Goal: Task Accomplishment & Management: Complete application form

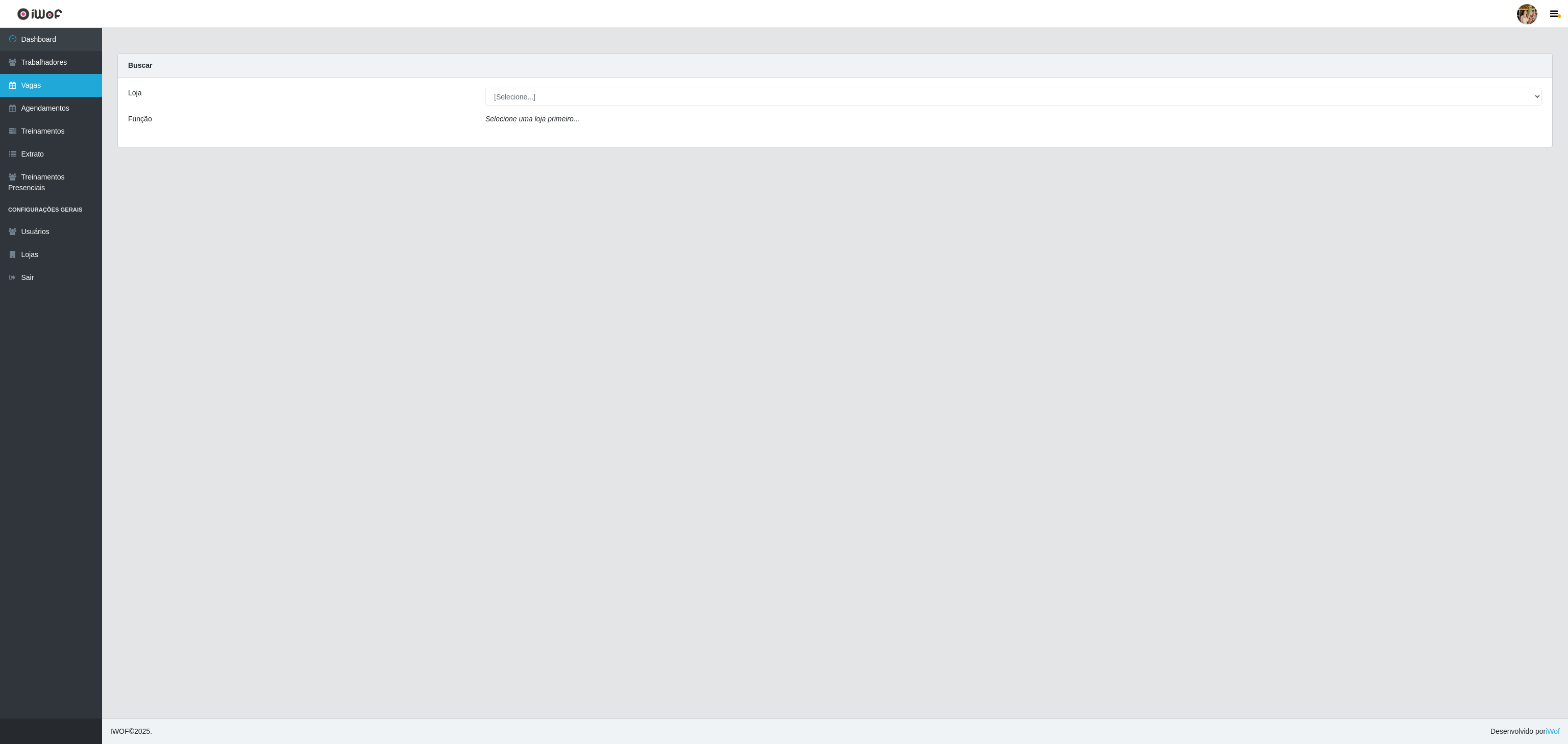
click at [80, 87] on link "Vagas" at bounding box center [51, 86] width 102 height 23
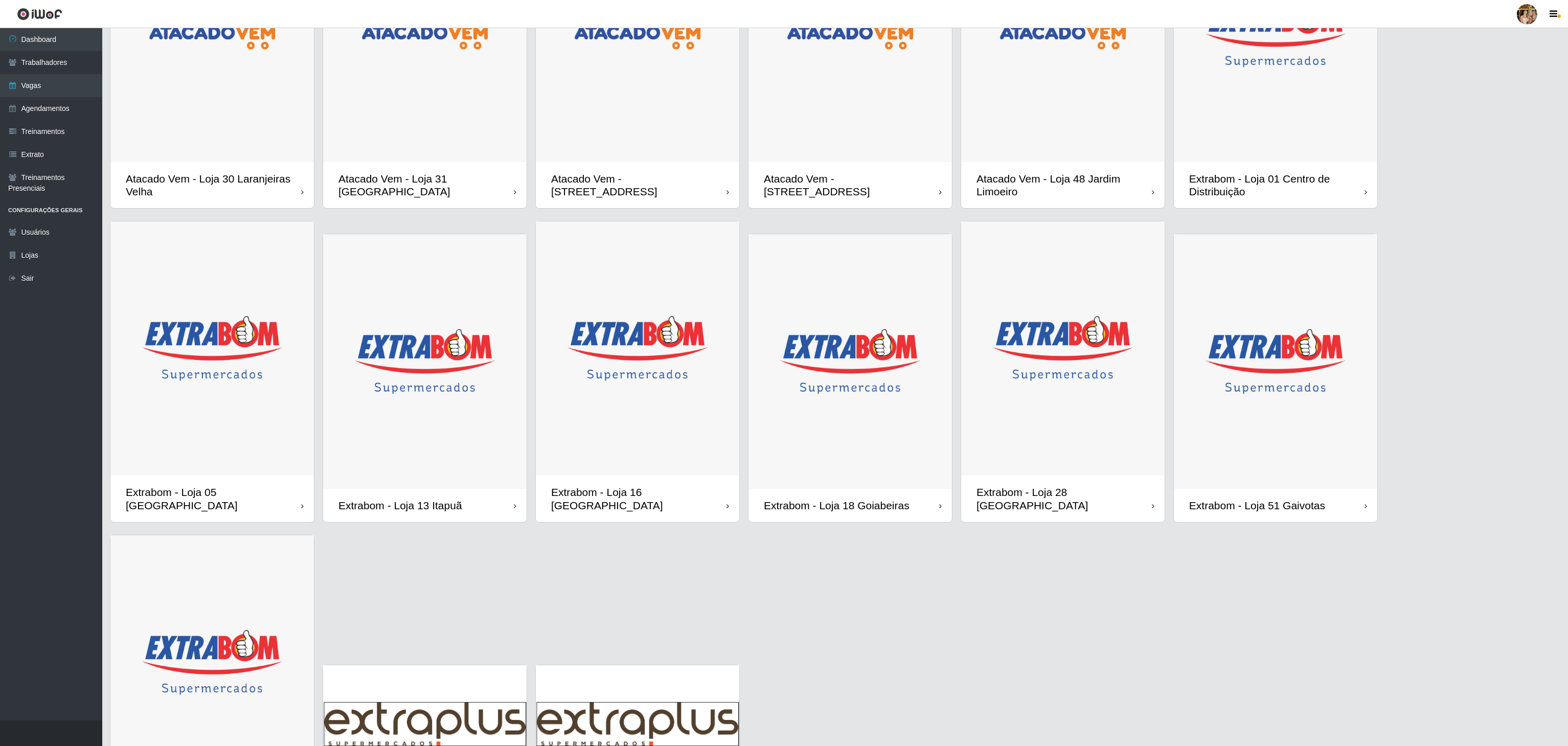
scroll to position [55, 0]
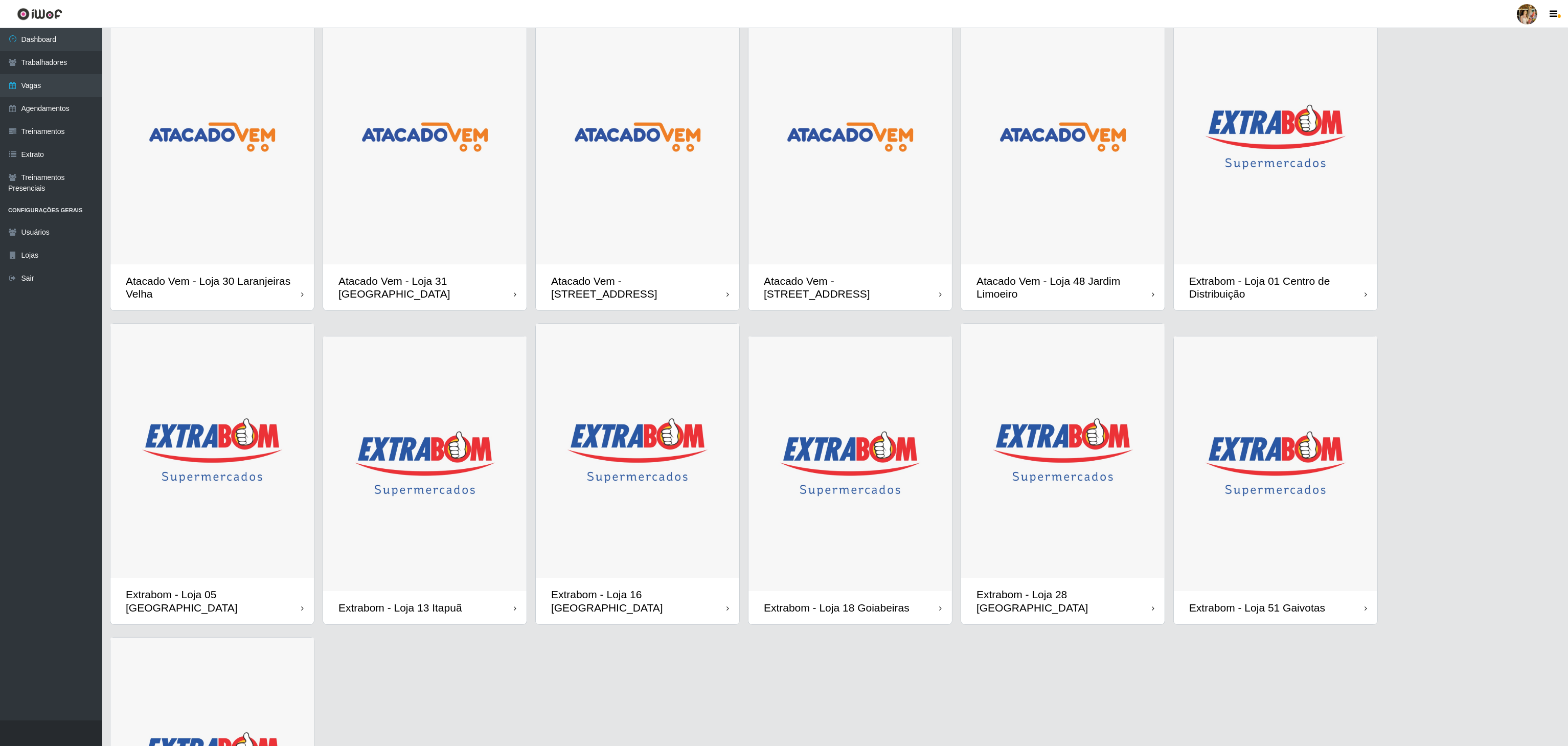
click at [462, 234] on img at bounding box center [425, 137] width 204 height 255
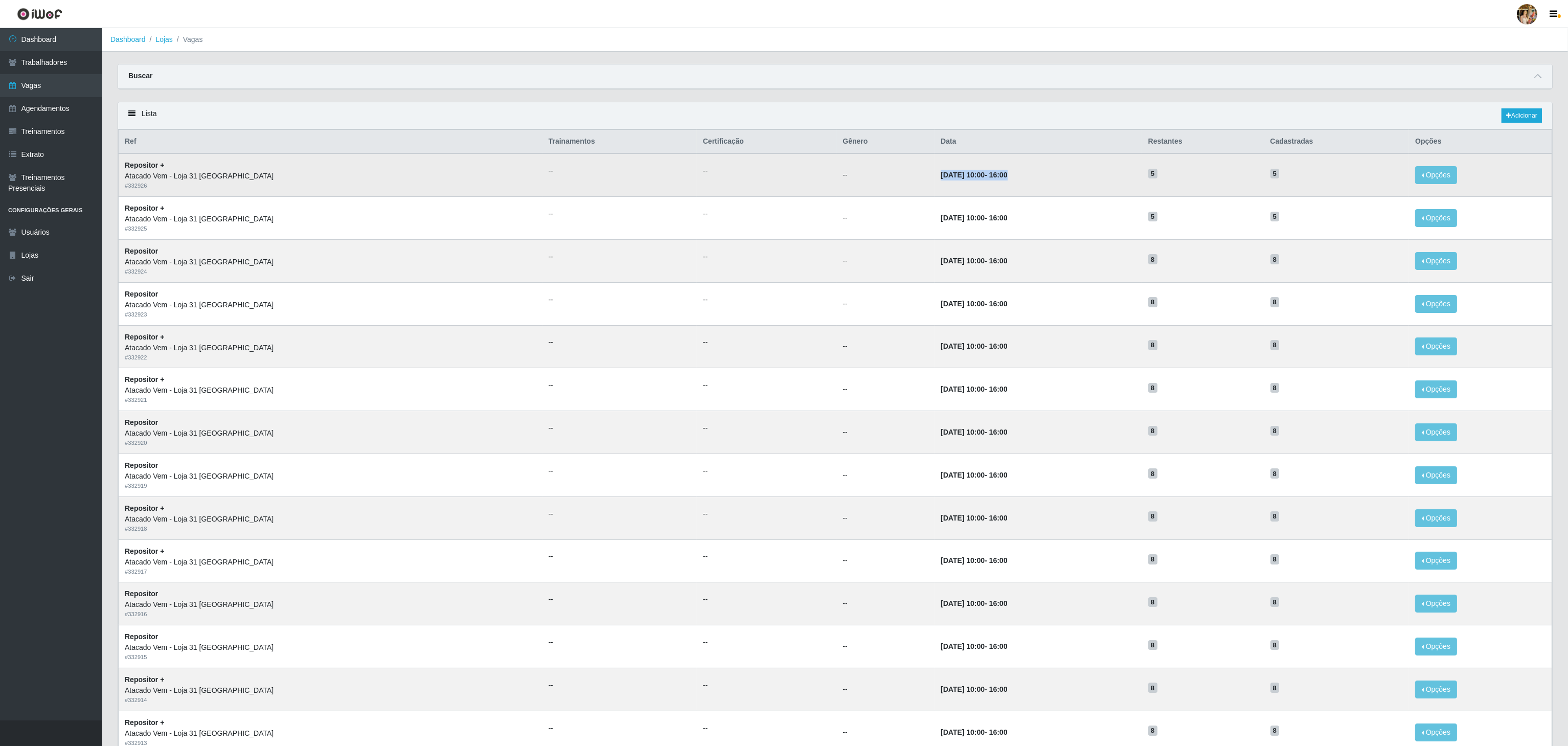
drag, startPoint x: 846, startPoint y: 174, endPoint x: 971, endPoint y: 174, distance: 125.0
click at [971, 174] on tr "Repositor + Atacado Vem - Loja 31 São Francisco # 332926 -- -- -- 26/10/2025, 1…" at bounding box center [835, 175] width 1433 height 43
click at [971, 174] on td "26/10/2025, 10:00 - 16:00" at bounding box center [1038, 175] width 207 height 43
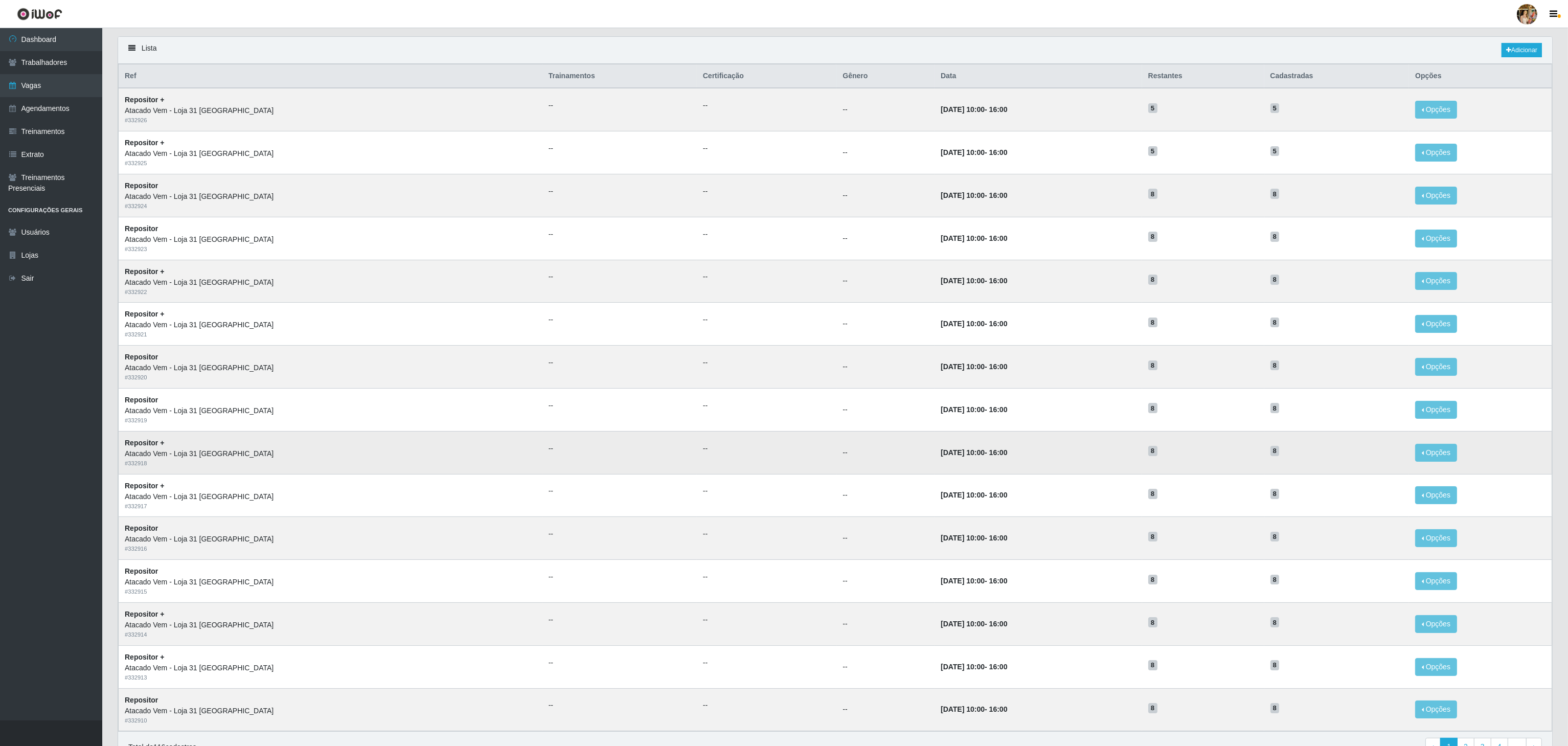
scroll to position [129, 0]
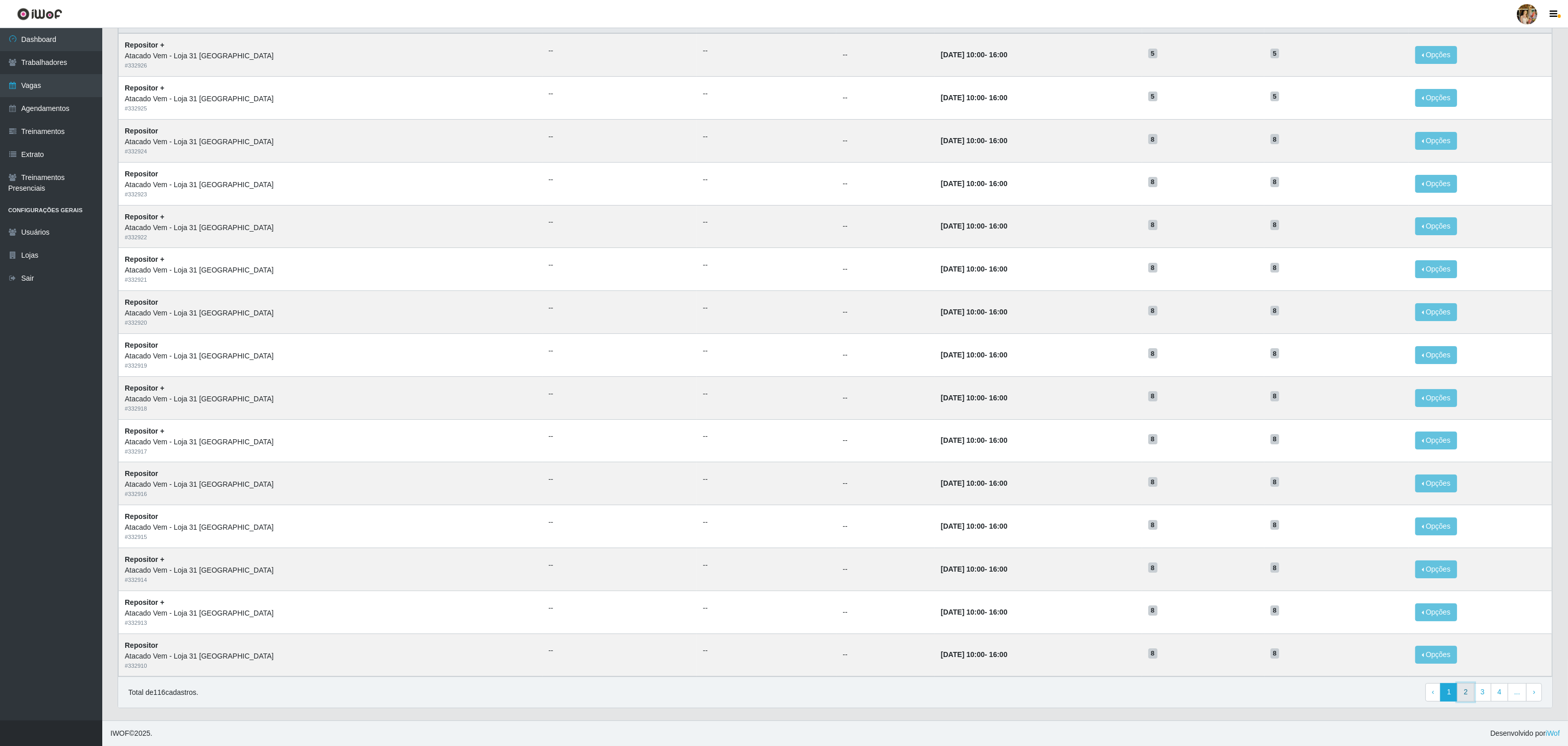
click at [1471, 697] on link "2" at bounding box center [1466, 692] width 18 height 18
click at [1475, 693] on link "3" at bounding box center [1483, 692] width 18 height 18
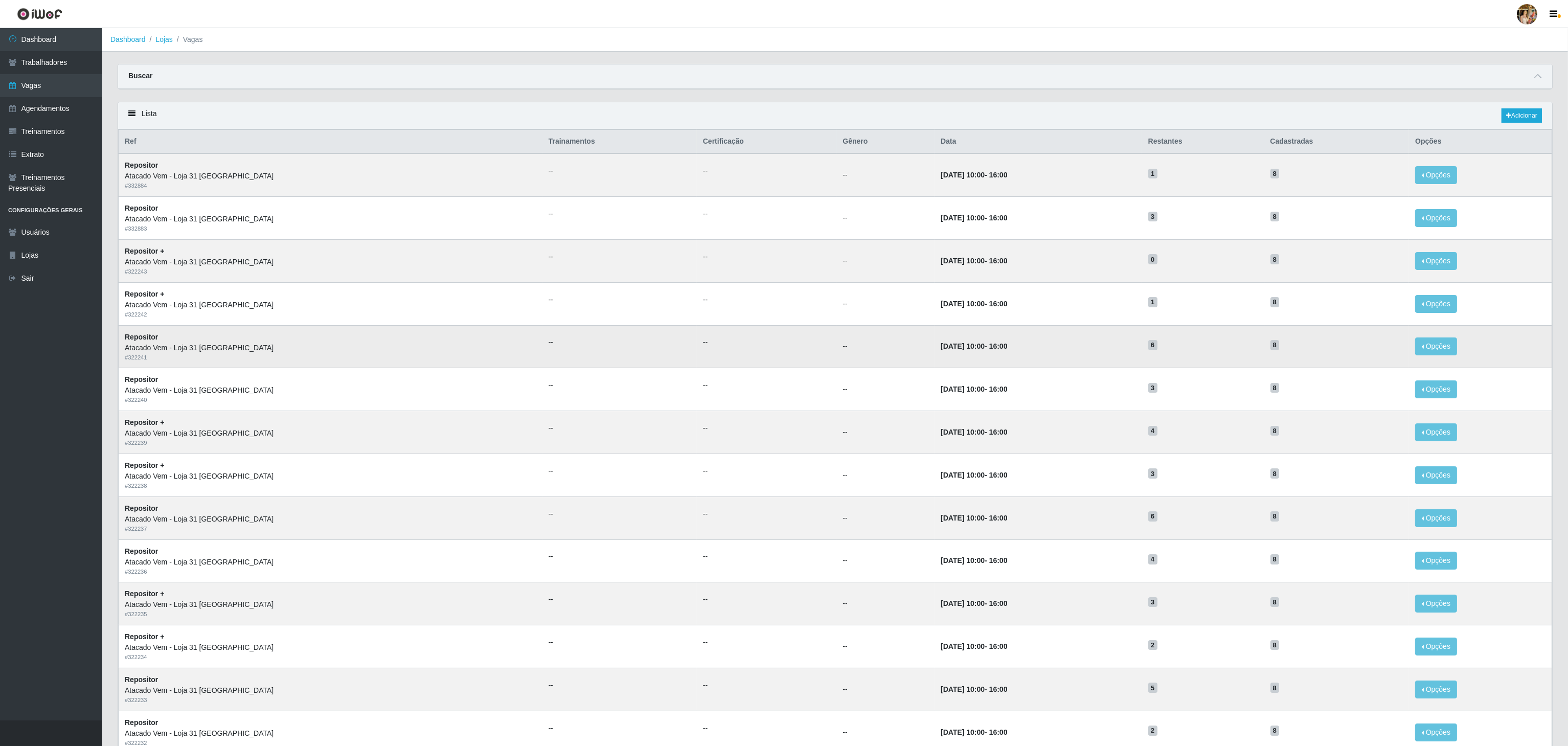
click at [852, 363] on td "--" at bounding box center [885, 346] width 98 height 43
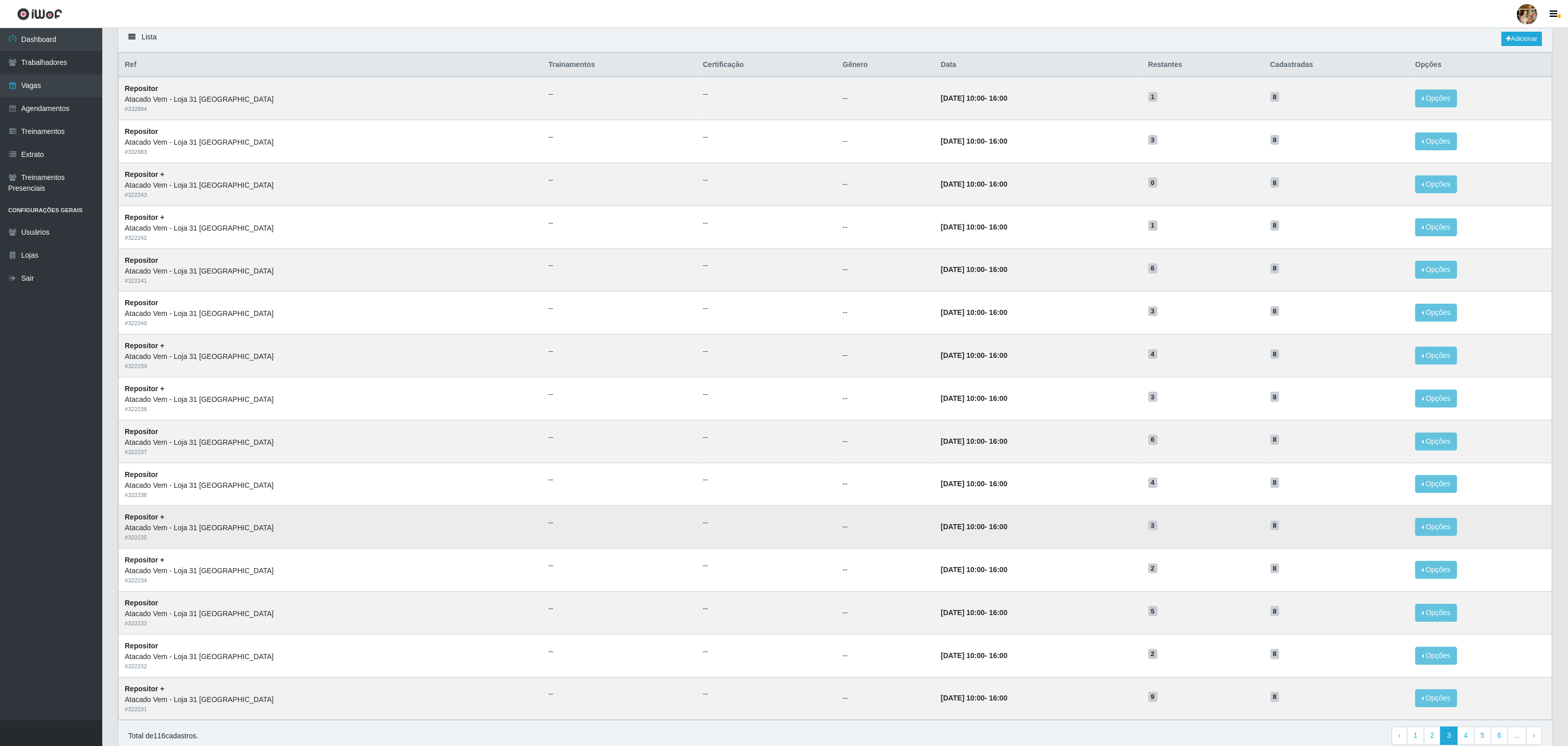
scroll to position [129, 0]
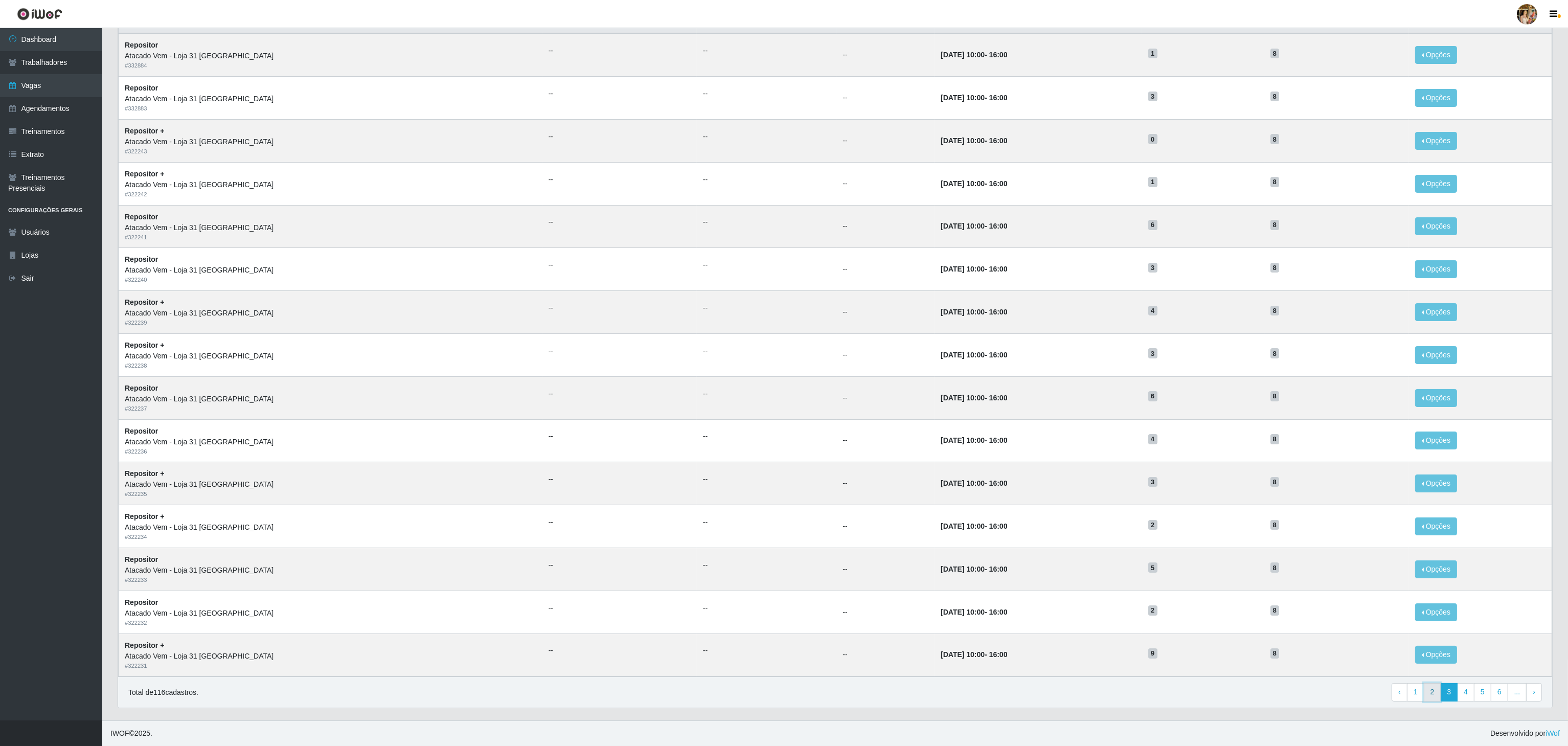
click at [1430, 698] on link "2" at bounding box center [1432, 692] width 18 height 18
drag, startPoint x: 1286, startPoint y: 650, endPoint x: 1258, endPoint y: 650, distance: 28.0
click at [1258, 650] on tr "Repositor + Atacado Vem - Loja 31 São Francisco # 332885 -- -- -- 06/09/2025, 1…" at bounding box center [835, 655] width 1433 height 43
click at [1277, 651] on h5 "8" at bounding box center [1337, 653] width 133 height 11
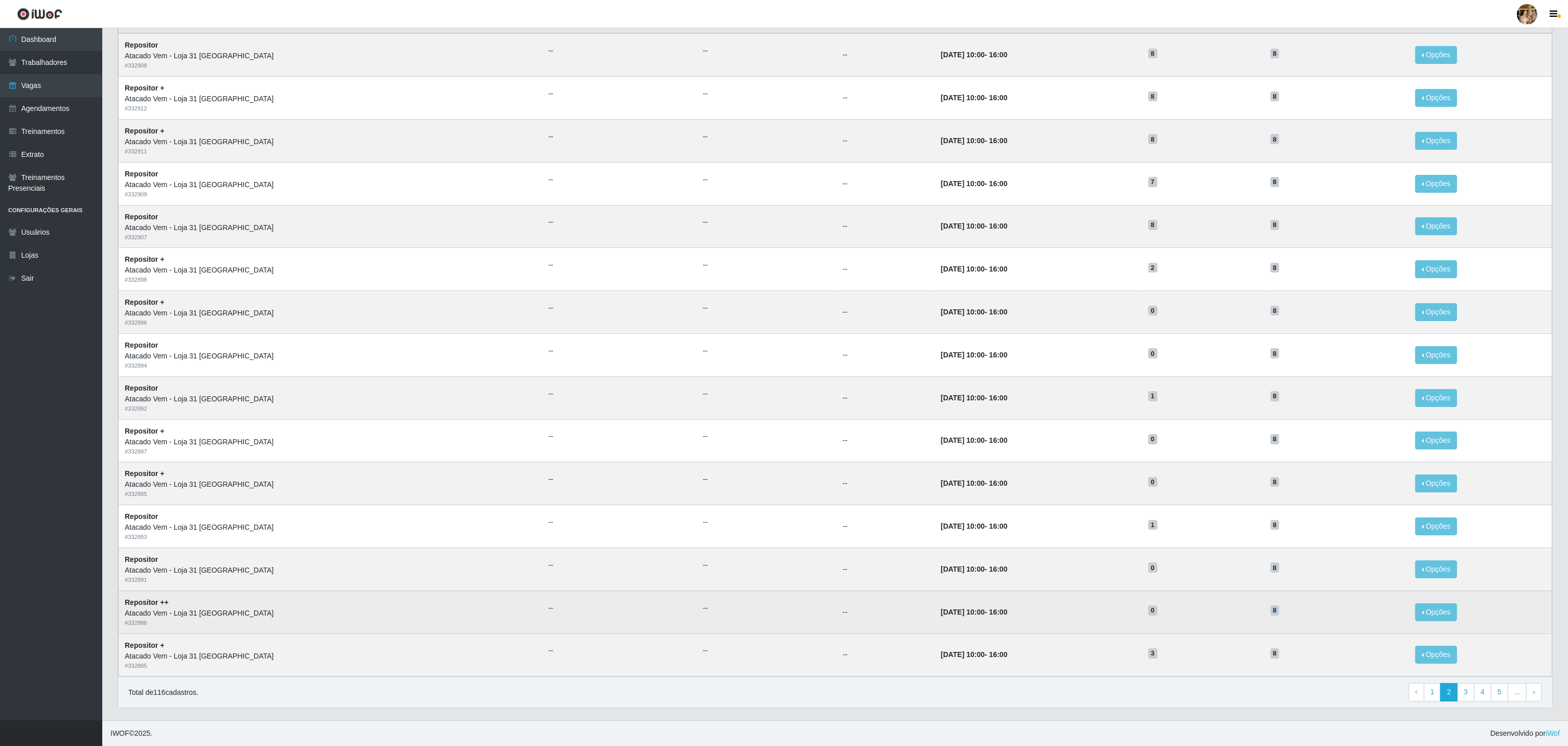
drag, startPoint x: 1302, startPoint y: 603, endPoint x: 1241, endPoint y: 606, distance: 61.1
click at [1241, 606] on tr "Repositor ++ Atacado Vem - Loja 31 São Francisco # 332886 -- -- -- 07/09/2025, …" at bounding box center [835, 612] width 1433 height 43
click at [1281, 606] on h5 "8" at bounding box center [1337, 610] width 133 height 11
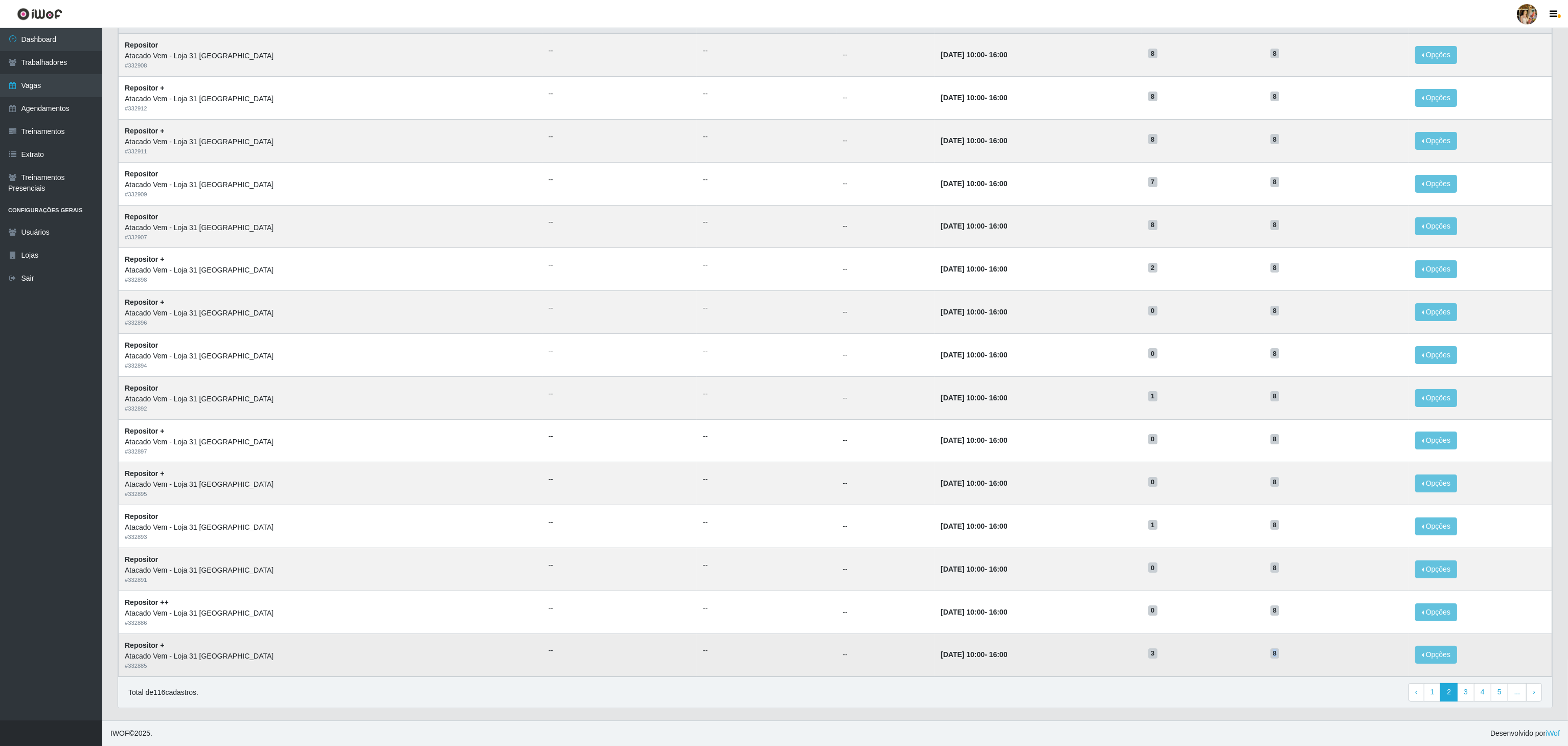
drag, startPoint x: 1281, startPoint y: 662, endPoint x: 1213, endPoint y: 656, distance: 68.3
click at [1205, 650] on tr "Repositor + Atacado Vem - Loja 31 São Francisco # 332885 -- -- -- 06/09/2025, 1…" at bounding box center [835, 655] width 1433 height 43
click at [1316, 670] on td "8" at bounding box center [1337, 655] width 145 height 43
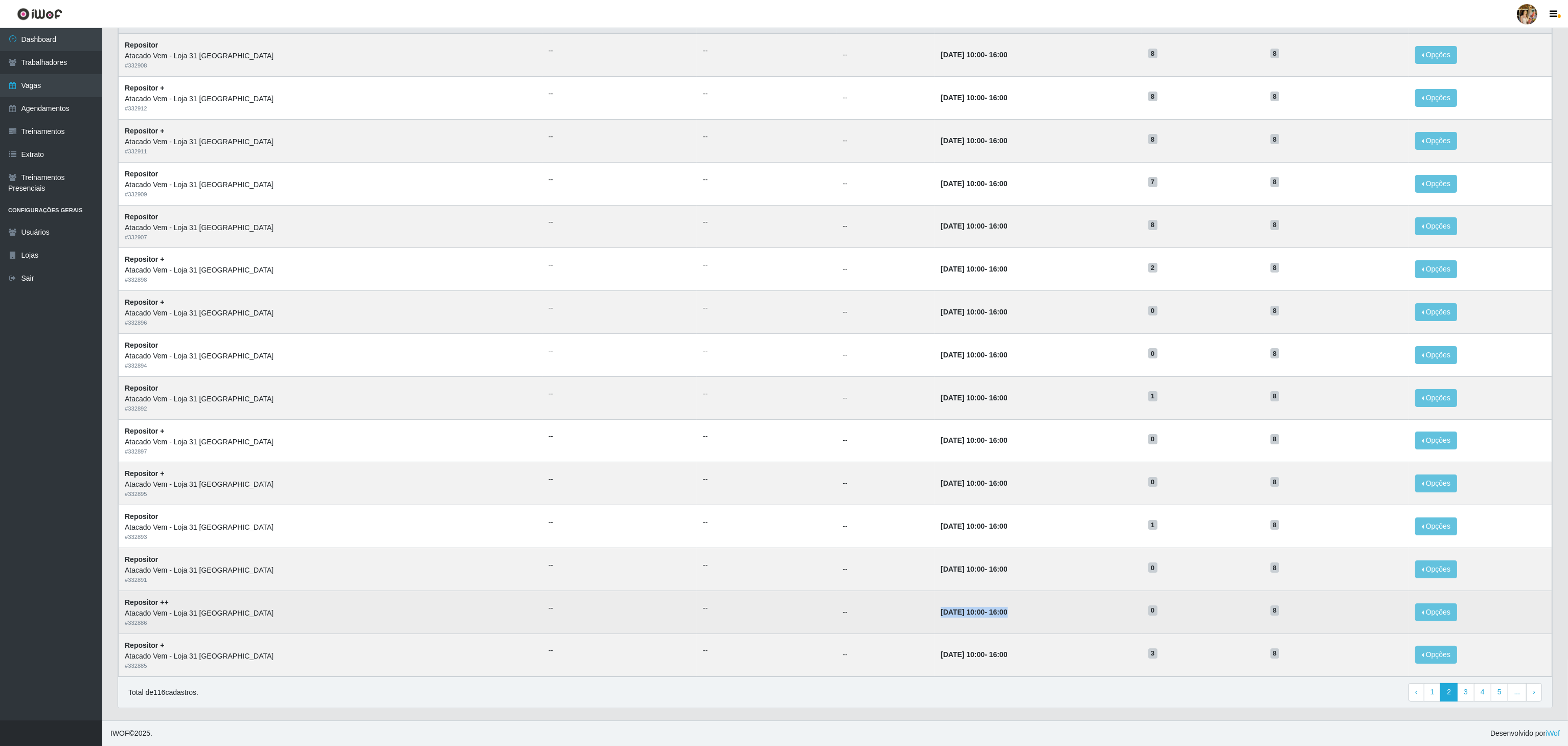
drag, startPoint x: 863, startPoint y: 620, endPoint x: 994, endPoint y: 627, distance: 131.2
click at [988, 623] on tr "Repositor ++ Atacado Vem - Loja 31 São Francisco # 332886 -- -- -- 07/09/2025, …" at bounding box center [835, 612] width 1433 height 43
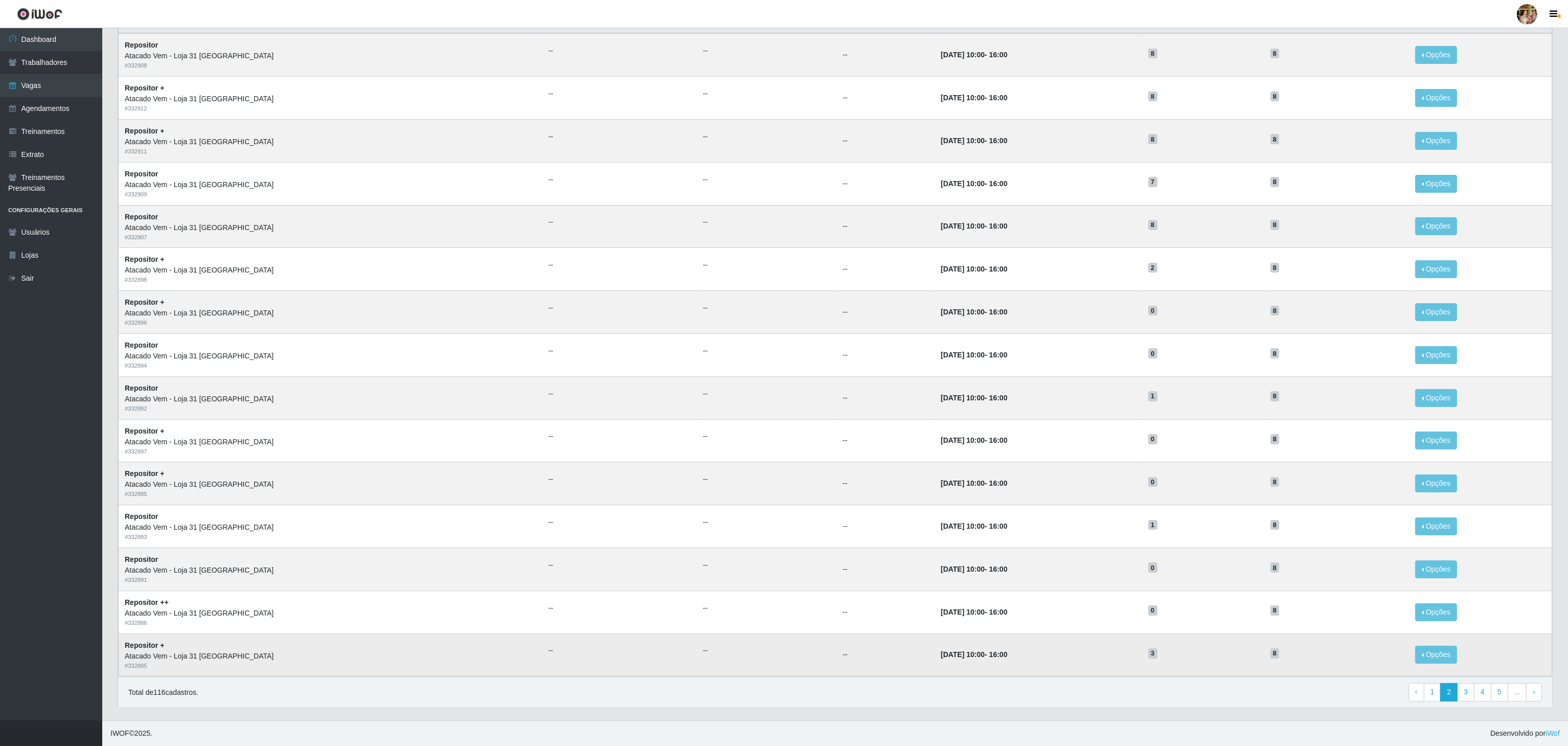
drag, startPoint x: 1155, startPoint y: 670, endPoint x: 1243, endPoint y: 661, distance: 88.5
click at [1163, 669] on td "3" at bounding box center [1203, 655] width 122 height 43
drag, startPoint x: 870, startPoint y: 562, endPoint x: 996, endPoint y: 555, distance: 126.2
click at [987, 551] on td "11/09/2025, 10:00 - 16:00" at bounding box center [1038, 569] width 207 height 43
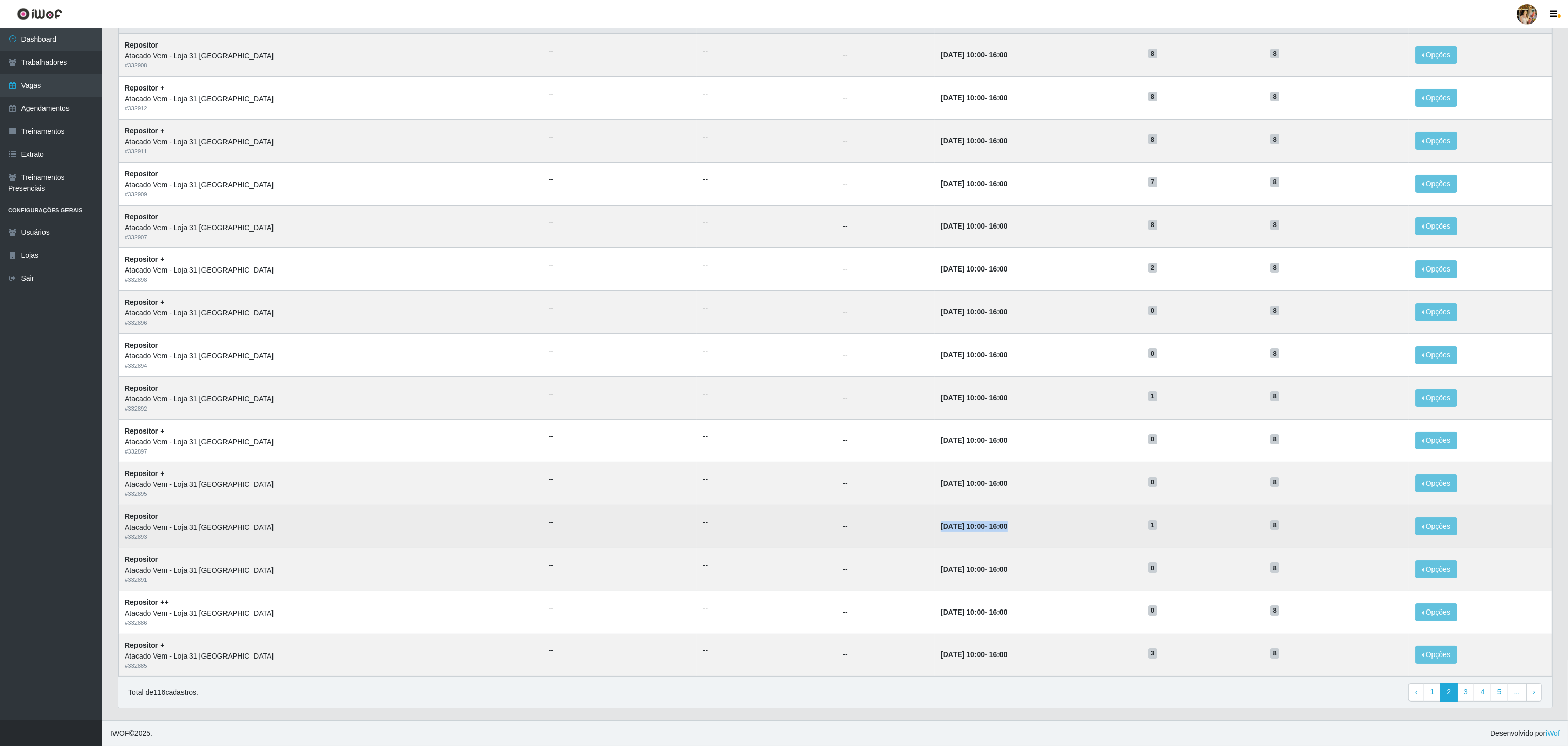
drag, startPoint x: 881, startPoint y: 529, endPoint x: 992, endPoint y: 531, distance: 111.0
click at [992, 531] on tr "Repositor Atacado Vem - Loja 31 São Francisco # 332893 -- -- -- 12/09/2025, 10:…" at bounding box center [835, 526] width 1433 height 43
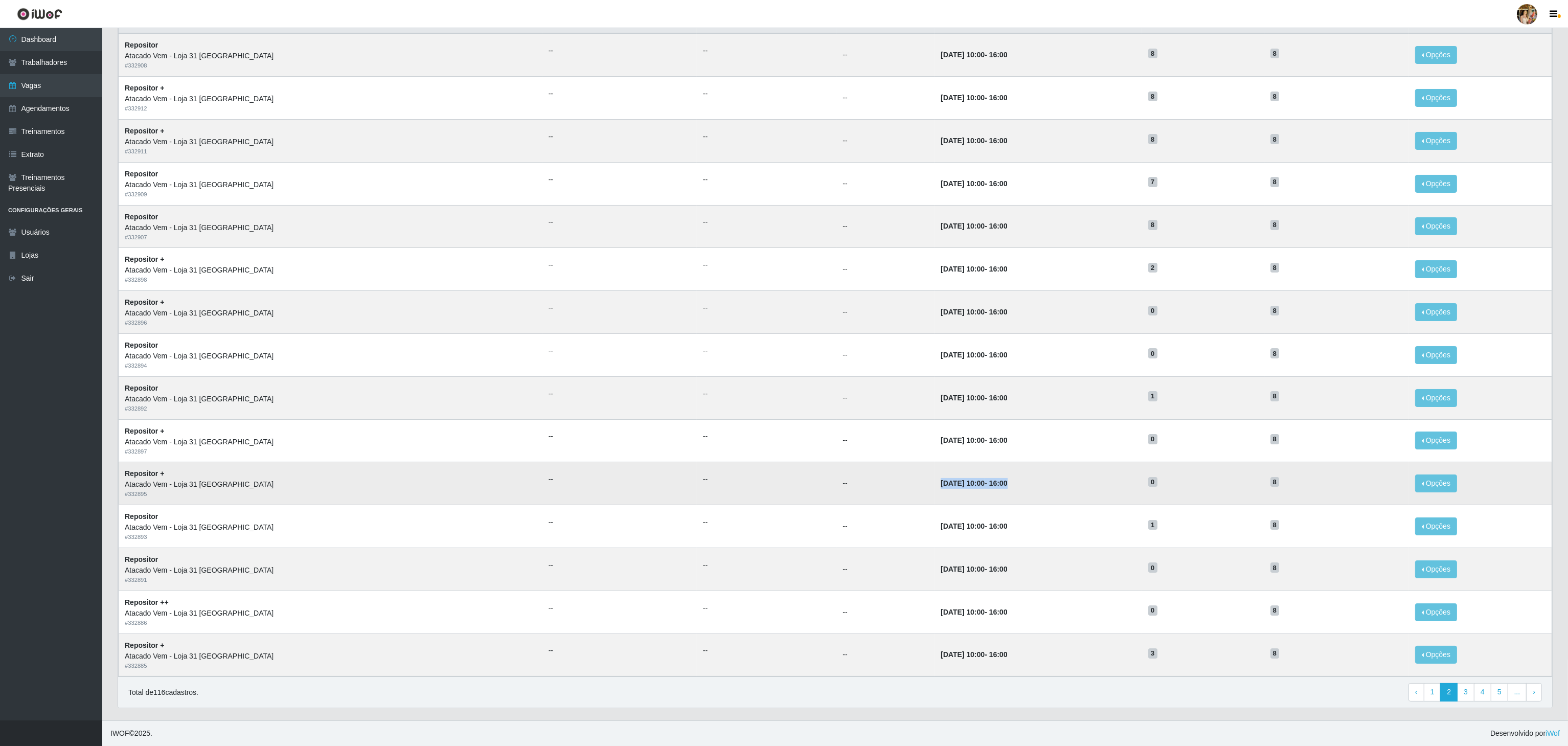
drag, startPoint x: 824, startPoint y: 468, endPoint x: 1035, endPoint y: 486, distance: 211.8
click at [1030, 484] on tr "Repositor + Atacado Vem - Loja 31 São Francisco # 332895 -- -- -- 13/09/2025, 1…" at bounding box center [835, 484] width 1433 height 43
drag, startPoint x: 889, startPoint y: 432, endPoint x: 1183, endPoint y: 489, distance: 299.5
click at [1183, 489] on tbody "Repositor Atacado Vem - Loja 31 São Francisco # 332908 -- -- -- 02/10/2025, 10:…" at bounding box center [835, 355] width 1433 height 643
click at [945, 498] on td "13/09/2025, 10:00 - 16:00" at bounding box center [1038, 484] width 207 height 43
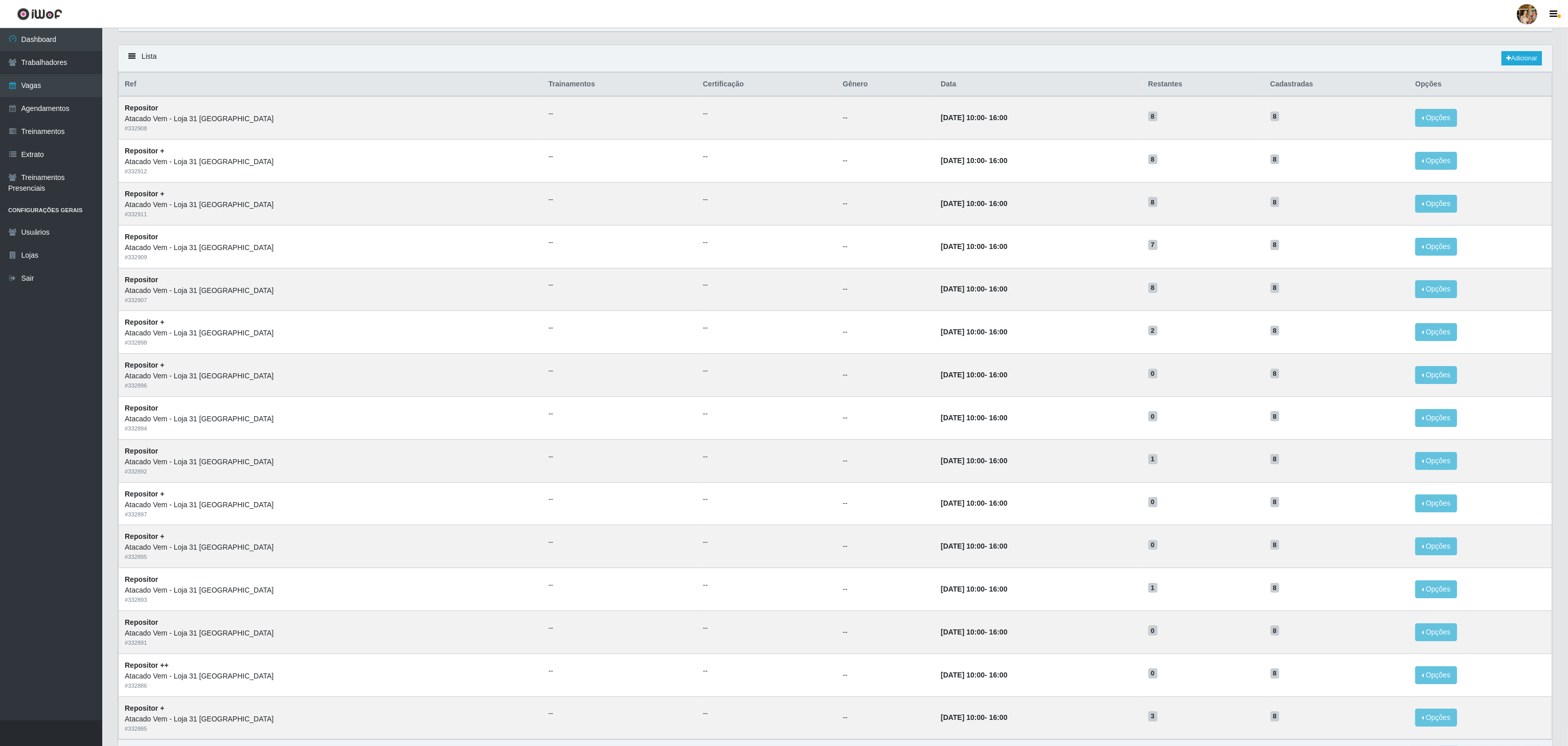
scroll to position [0, 0]
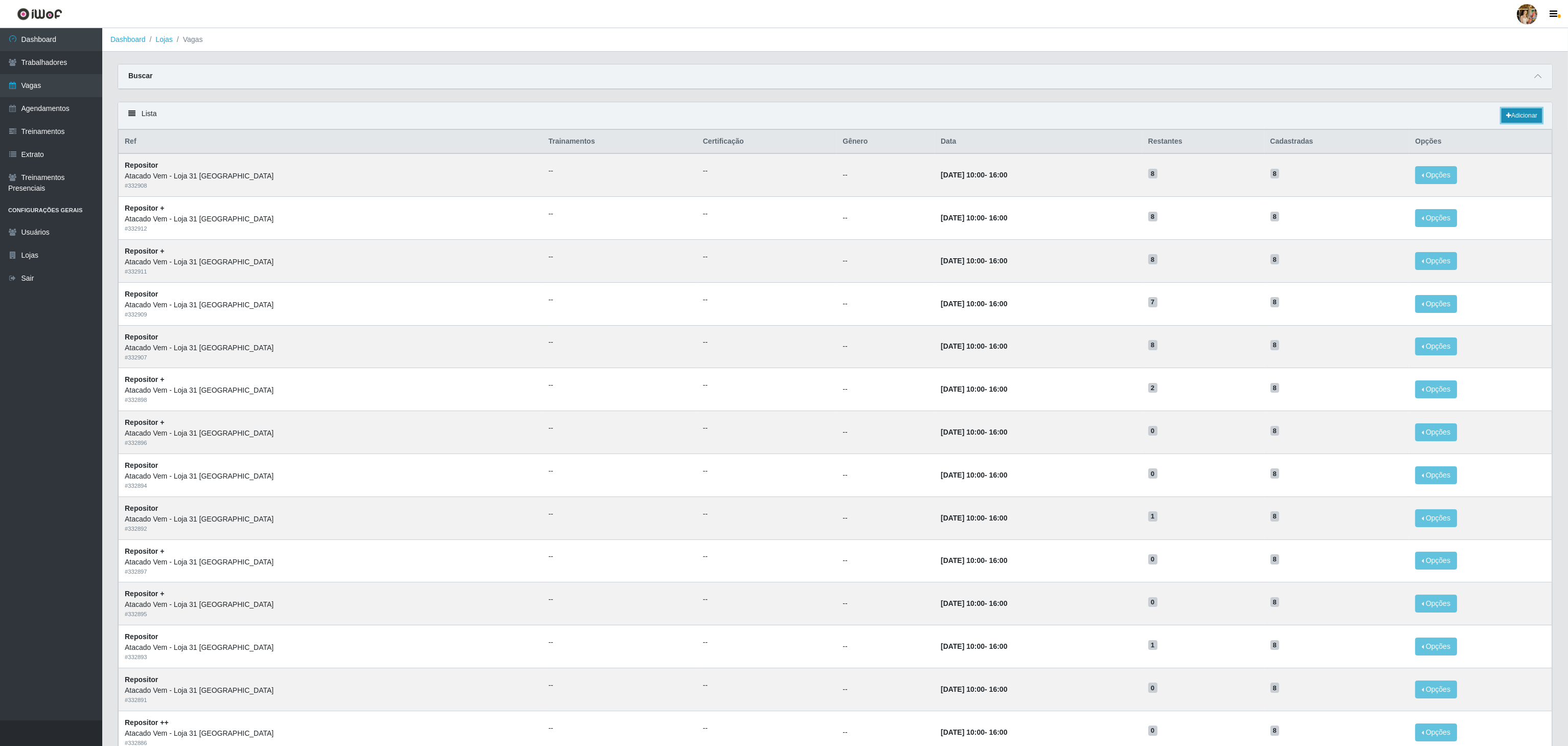
click at [1513, 118] on link "Adicionar" at bounding box center [1522, 115] width 40 height 14
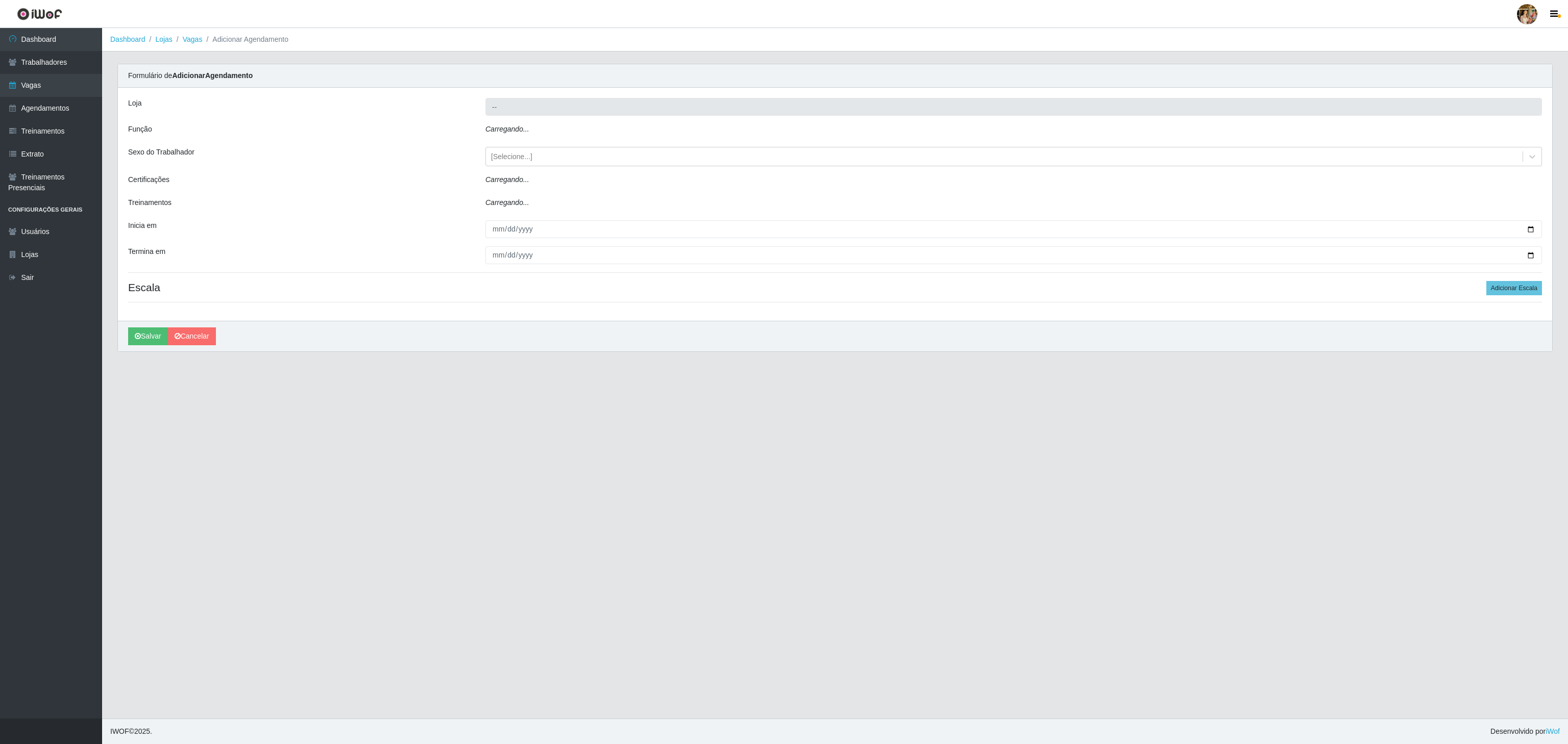
type input "Atacado Vem - Loja 31 [GEOGRAPHIC_DATA]"
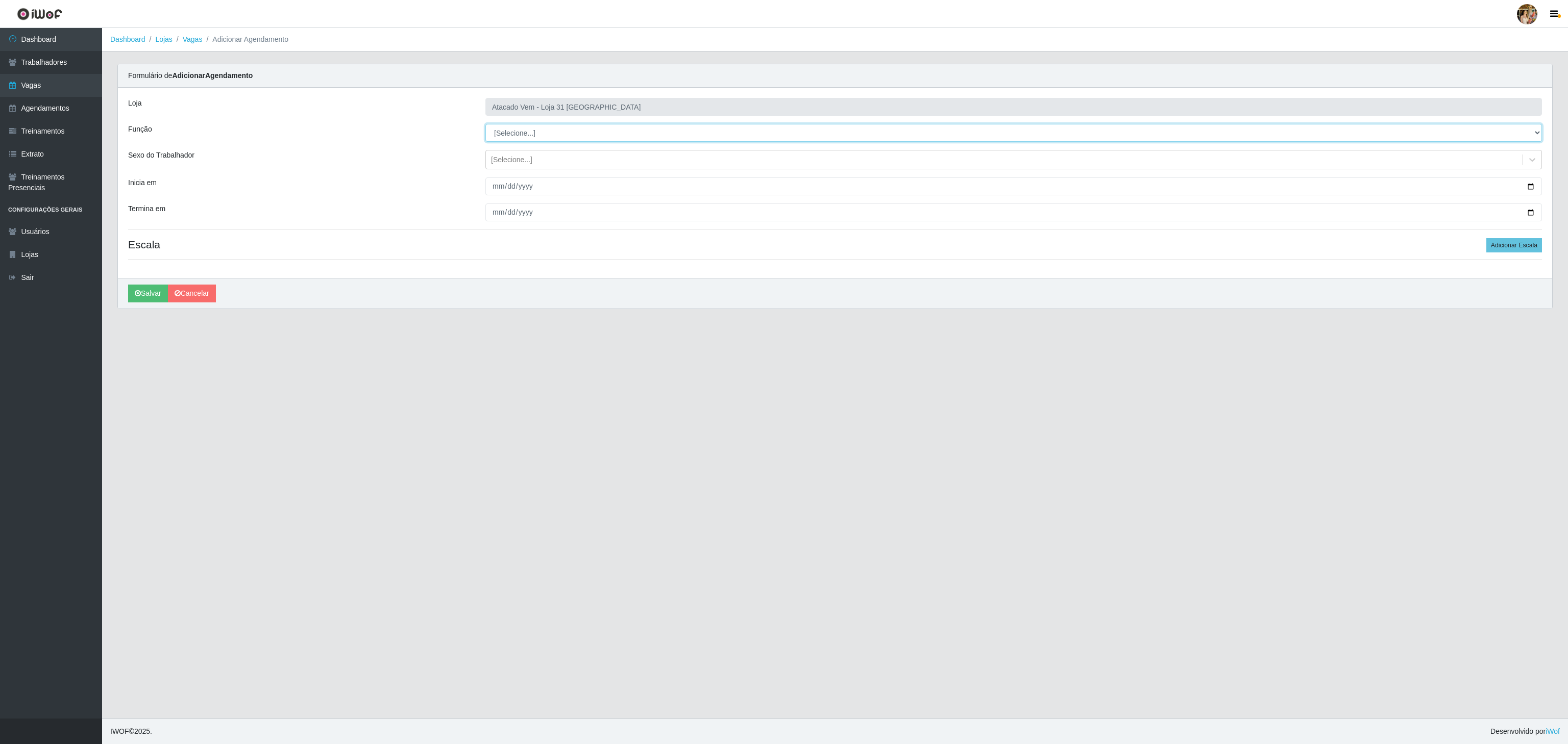
click at [519, 136] on select "[Selecione...] Carregador e Descarregador de Caminhão Carregador e Descarregado…" at bounding box center [1013, 133] width 1057 height 18
select select "24"
click at [485, 125] on select "[Selecione...] Carregador e Descarregador de Caminhão Carregador e Descarregado…" at bounding box center [1013, 133] width 1057 height 18
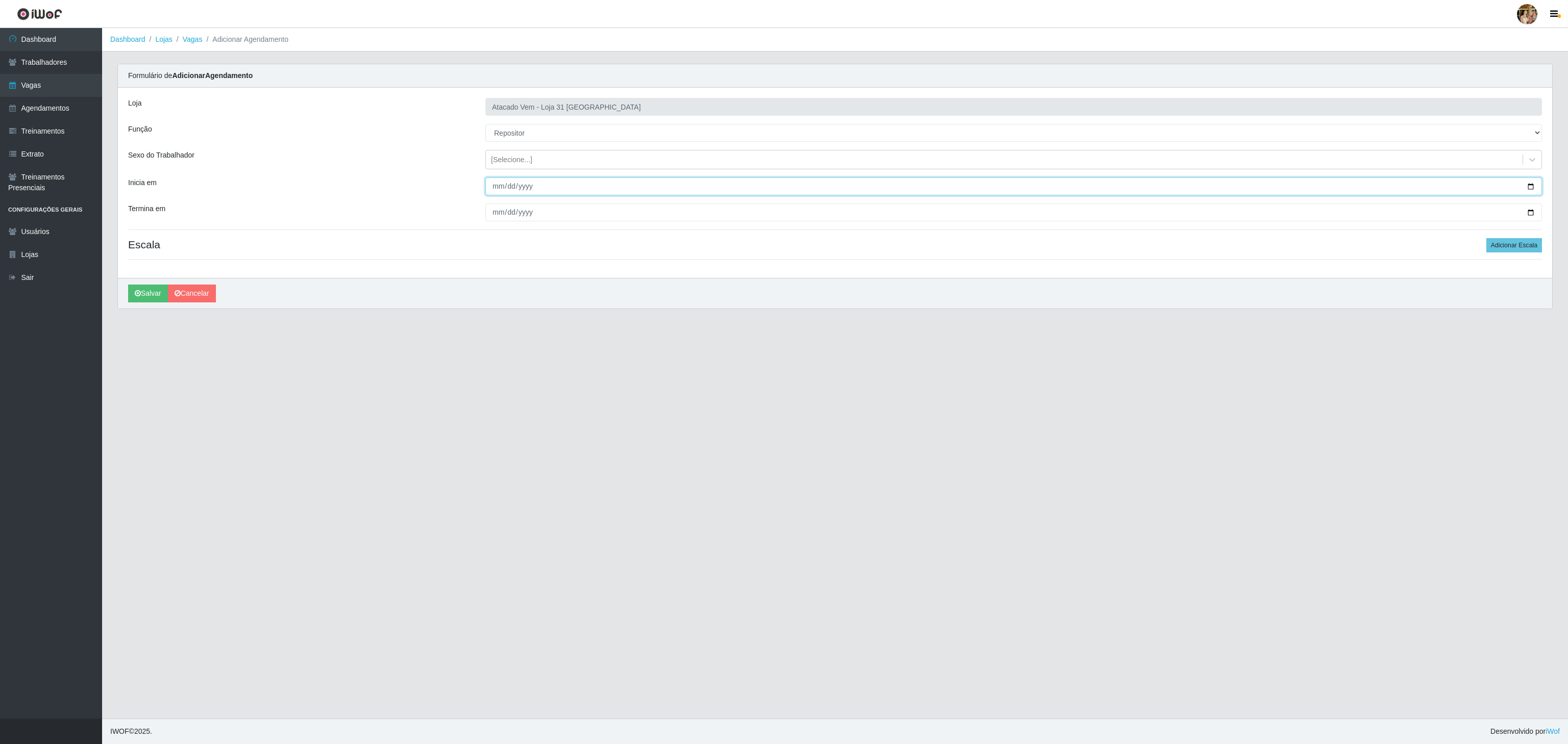
click at [498, 191] on input "Inicia em" at bounding box center [1013, 186] width 1057 height 18
click at [492, 184] on input "2025-09-09" at bounding box center [1013, 186] width 1057 height 18
type input "[DATE]"
click at [981, 442] on main "Dashboard Lojas Vagas Adicionar Agendamento Carregando... Formulário de Adicion…" at bounding box center [835, 373] width 1466 height 690
click at [500, 212] on input "Termina em" at bounding box center [1013, 212] width 1057 height 18
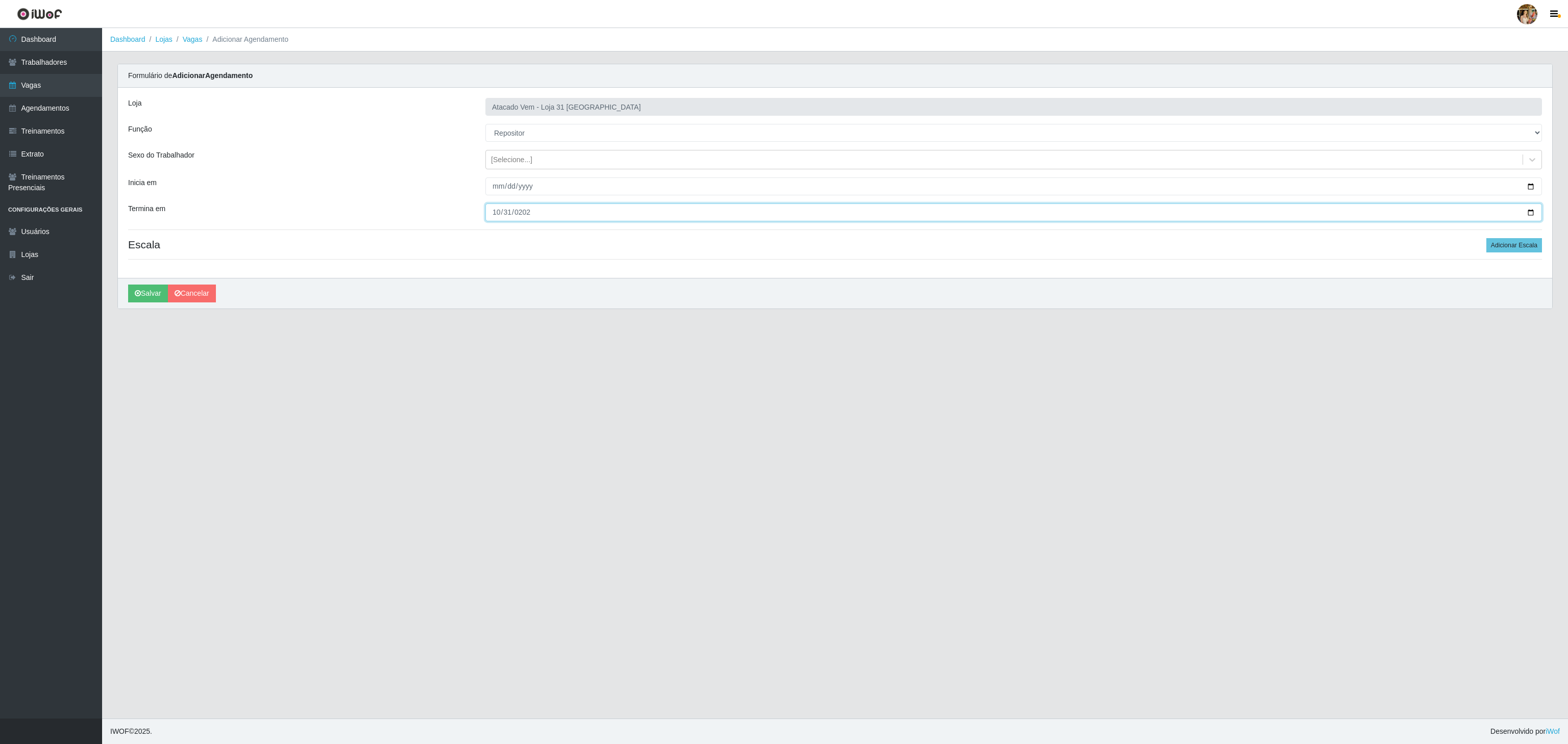
type input "[DATE]"
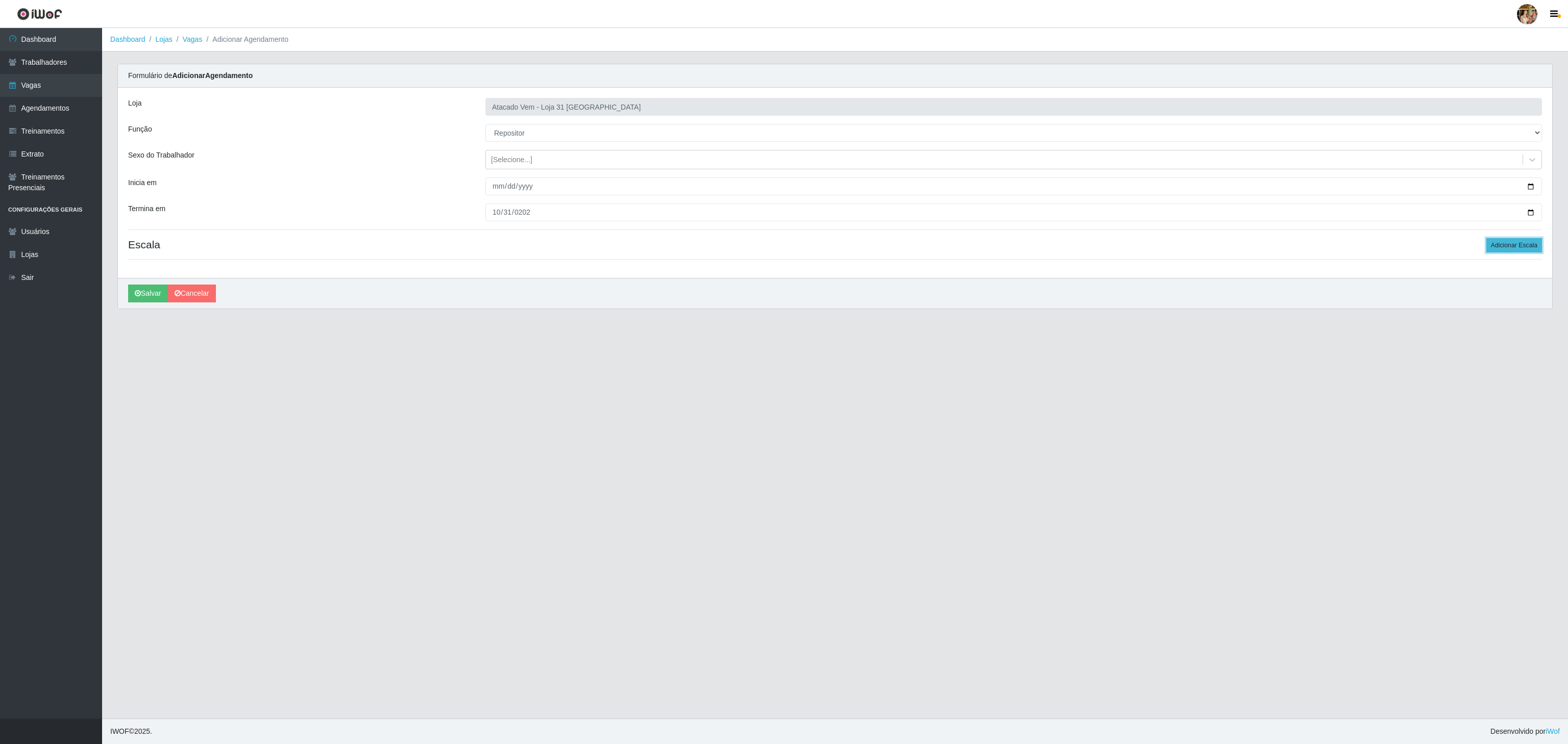
click at [1497, 250] on button "Adicionar Escala" at bounding box center [1514, 245] width 55 height 14
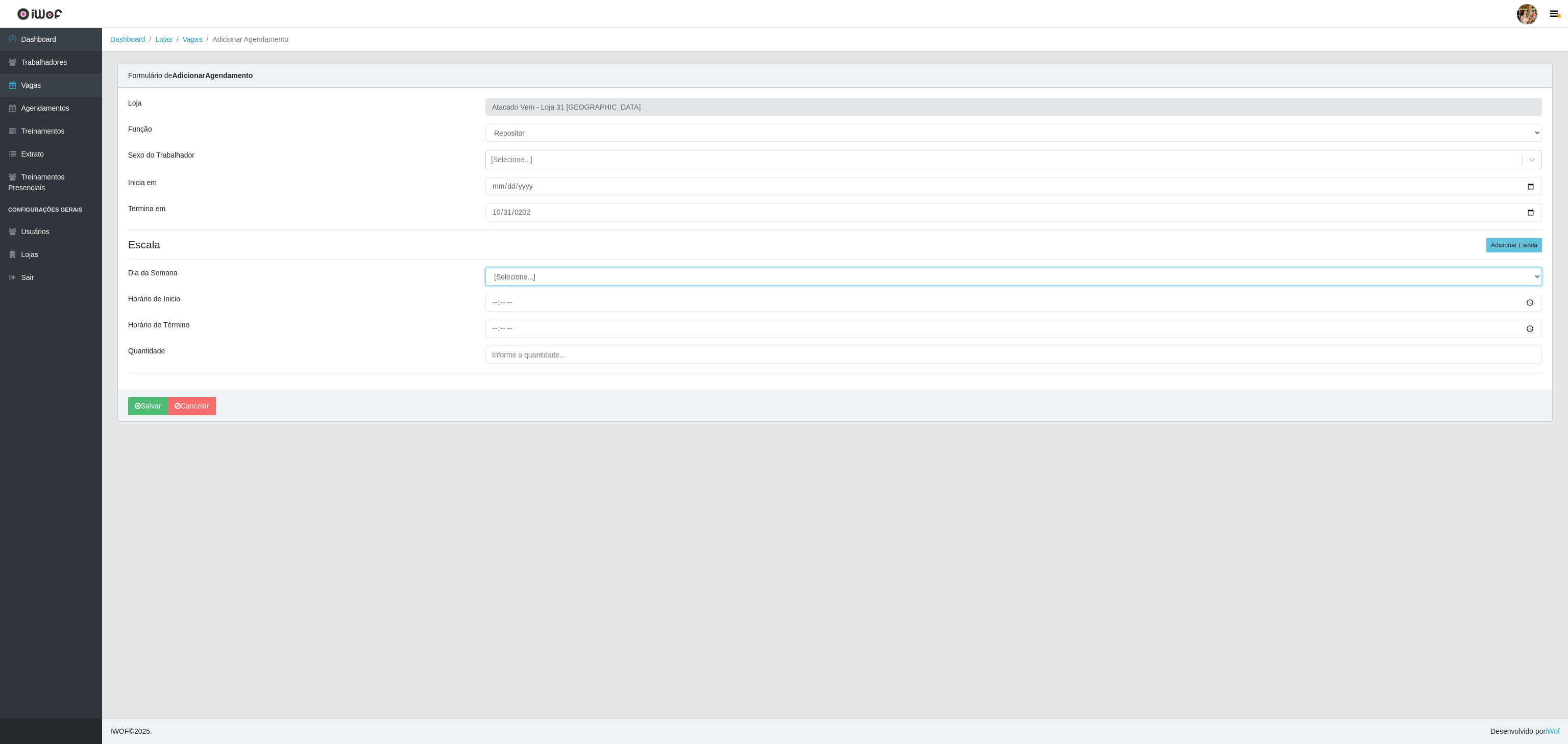
click at [545, 283] on select "[Selecione...] Segunda Terça Quarta Quinta Sexta Sábado Domingo" at bounding box center [1013, 276] width 1057 height 18
click at [1510, 240] on button "Adicionar Escala" at bounding box center [1514, 245] width 55 height 14
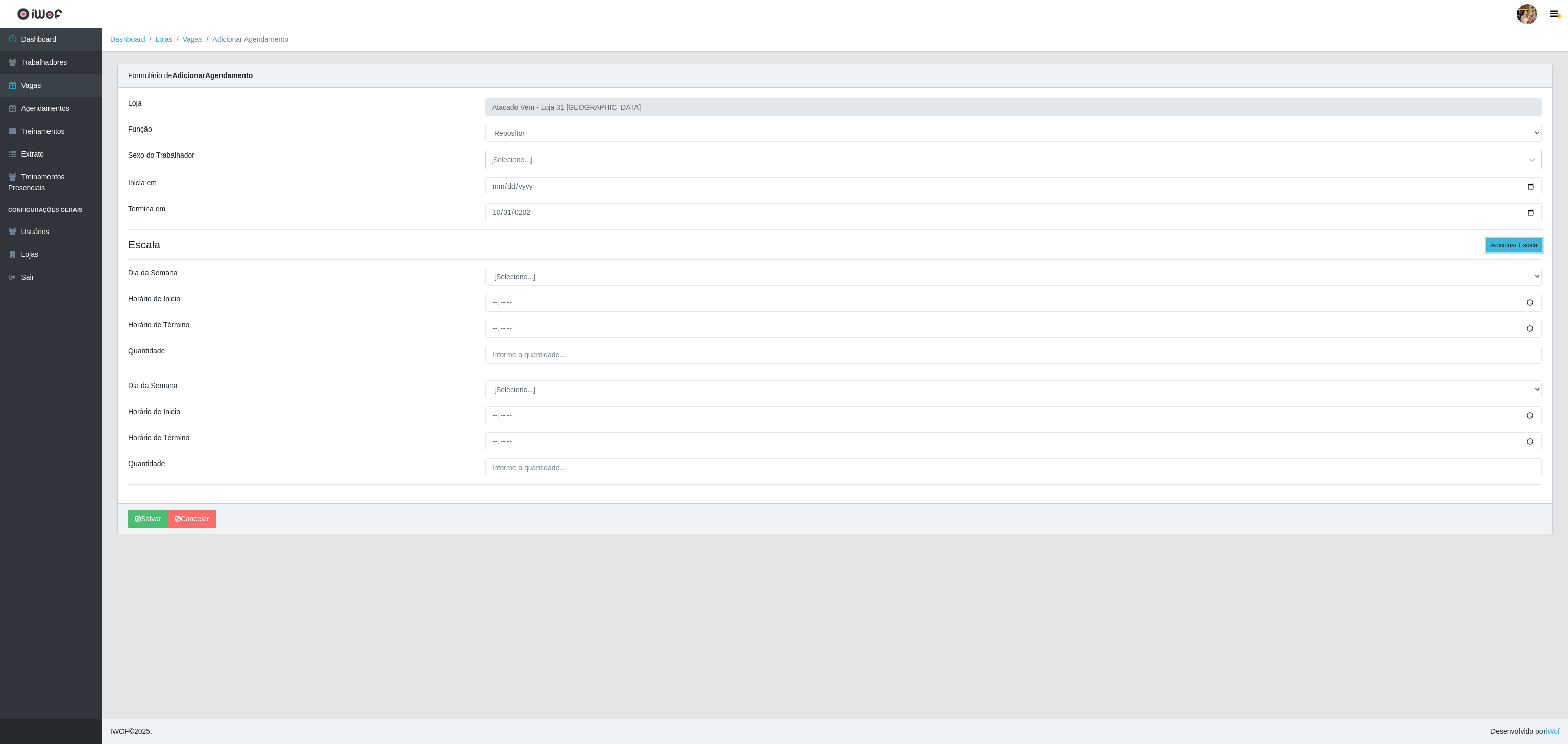
click at [1510, 240] on button "Adicionar Escala" at bounding box center [1514, 245] width 55 height 14
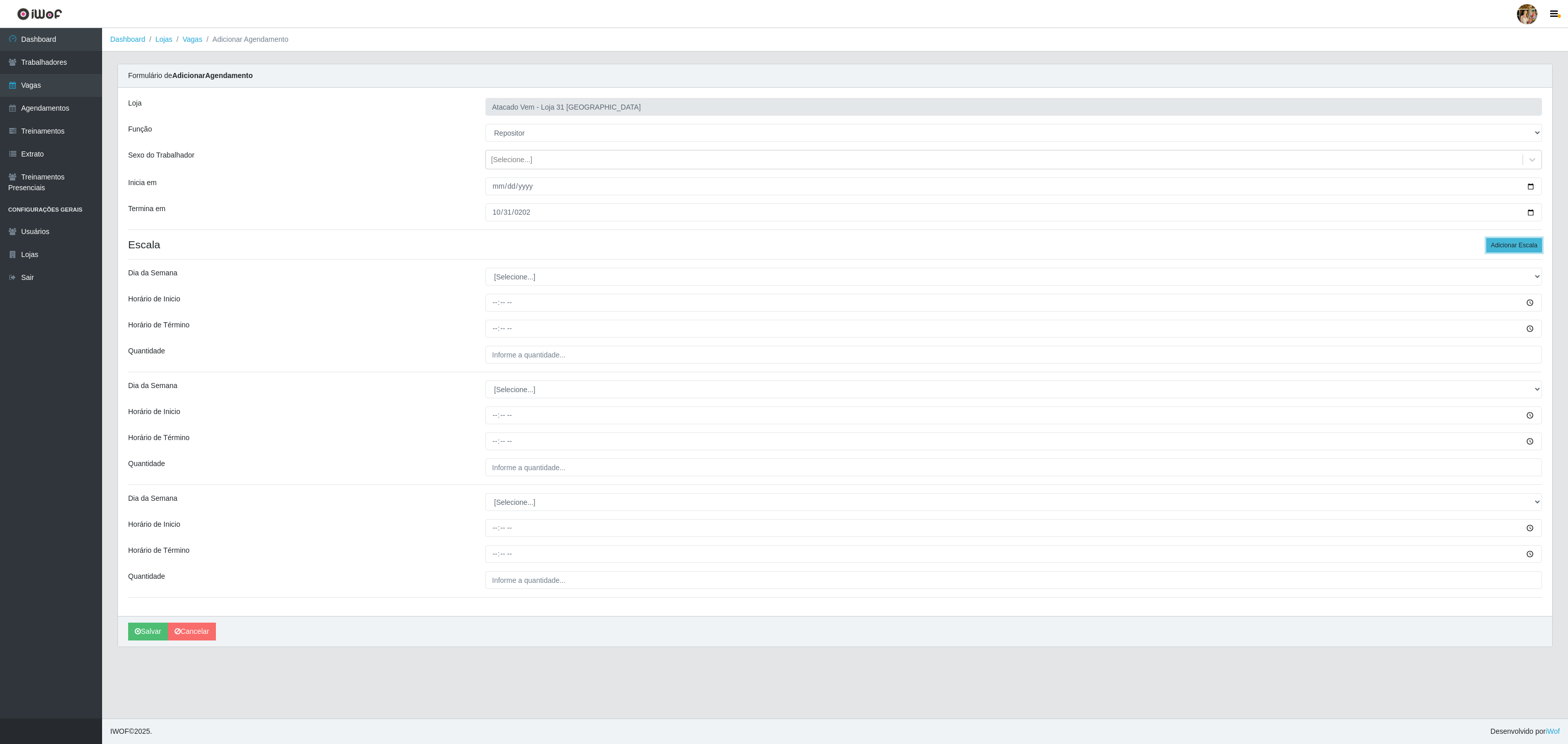
click at [1510, 240] on button "Adicionar Escala" at bounding box center [1514, 245] width 55 height 14
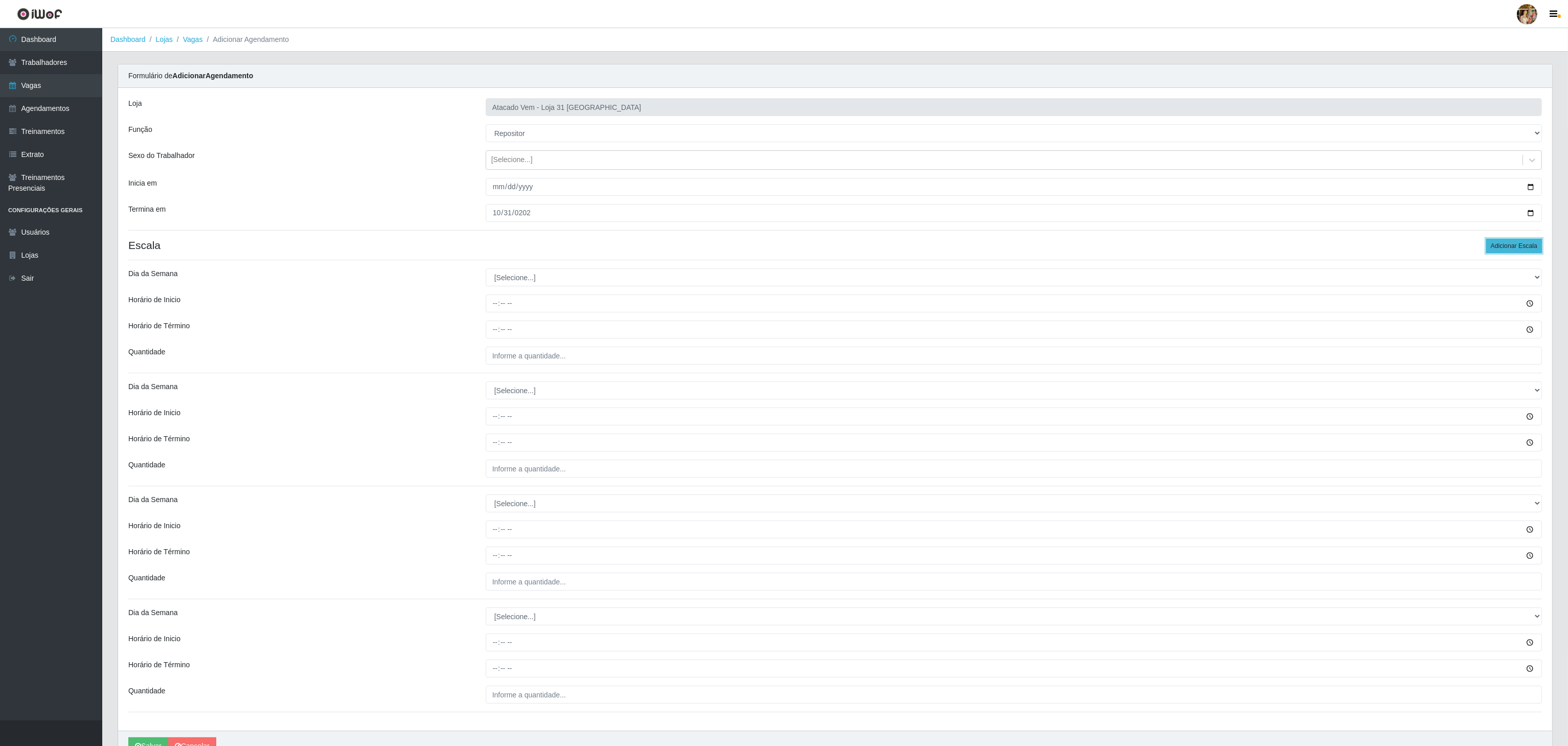
click at [1512, 240] on button "Adicionar Escala" at bounding box center [1514, 246] width 55 height 14
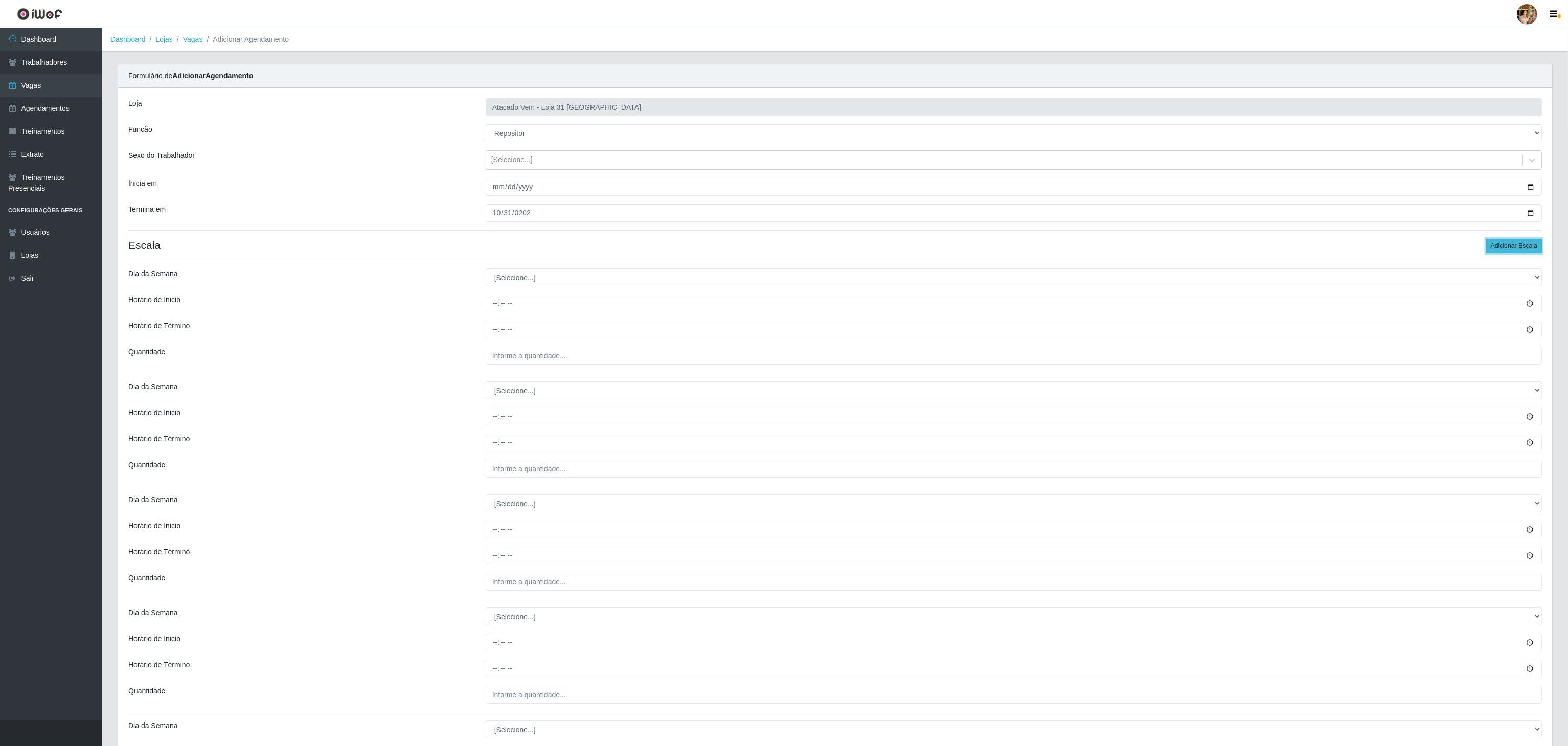
click at [1512, 240] on button "Adicionar Escala" at bounding box center [1514, 246] width 55 height 14
click at [638, 278] on select "[Selecione...] Segunda Terça Quarta Quinta Sexta Sábado Domingo" at bounding box center [1014, 277] width 1056 height 18
select select "1"
click at [486, 271] on select "[Selecione...] Segunda Terça Quarta Quinta Sexta Sábado Domingo" at bounding box center [1014, 277] width 1056 height 18
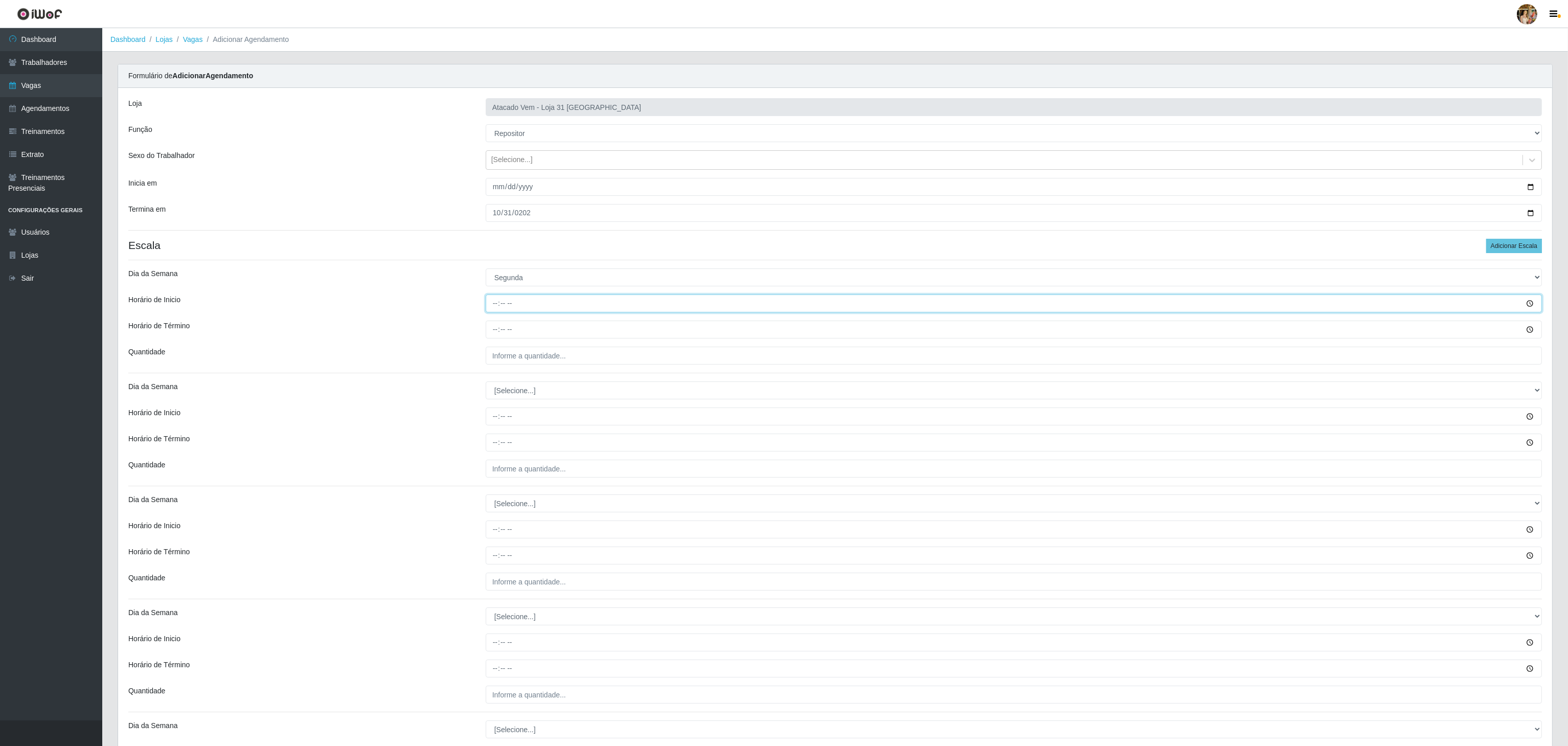
click at [488, 309] on input "Horário de Inicio" at bounding box center [1014, 303] width 1056 height 18
type input "10:00"
click at [499, 330] on input "Horário de Término" at bounding box center [1014, 329] width 1056 height 18
type input "16:00"
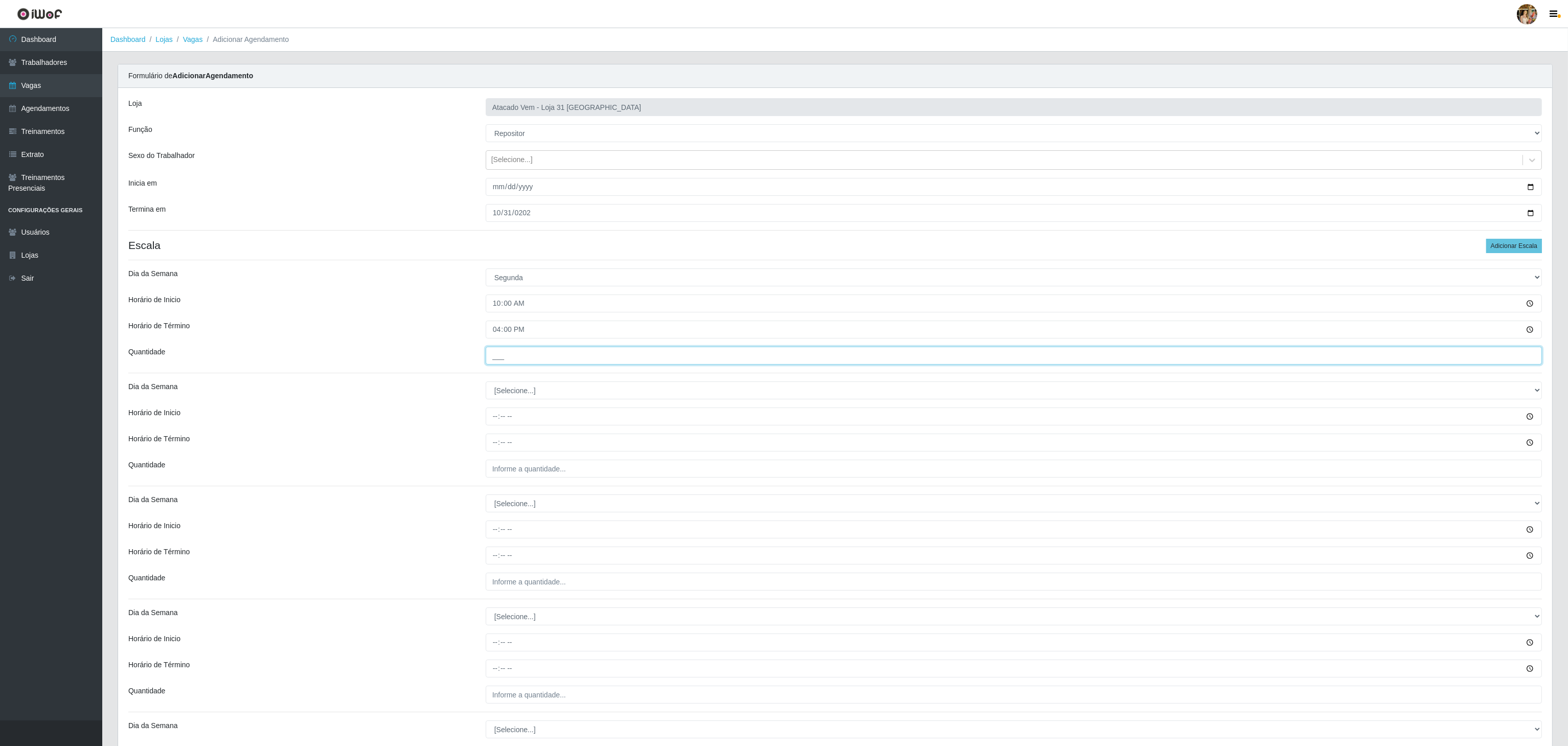
click at [546, 349] on input "___" at bounding box center [1014, 356] width 1056 height 18
type input "5__"
click at [558, 396] on select "[Selecione...] Segunda Terça Quarta Quinta Sexta Sábado Domingo" at bounding box center [1014, 390] width 1056 height 18
select select "1"
click at [486, 384] on select "[Selecione...] Segunda Terça Quarta Quinta Sexta Sábado Domingo" at bounding box center [1014, 390] width 1056 height 18
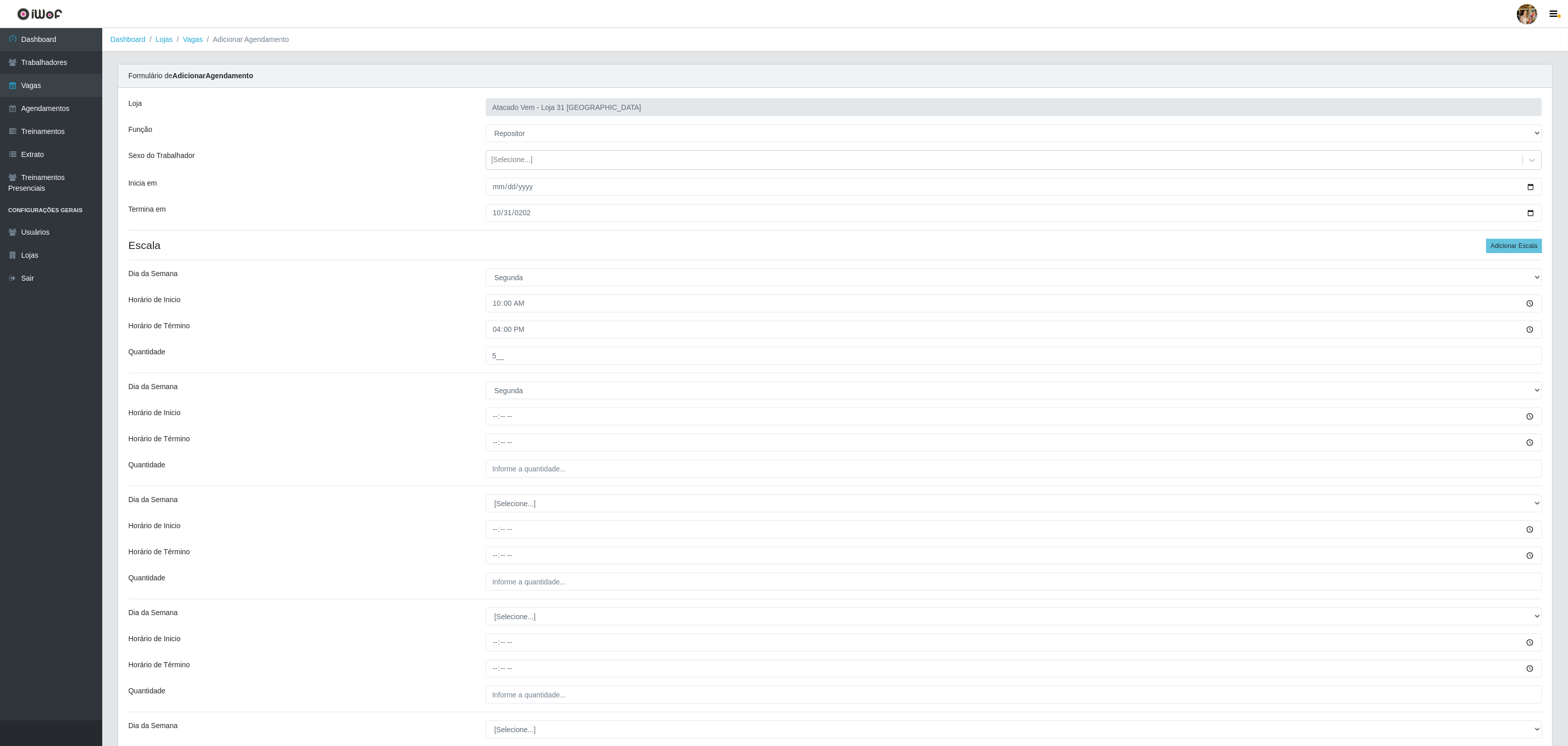
click at [493, 428] on div "Loja Atacado Vem - Loja 31 São Francisco Função [Selecione...] Carregador e Des…" at bounding box center [835, 522] width 1434 height 869
click at [491, 425] on input "Horário de Inicio" at bounding box center [1014, 416] width 1056 height 18
type input "14:00"
click at [496, 451] on input "Horário de Término" at bounding box center [1014, 442] width 1056 height 18
type input "20:00"
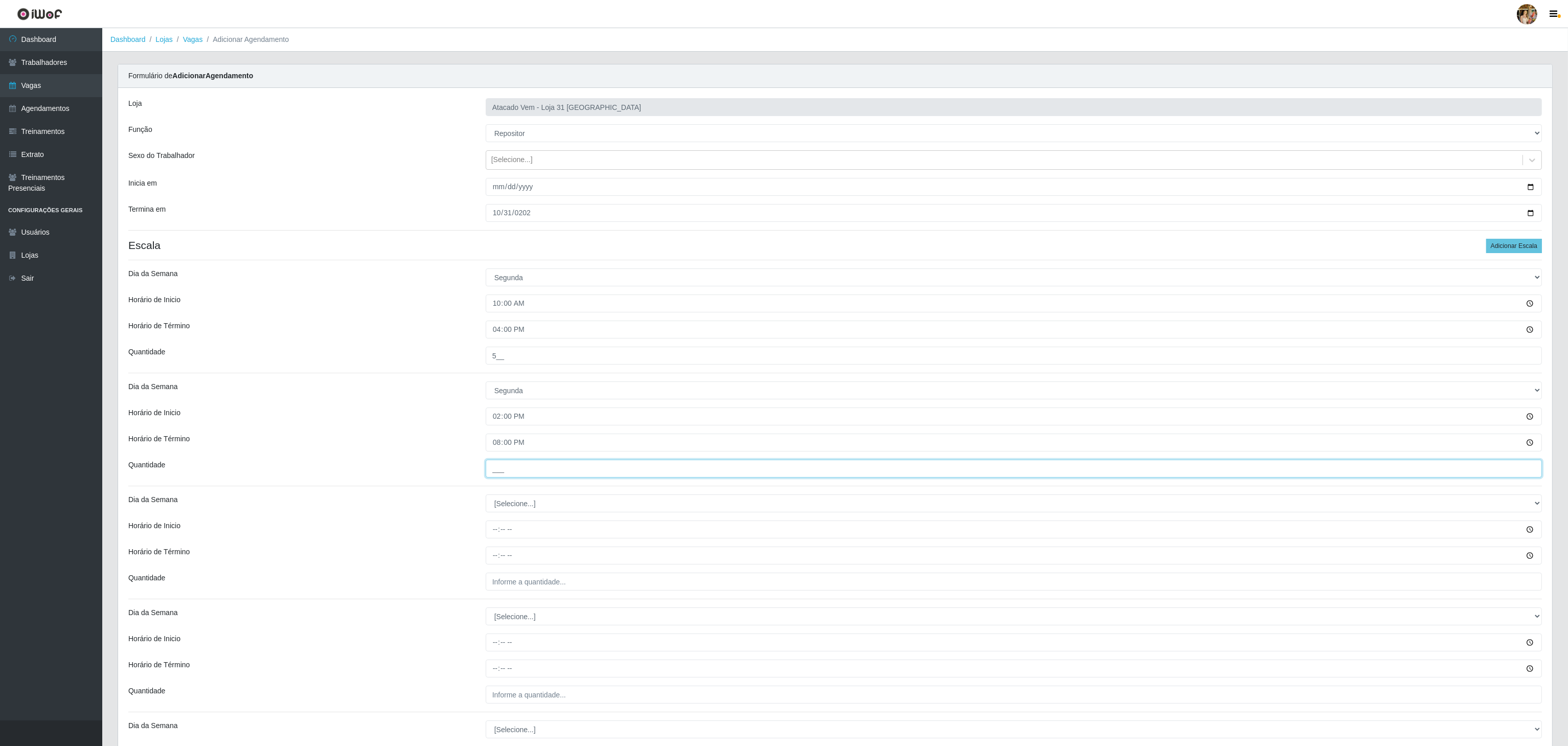
click at [556, 468] on input "___" at bounding box center [1014, 468] width 1056 height 18
type input "5__"
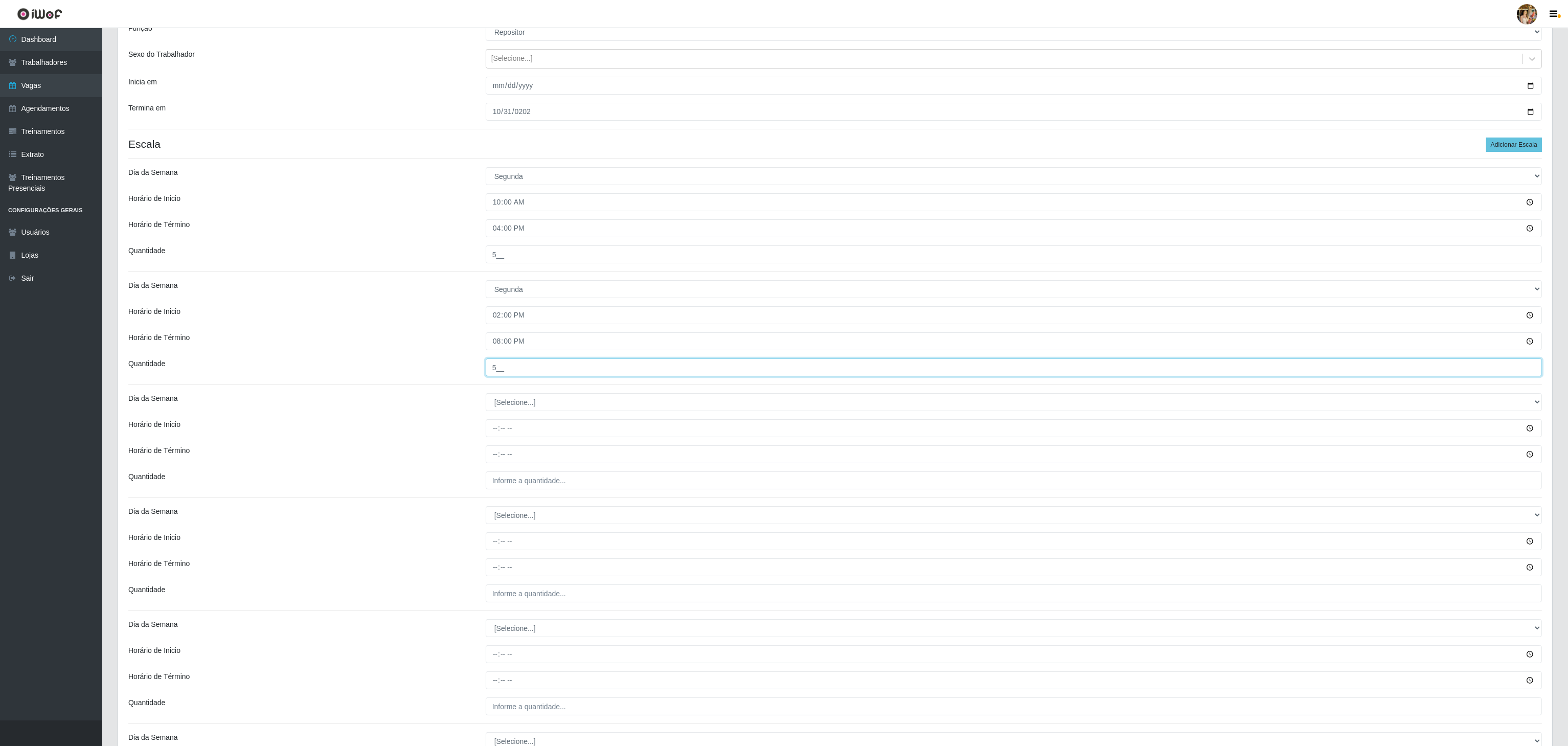
scroll to position [102, 0]
click at [524, 411] on select "[Selecione...] Segunda Terça Quarta Quinta Sexta Sábado Domingo" at bounding box center [1014, 401] width 1056 height 18
select select "2"
click at [486, 395] on select "[Selecione...] Segunda Terça Quarta Quinta Sexta Sábado Domingo" at bounding box center [1014, 401] width 1056 height 18
click at [491, 428] on input "Horário de Inicio" at bounding box center [1014, 427] width 1056 height 18
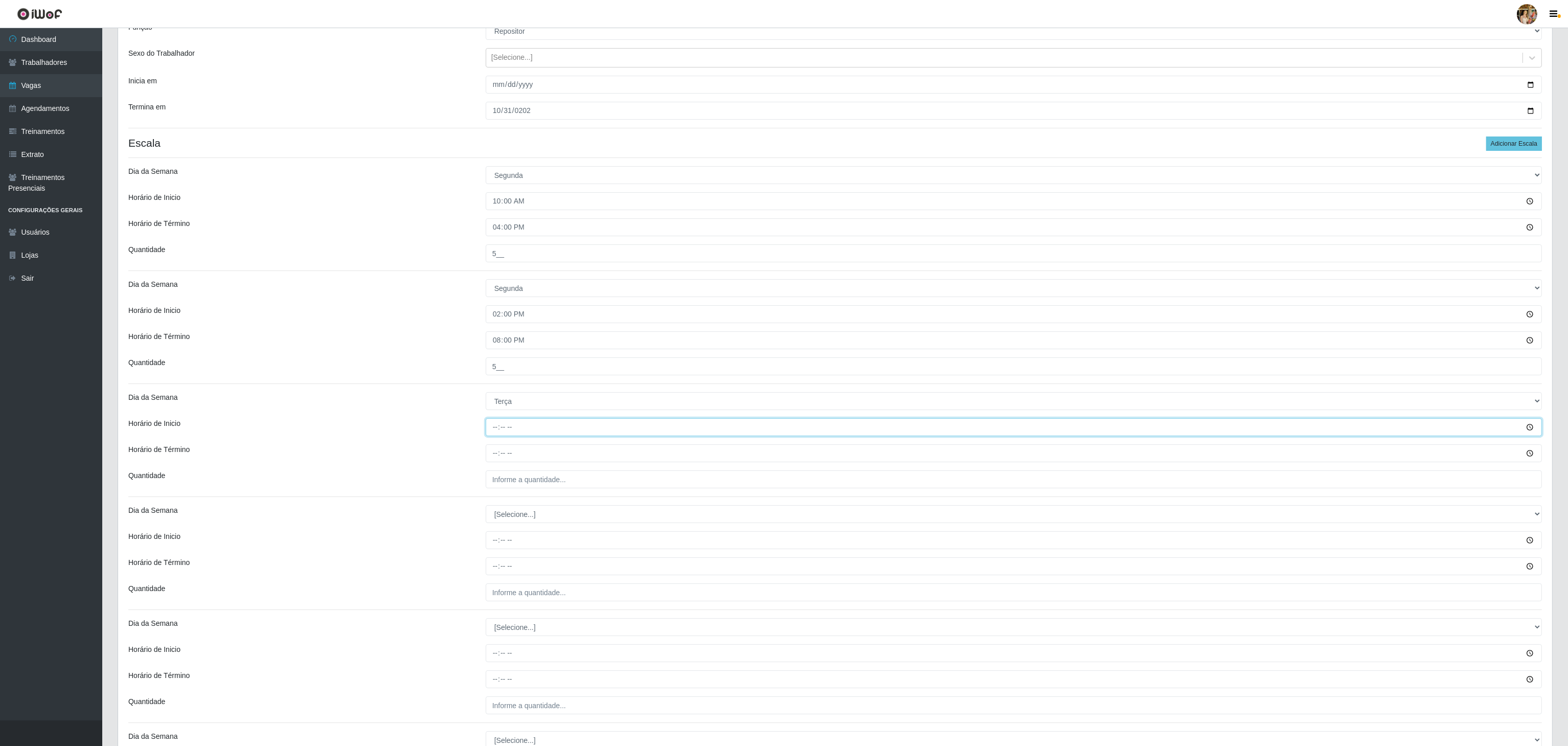
type input "10:00"
click at [493, 460] on input "Horário de Término" at bounding box center [1014, 453] width 1056 height 18
type input "16:00"
click at [508, 479] on input "___" at bounding box center [1014, 479] width 1056 height 18
type input "5__"
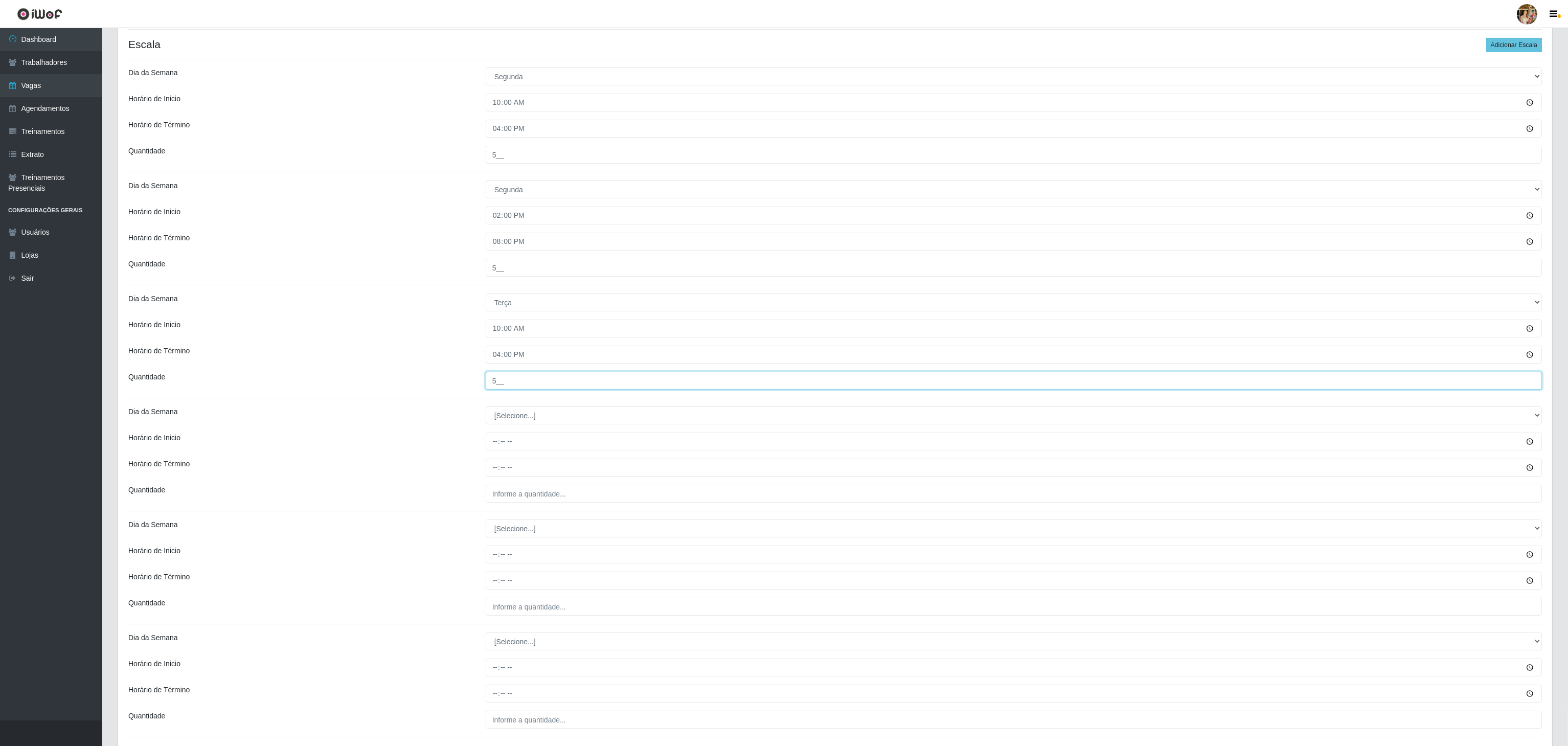
scroll to position [284, 0]
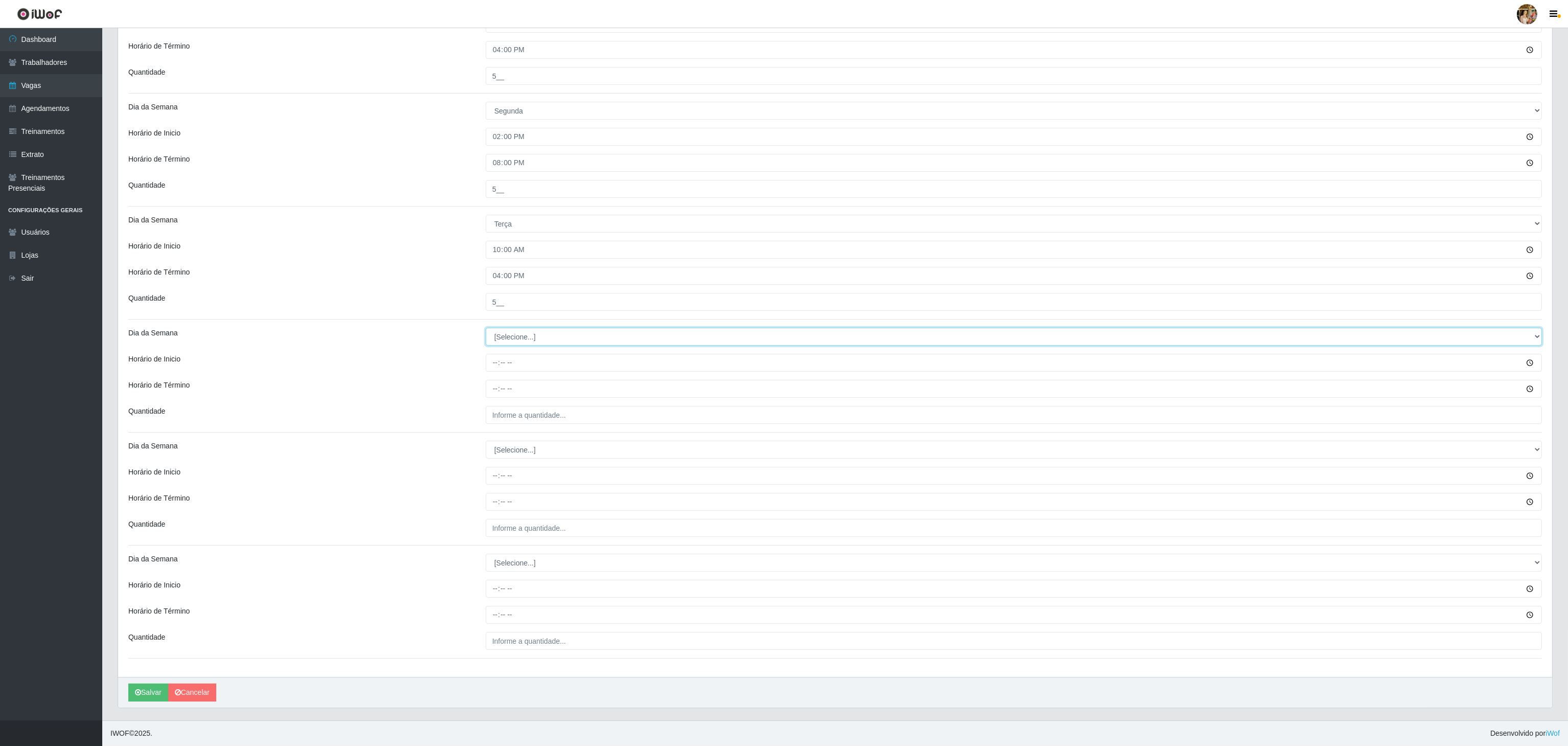
click at [532, 331] on select "[Selecione...] Segunda Terça Quarta Quinta Sexta Sábado Domingo" at bounding box center [1014, 337] width 1056 height 18
click at [394, 362] on div "Horário de Inicio" at bounding box center [299, 362] width 357 height 18
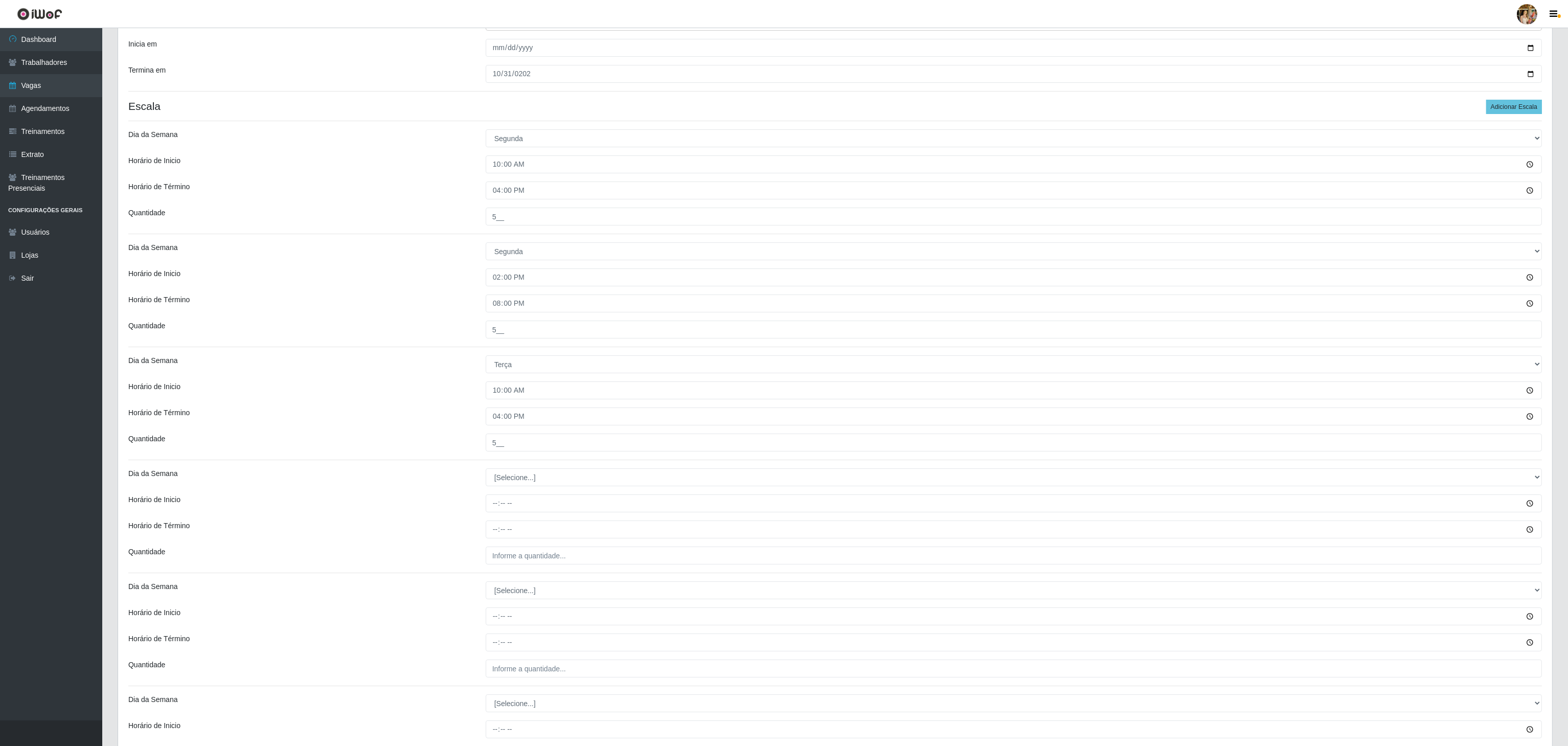
scroll to position [0, 0]
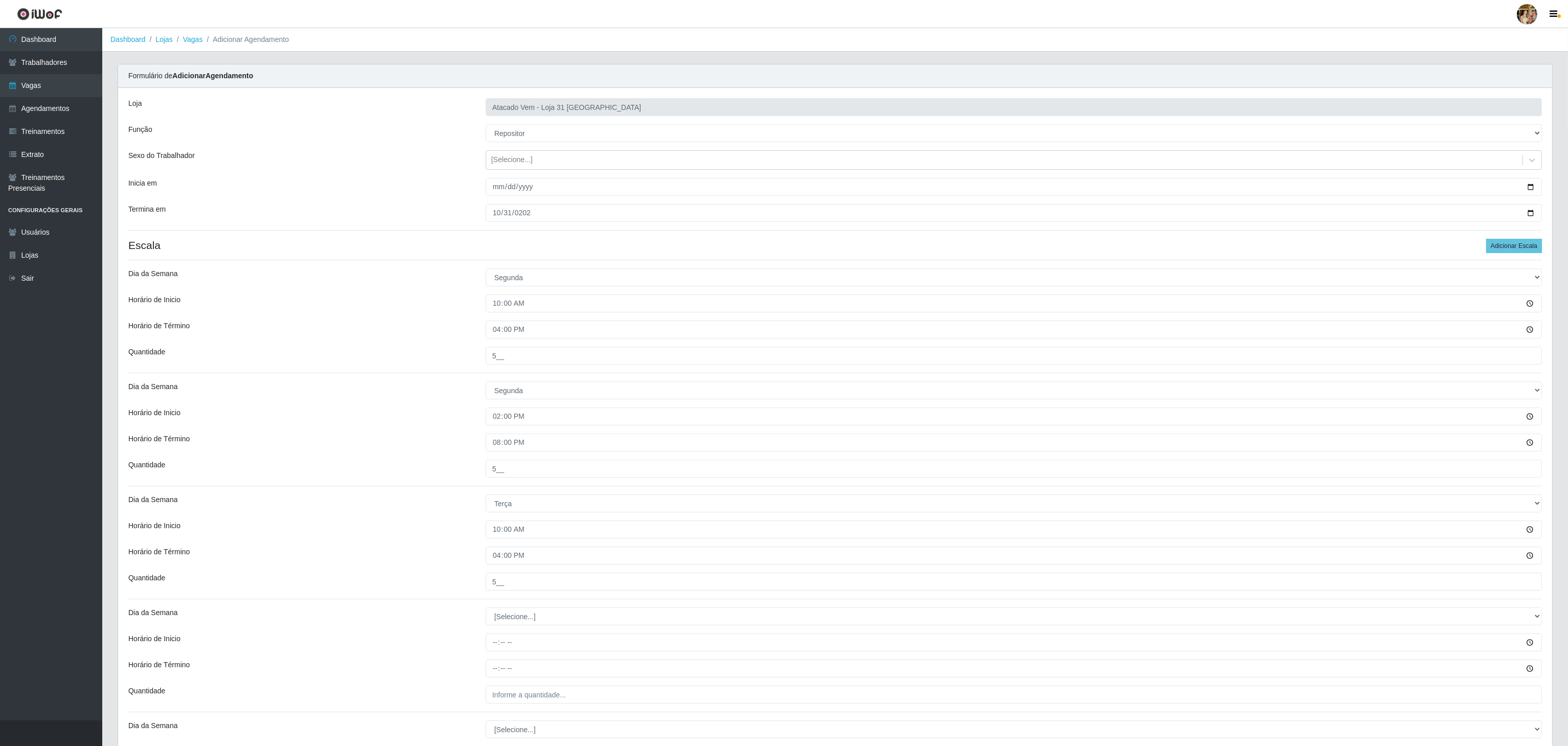
click at [1522, 232] on div "Loja Atacado Vem - Loja 31 São Francisco Função [Selecione...] Carregador e Des…" at bounding box center [835, 522] width 1434 height 869
click at [1514, 239] on div "Loja Atacado Vem - Loja 31 São Francisco Função [Selecione...] Carregador e Des…" at bounding box center [835, 522] width 1434 height 869
click at [1514, 240] on button "Adicionar Escala" at bounding box center [1514, 246] width 55 height 14
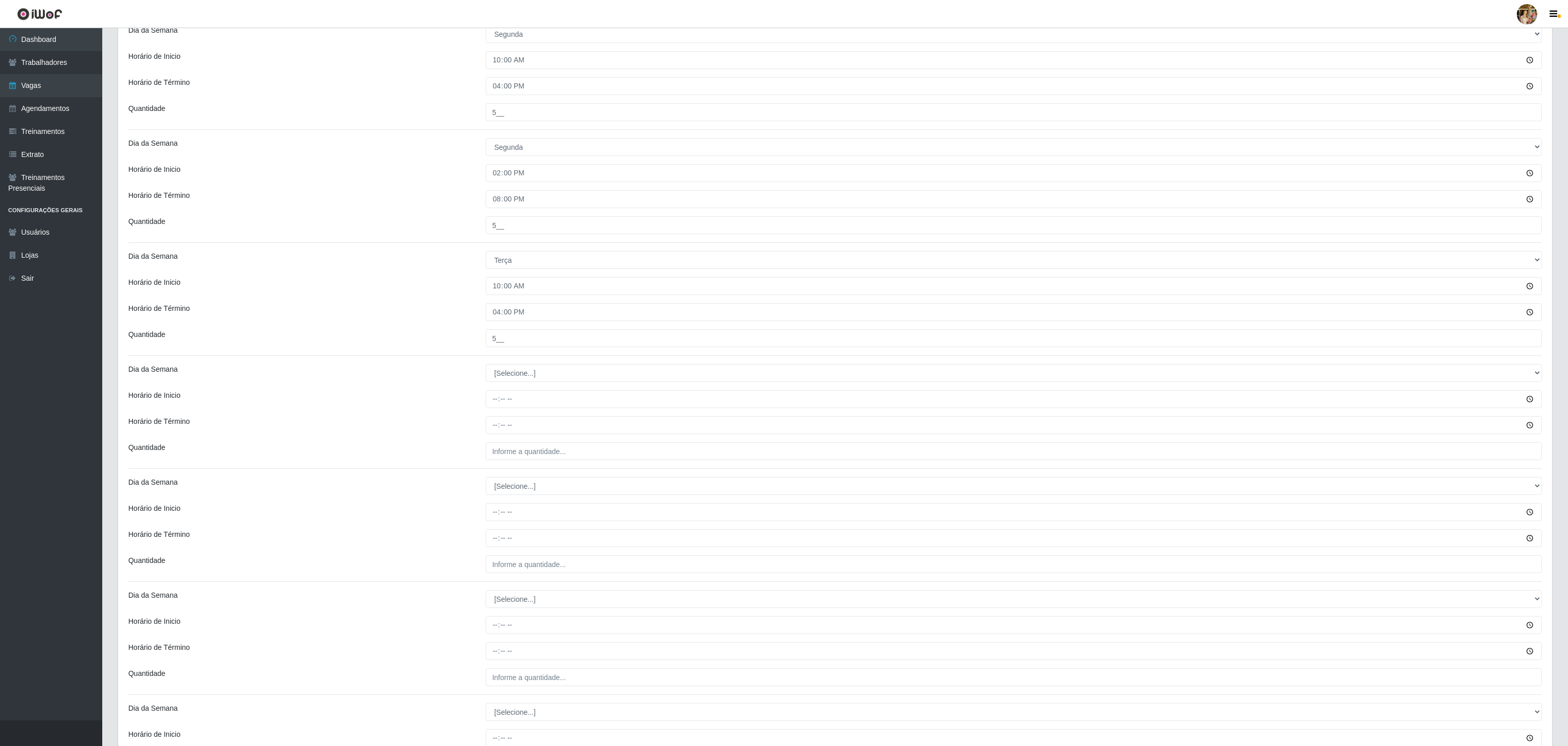
scroll to position [398, 0]
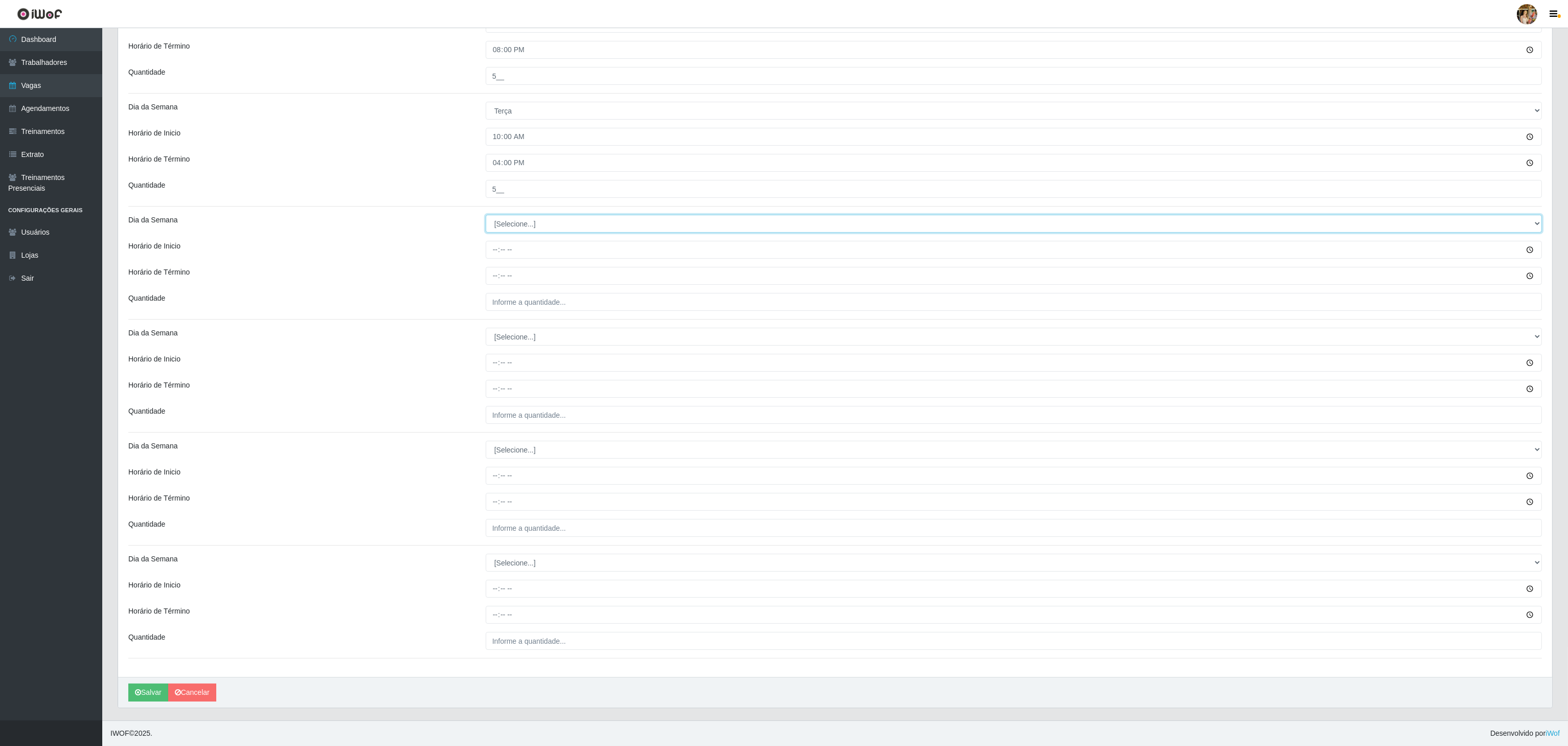
click at [517, 223] on select "[Selecione...] Segunda Terça Quarta Quinta Sexta Sábado Domingo" at bounding box center [1014, 223] width 1056 height 18
select select "2"
click at [486, 215] on select "[Selecione...] Segunda Terça Quarta Quinta Sexta Sábado Domingo" at bounding box center [1014, 223] width 1056 height 18
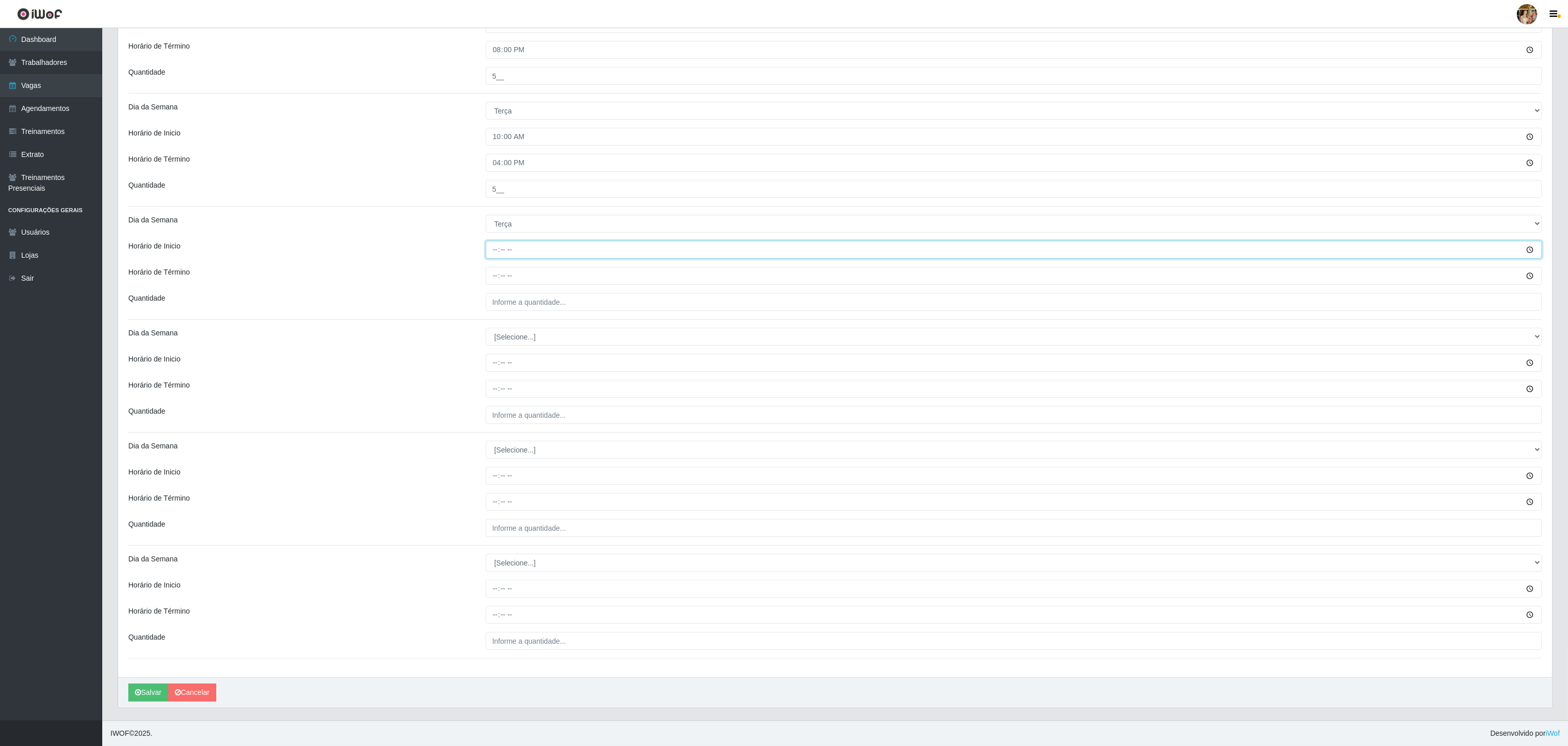
click at [495, 249] on input "Horário de Inicio" at bounding box center [1014, 249] width 1056 height 18
type input "14:00"
click at [496, 267] on input "Horário de Término" at bounding box center [1014, 276] width 1056 height 18
type input "20:00"
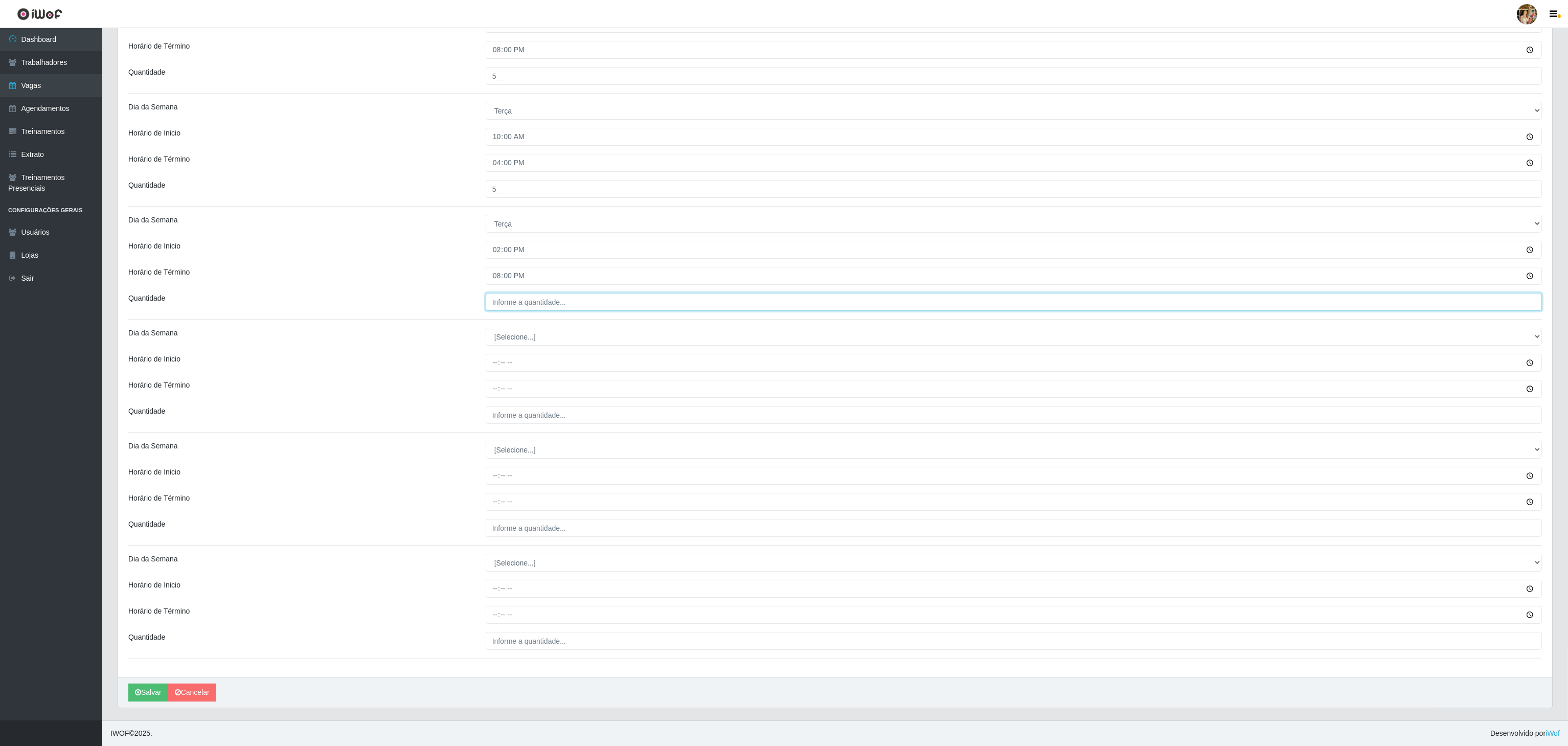
type input "___"
click at [533, 293] on input "___" at bounding box center [1014, 301] width 1056 height 18
click at [551, 340] on select "[Selecione...] Segunda Terça Quarta Quinta Sexta Sábado Domingo" at bounding box center [1014, 337] width 1056 height 18
click at [535, 284] on div "Loja Atacado Vem - Loja 31 São Francisco Função [Selecione...] Carregador e Des…" at bounding box center [835, 186] width 1434 height 982
click at [535, 285] on div "Loja Atacado Vem - Loja 31 São Francisco Função [Selecione...] Carregador e Des…" at bounding box center [835, 186] width 1434 height 982
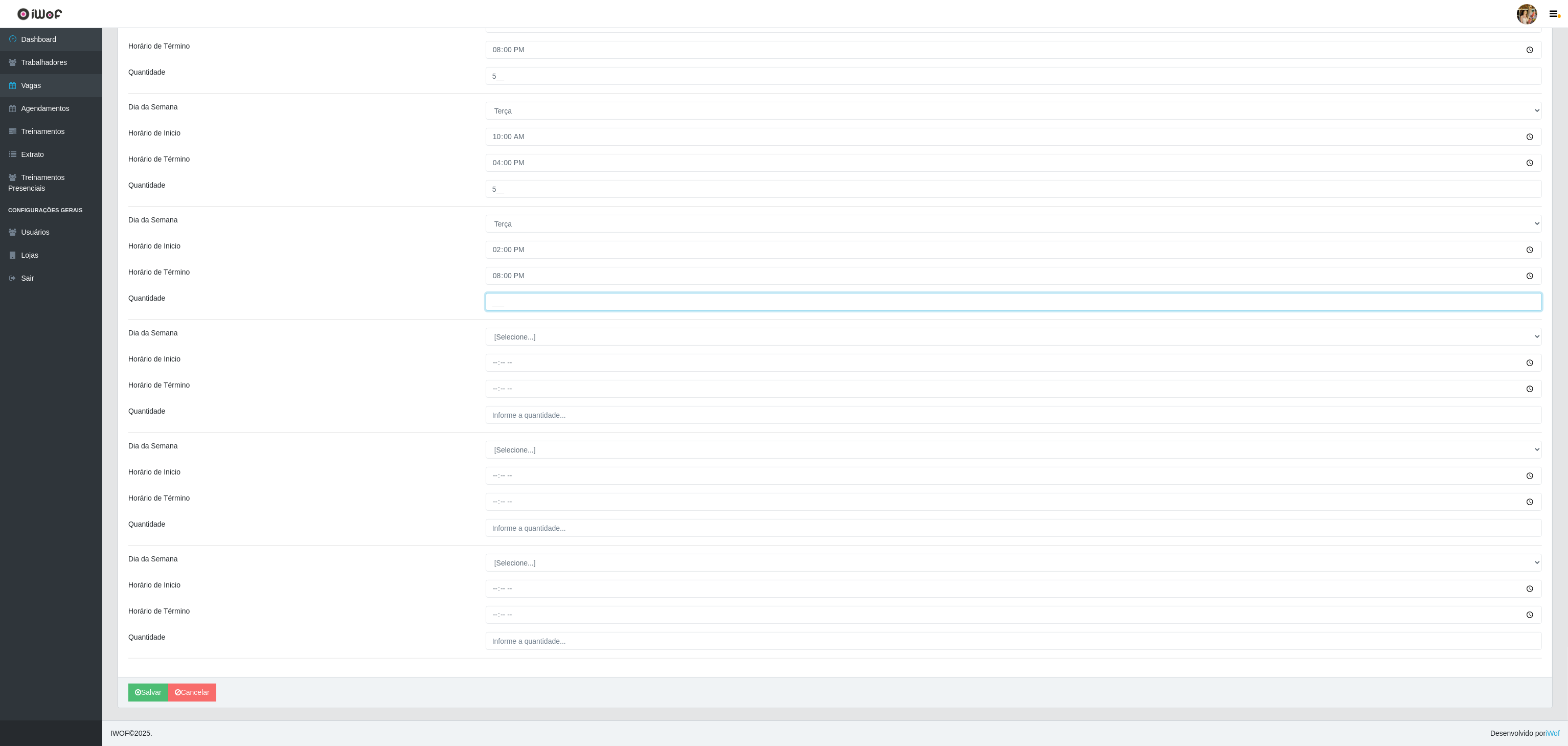
click at [542, 299] on input "___" at bounding box center [1014, 301] width 1056 height 18
type input "5__"
click at [602, 345] on div "Loja Atacado Vem - Loja 31 São Francisco Função [Selecione...] Carregador e Des…" at bounding box center [835, 186] width 1434 height 982
click at [552, 318] on div "Loja Atacado Vem - Loja 31 São Francisco Função [Selecione...] Carregador e Des…" at bounding box center [835, 186] width 1434 height 982
click at [550, 319] on div "Loja Atacado Vem - Loja 31 São Francisco Função [Selecione...] Carregador e Des…" at bounding box center [835, 186] width 1434 height 982
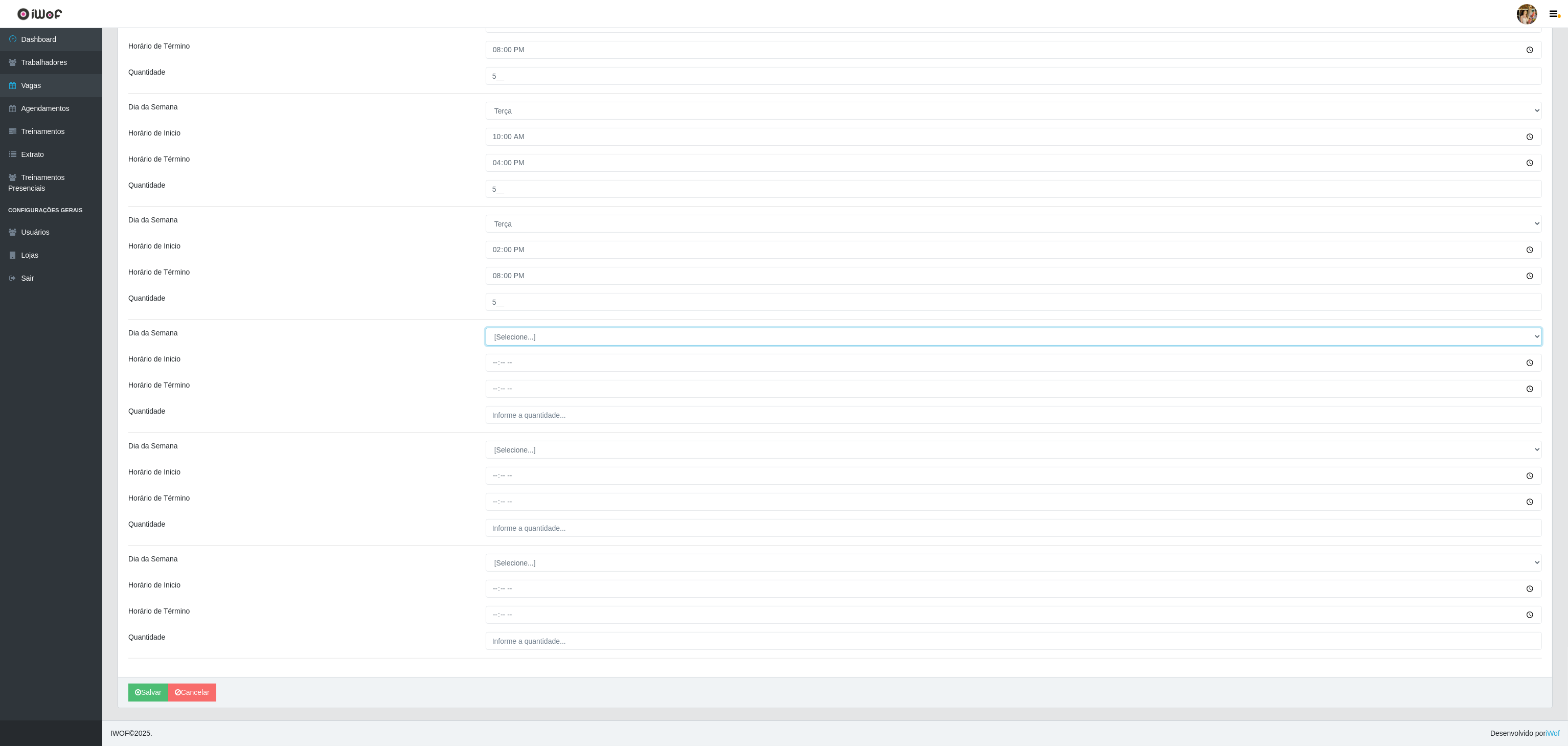
click at [546, 329] on select "[Selecione...] Segunda Terça Quarta Quinta Sexta Sábado Domingo" at bounding box center [1014, 337] width 1056 height 18
select select "3"
click at [486, 328] on select "[Selecione...] Segunda Terça Quarta Quinta Sexta Sábado Domingo" at bounding box center [1014, 337] width 1056 height 18
click at [493, 359] on input "Horário de Inicio" at bounding box center [1014, 362] width 1056 height 18
type input "10:00"
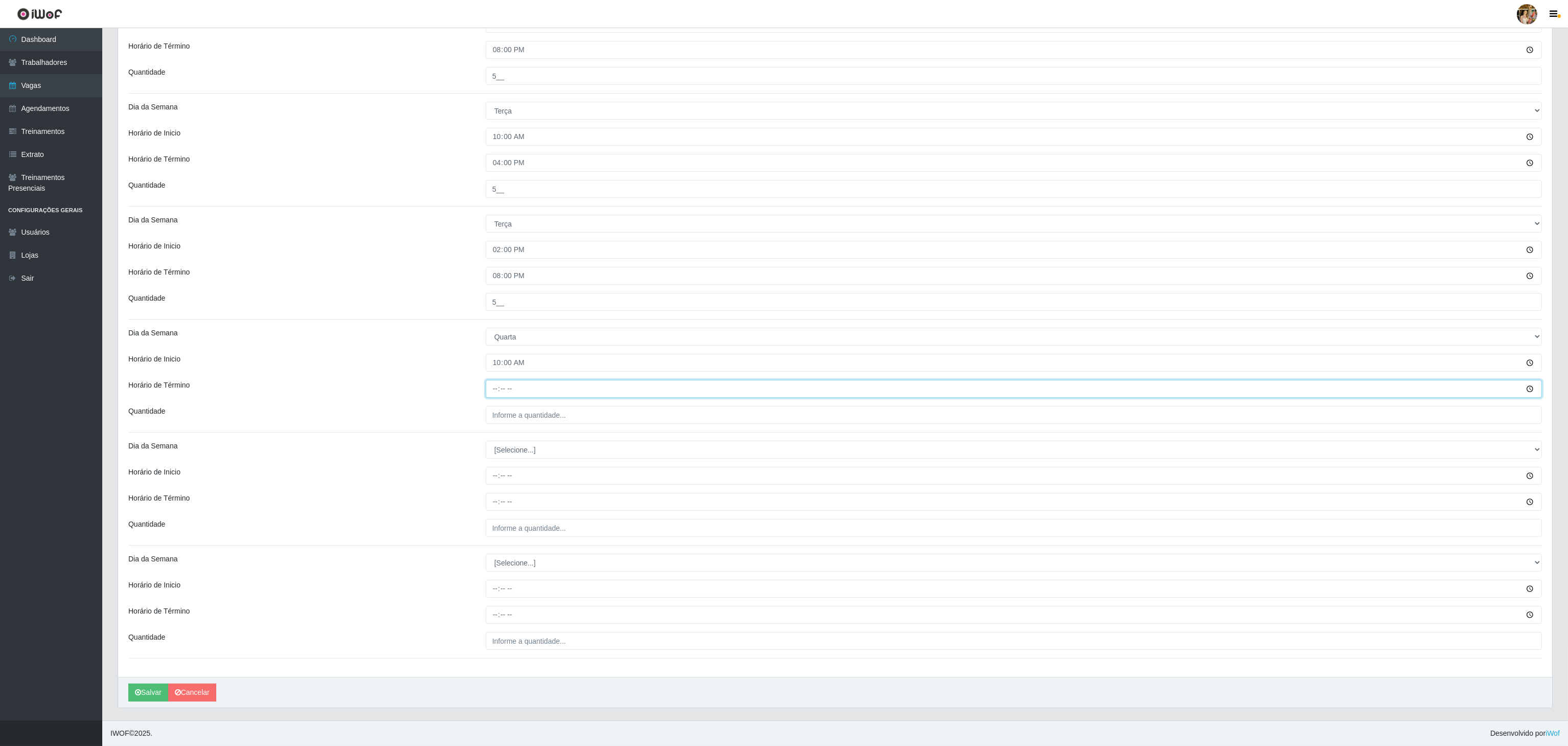
click at [488, 380] on input "Horário de Término" at bounding box center [1014, 389] width 1056 height 18
type input "16:00"
click at [510, 411] on input "___" at bounding box center [1014, 415] width 1056 height 18
type input "5__"
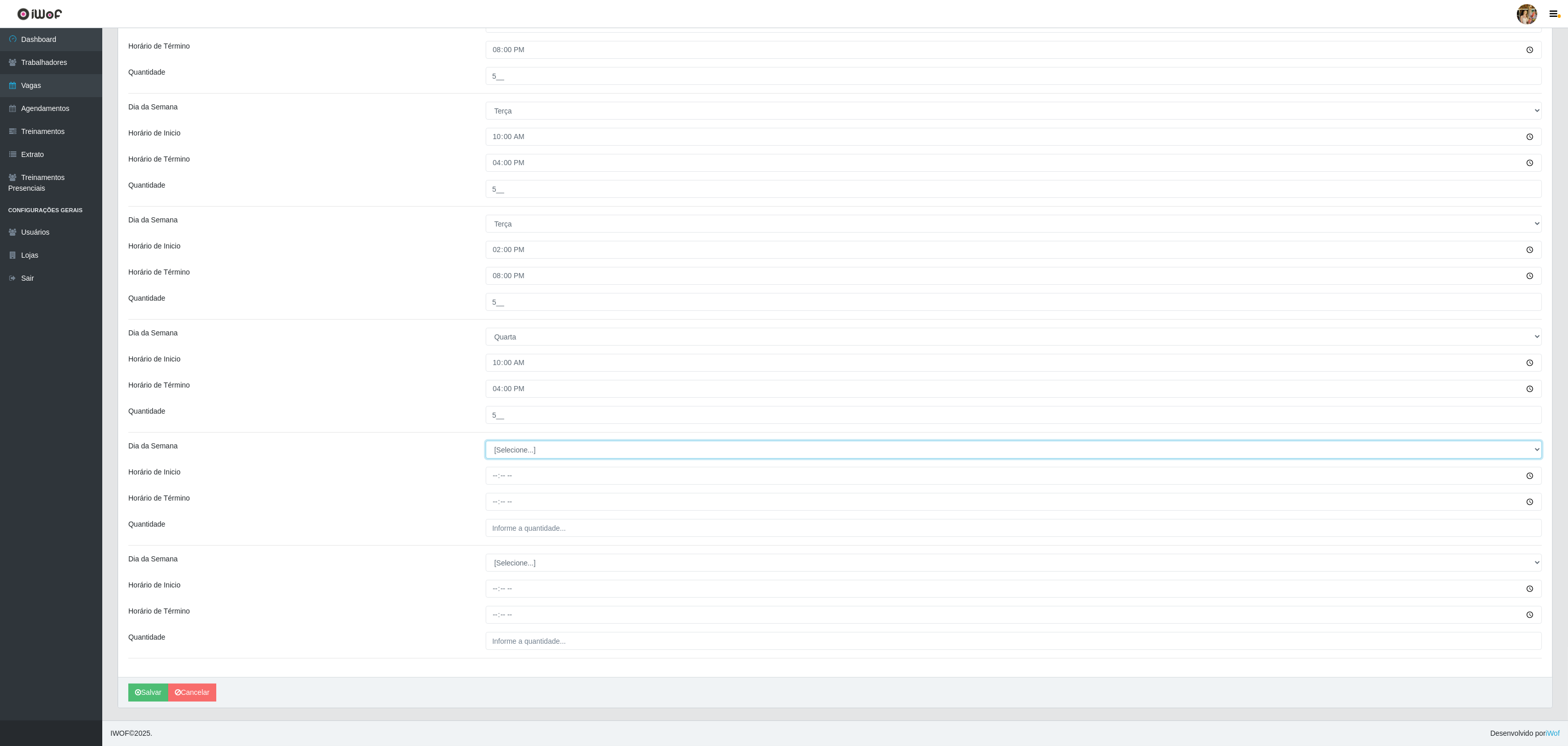
click at [548, 445] on select "[Selecione...] Segunda Terça Quarta Quinta Sexta Sábado Domingo" at bounding box center [1014, 450] width 1056 height 18
select select "3"
click at [486, 441] on select "[Selecione...] Segunda Terça Quarta Quinta Sexta Sábado Domingo" at bounding box center [1014, 450] width 1056 height 18
click at [496, 473] on input "Horário de Inicio" at bounding box center [1014, 476] width 1056 height 18
type input "14:00"
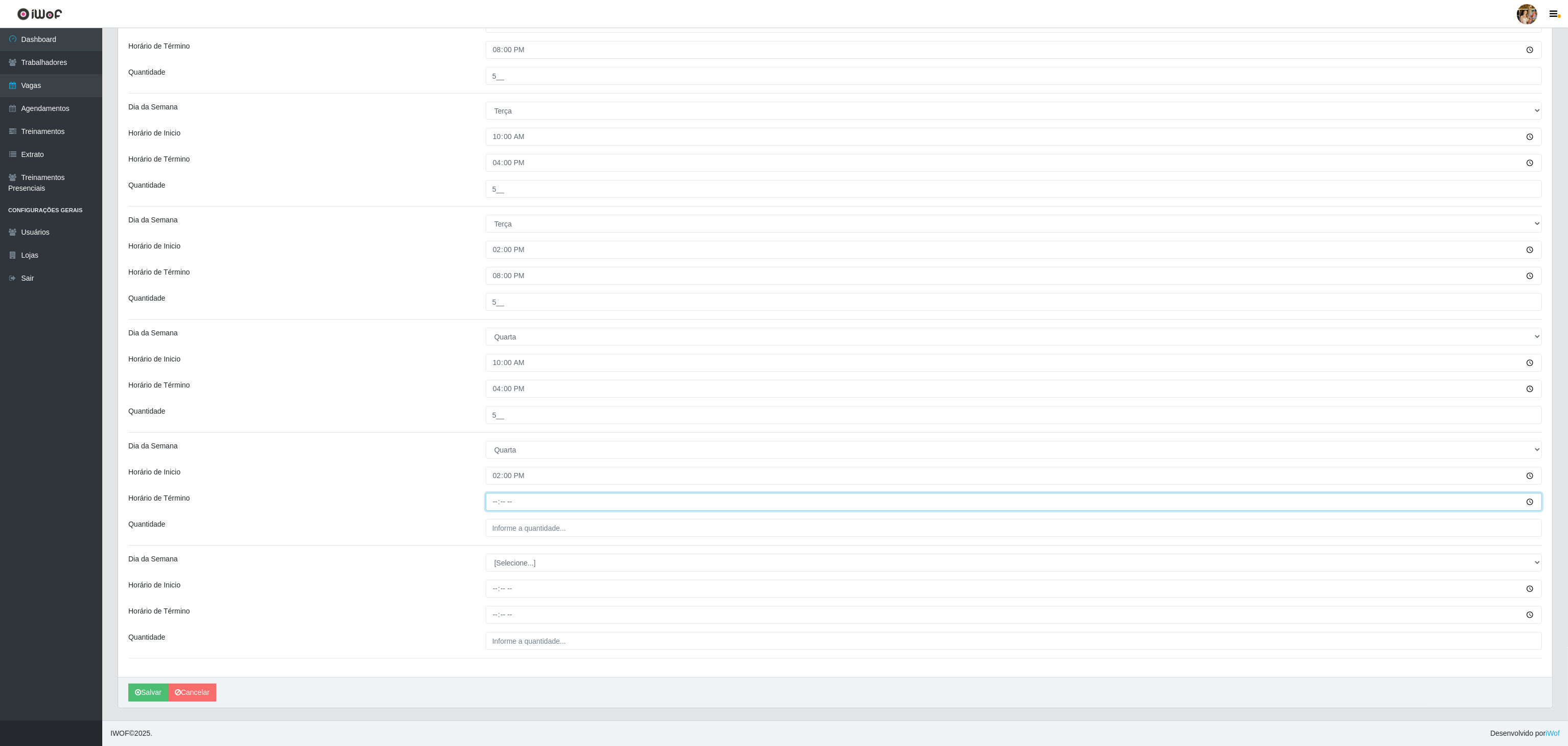
click at [494, 504] on input "Horário de Término" at bounding box center [1014, 501] width 1056 height 18
type input "20:00"
drag, startPoint x: 509, startPoint y: 528, endPoint x: 515, endPoint y: 528, distance: 6.0
click at [509, 528] on input "___" at bounding box center [1014, 528] width 1056 height 18
type input "5__"
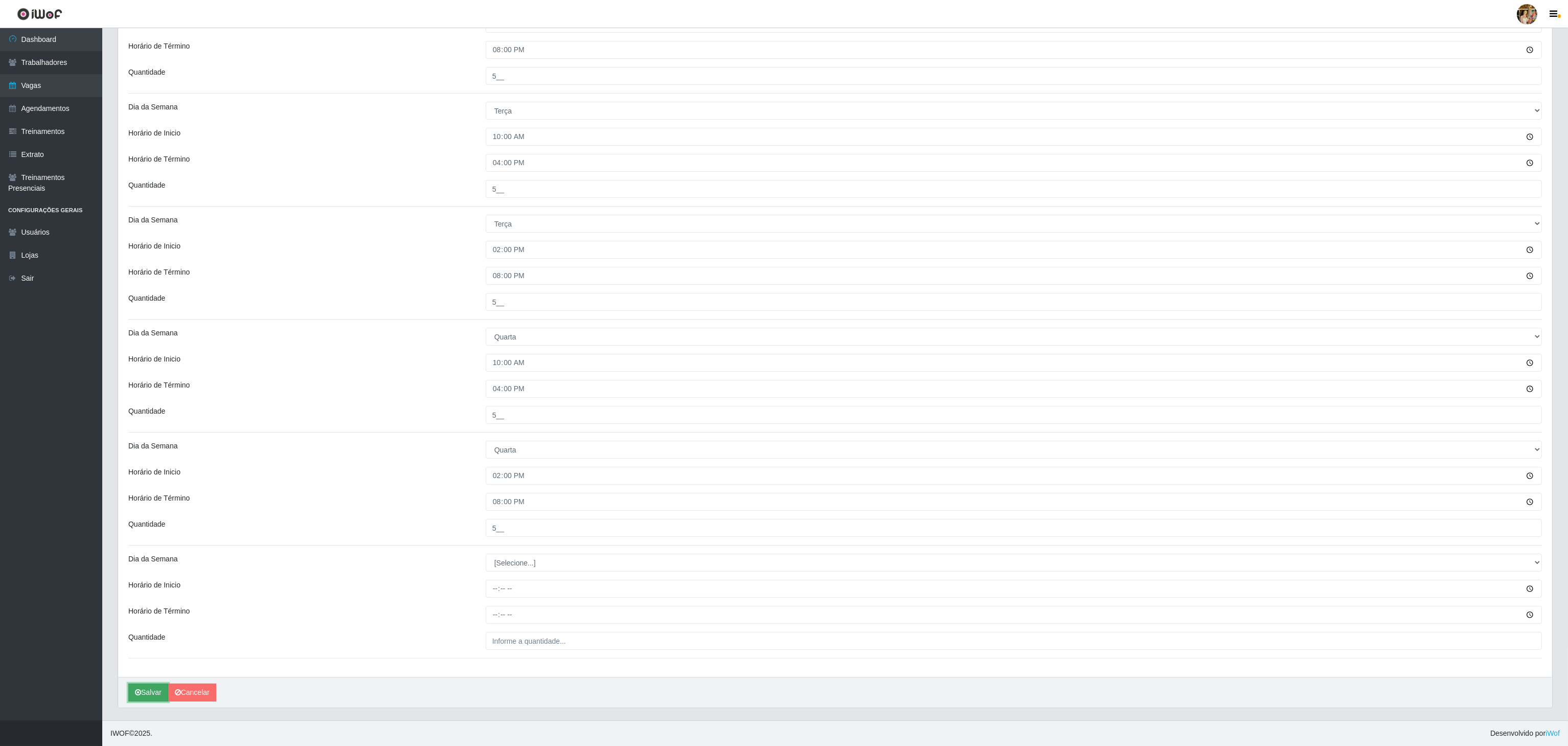
click at [146, 694] on button "Salvar" at bounding box center [148, 692] width 40 height 18
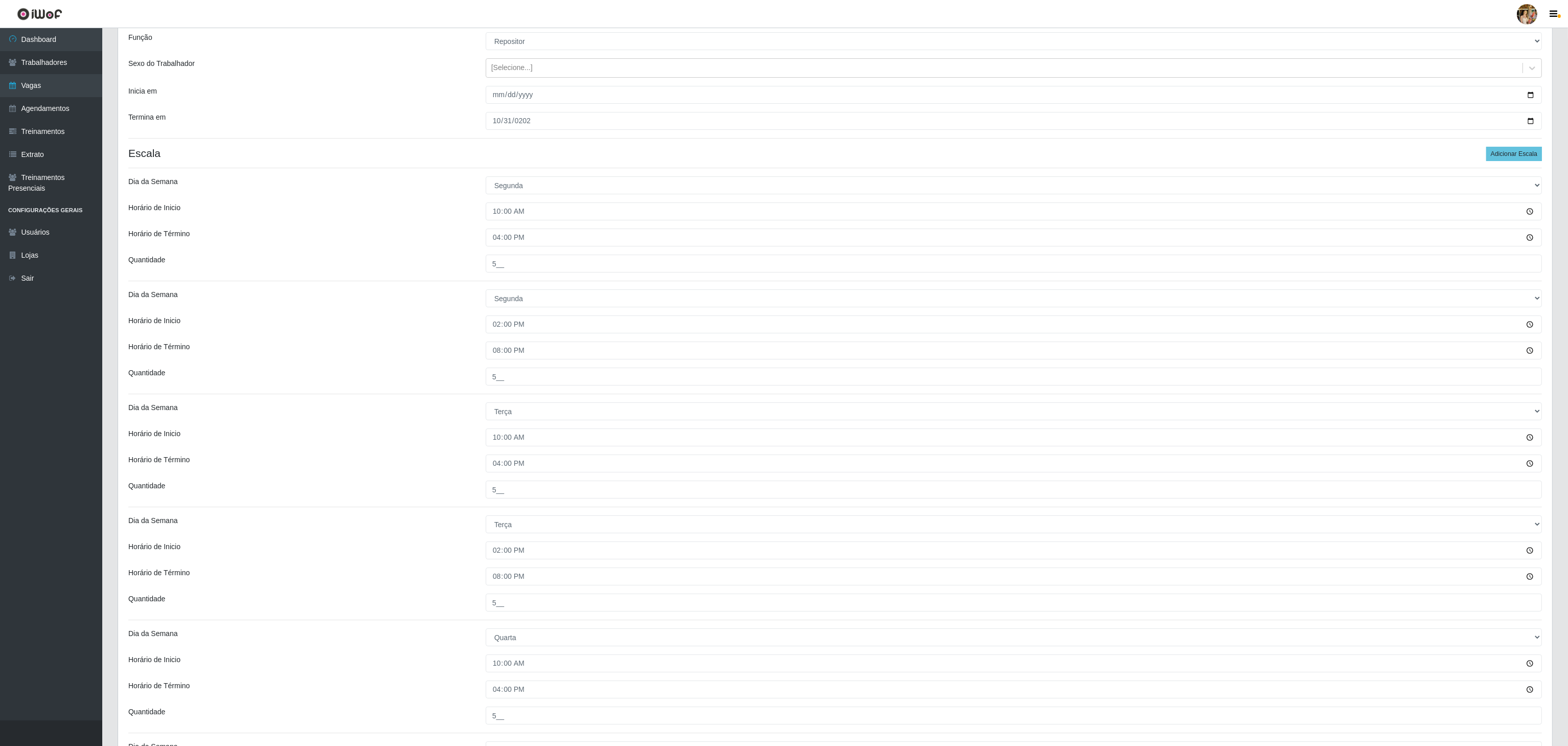
scroll to position [91, 0]
click at [1501, 151] on button "Adicionar Escala" at bounding box center [1514, 154] width 55 height 14
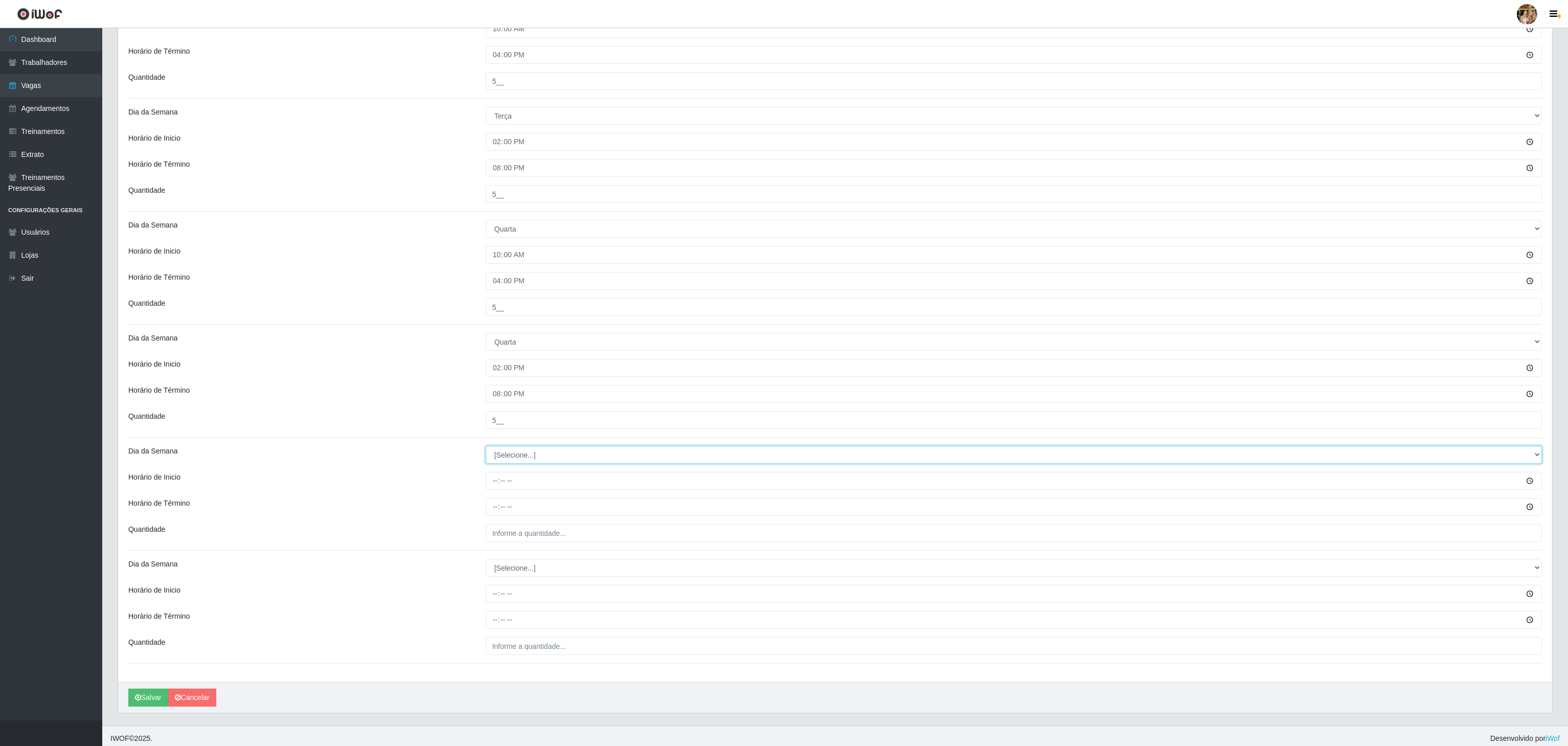
click at [509, 464] on select "[Selecione...] Segunda Terça Quarta Quinta Sexta Sábado Domingo" at bounding box center [1014, 454] width 1056 height 18
select select "4"
click at [486, 450] on select "[Selecione...] Segunda Terça Quarta Quinta Sexta Sábado Domingo" at bounding box center [1014, 454] width 1056 height 18
click at [488, 489] on input "Horário de Inicio" at bounding box center [1014, 481] width 1056 height 18
type input "14:00"
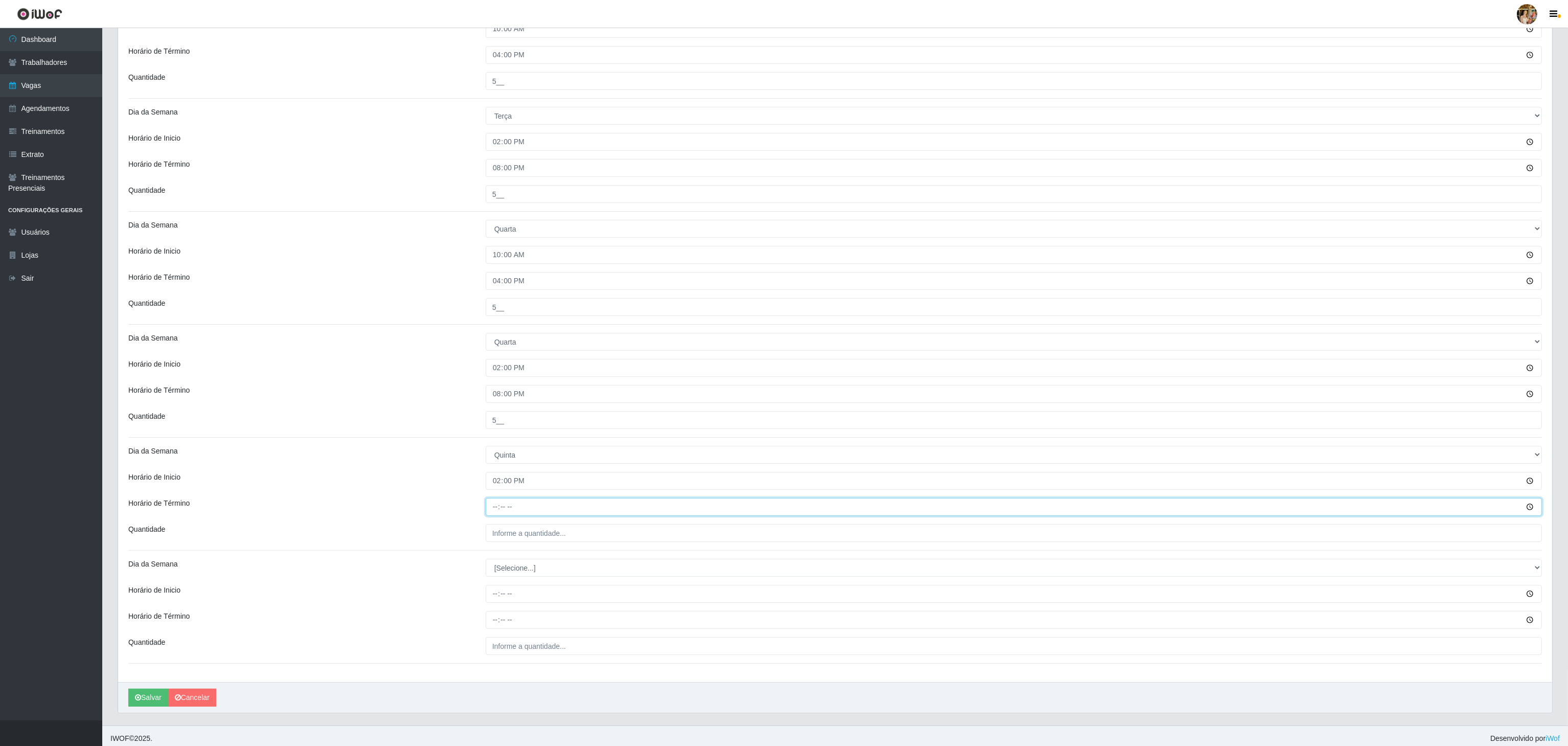
click at [493, 515] on input "Horário de Término" at bounding box center [1014, 507] width 1056 height 18
type input "20:00"
click at [520, 534] on input "___" at bounding box center [1014, 533] width 1056 height 18
drag, startPoint x: 517, startPoint y: 541, endPoint x: 422, endPoint y: 537, distance: 95.1
click at [422, 537] on div "Quantidade ___" at bounding box center [835, 533] width 1429 height 18
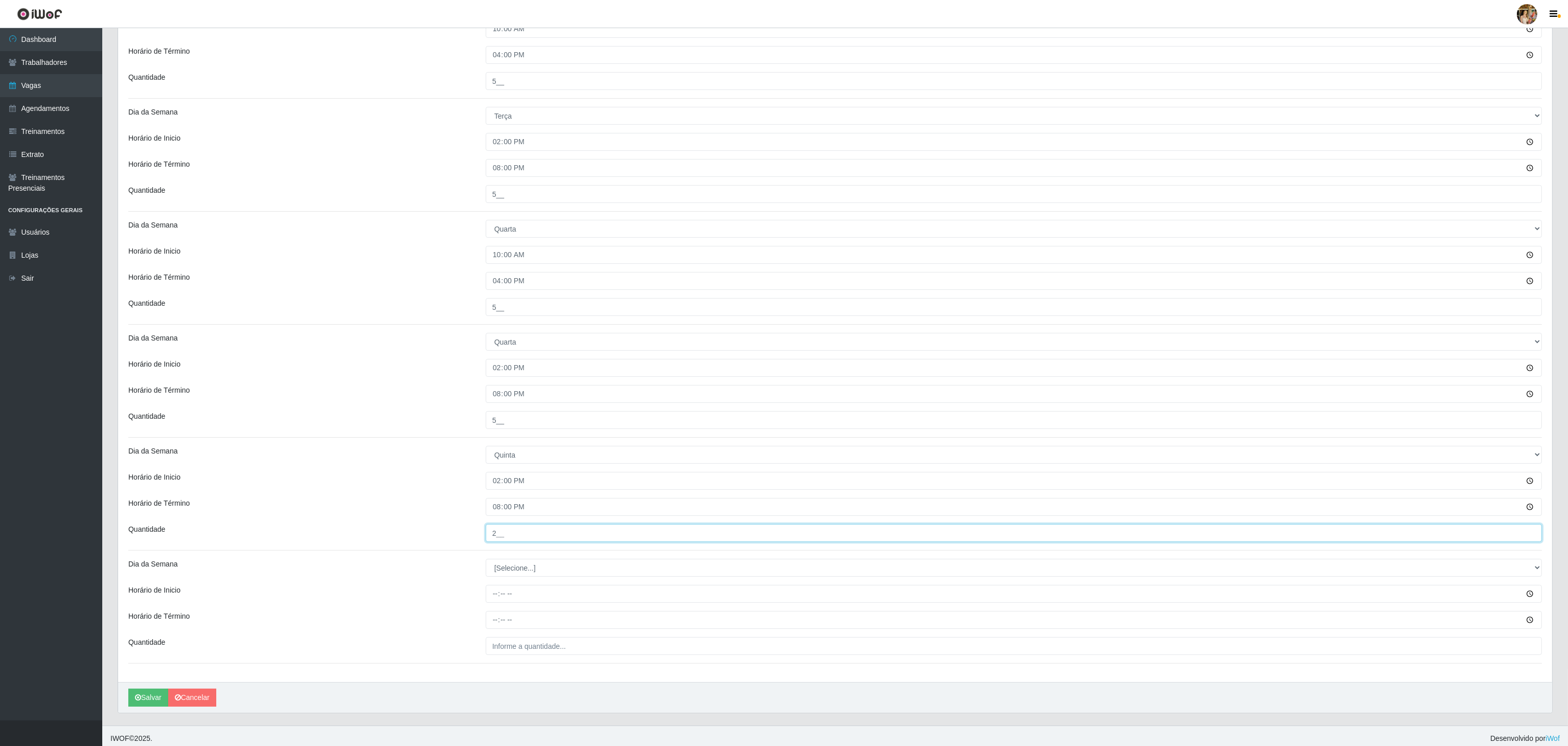
type input "2__"
click at [513, 575] on select "[Selecione...] Segunda Terça Quarta Quinta Sexta Sábado Domingo" at bounding box center [1014, 568] width 1056 height 18
select select "5"
click at [486, 563] on select "[Selecione...] Segunda Terça Quarta Quinta Sexta Sábado Domingo" at bounding box center [1014, 568] width 1056 height 18
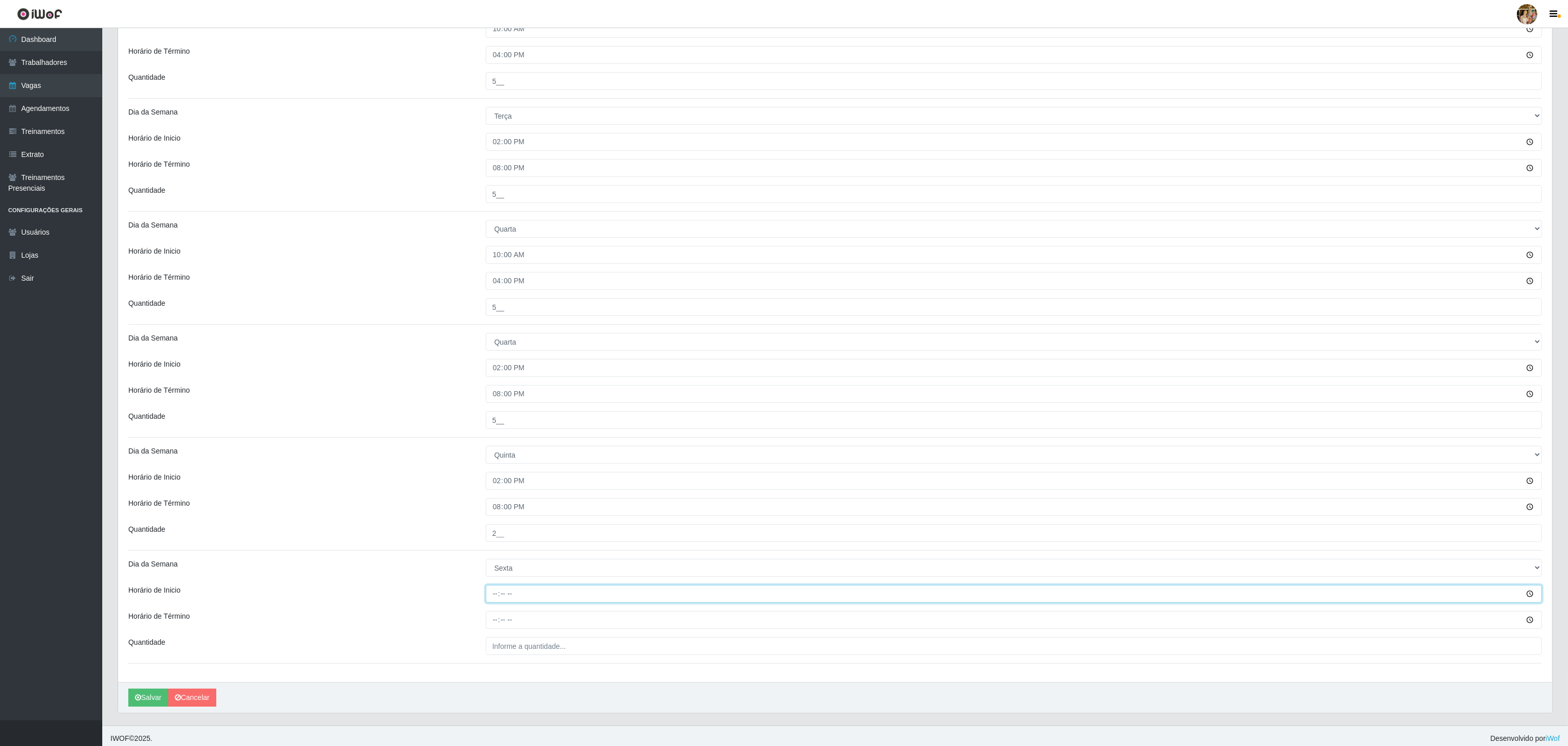
click at [491, 592] on input "Horário de Inicio" at bounding box center [1014, 594] width 1056 height 18
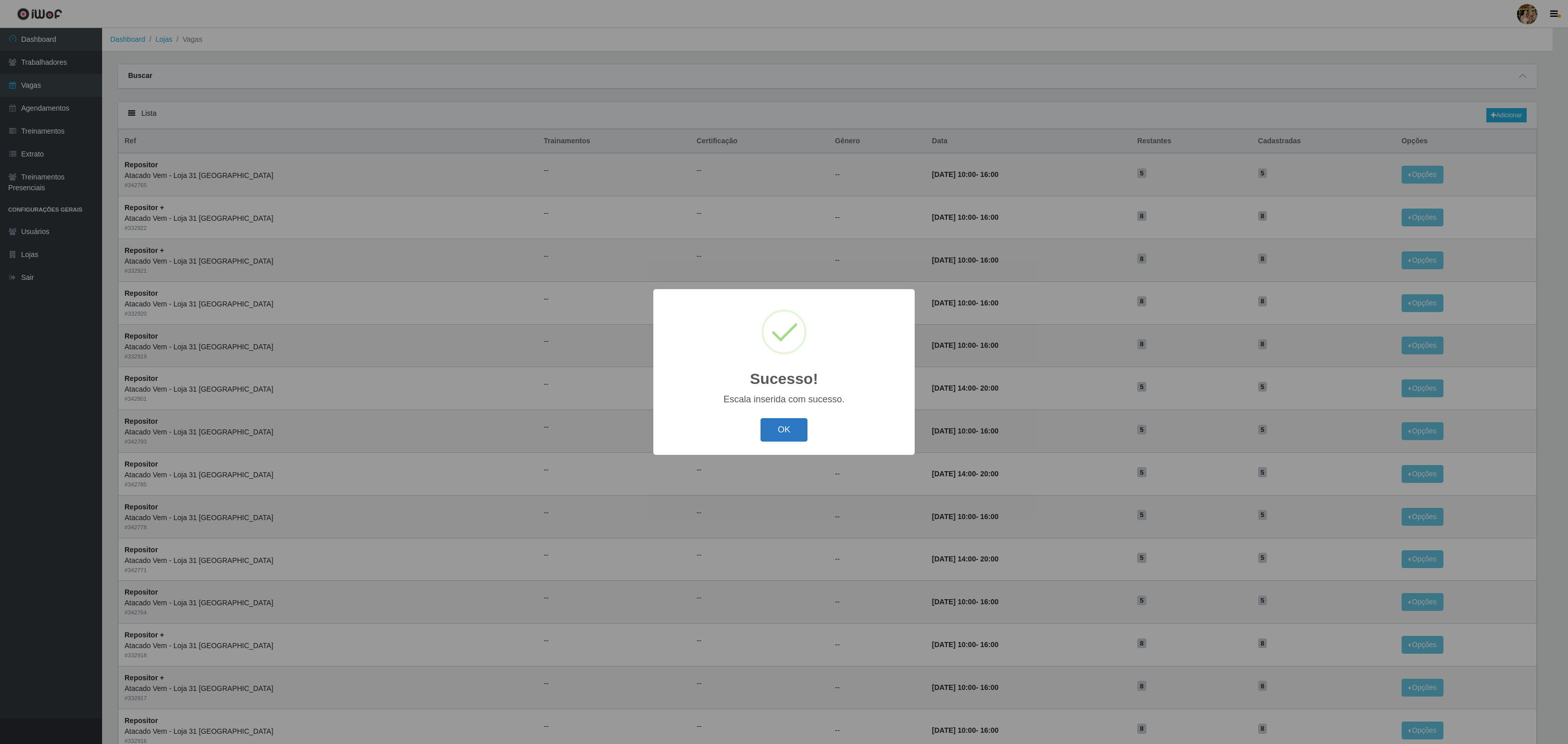
click at [774, 433] on button "OK" at bounding box center [784, 430] width 47 height 24
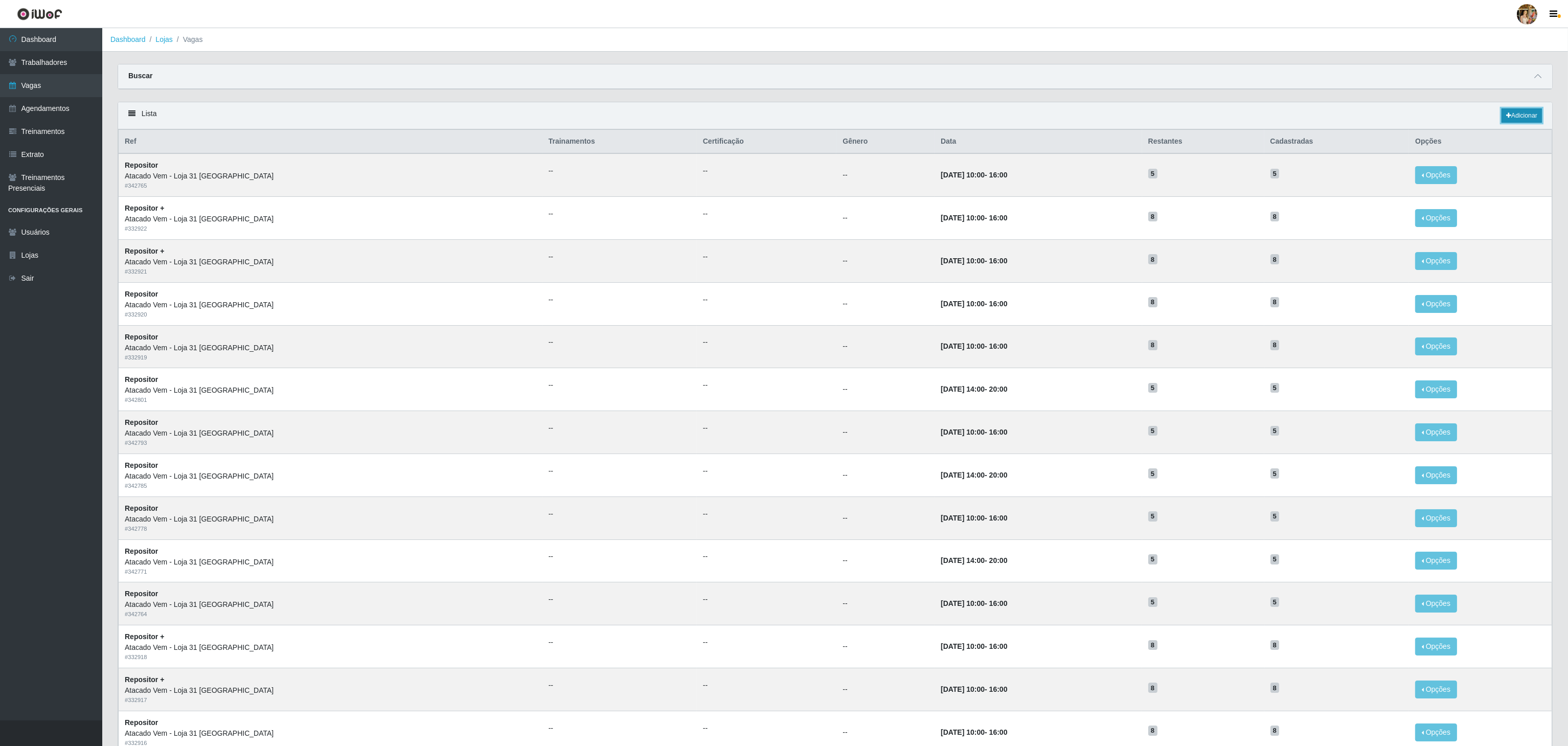
click at [1530, 121] on link "Adicionar" at bounding box center [1522, 115] width 40 height 14
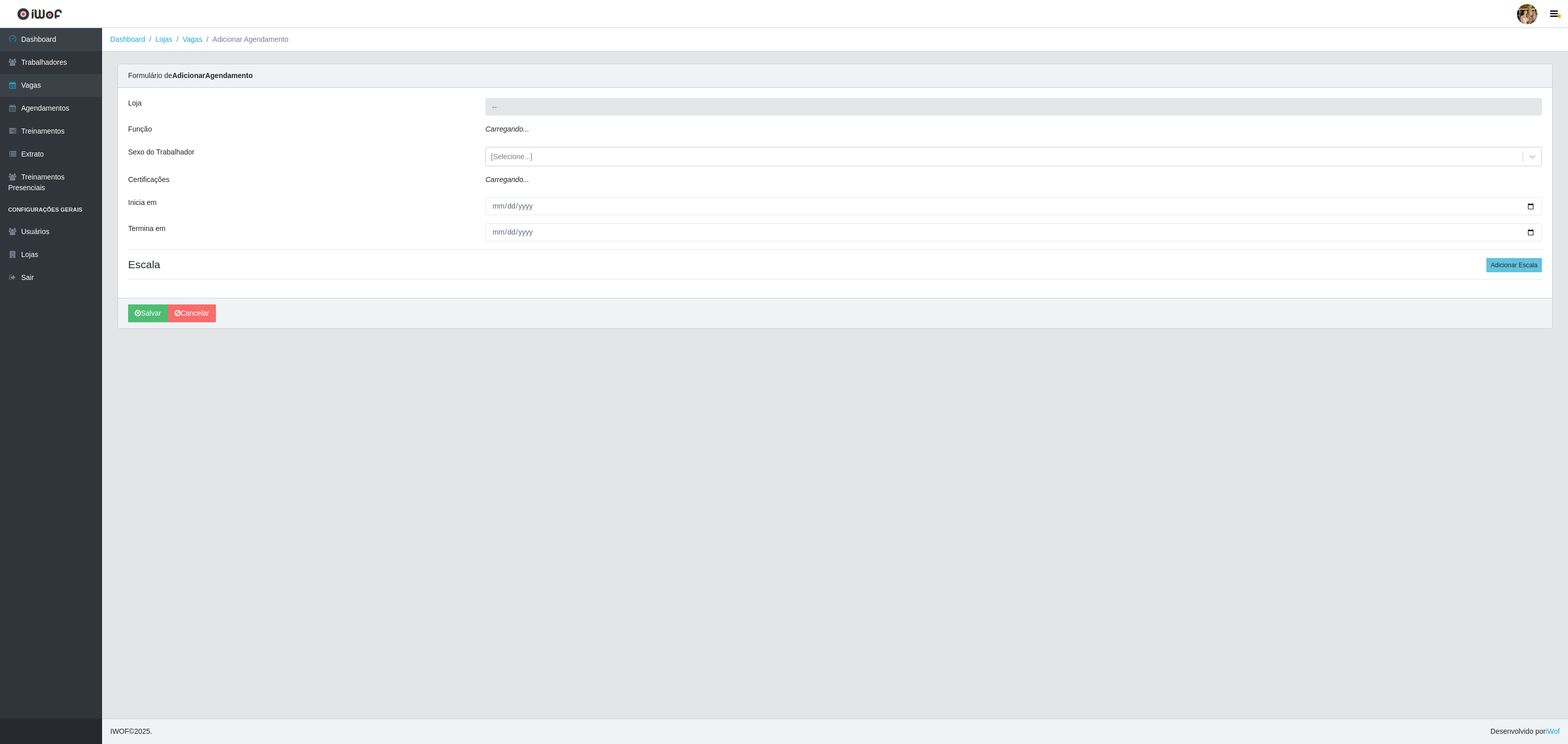
type input "Atacado Vem - Loja 31 [GEOGRAPHIC_DATA]"
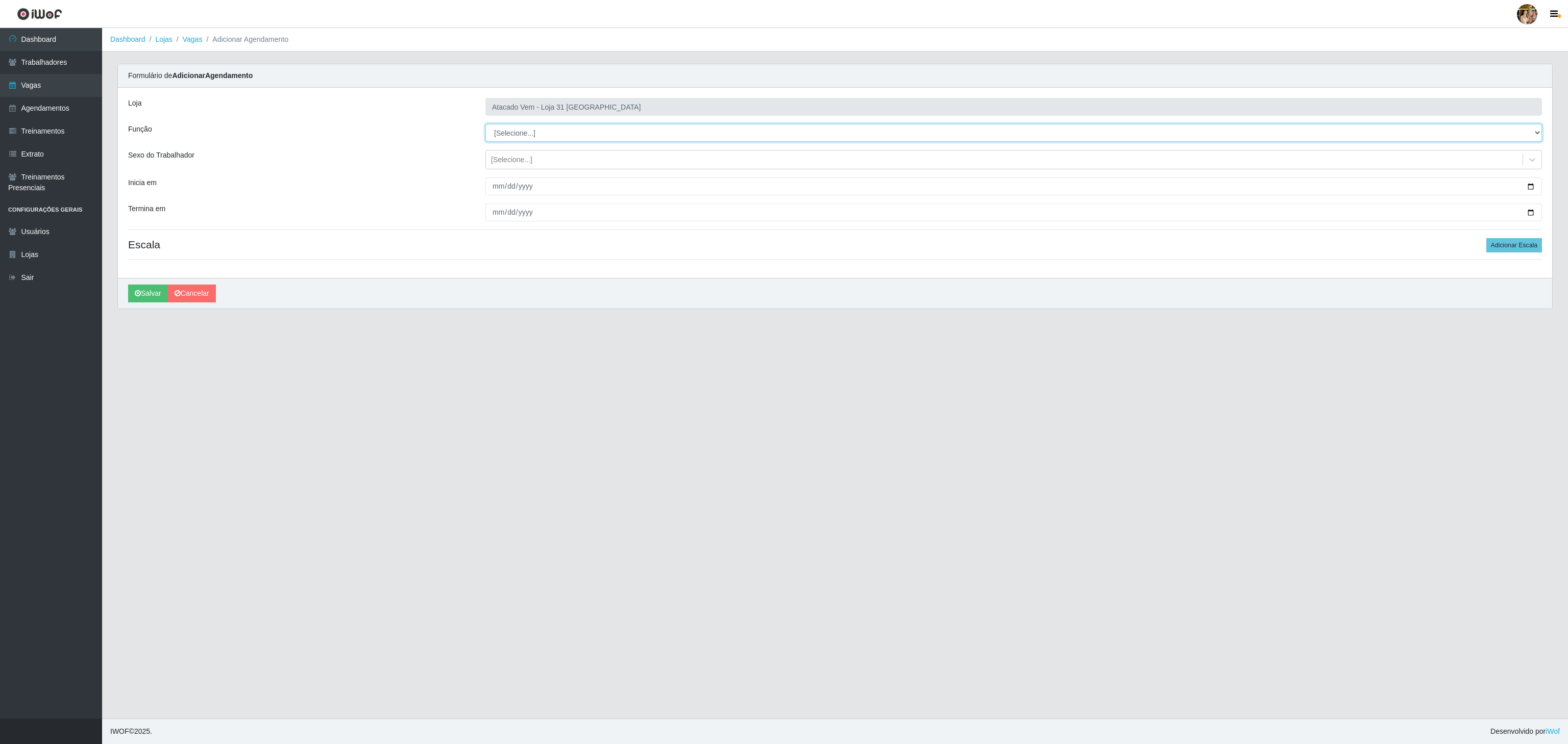
click at [589, 142] on select "[Selecione...] Carregador e Descarregador de Caminhão Carregador e Descarregado…" at bounding box center [1013, 133] width 1057 height 18
select select "24"
click at [485, 125] on select "[Selecione...] Carregador e Descarregador de Caminhão Carregador e Descarregado…" at bounding box center [1013, 133] width 1057 height 18
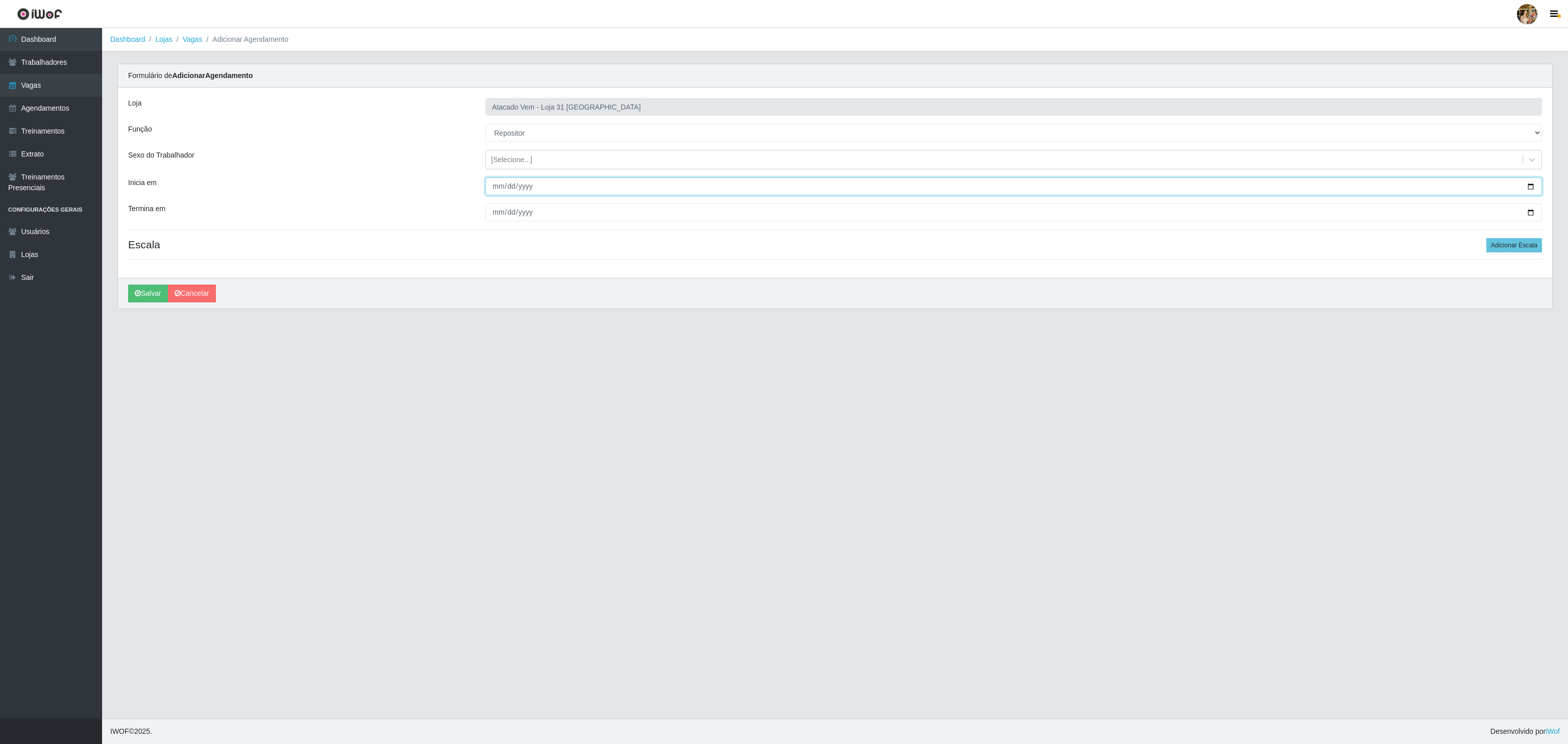
click at [493, 186] on input "Inicia em" at bounding box center [1013, 186] width 1057 height 18
type input "[DATE]"
click at [495, 219] on input "Termina em" at bounding box center [1013, 212] width 1057 height 18
type input "[DATE]"
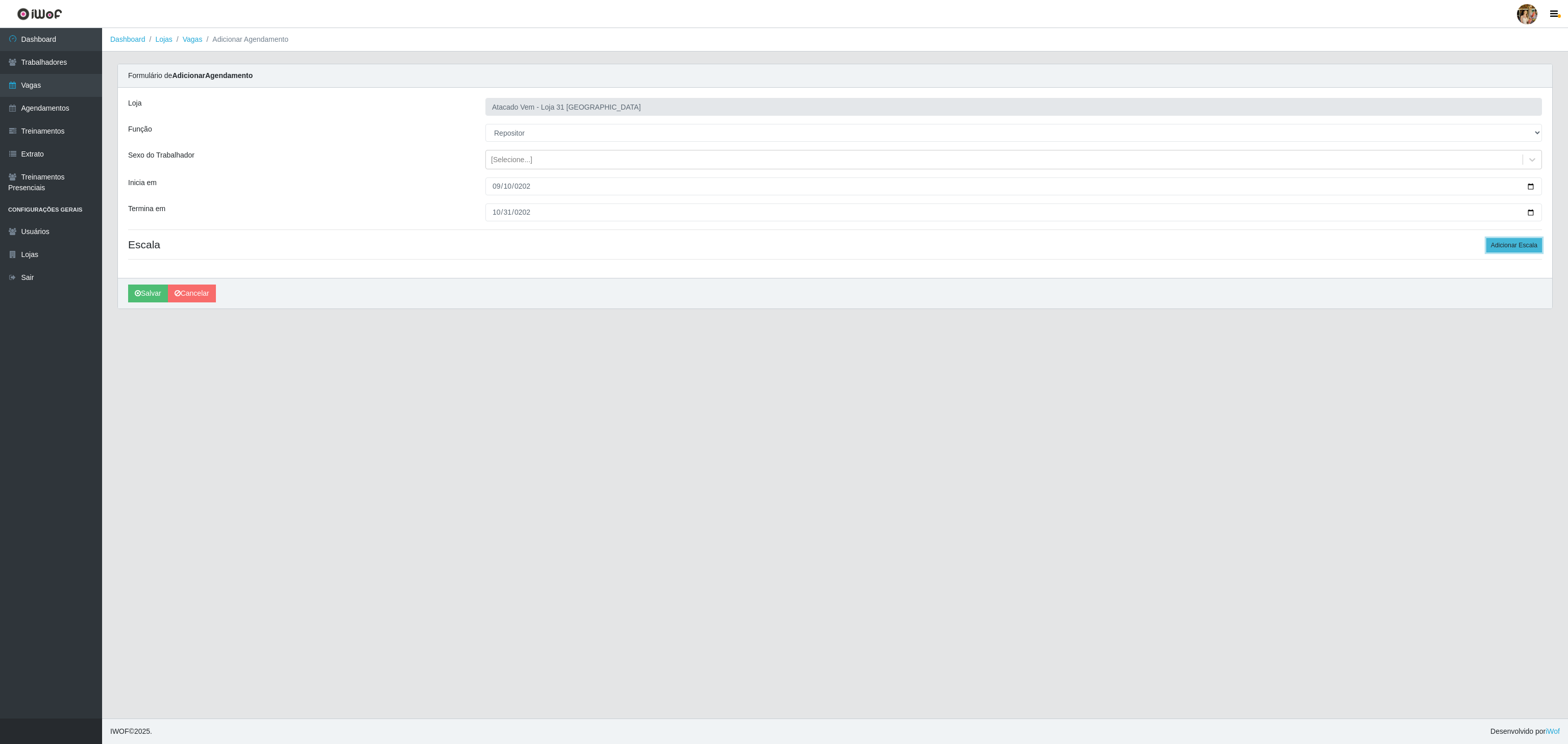
click at [1503, 248] on button "Adicionar Escala" at bounding box center [1514, 245] width 55 height 14
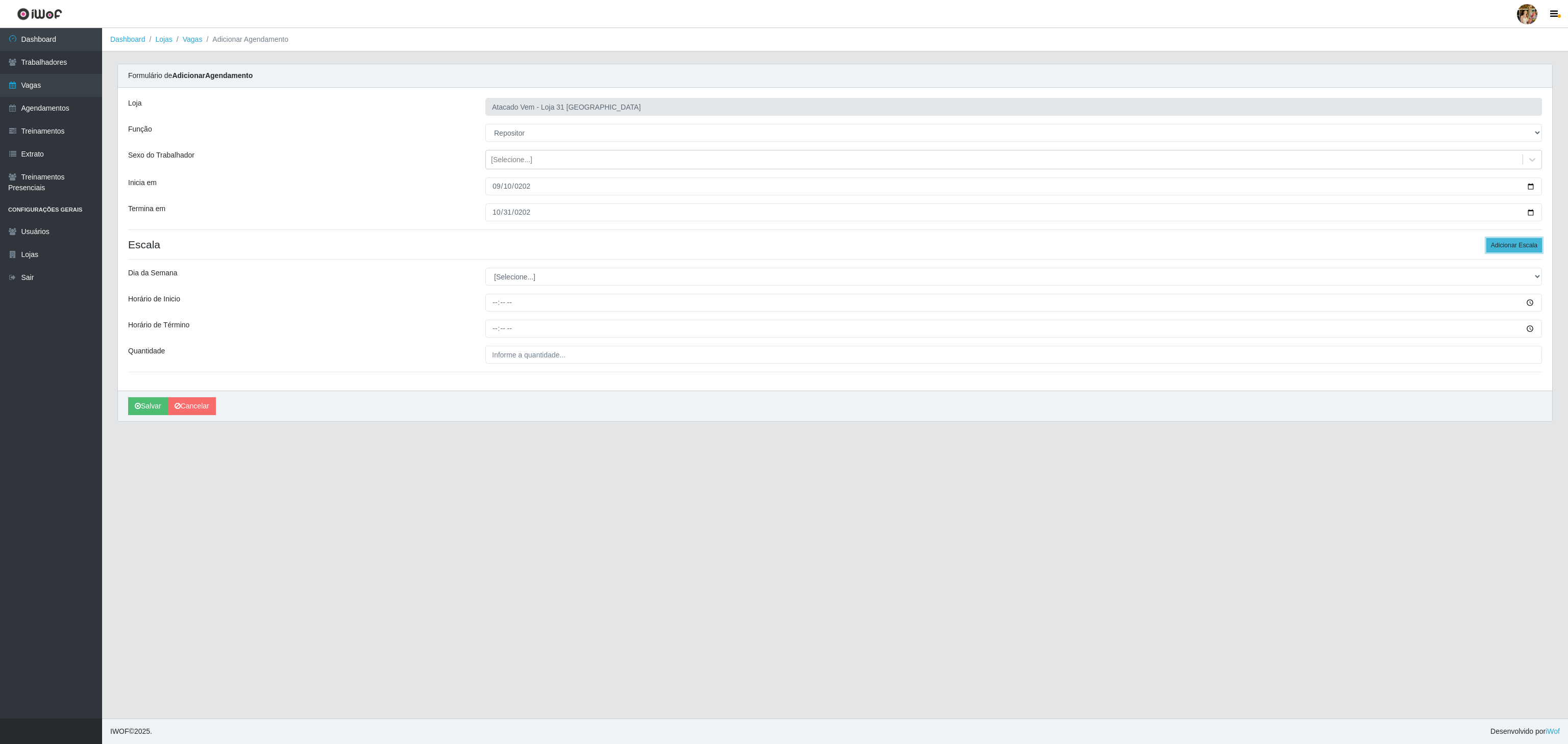
click at [1503, 248] on button "Adicionar Escala" at bounding box center [1514, 245] width 55 height 14
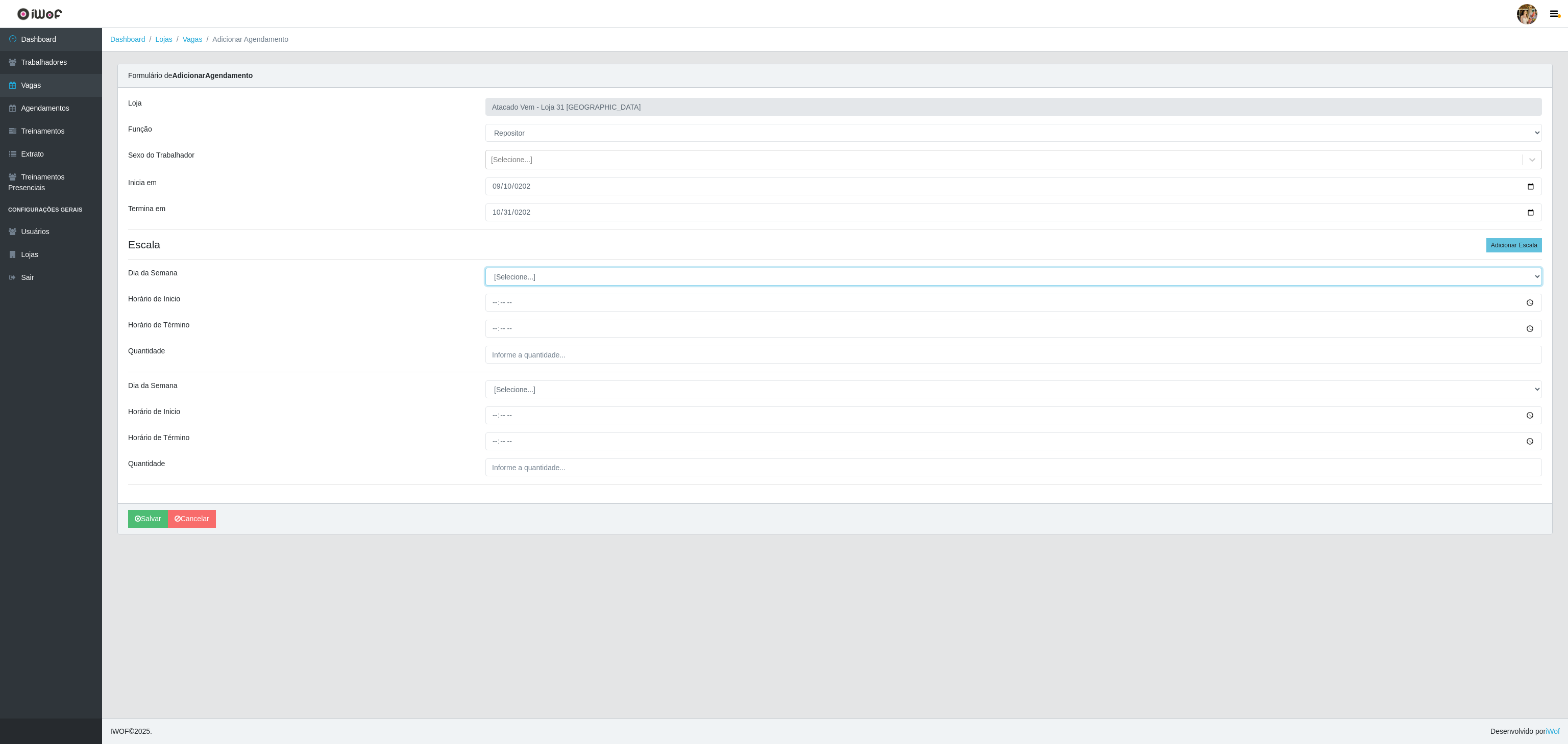
click at [504, 276] on select "[Selecione...] Segunda Terça Quarta Quinta Sexta Sábado Domingo" at bounding box center [1013, 276] width 1057 height 18
select select "4"
click at [485, 270] on select "[Selecione...] Segunda Terça Quarta Quinta Sexta Sábado Domingo" at bounding box center [1013, 276] width 1057 height 18
click at [489, 307] on input "Horário de Inicio" at bounding box center [1013, 302] width 1057 height 18
click at [489, 307] on input "10:00" at bounding box center [1013, 302] width 1057 height 18
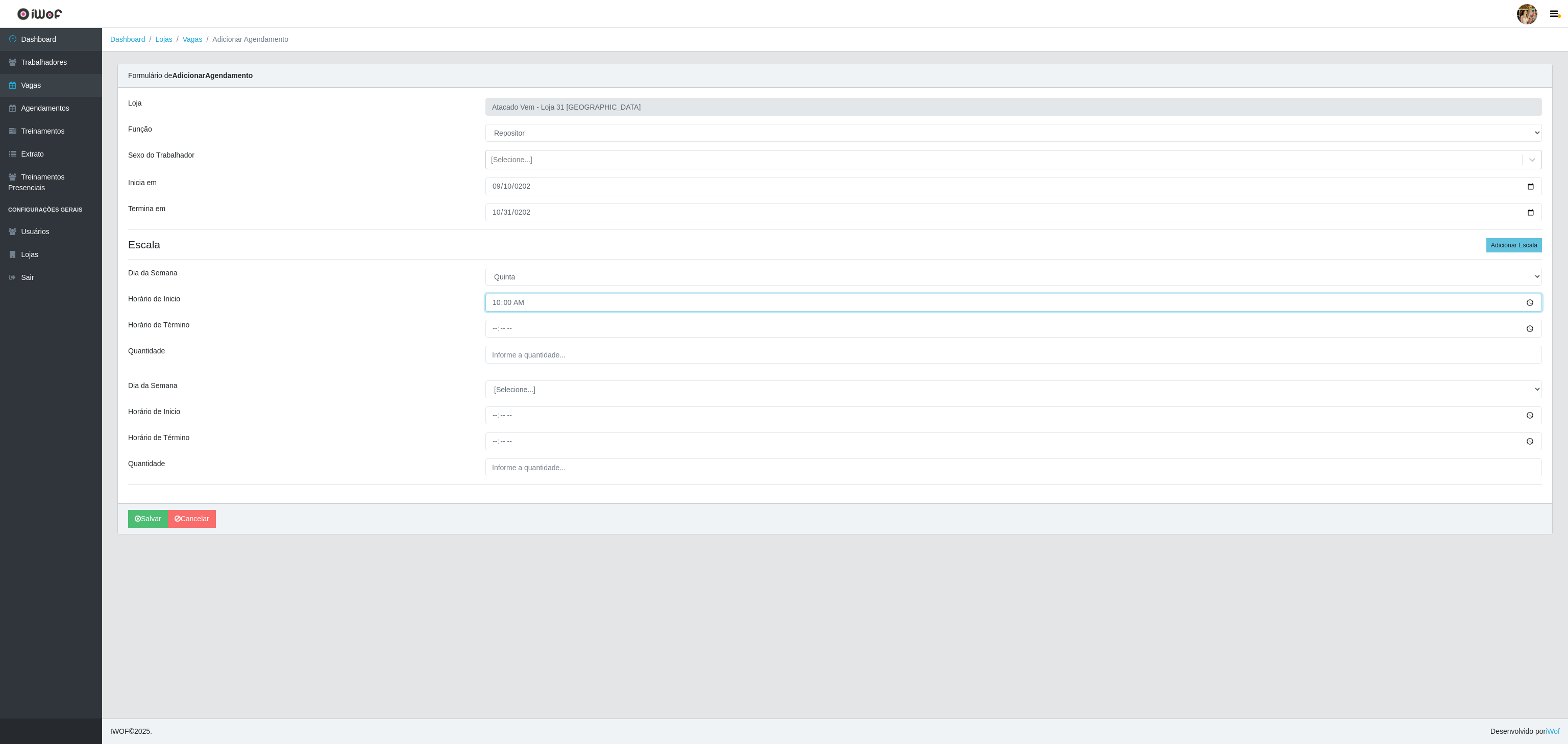
click at [499, 311] on input "10:00" at bounding box center [1013, 302] width 1057 height 18
click at [497, 309] on input "10:00" at bounding box center [1013, 302] width 1057 height 18
type input "14:00"
click at [495, 333] on input "Horário de Término" at bounding box center [1013, 329] width 1057 height 18
type input "20:00"
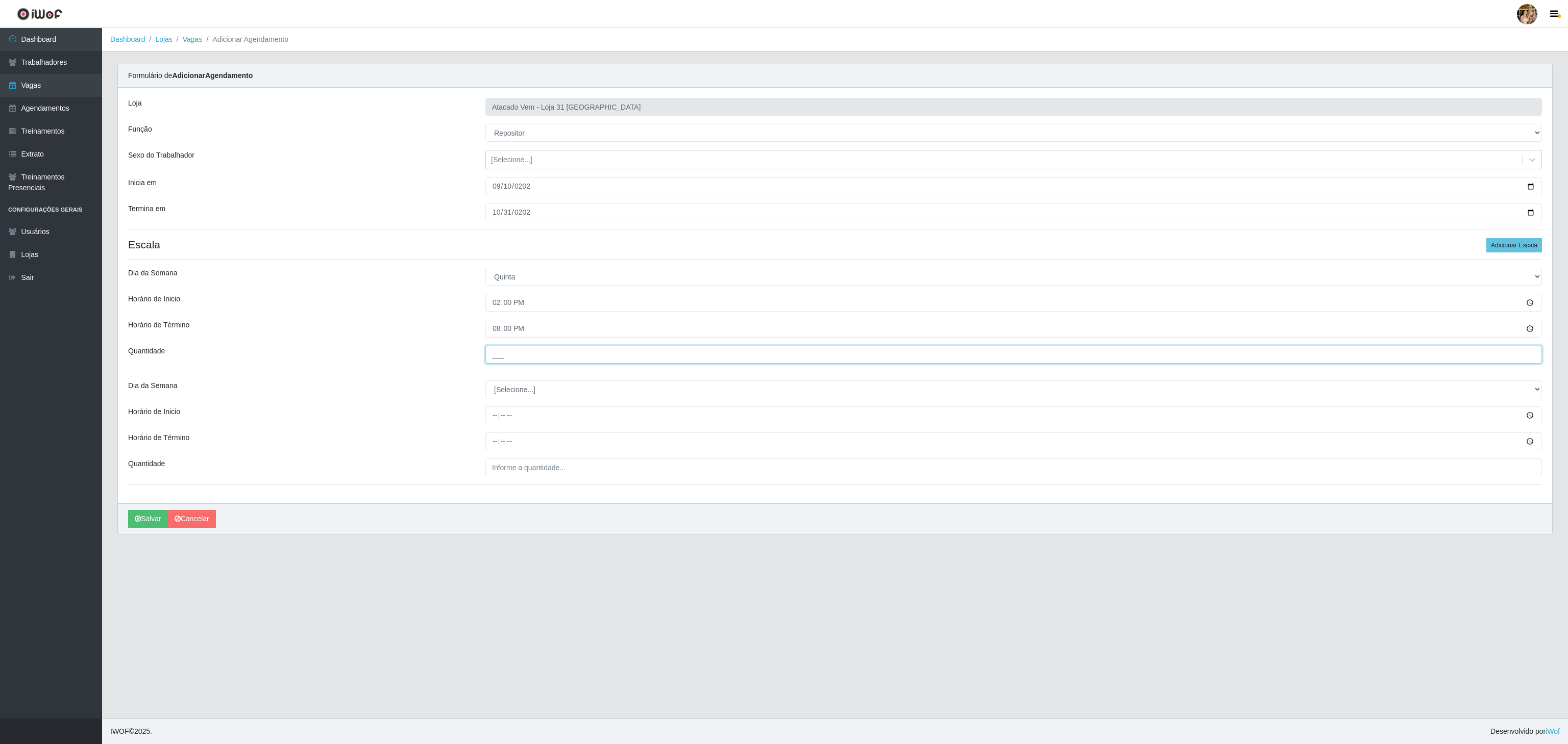
click at [517, 364] on input "___" at bounding box center [1013, 355] width 1057 height 18
drag, startPoint x: 517, startPoint y: 354, endPoint x: 453, endPoint y: 356, distance: 64.0
click at [450, 353] on div "Quantidade ___" at bounding box center [835, 355] width 1429 height 18
type input "2__"
click at [520, 395] on select "[Selecione...] Segunda Terça Quarta Quinta Sexta Sábado Domingo" at bounding box center [1013, 389] width 1057 height 18
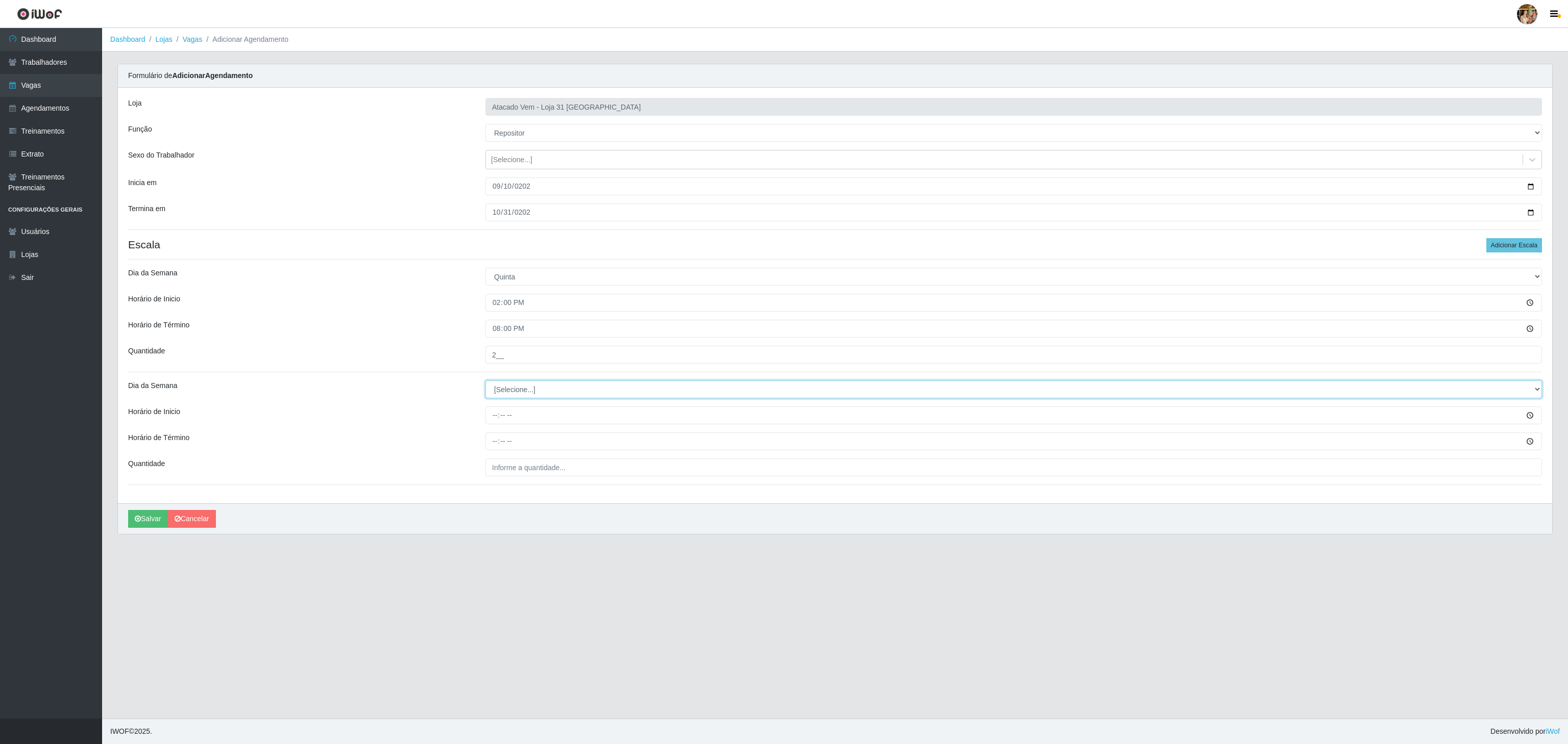
select select "5"
click at [485, 383] on select "[Selecione...] Segunda Terça Quarta Quinta Sexta Sábado Domingo" at bounding box center [1013, 389] width 1057 height 18
click at [495, 427] on div "Loja Atacado Vem - Loja 31 São Francisco Função [Selecione...] Carregador e Des…" at bounding box center [835, 295] width 1434 height 415
click at [500, 423] on input "Horário de Inicio" at bounding box center [1013, 415] width 1057 height 18
type input "14:00"
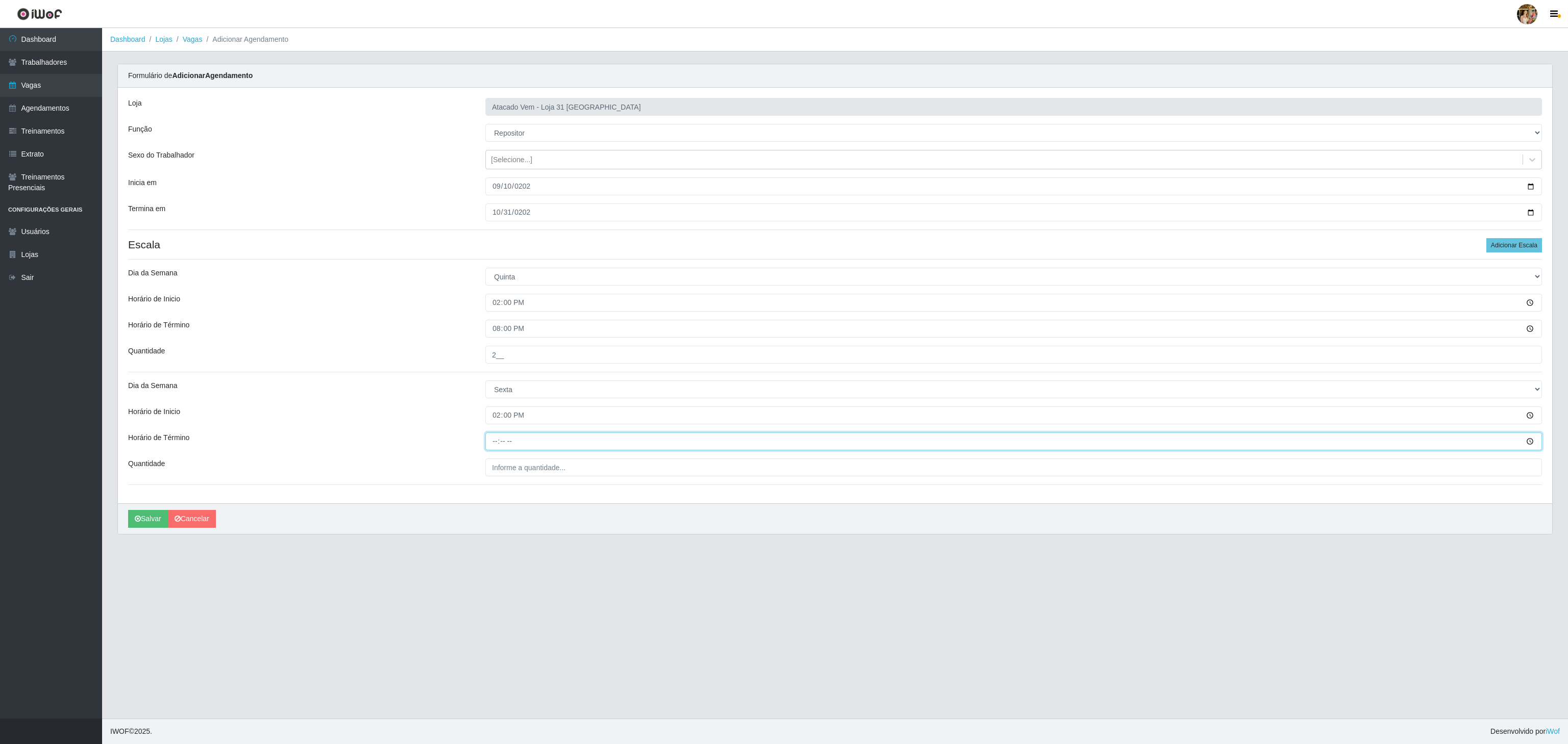
click at [495, 447] on input "Horário de Término" at bounding box center [1013, 441] width 1057 height 18
type input "20:00"
click at [523, 459] on div "Loja Atacado Vem - Loja 31 São Francisco Função [Selecione...] Carregador e Des…" at bounding box center [835, 295] width 1434 height 415
click at [520, 471] on input "___" at bounding box center [1013, 467] width 1057 height 18
drag, startPoint x: 550, startPoint y: 476, endPoint x: 445, endPoint y: 470, distance: 105.2
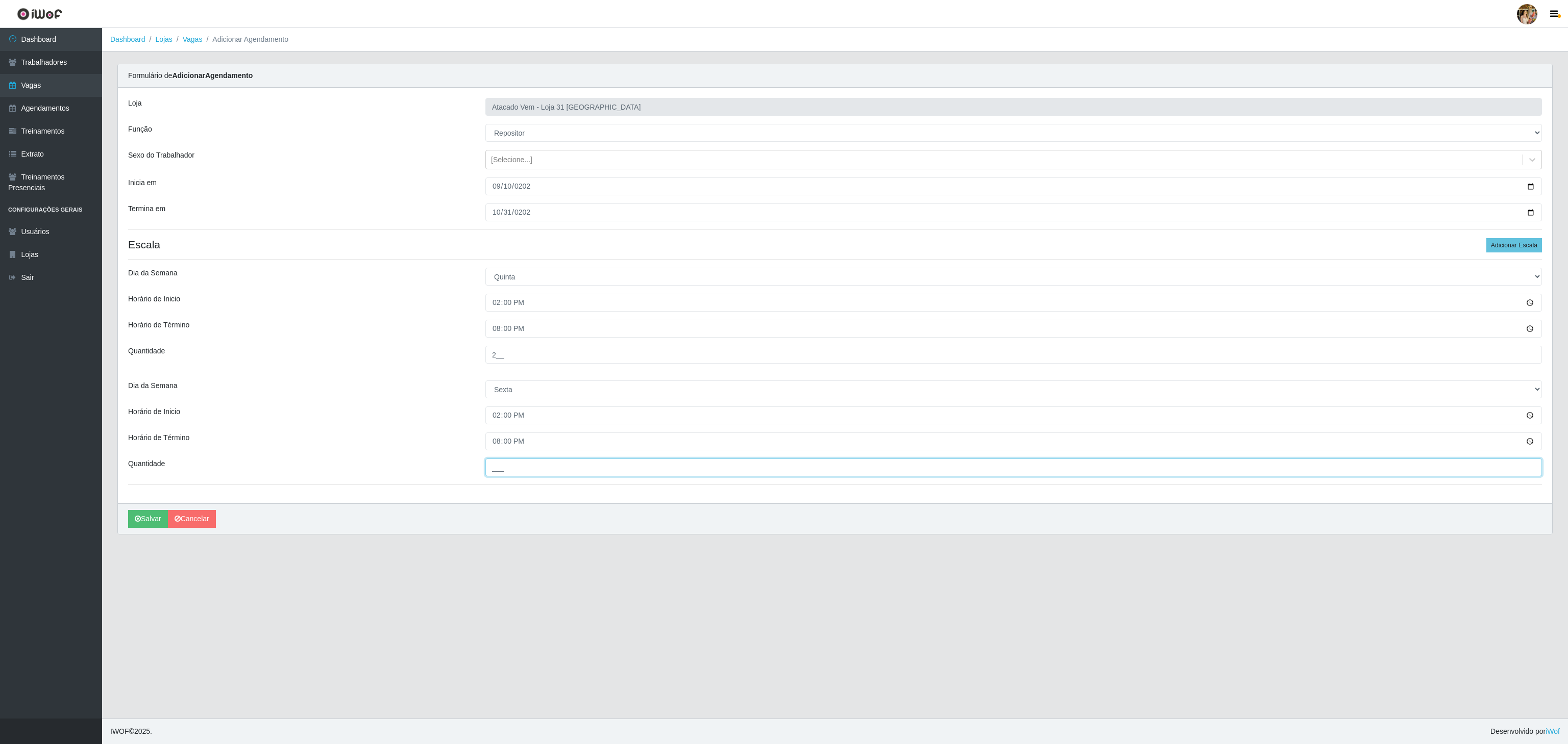
click at [445, 470] on div "Quantidade ___" at bounding box center [835, 467] width 1429 height 18
type input "2__"
click at [1511, 249] on button "Adicionar Escala" at bounding box center [1514, 245] width 55 height 14
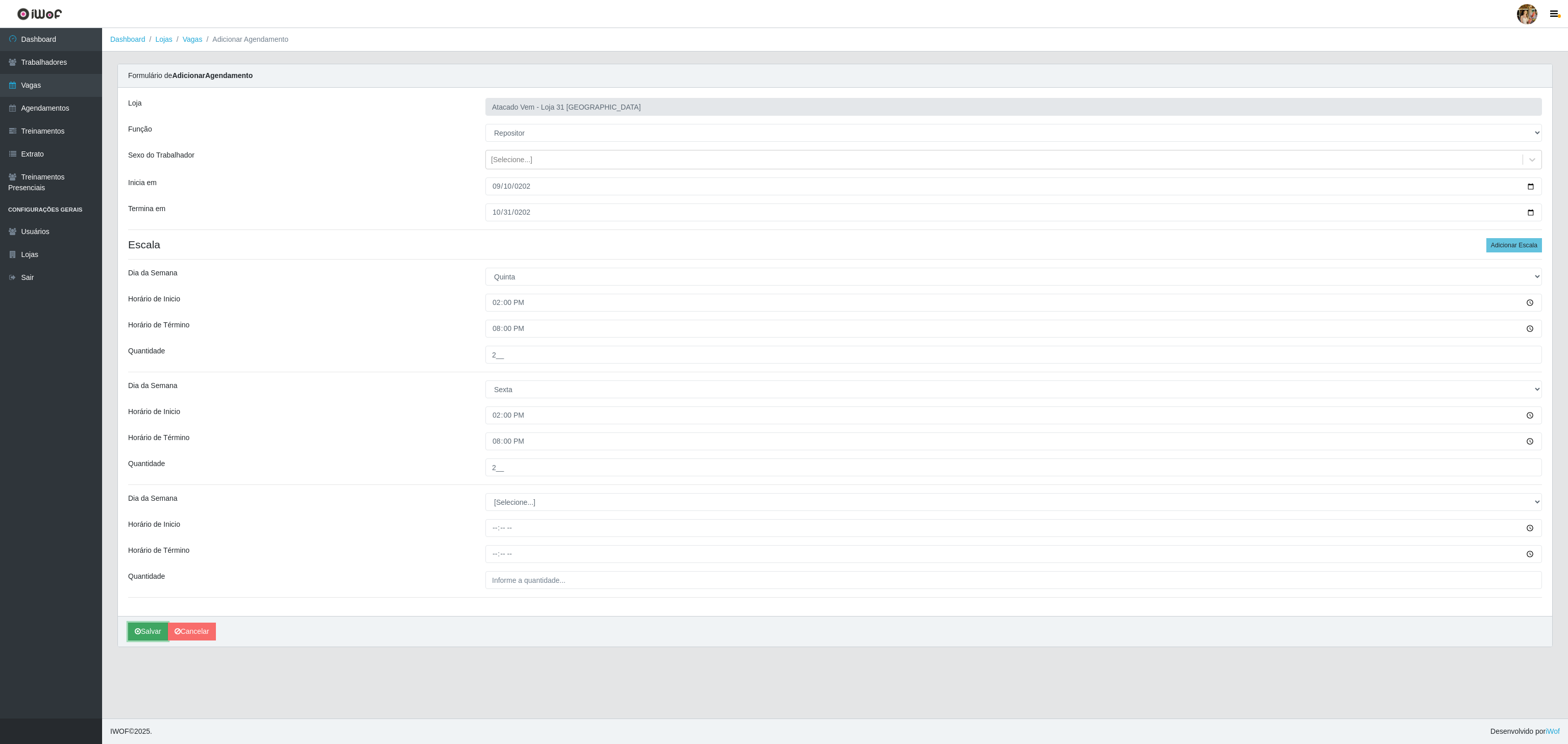
click at [150, 627] on button "Salvar" at bounding box center [147, 631] width 40 height 18
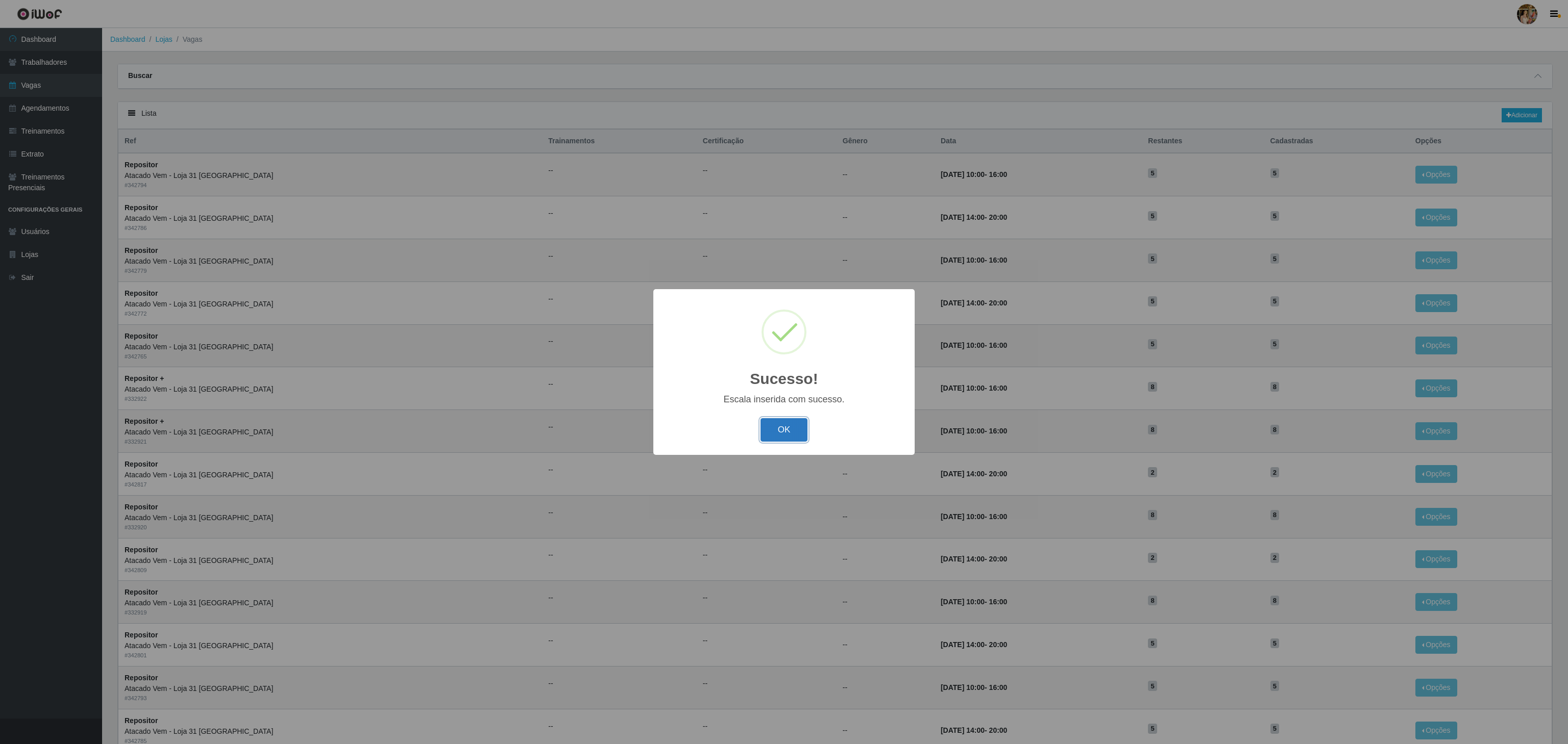
click at [766, 431] on button "OK" at bounding box center [784, 430] width 47 height 24
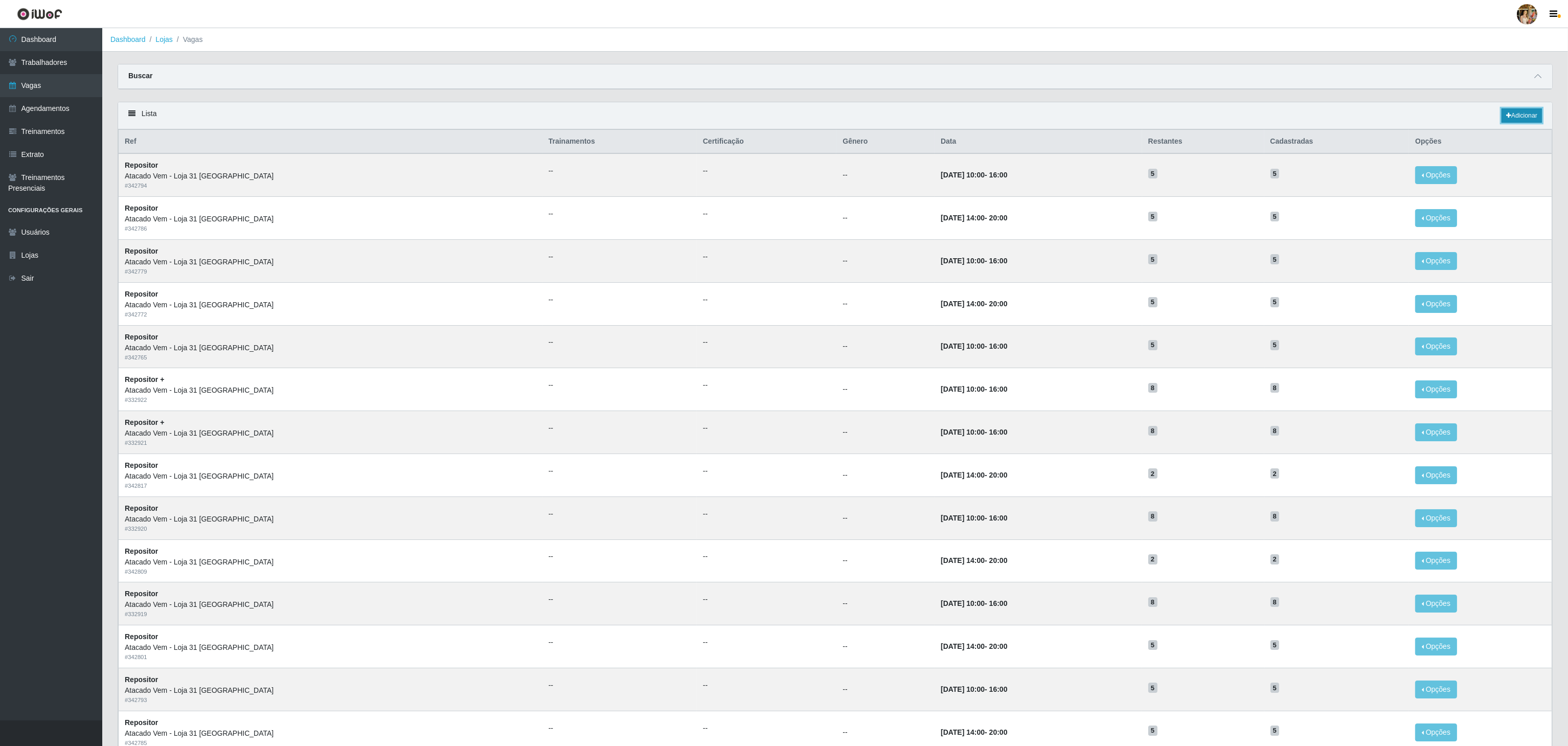
click at [1534, 119] on link "Adicionar" at bounding box center [1522, 115] width 40 height 14
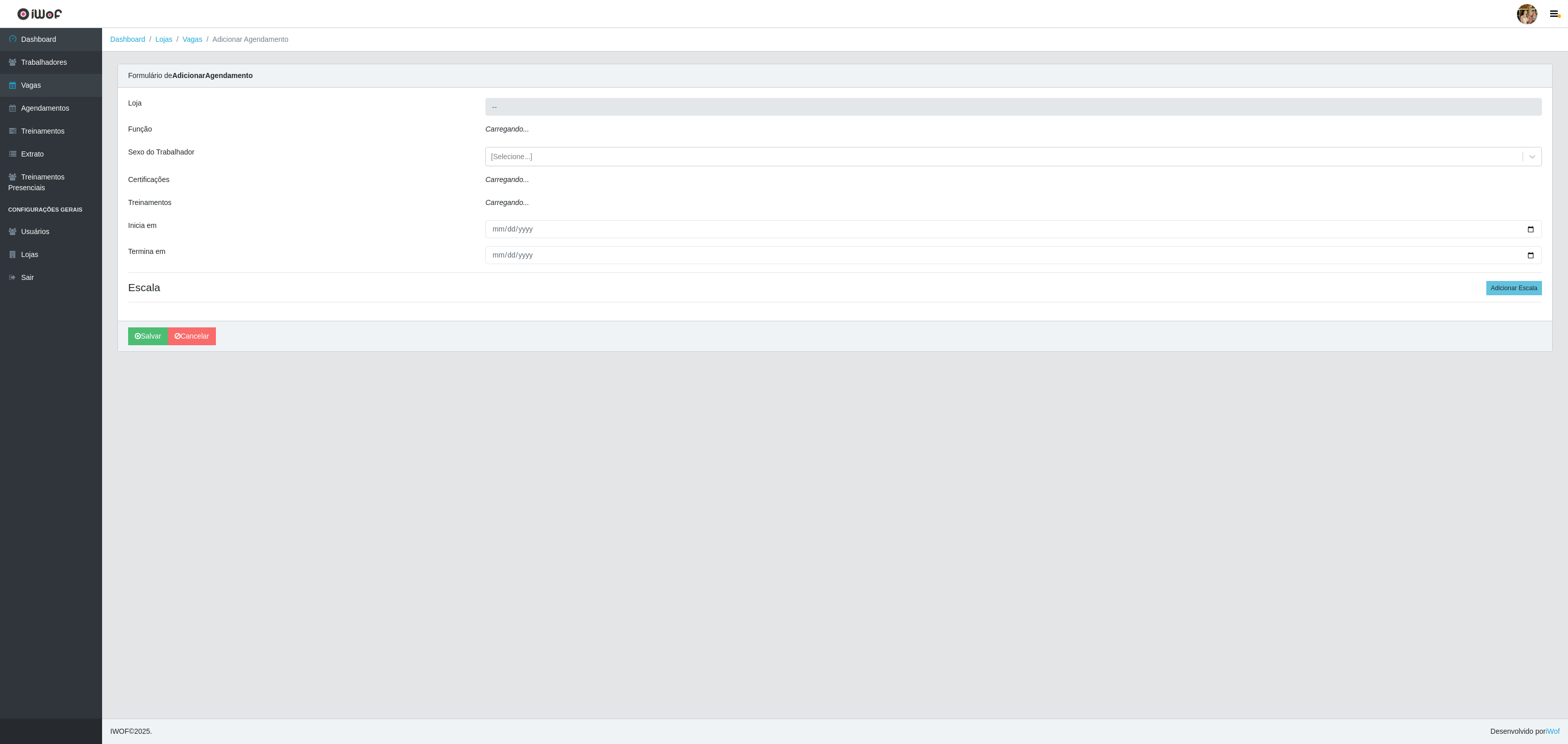
type input "Atacado Vem - Loja 31 [GEOGRAPHIC_DATA]"
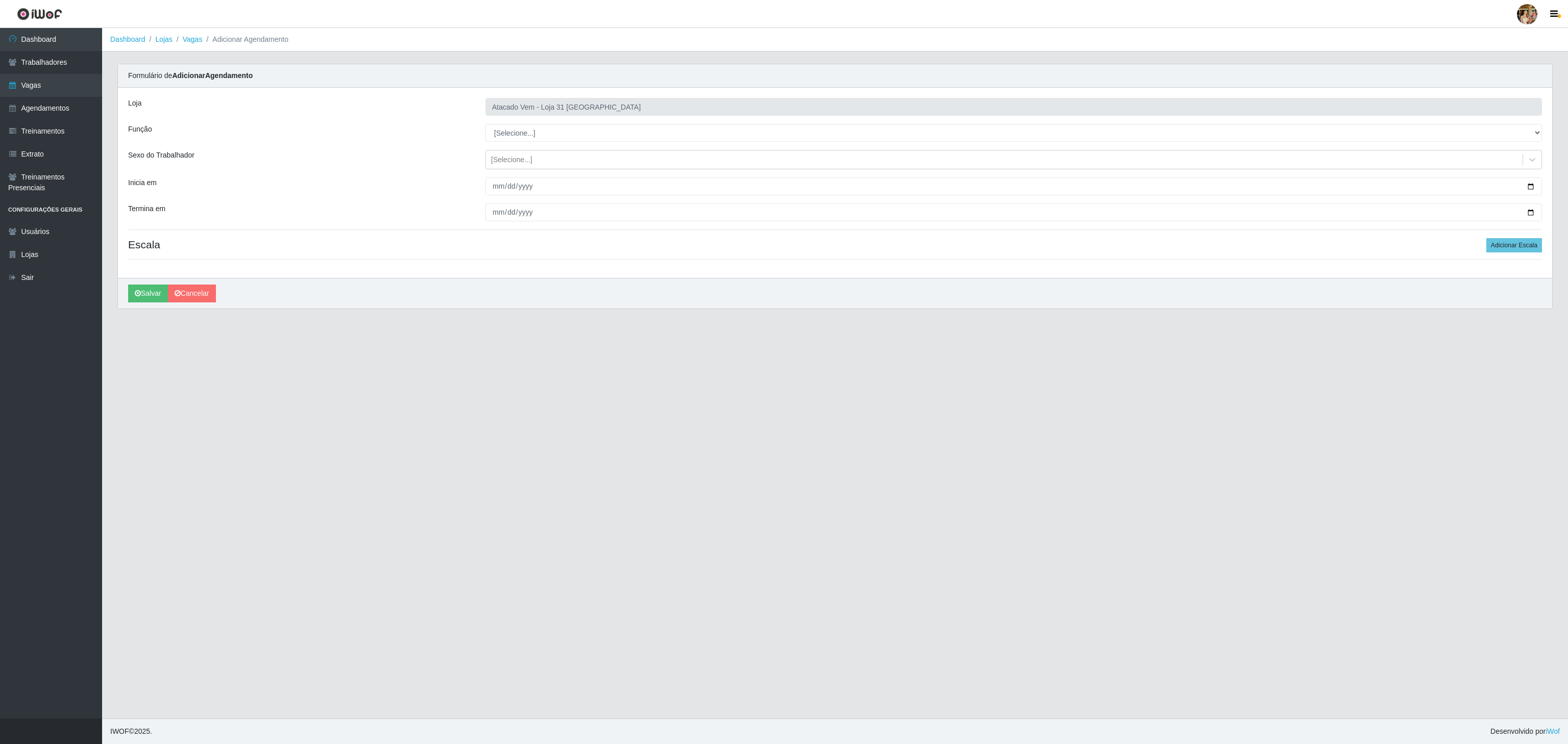
select select "82"
click at [485, 125] on select "[Selecione...] Carregador e Descarregador de Caminhão Carregador e Descarregado…" at bounding box center [1013, 133] width 1057 height 18
click at [498, 197] on div "Loja Atacado Vem - Loja 31 São Francisco Função [Selecione...] Carregador e Des…" at bounding box center [835, 183] width 1434 height 190
click at [495, 186] on input "Inicia em" at bounding box center [1013, 186] width 1057 height 18
type input "[DATE]"
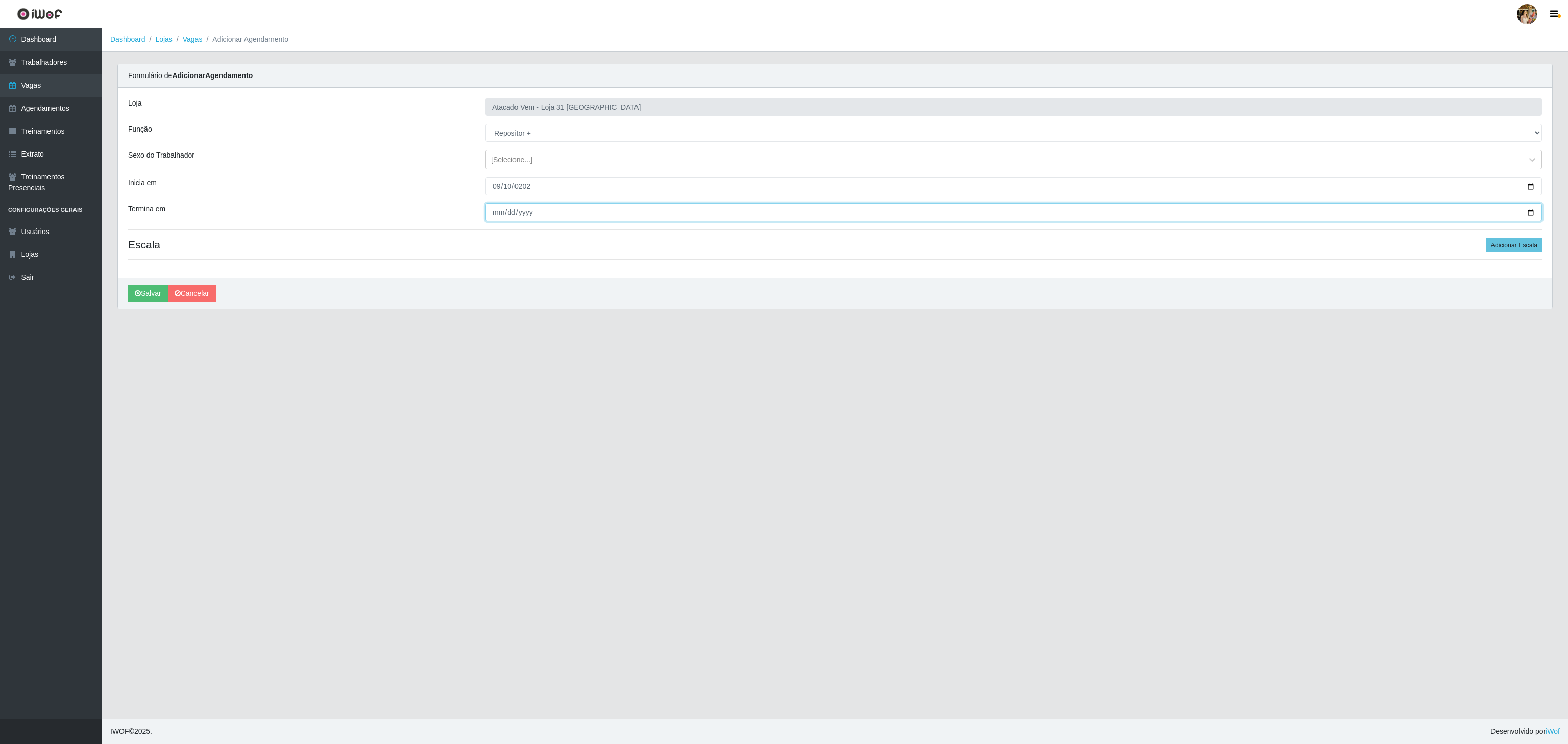
click at [496, 209] on input "Termina em" at bounding box center [1013, 212] width 1057 height 18
type input "[DATE]"
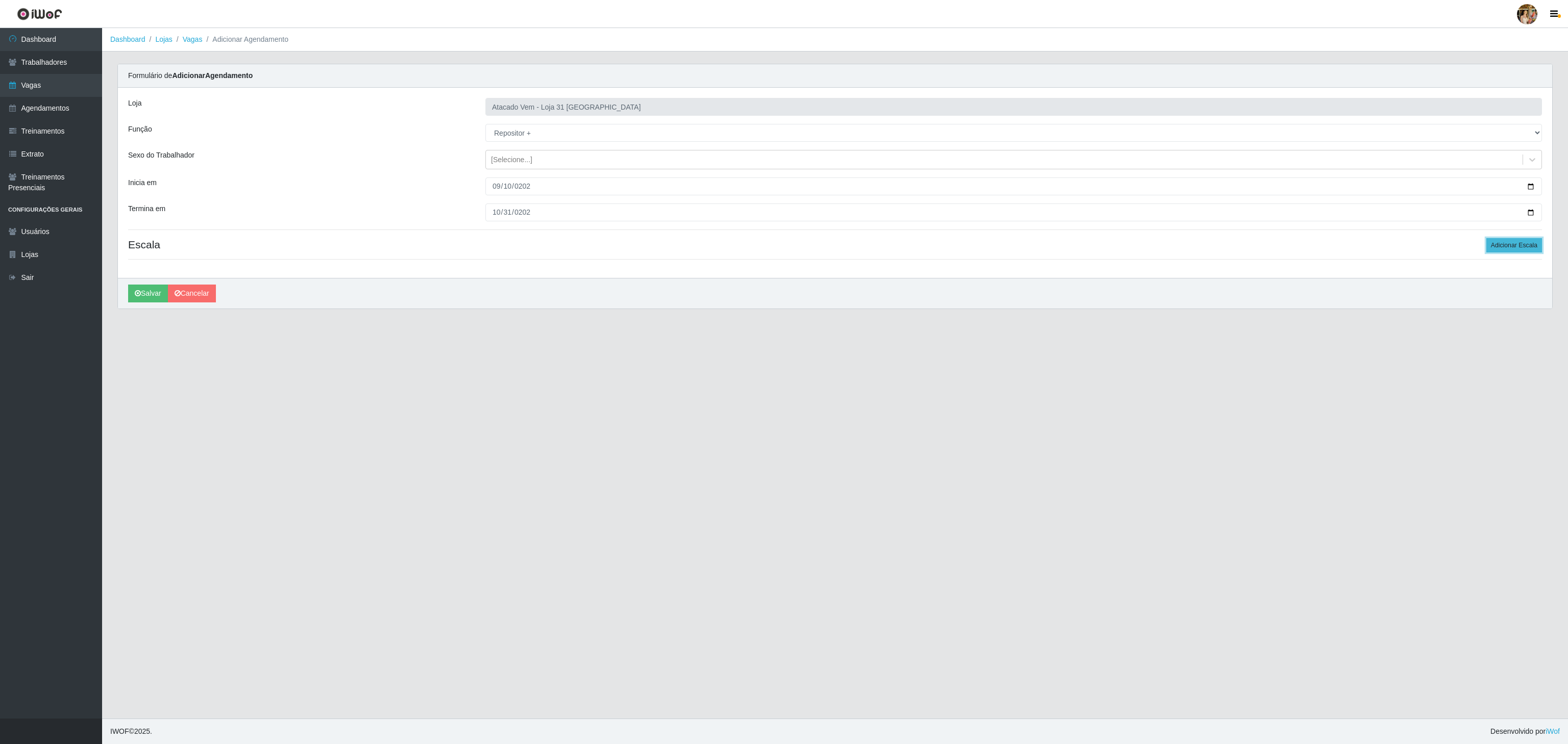
click at [1517, 240] on button "Adicionar Escala" at bounding box center [1514, 245] width 55 height 14
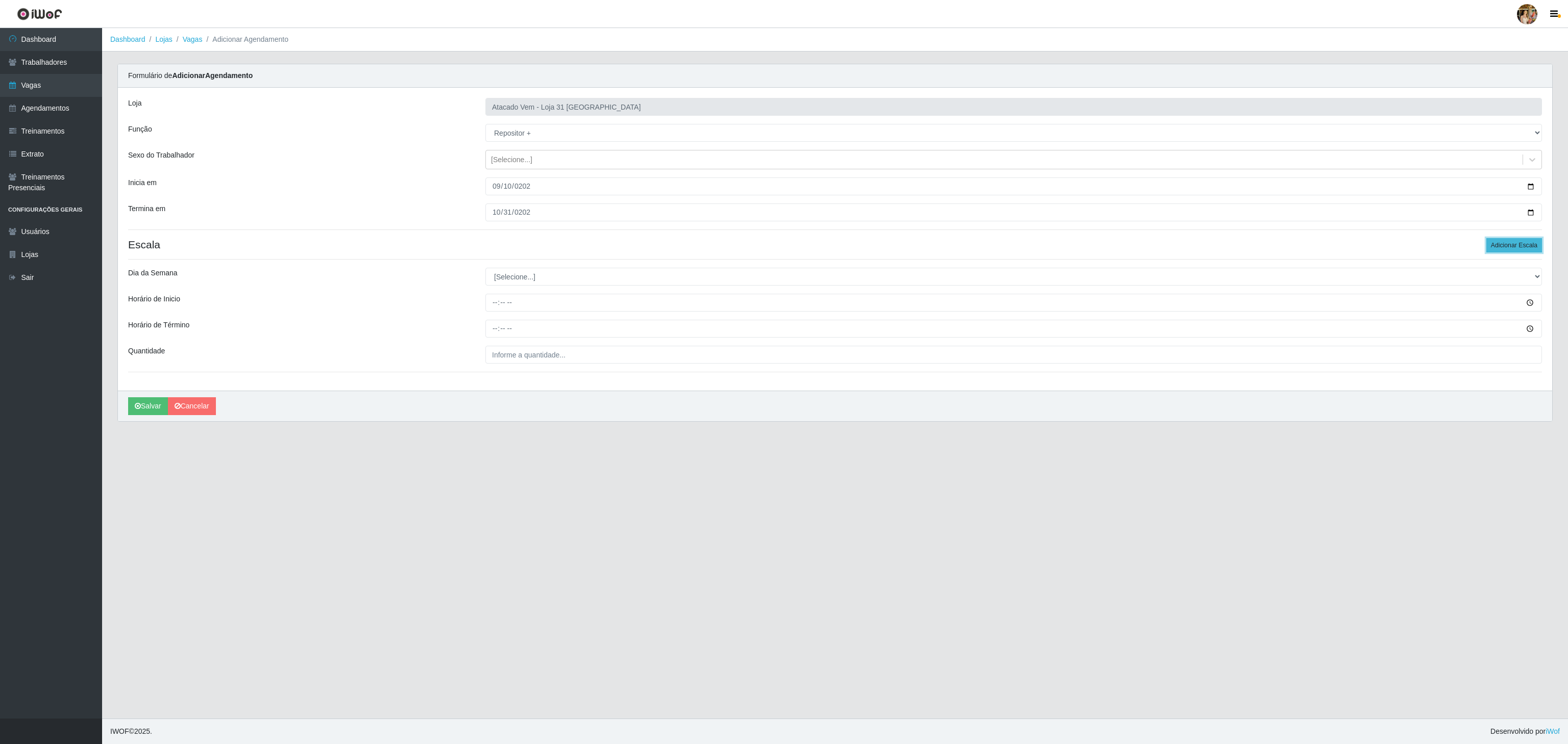
click at [1517, 240] on button "Adicionar Escala" at bounding box center [1514, 245] width 55 height 14
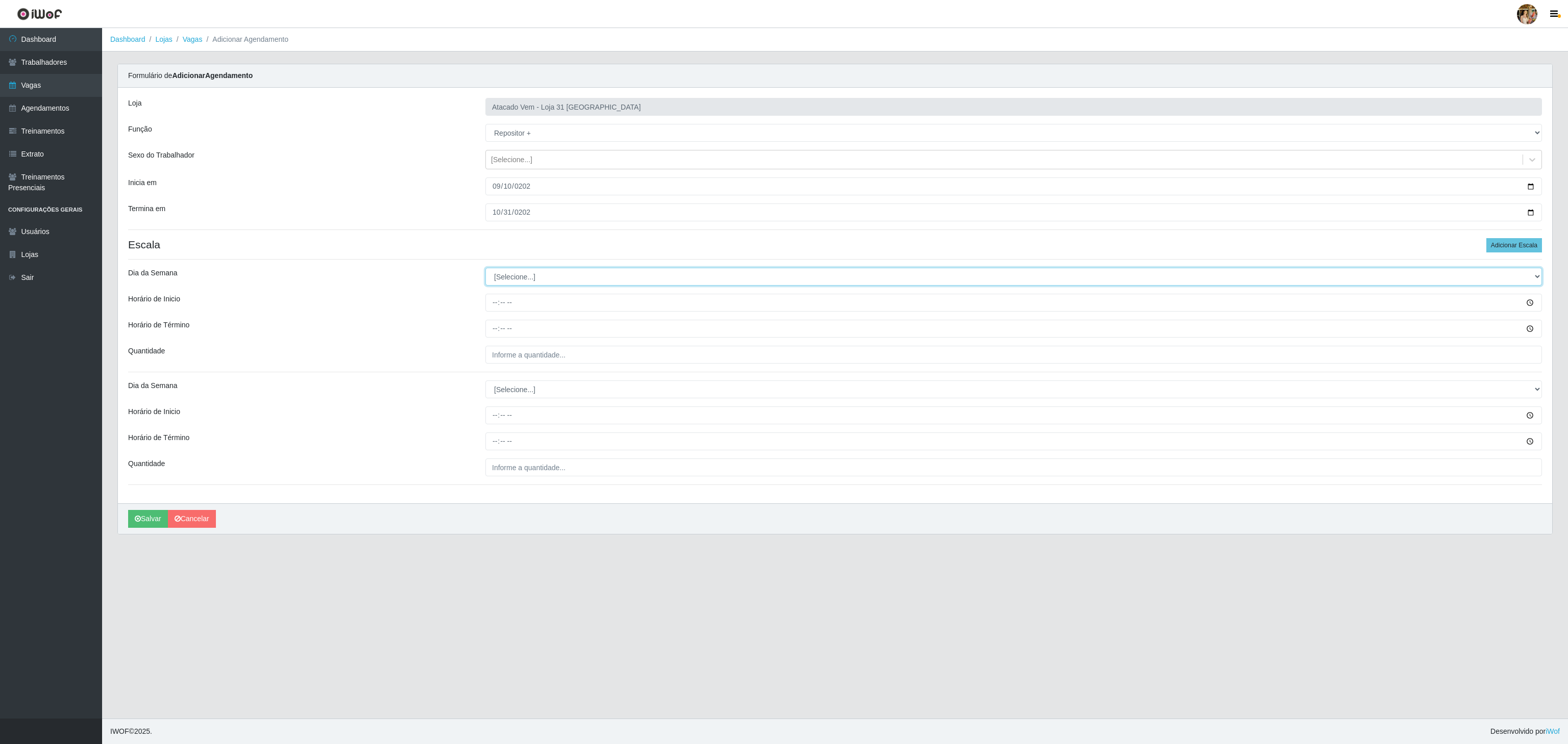
click at [486, 279] on select "[Selecione...] Segunda Terça Quarta Quinta Sexta Sábado Domingo" at bounding box center [1013, 276] width 1057 height 18
select select "6"
click at [485, 270] on select "[Selecione...] Segunda Terça Quarta Quinta Sexta Sábado Domingo" at bounding box center [1013, 276] width 1057 height 18
click at [492, 305] on input "Horário de Inicio" at bounding box center [1013, 302] width 1057 height 18
type input "14:00"
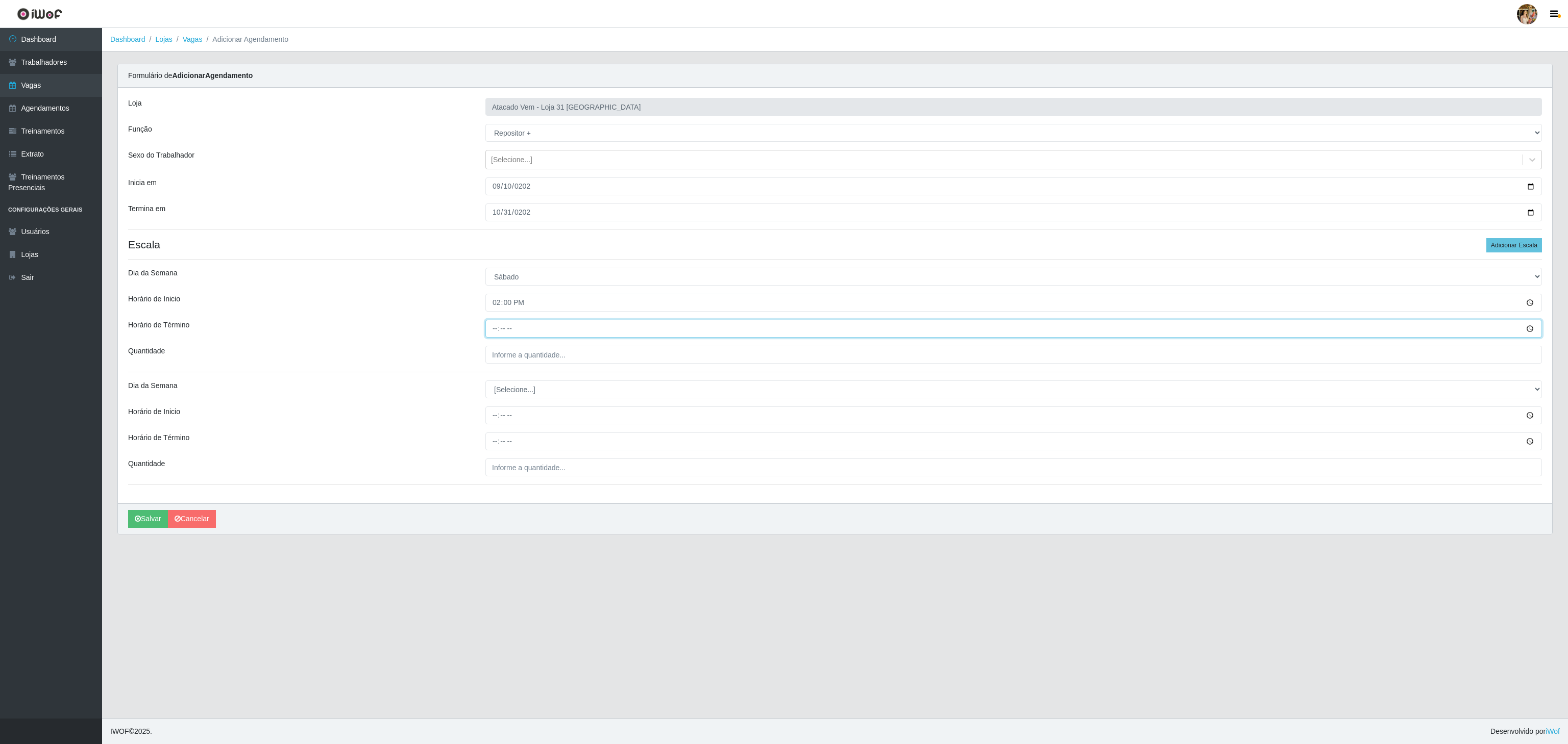
click at [495, 327] on input "Horário de Término" at bounding box center [1013, 329] width 1057 height 18
type input "20:00"
click at [590, 361] on input "___" at bounding box center [1013, 355] width 1057 height 18
type input "2__"
click at [541, 389] on select "[Selecione...] Segunda Terça Quarta Quinta Sexta Sábado Domingo" at bounding box center [1013, 389] width 1057 height 18
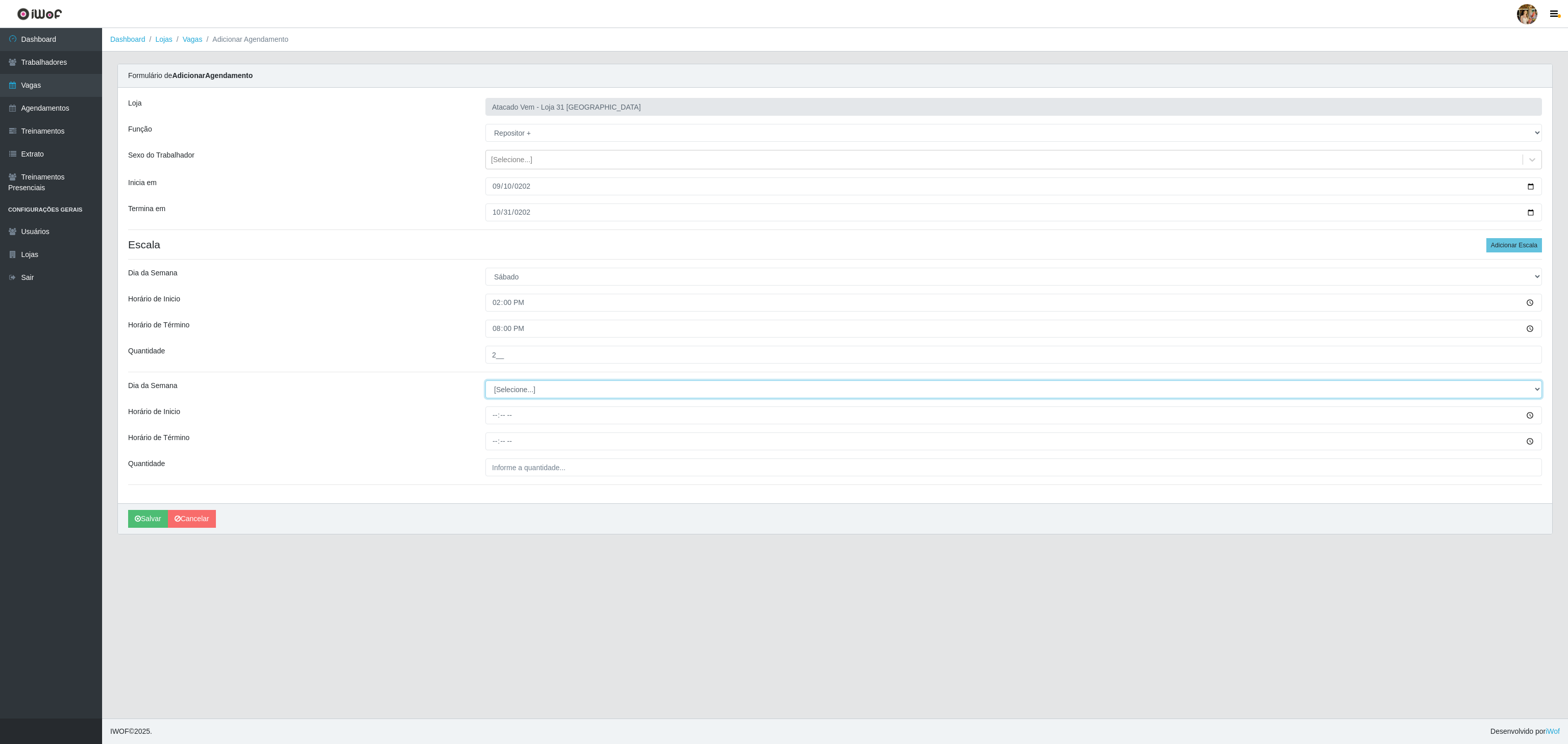
select select "0"
click at [485, 383] on select "[Selecione...] Segunda Terça Quarta Quinta Sexta Sábado Domingo" at bounding box center [1013, 389] width 1057 height 18
click at [491, 418] on input "Horário de Inicio" at bounding box center [1013, 415] width 1057 height 18
click at [498, 422] on input "Horário de Inicio" at bounding box center [1013, 415] width 1057 height 18
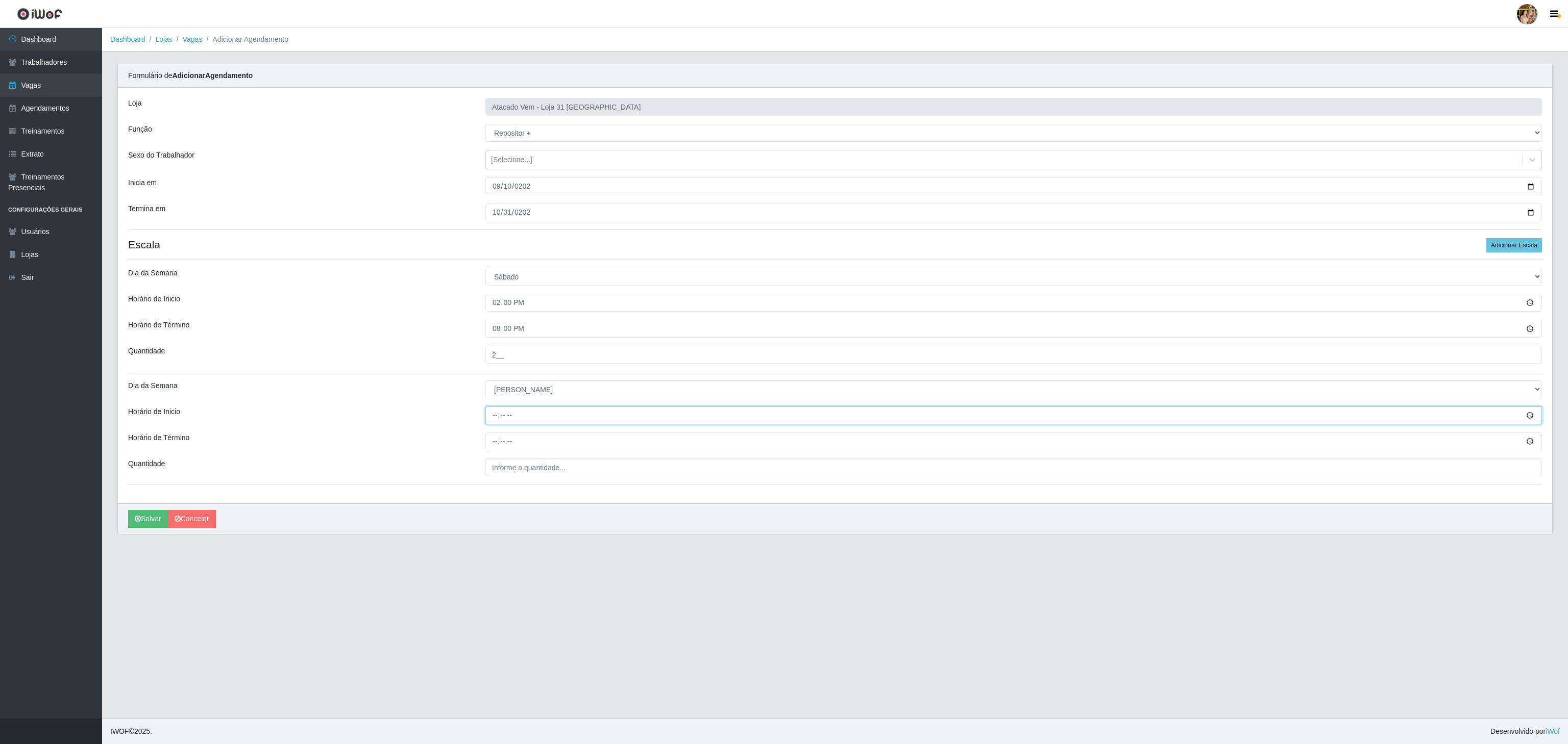
type input "14:00"
click at [490, 439] on input "Horário de Término" at bounding box center [1013, 441] width 1057 height 18
type input "20:00"
click at [520, 465] on input "___" at bounding box center [1013, 467] width 1057 height 18
type input "2__"
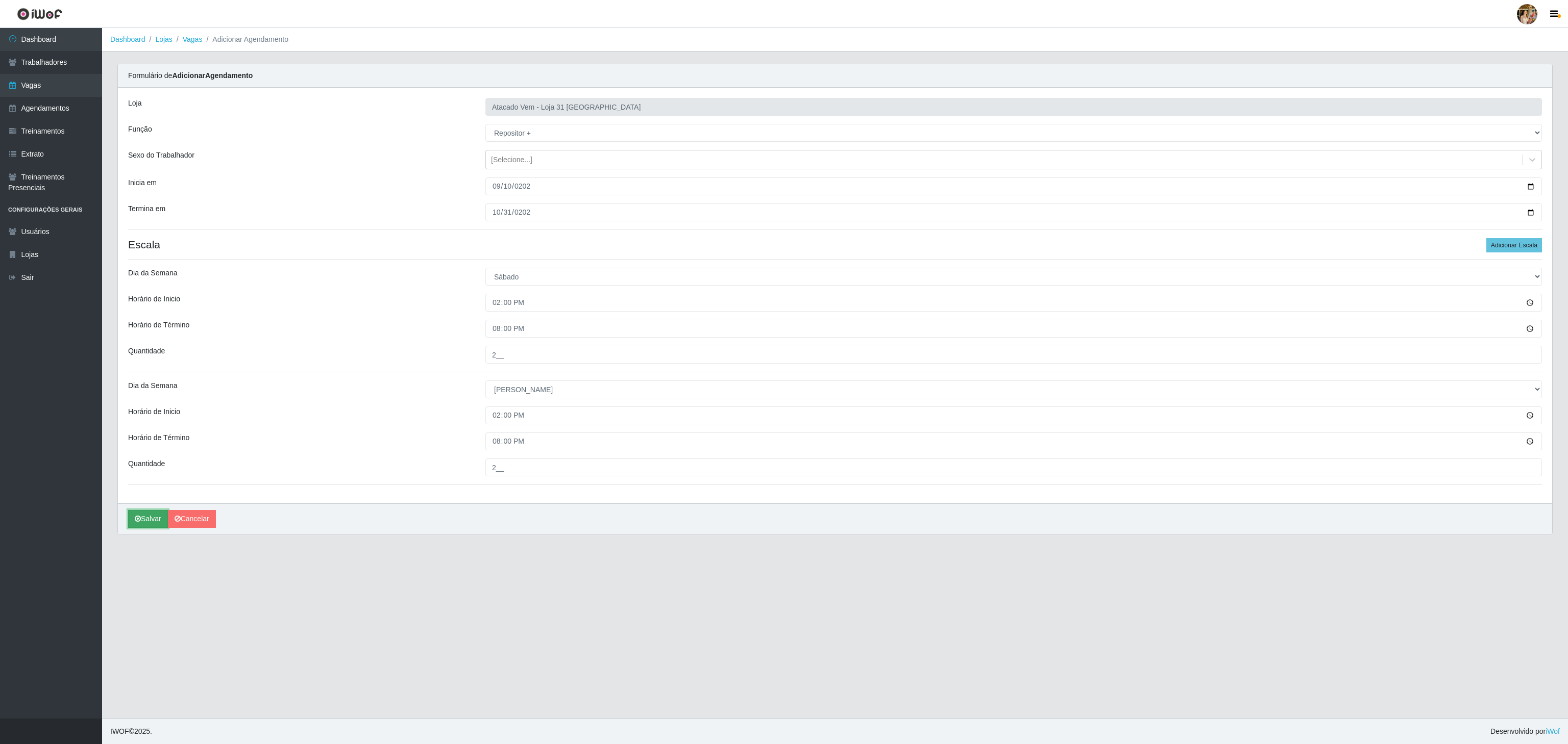
click at [145, 521] on button "Salvar" at bounding box center [147, 519] width 40 height 18
click at [153, 526] on button "Salvar" at bounding box center [147, 519] width 40 height 18
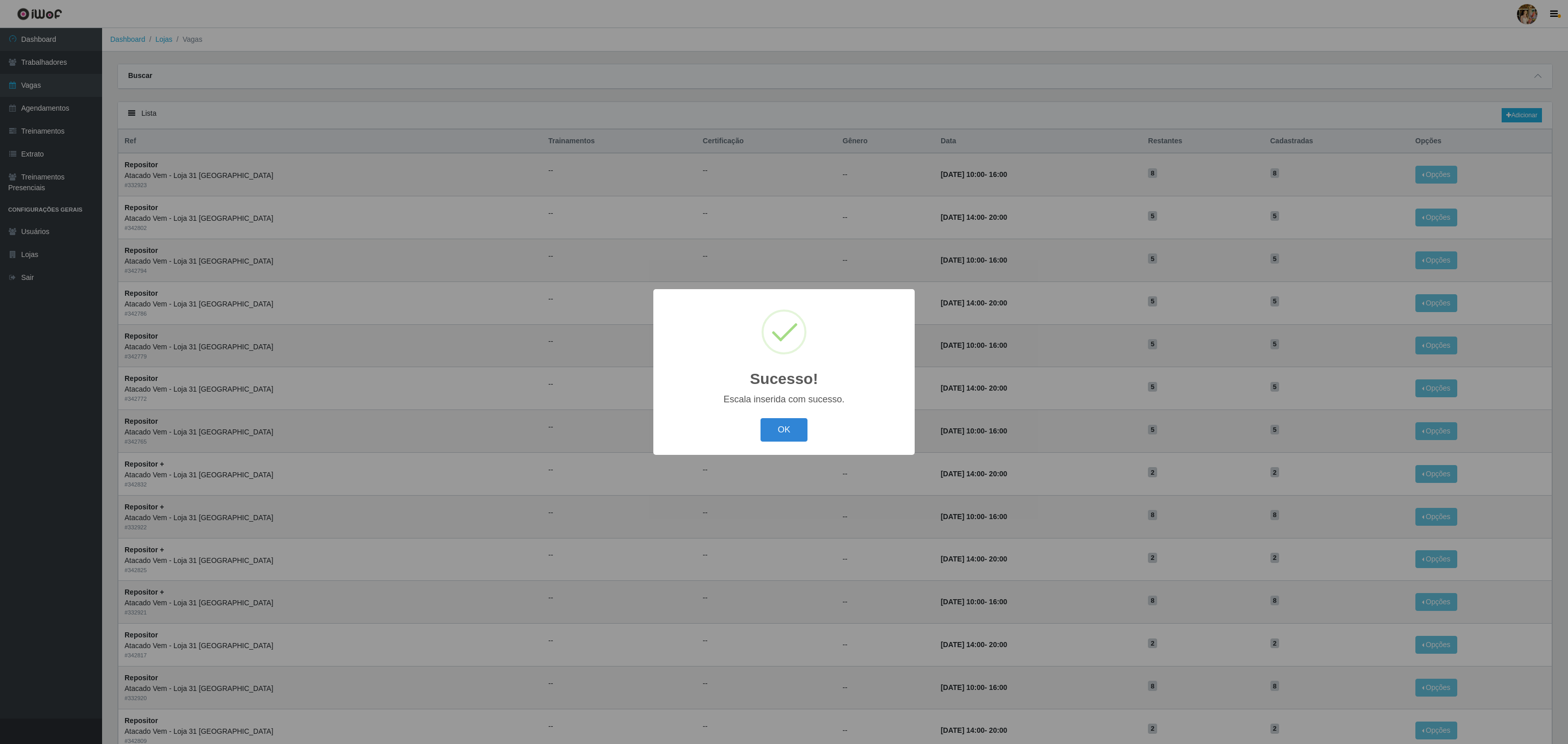
click at [811, 437] on div "OK Cancel" at bounding box center [784, 430] width 241 height 29
click at [802, 430] on button "OK" at bounding box center [784, 430] width 47 height 24
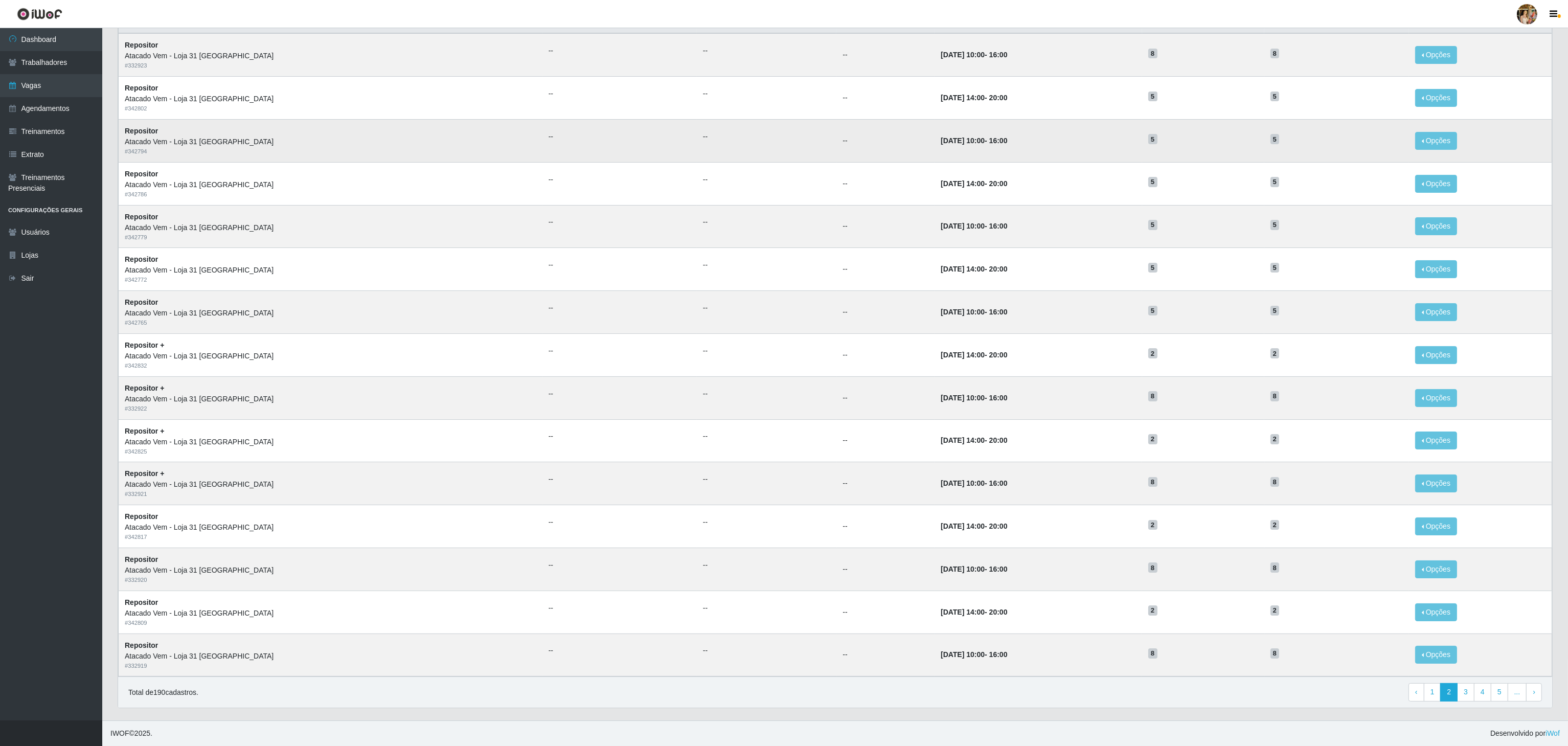
scroll to position [129, 0]
click at [1477, 697] on link "4" at bounding box center [1483, 692] width 18 height 18
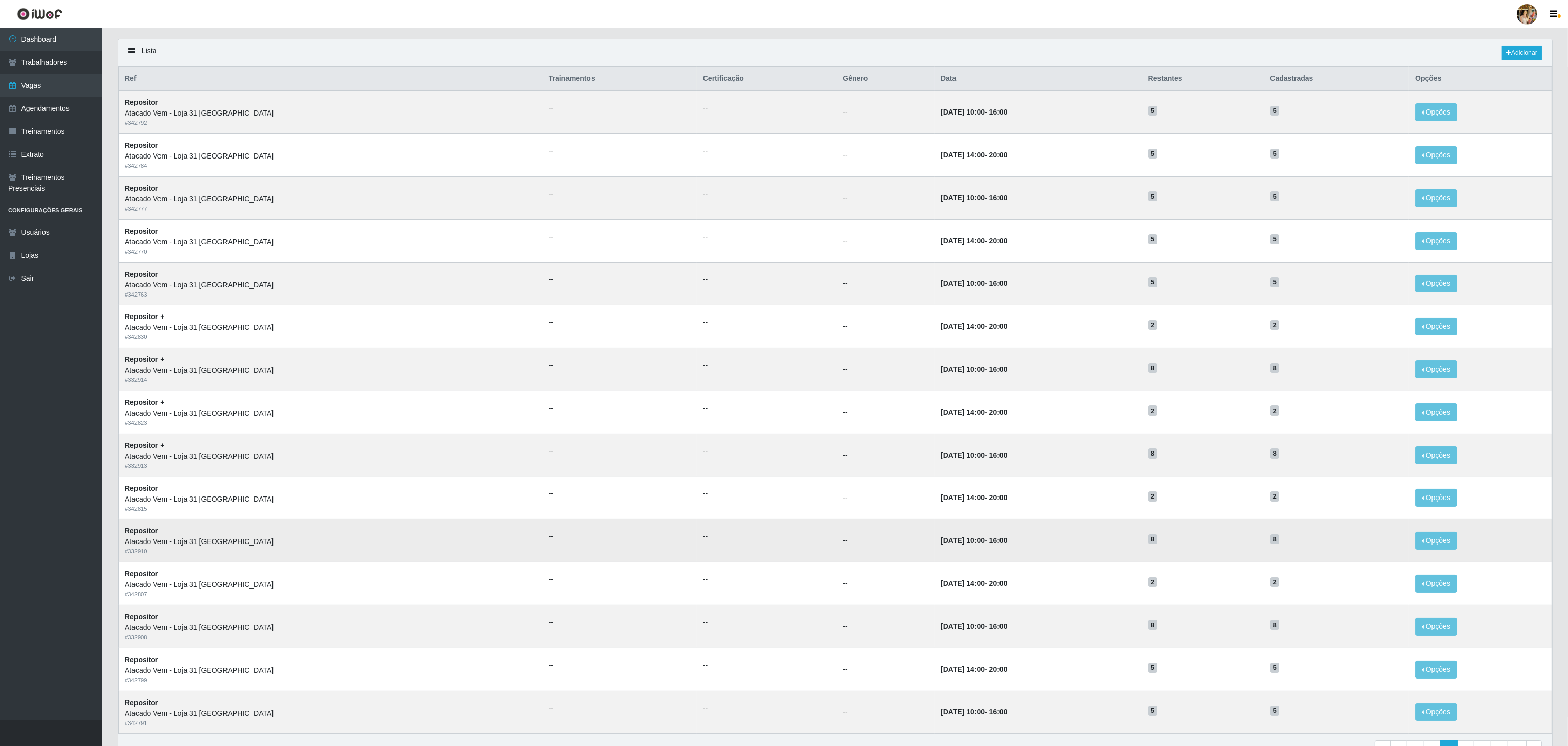
scroll to position [129, 0]
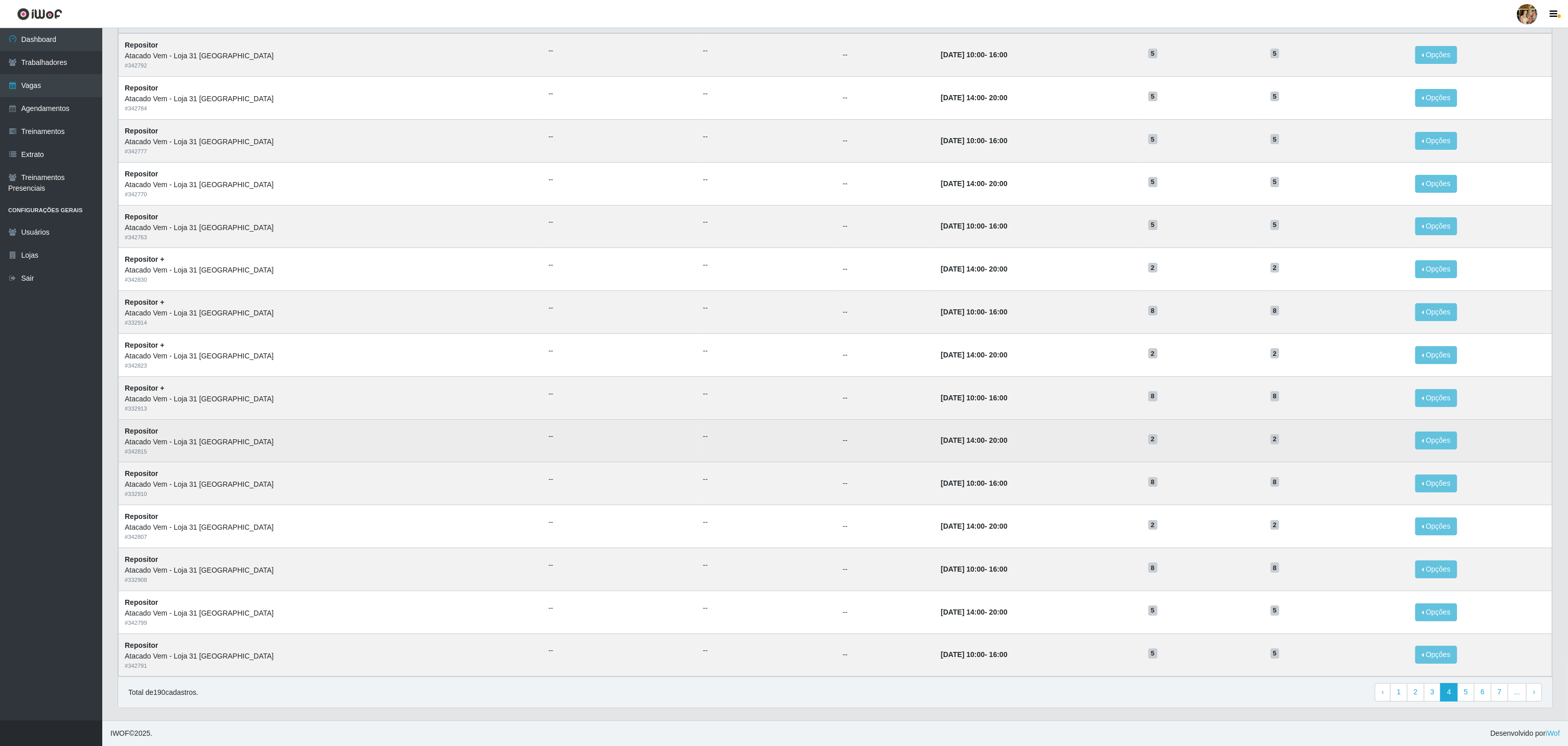
click at [965, 434] on td "03/10/2025, 14:00 - 20:00" at bounding box center [1038, 441] width 207 height 43
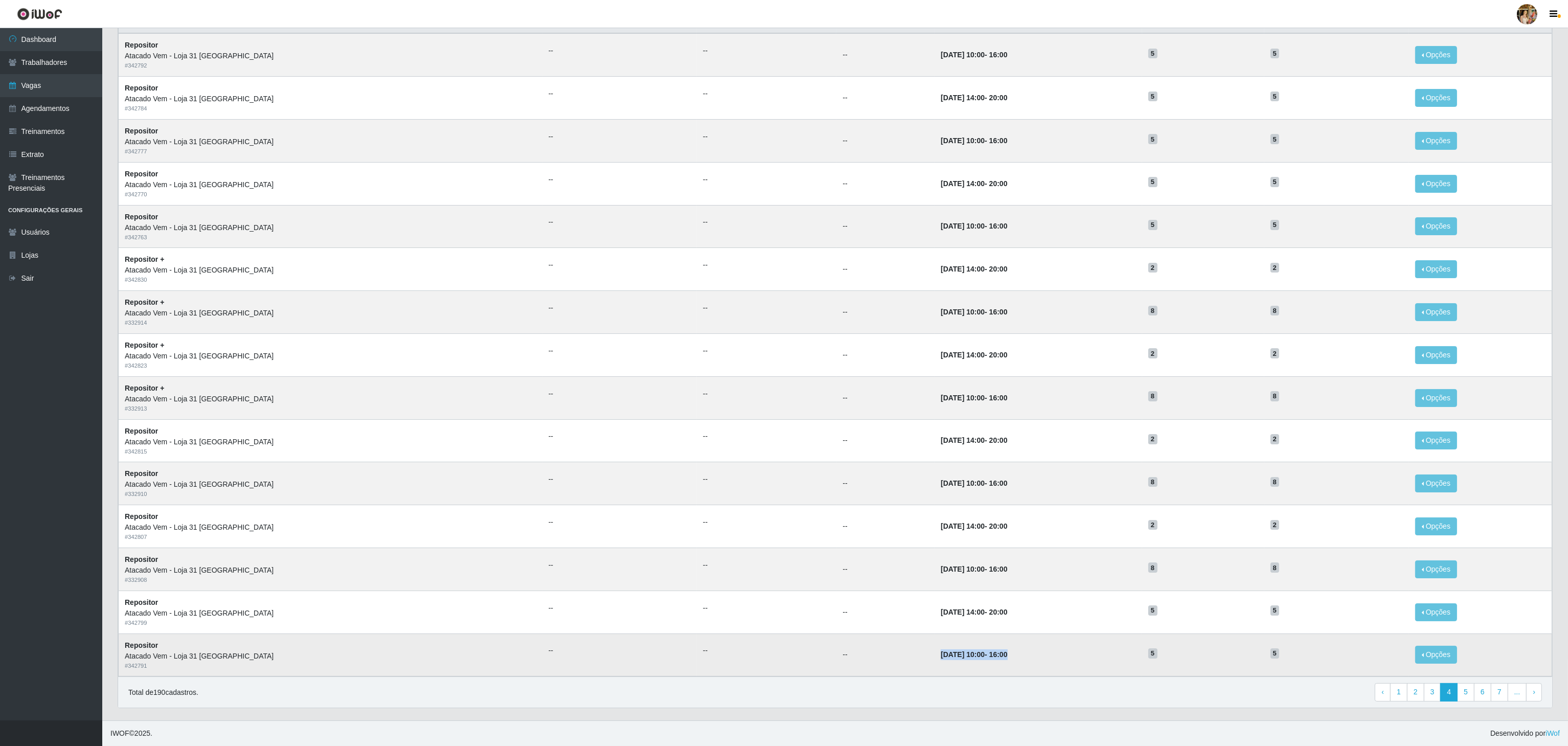
drag, startPoint x: 896, startPoint y: 647, endPoint x: 994, endPoint y: 651, distance: 98.1
click at [994, 651] on tr "Repositor Atacado Vem - Loja 31 São Francisco # 342791 -- -- -- 01/10/2025, 10:…" at bounding box center [835, 655] width 1433 height 43
click at [1002, 651] on td "01/10/2025, 10:00 - 16:00" at bounding box center [1038, 655] width 207 height 43
click at [1461, 685] on link "5" at bounding box center [1466, 692] width 18 height 18
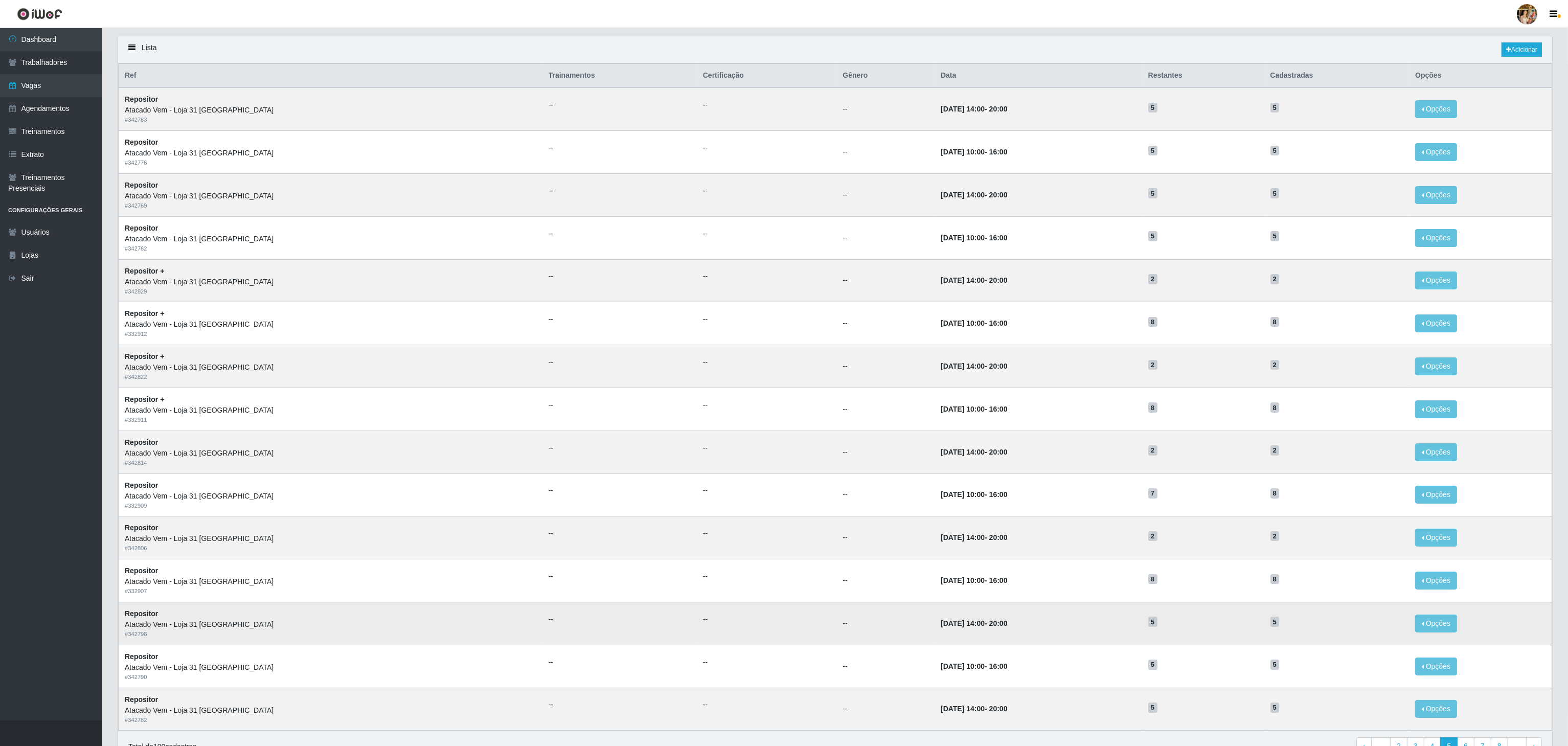
scroll to position [129, 0]
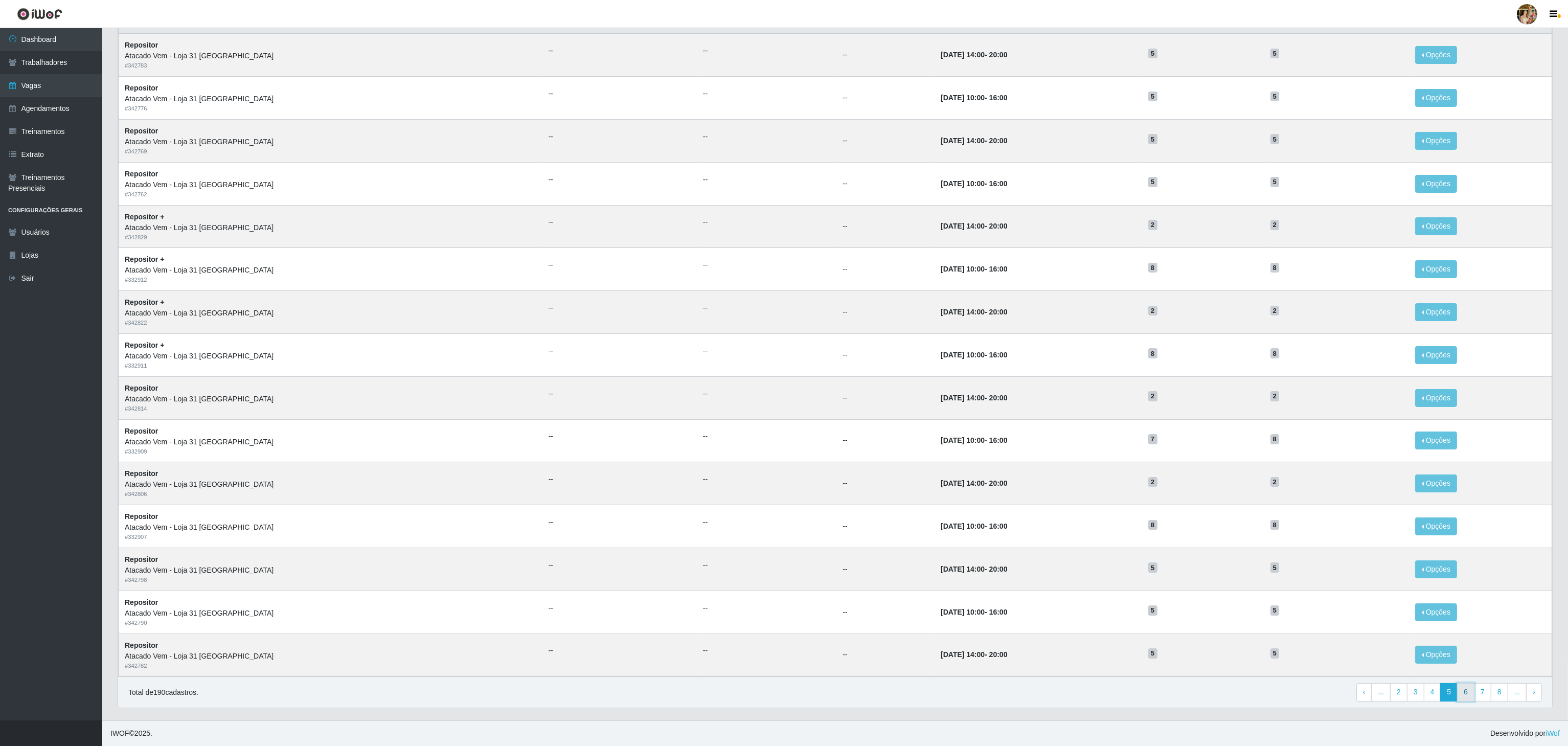
click at [1470, 692] on link "6" at bounding box center [1466, 692] width 18 height 18
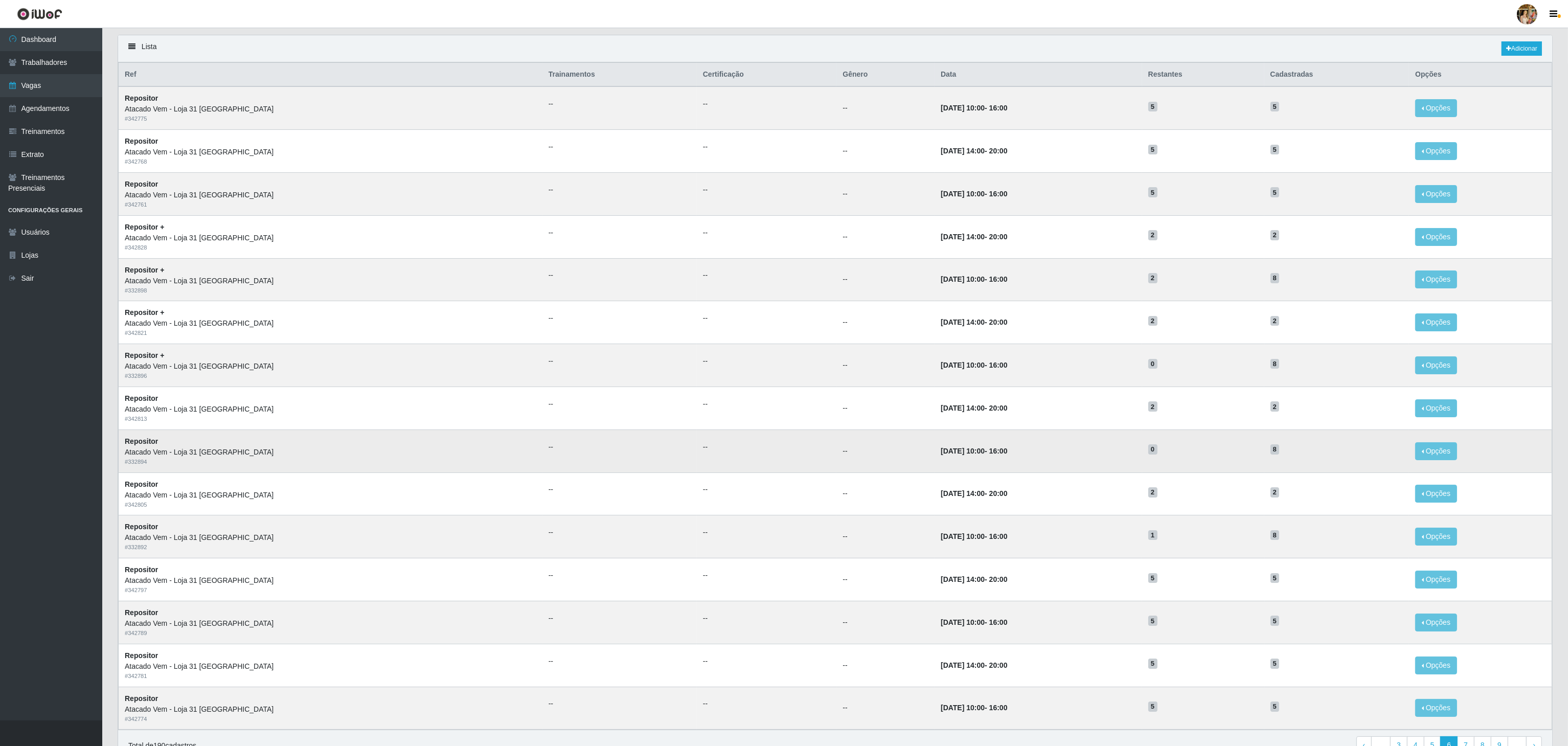
scroll to position [129, 0]
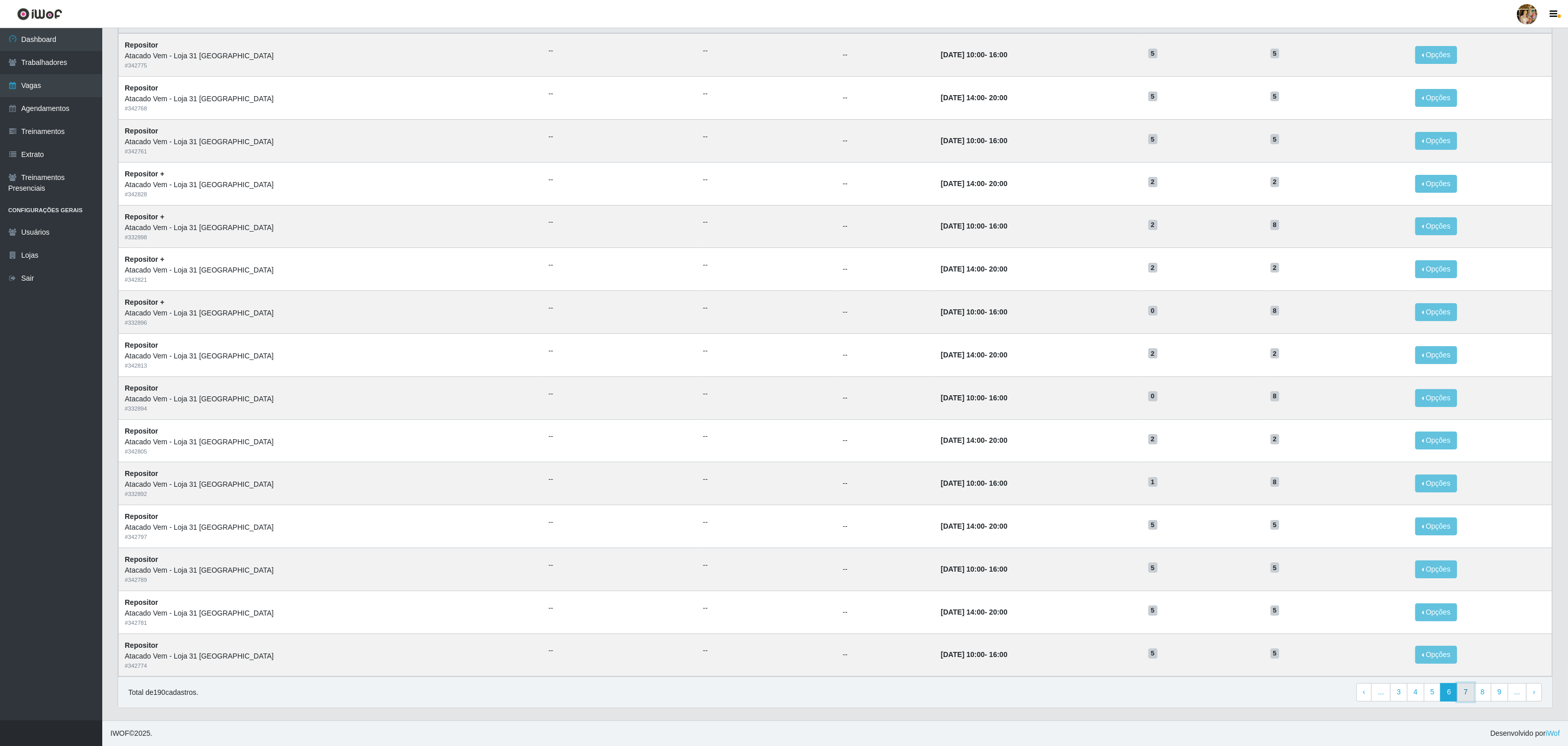
click at [1463, 689] on link "7" at bounding box center [1466, 692] width 18 height 18
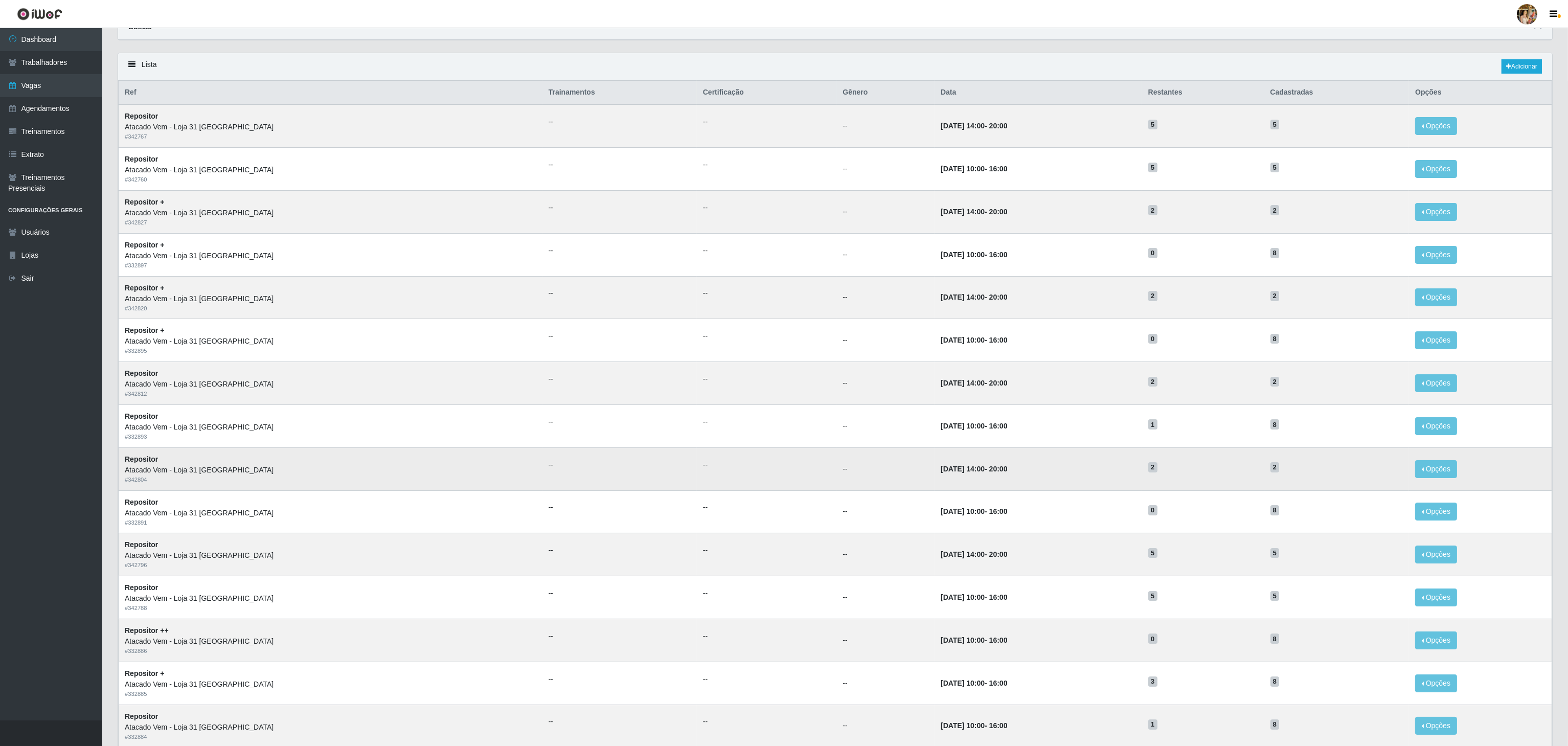
scroll to position [27, 0]
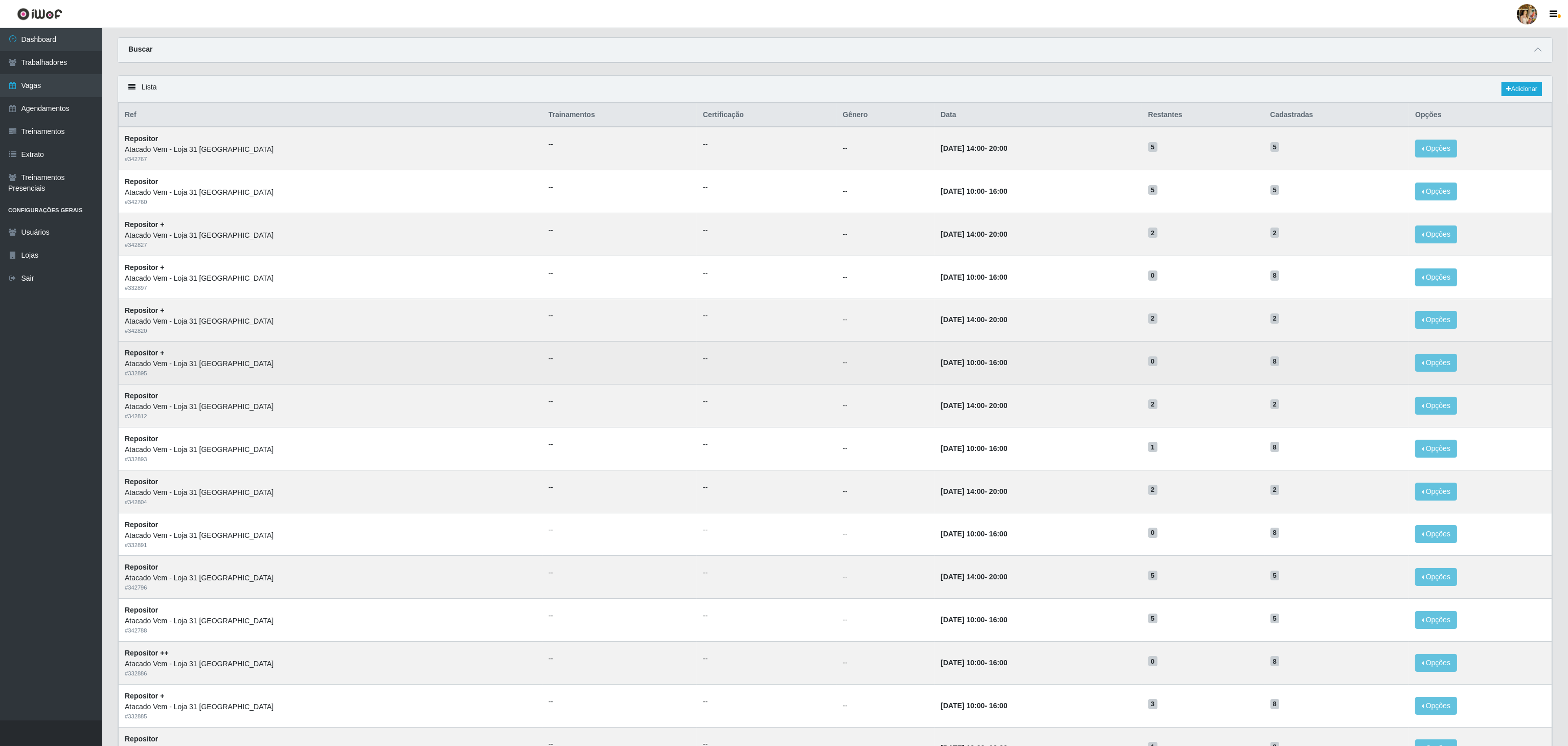
click at [935, 351] on td "13/09/2025, 10:00 - 16:00" at bounding box center [1038, 363] width 207 height 43
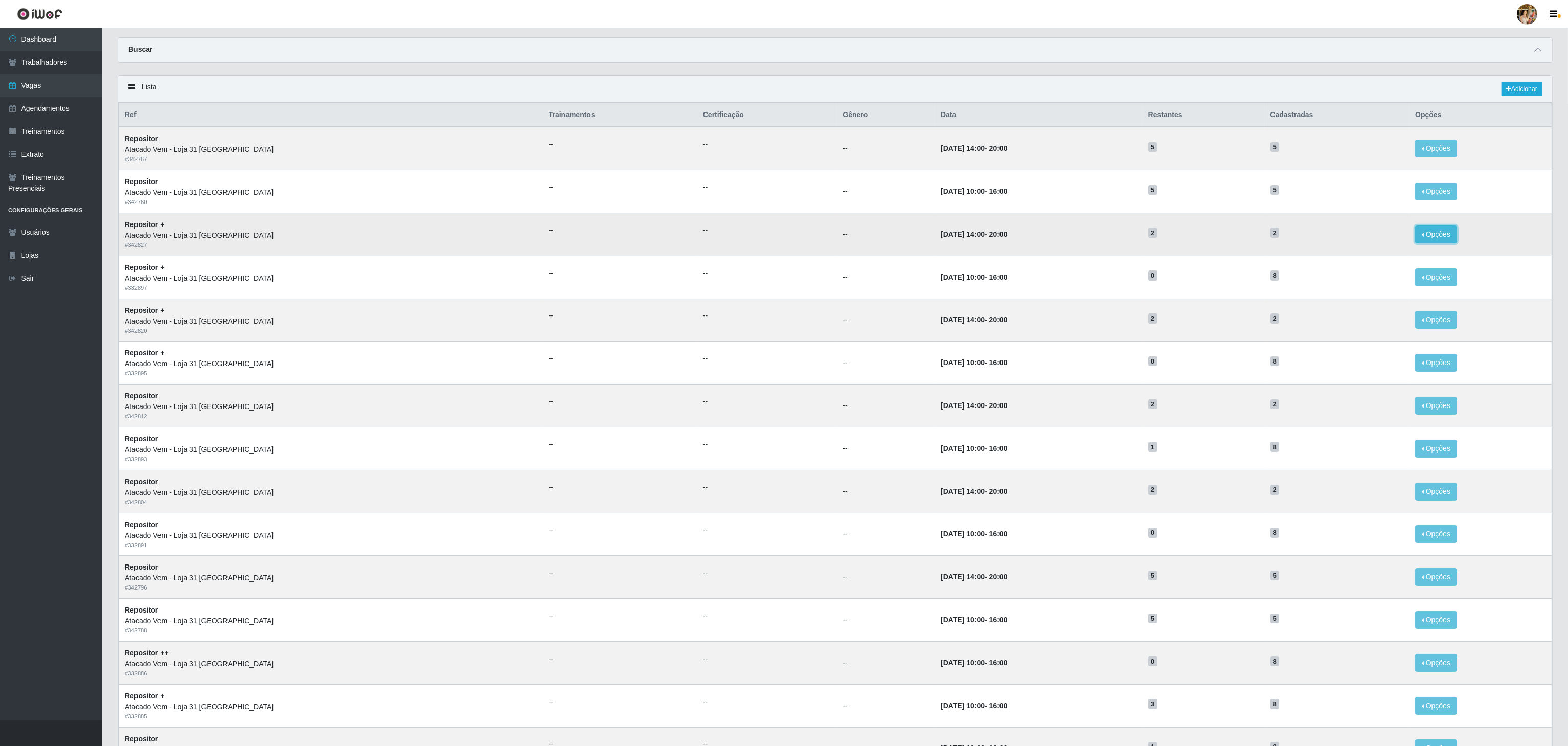
click at [1429, 232] on button "Opções" at bounding box center [1436, 234] width 42 height 18
click at [1365, 259] on div "Deletar" at bounding box center [1373, 258] width 60 height 11
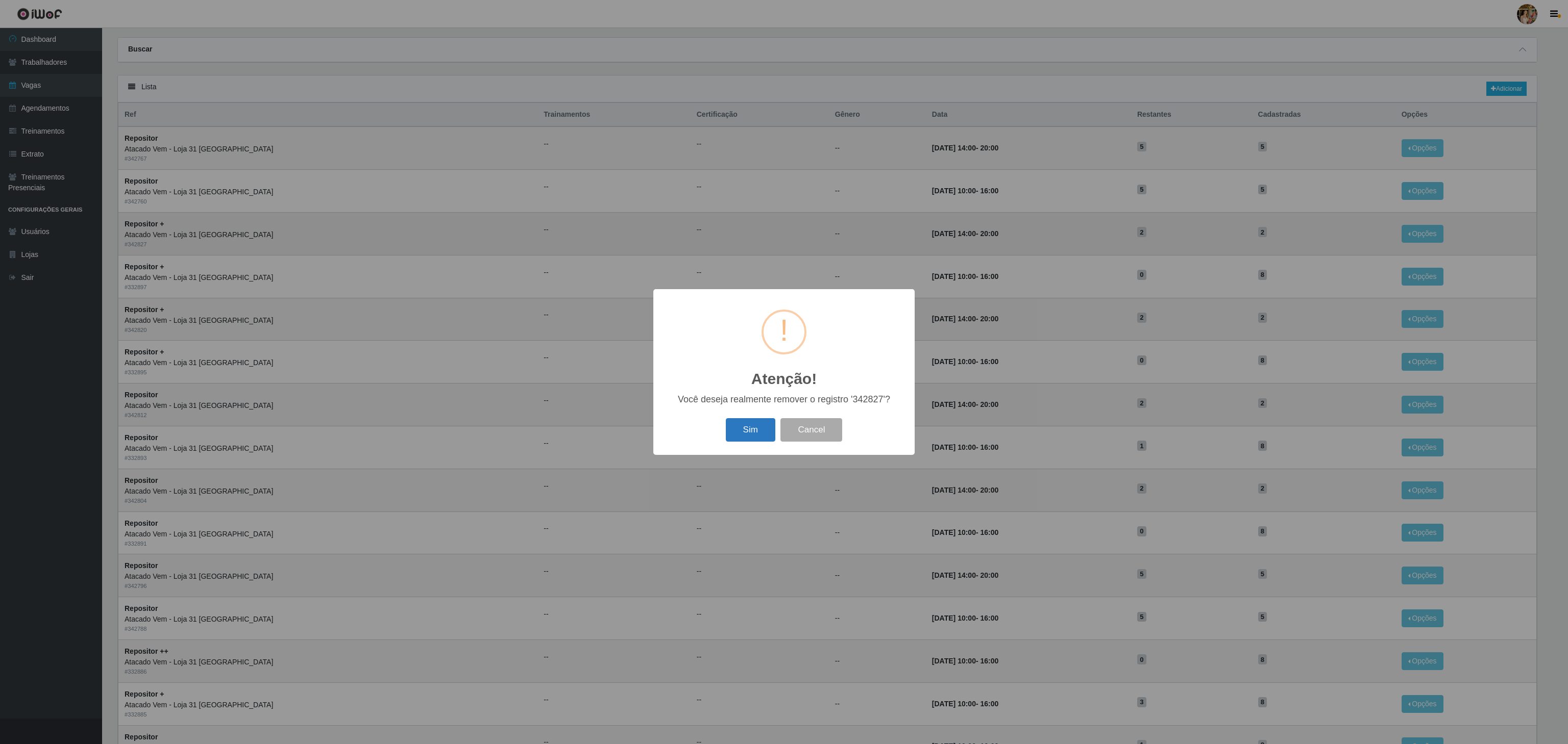
click at [738, 433] on button "Sim" at bounding box center [750, 430] width 49 height 24
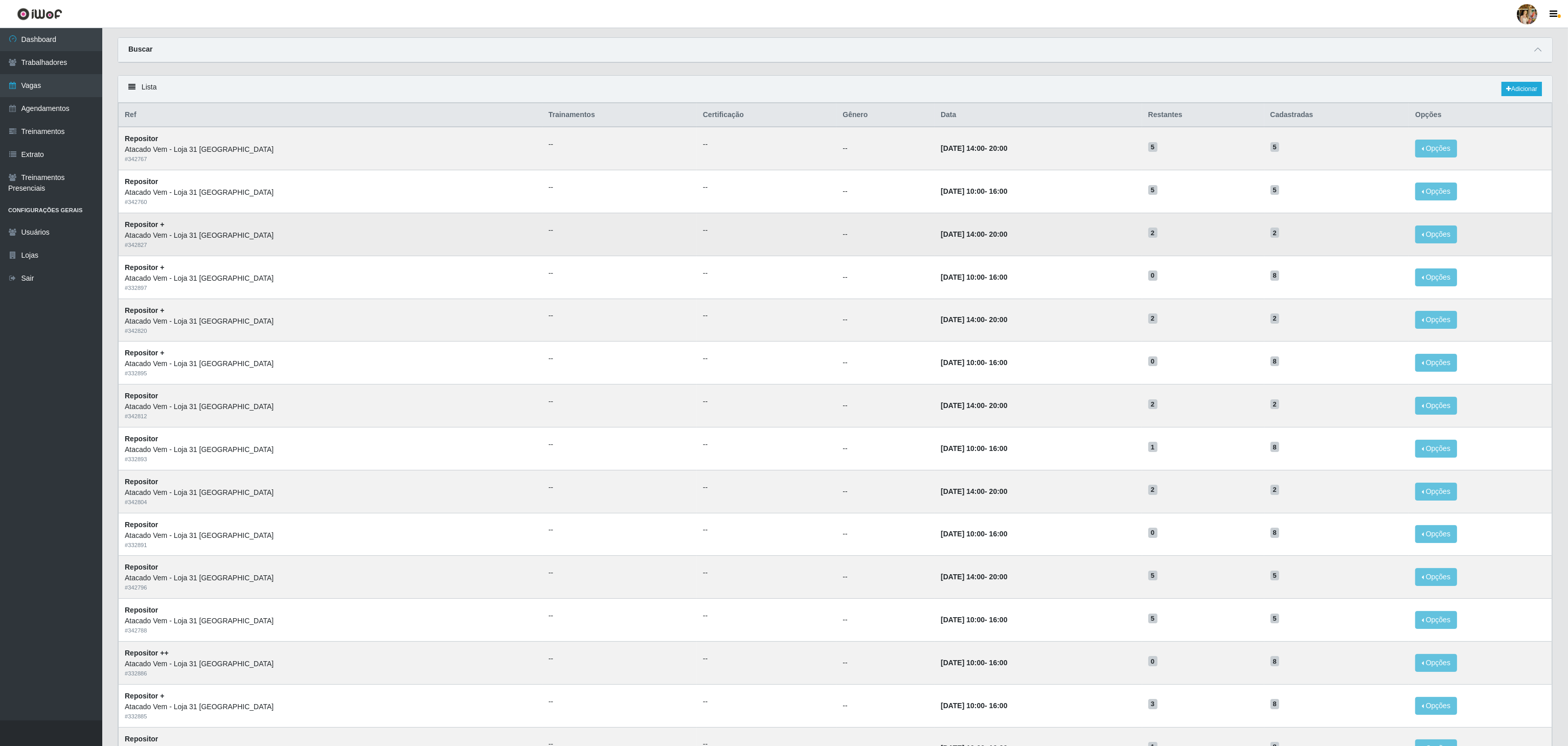
scroll to position [0, 0]
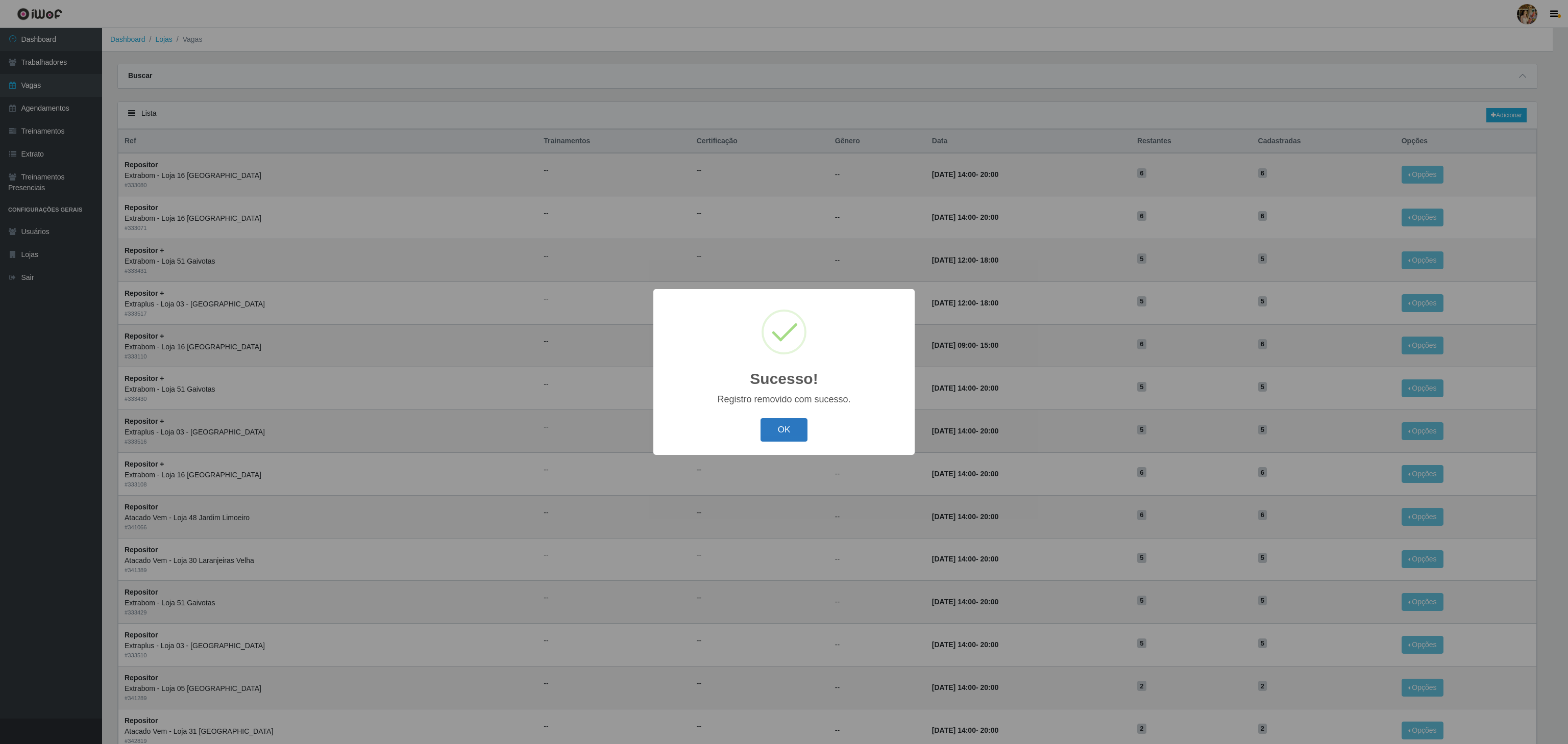
click at [780, 437] on button "OK" at bounding box center [784, 430] width 47 height 24
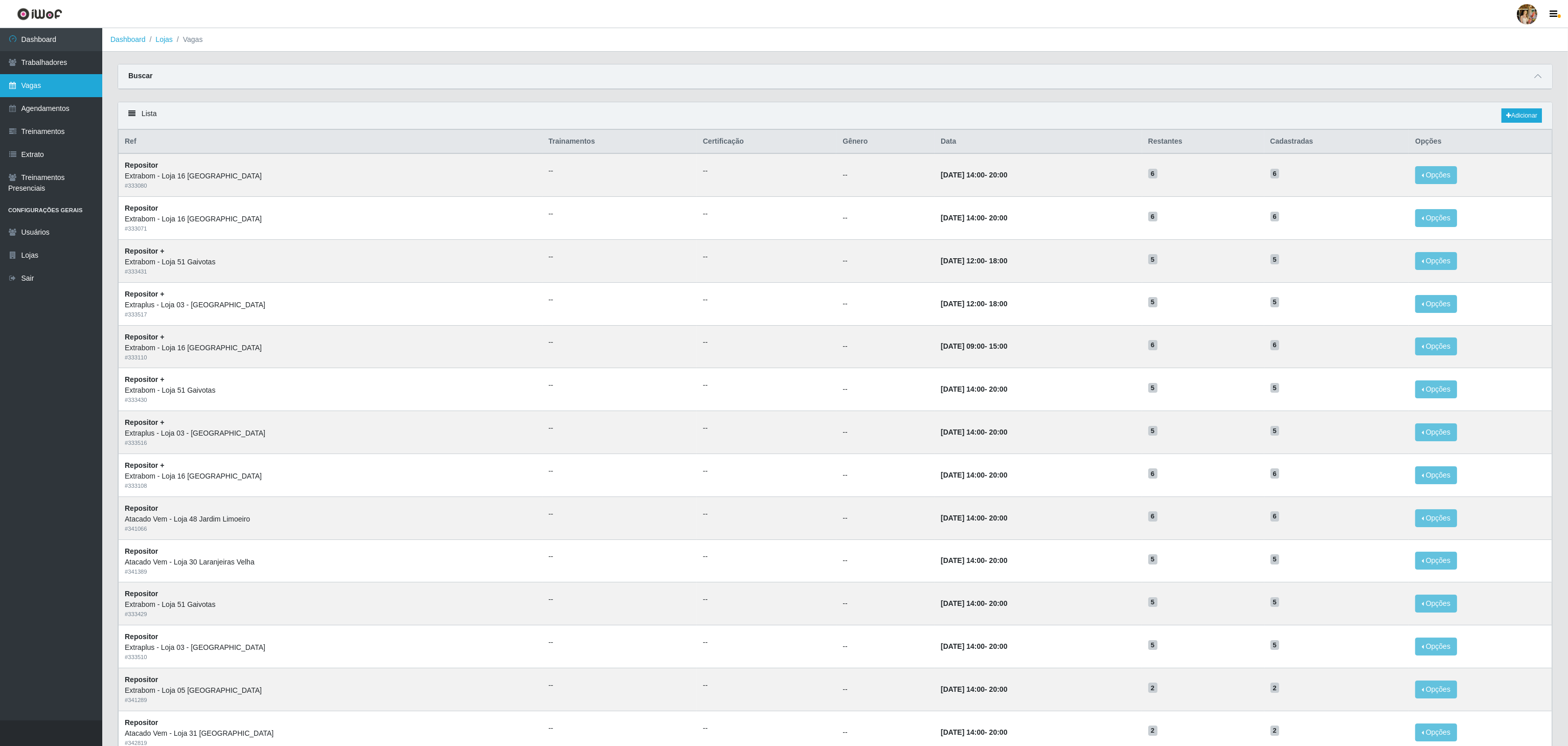
click at [63, 91] on link "Vagas" at bounding box center [51, 86] width 102 height 23
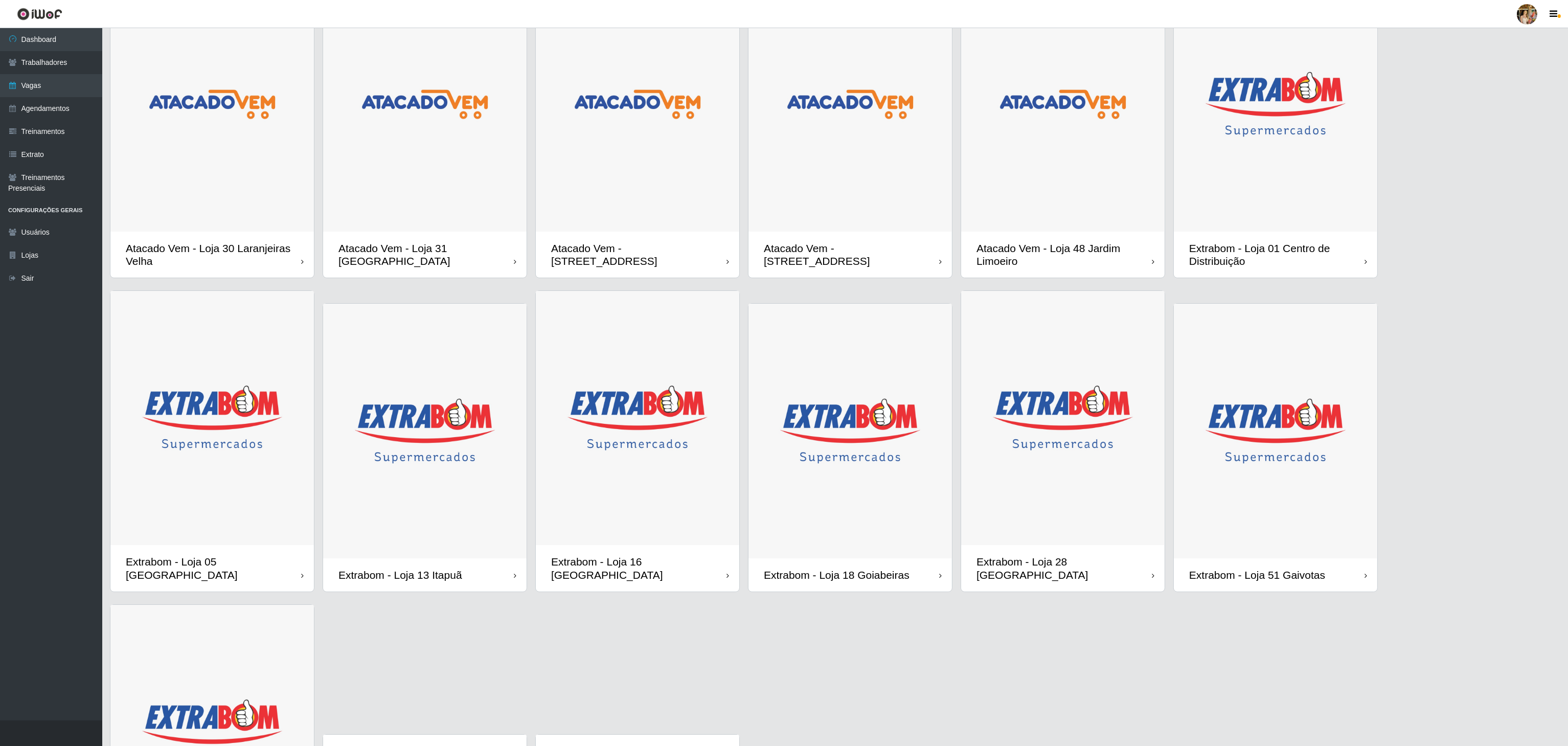
scroll to position [55, 0]
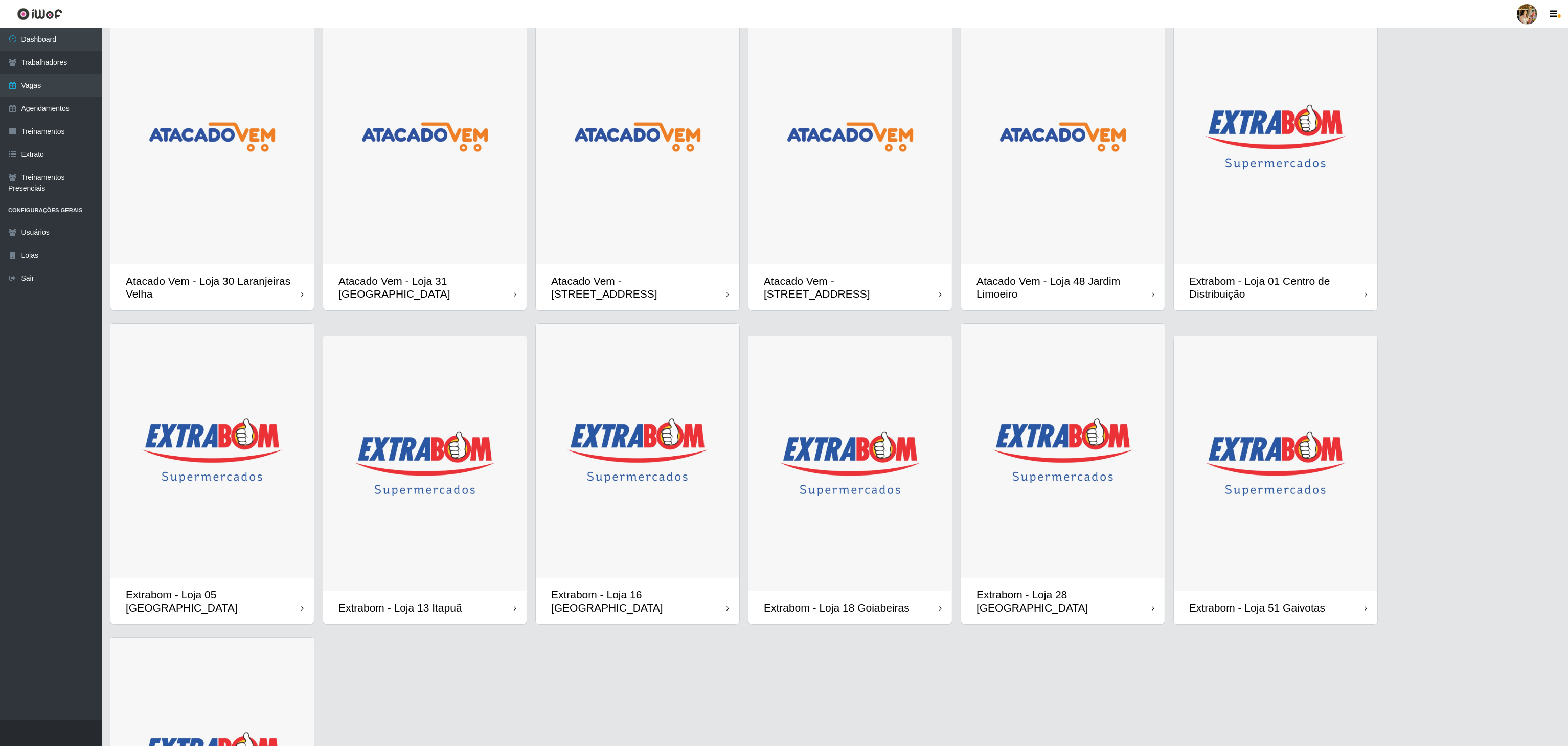
click at [479, 251] on img at bounding box center [425, 137] width 204 height 255
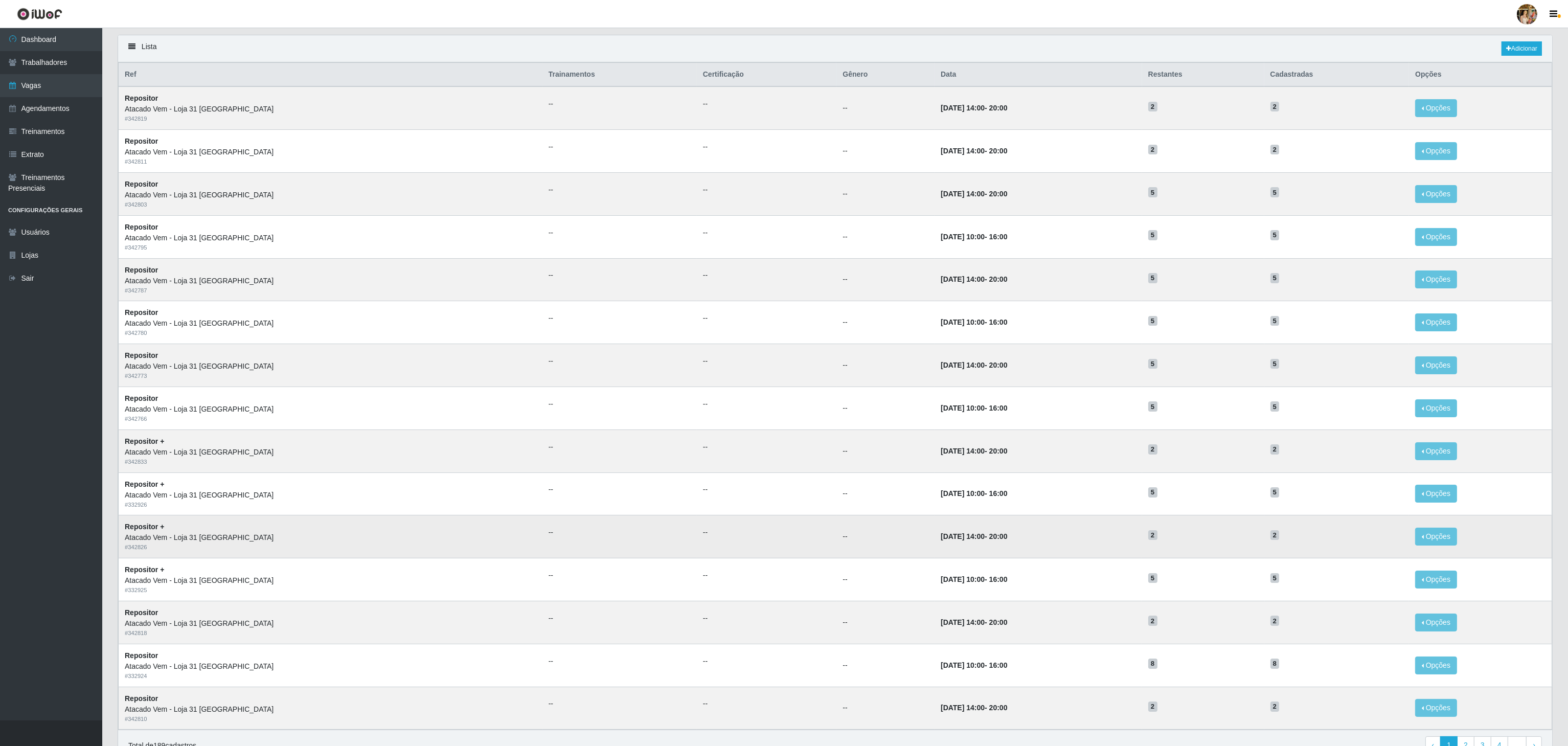
scroll to position [129, 0]
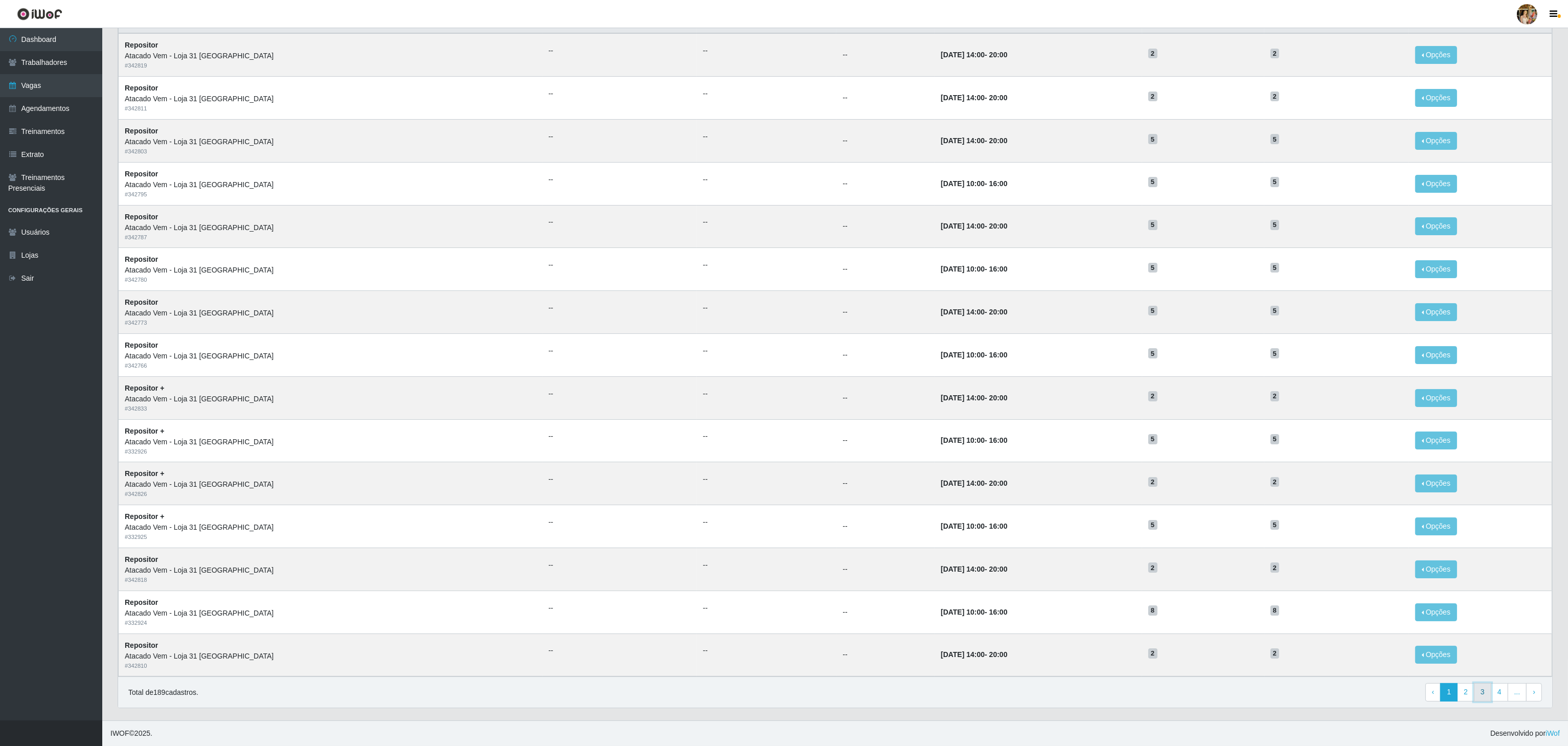
click at [1474, 689] on link "3" at bounding box center [1483, 692] width 18 height 18
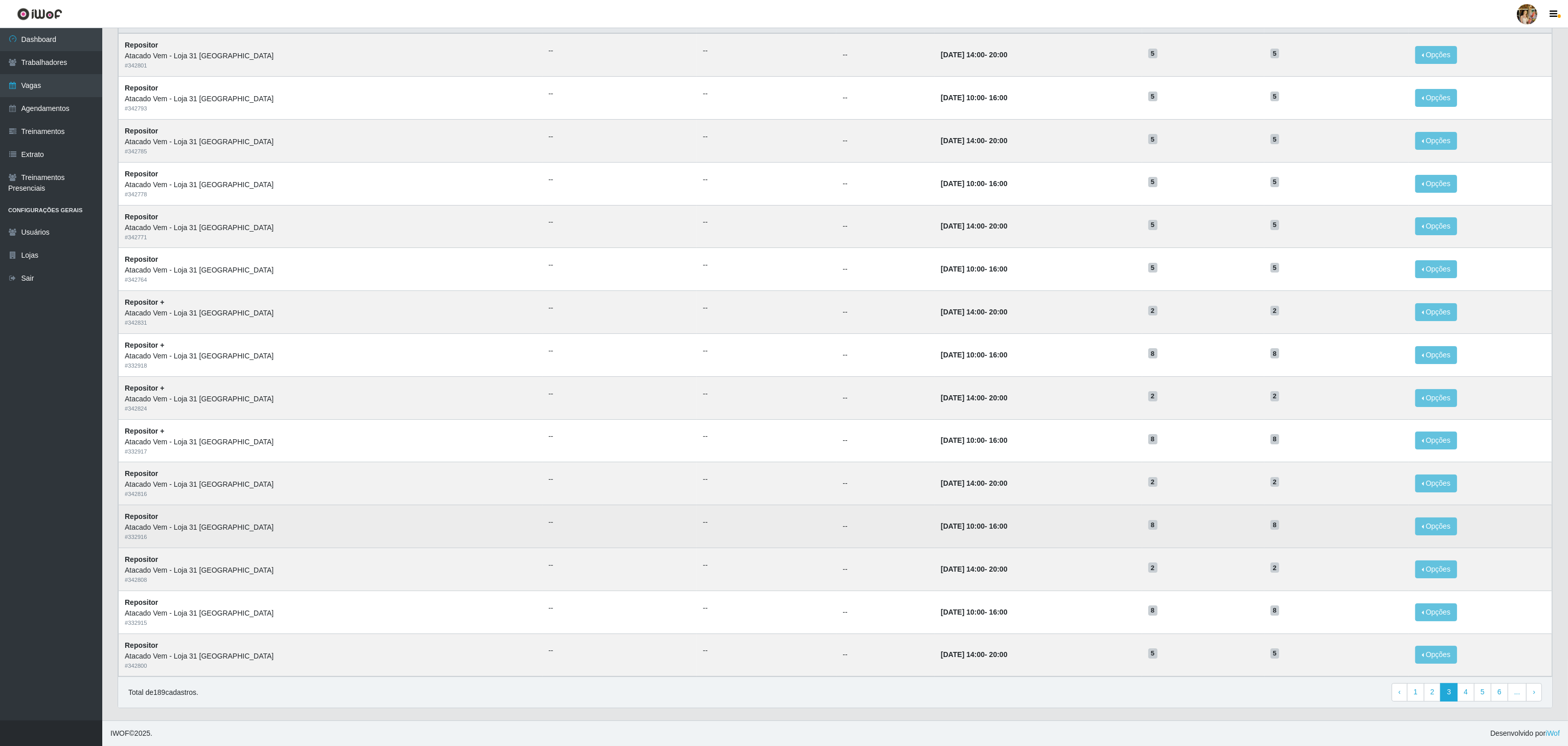
scroll to position [129, 0]
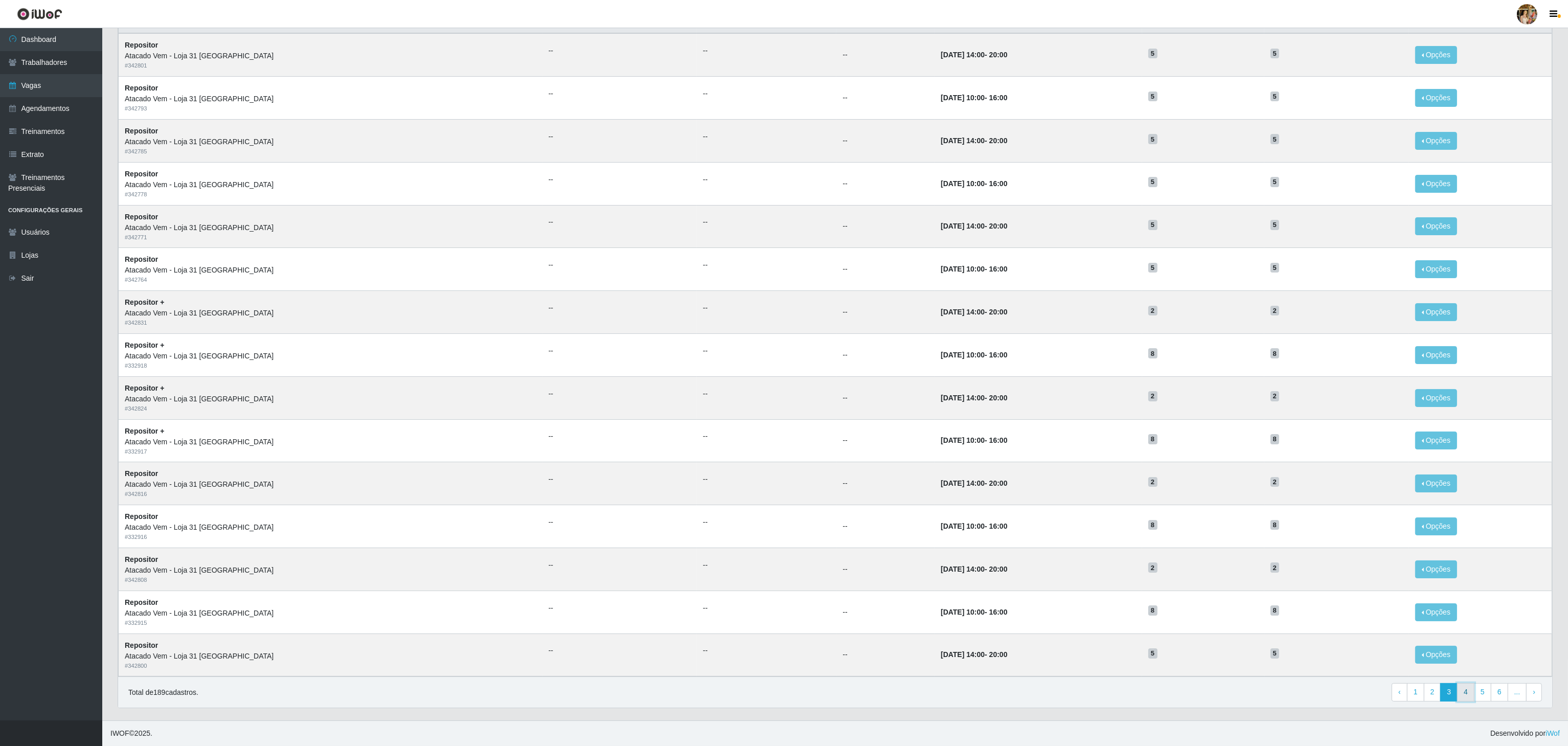
click at [1466, 693] on link "4" at bounding box center [1466, 692] width 18 height 18
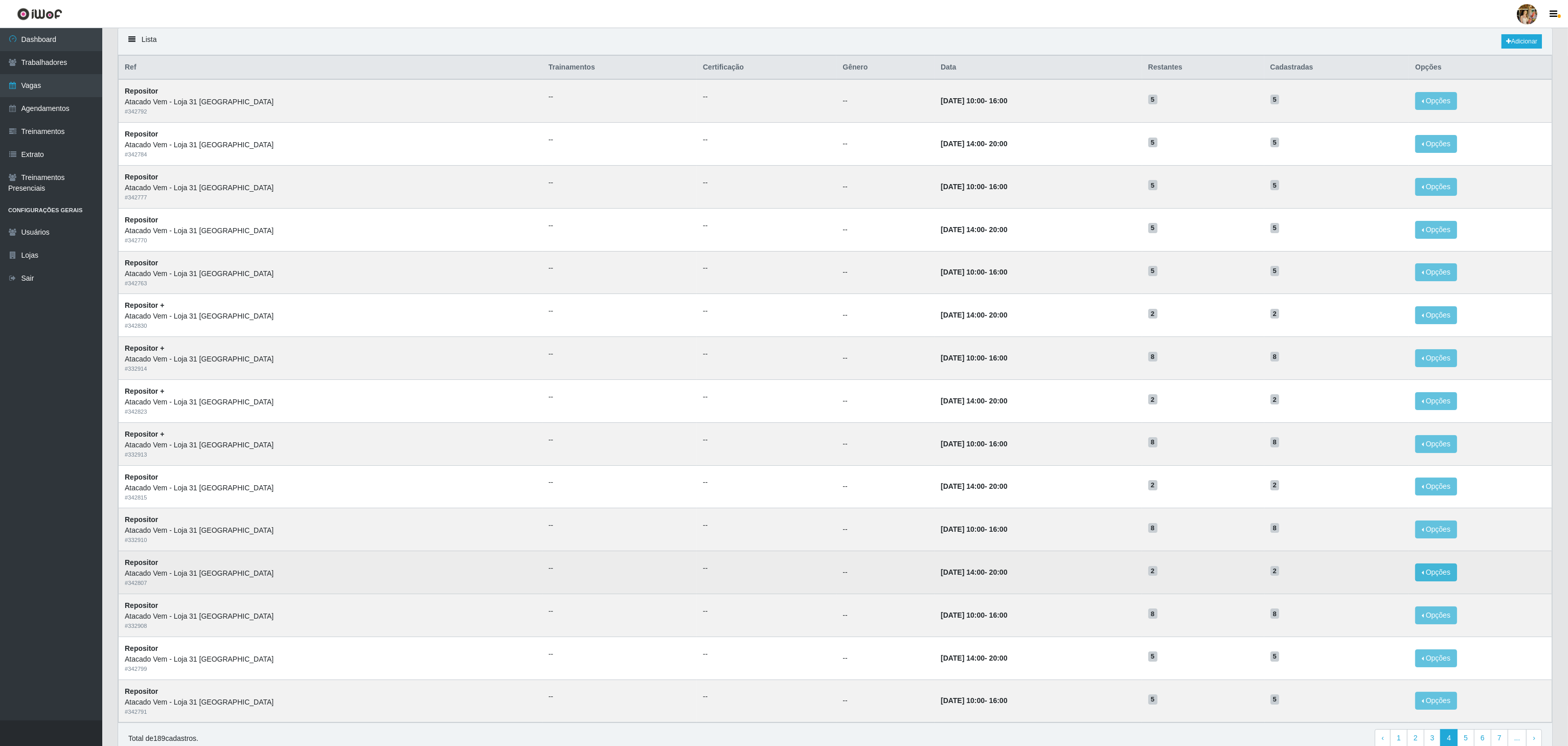
scroll to position [129, 0]
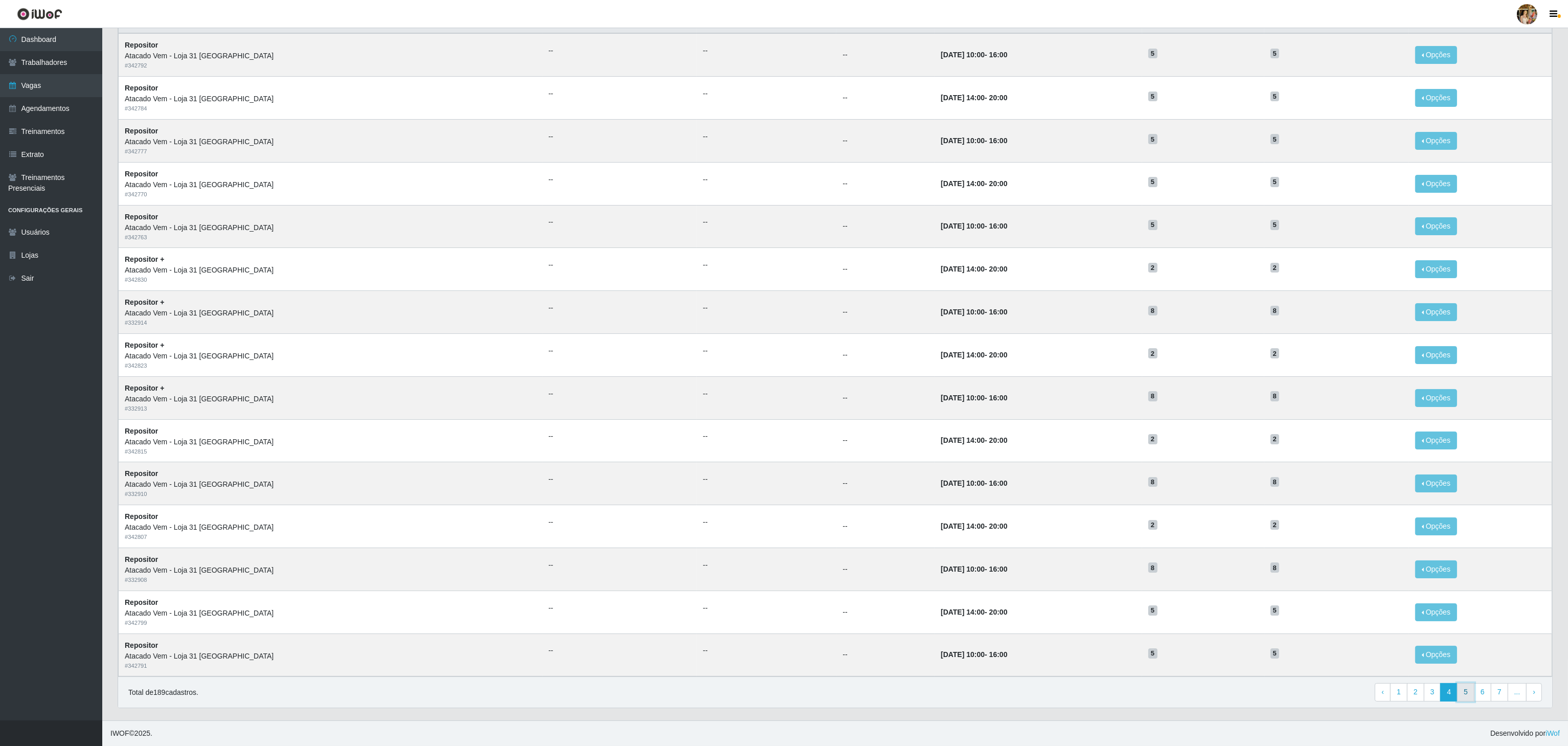
click at [1469, 693] on link "5" at bounding box center [1466, 692] width 18 height 18
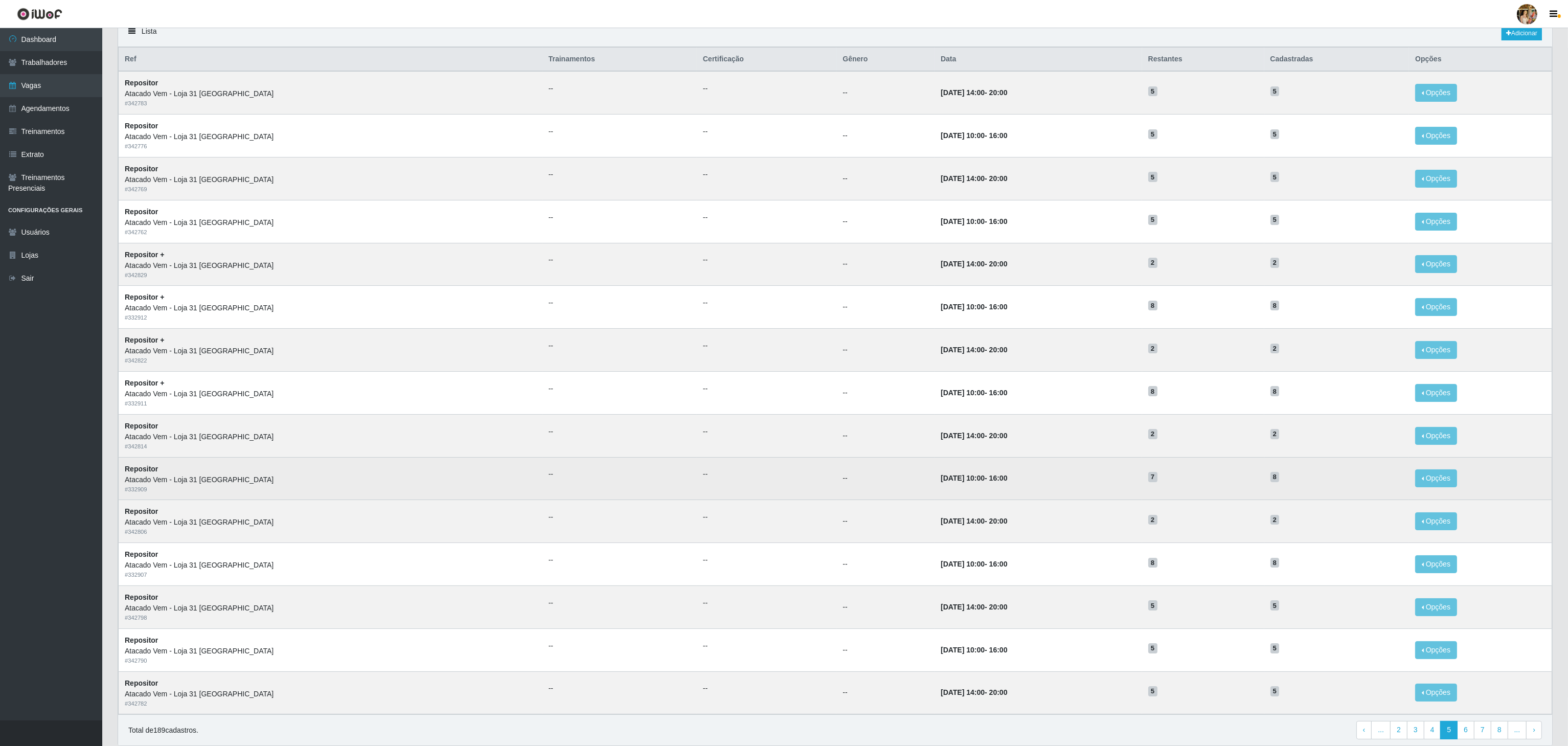
scroll to position [129, 0]
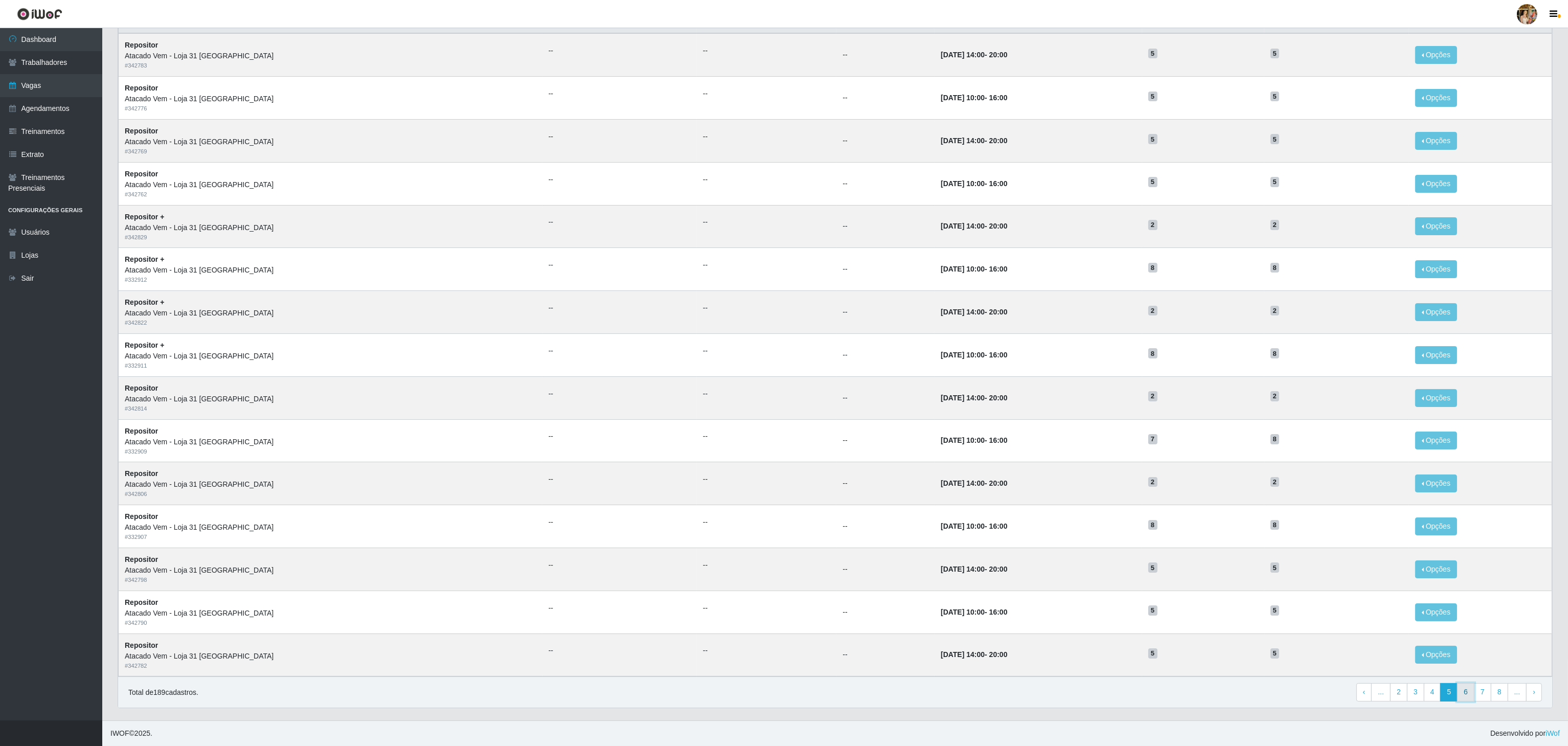
click at [1457, 694] on link "6" at bounding box center [1466, 692] width 18 height 18
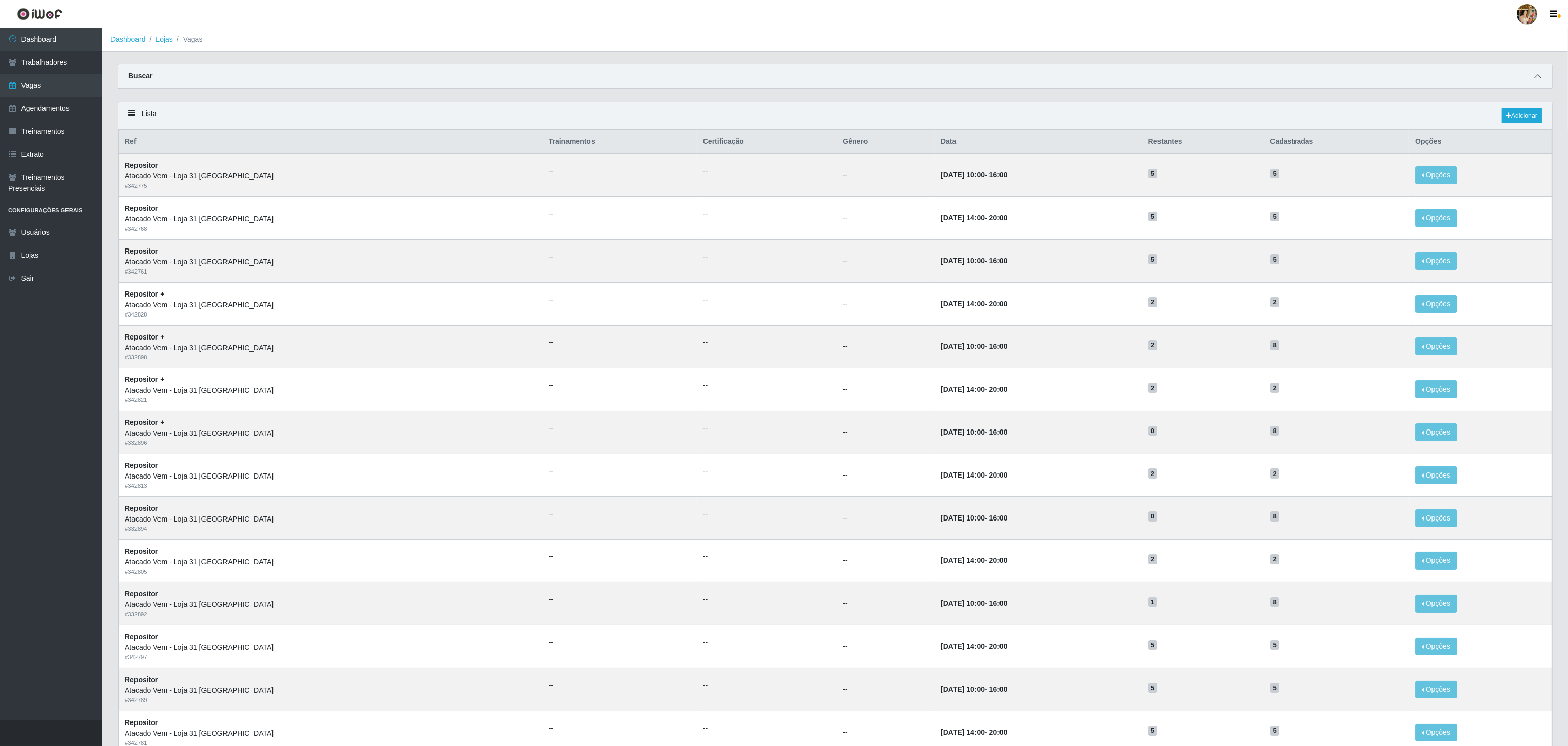
click at [1531, 76] on span at bounding box center [1538, 76] width 12 height 12
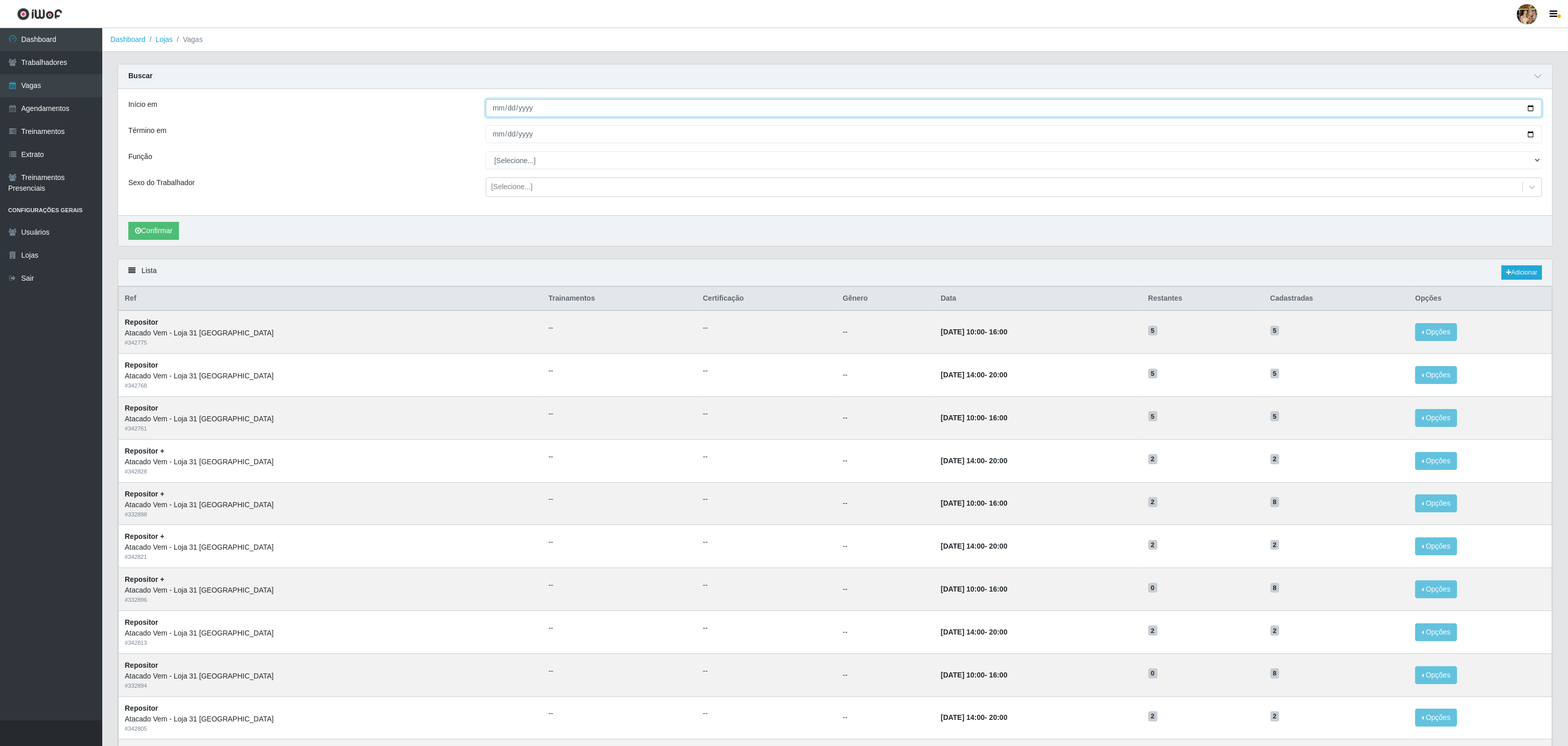
click at [497, 106] on input "Início em" at bounding box center [1014, 108] width 1056 height 18
click at [589, 182] on div "[Selecione...]" at bounding box center [1004, 187] width 1036 height 17
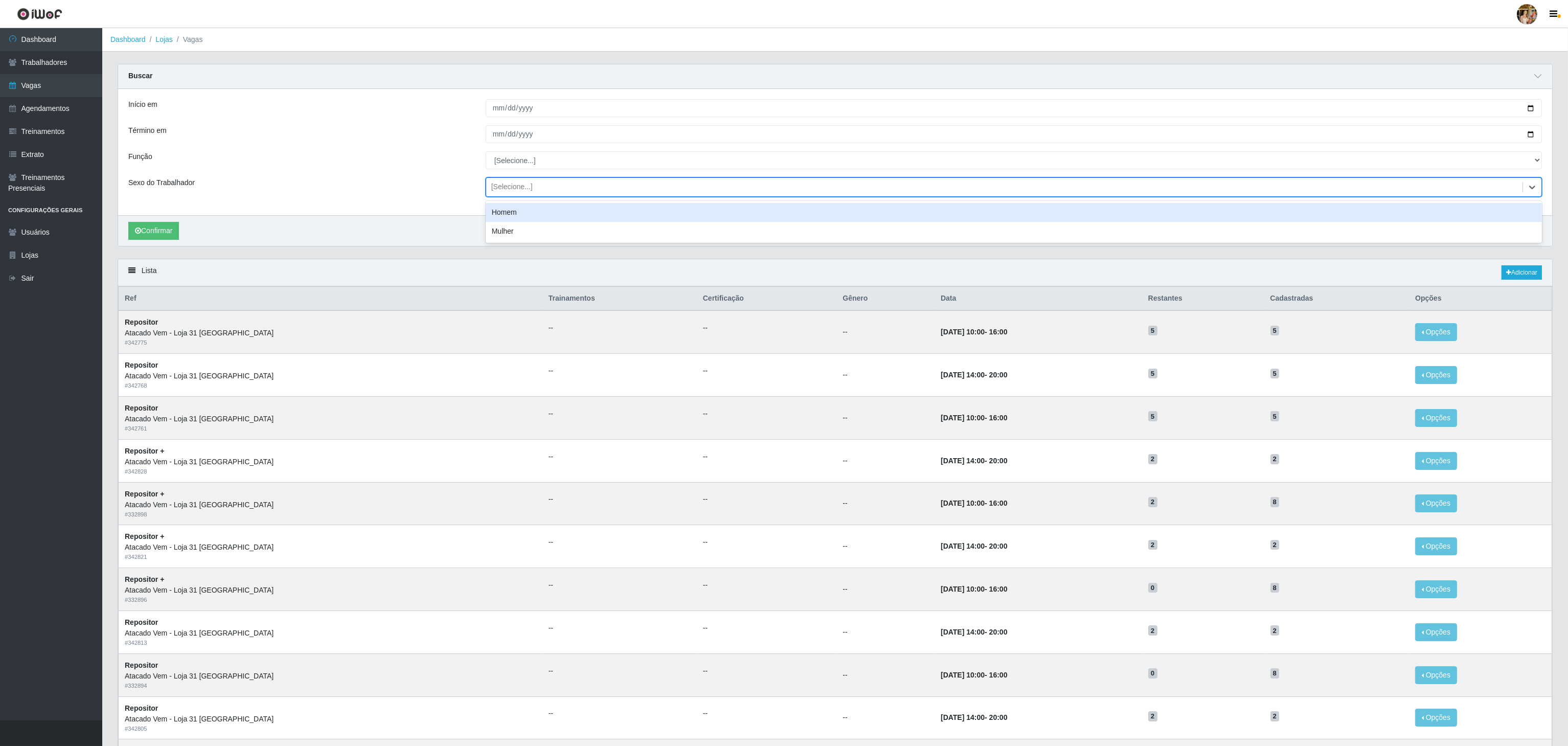
click at [589, 182] on div "[Selecione...]" at bounding box center [1004, 187] width 1036 height 17
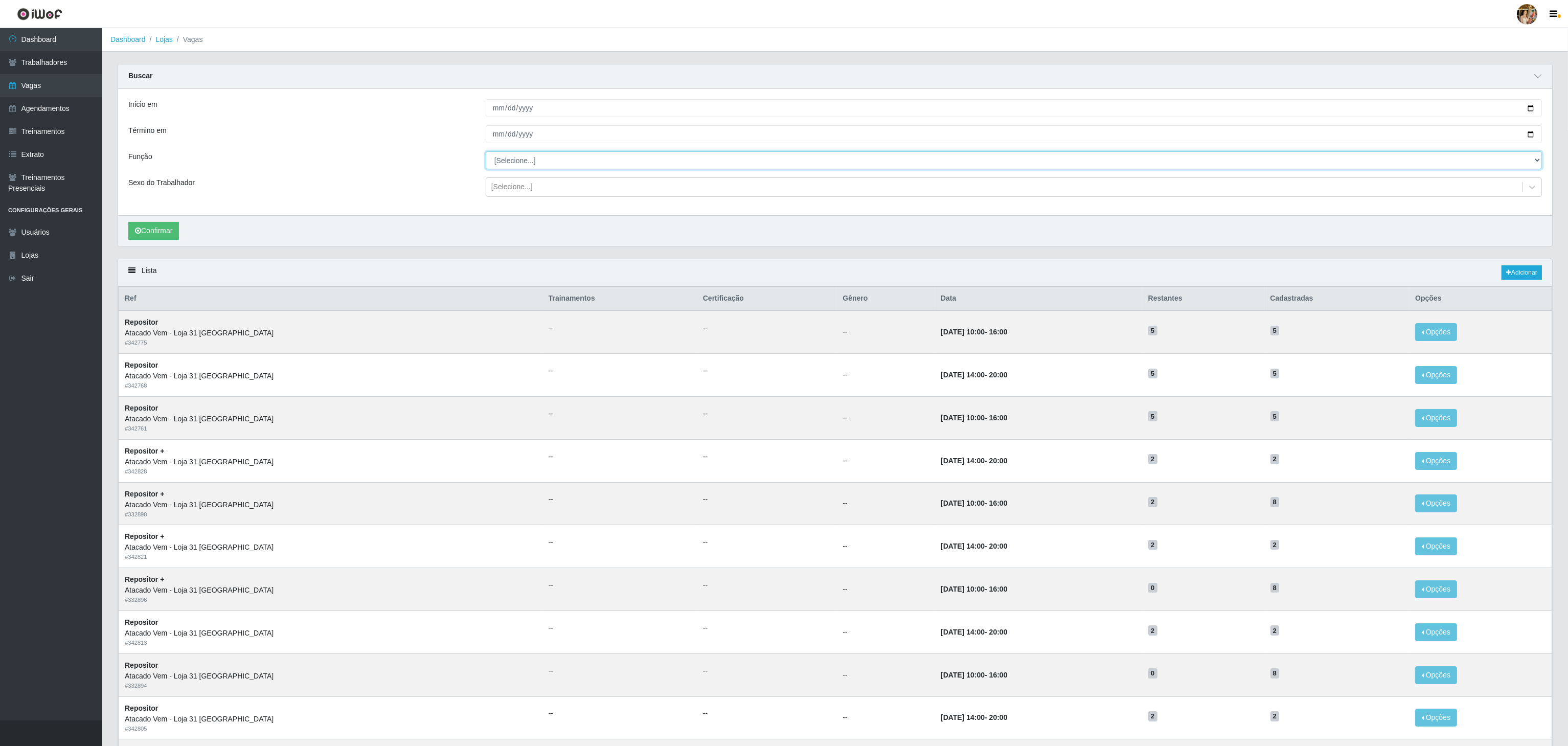
click at [582, 162] on select "[Selecione...] Carregador e Descarregador de Caminhão Carregador e Descarregado…" at bounding box center [1014, 160] width 1056 height 18
select select "82"
click at [486, 153] on select "[Selecione...] Carregador e Descarregador de Caminhão Carregador e Descarregado…" at bounding box center [1014, 160] width 1056 height 18
click at [491, 107] on input "Início em" at bounding box center [1014, 108] width 1056 height 18
type input "[DATE]"
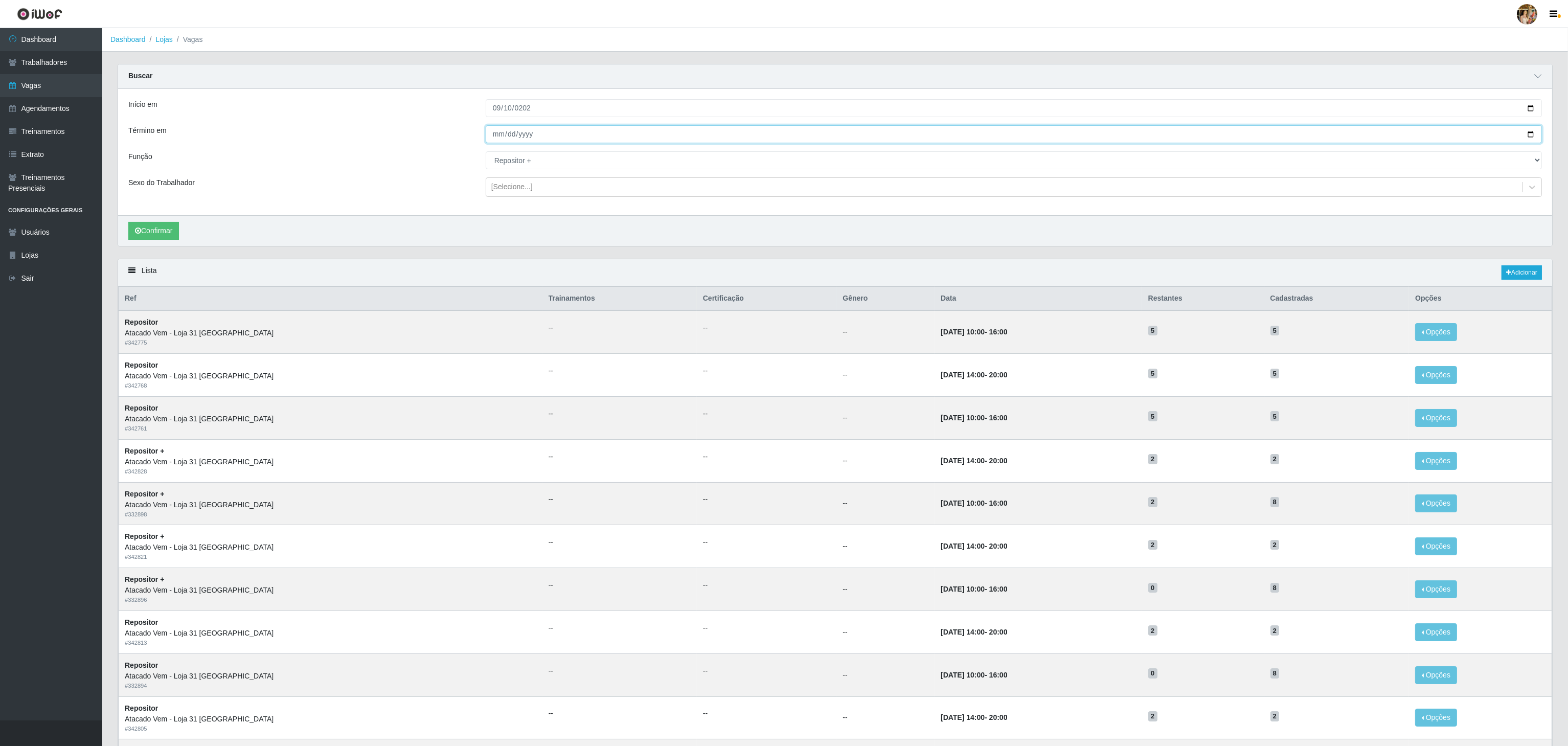
click at [497, 138] on input "Término em" at bounding box center [1014, 134] width 1056 height 18
type input "[DATE]"
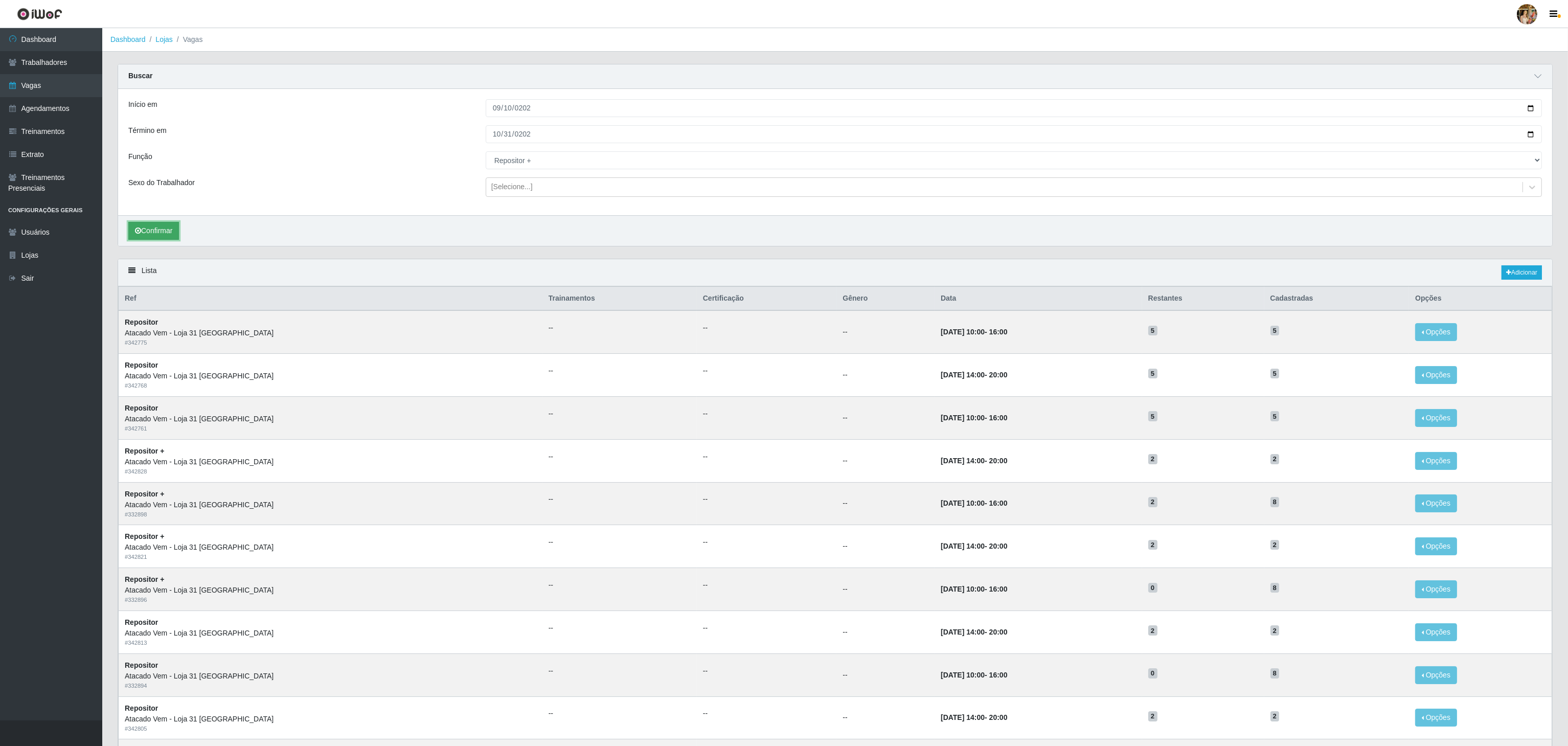
click at [169, 229] on button "Confirmar" at bounding box center [153, 231] width 51 height 18
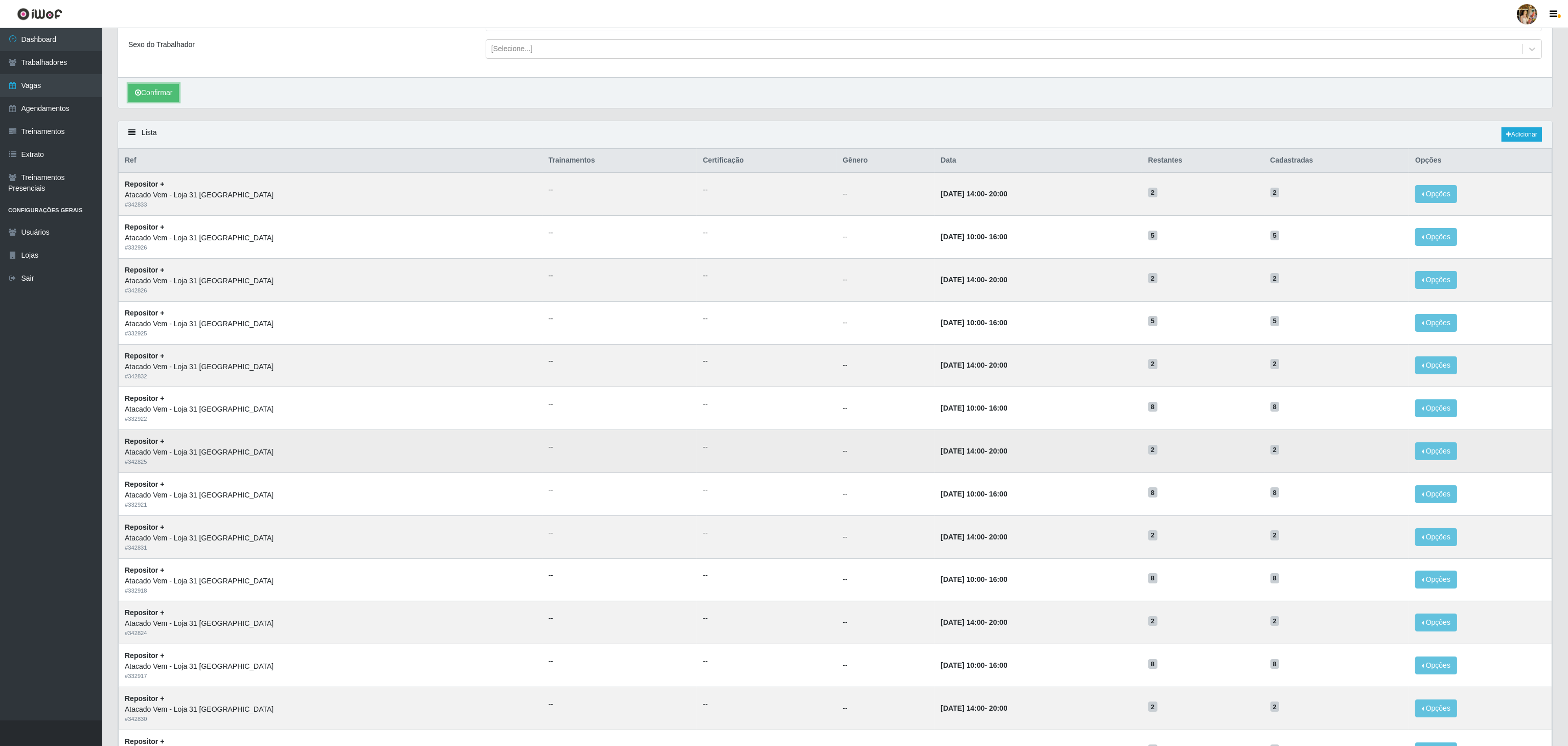
scroll to position [288, 0]
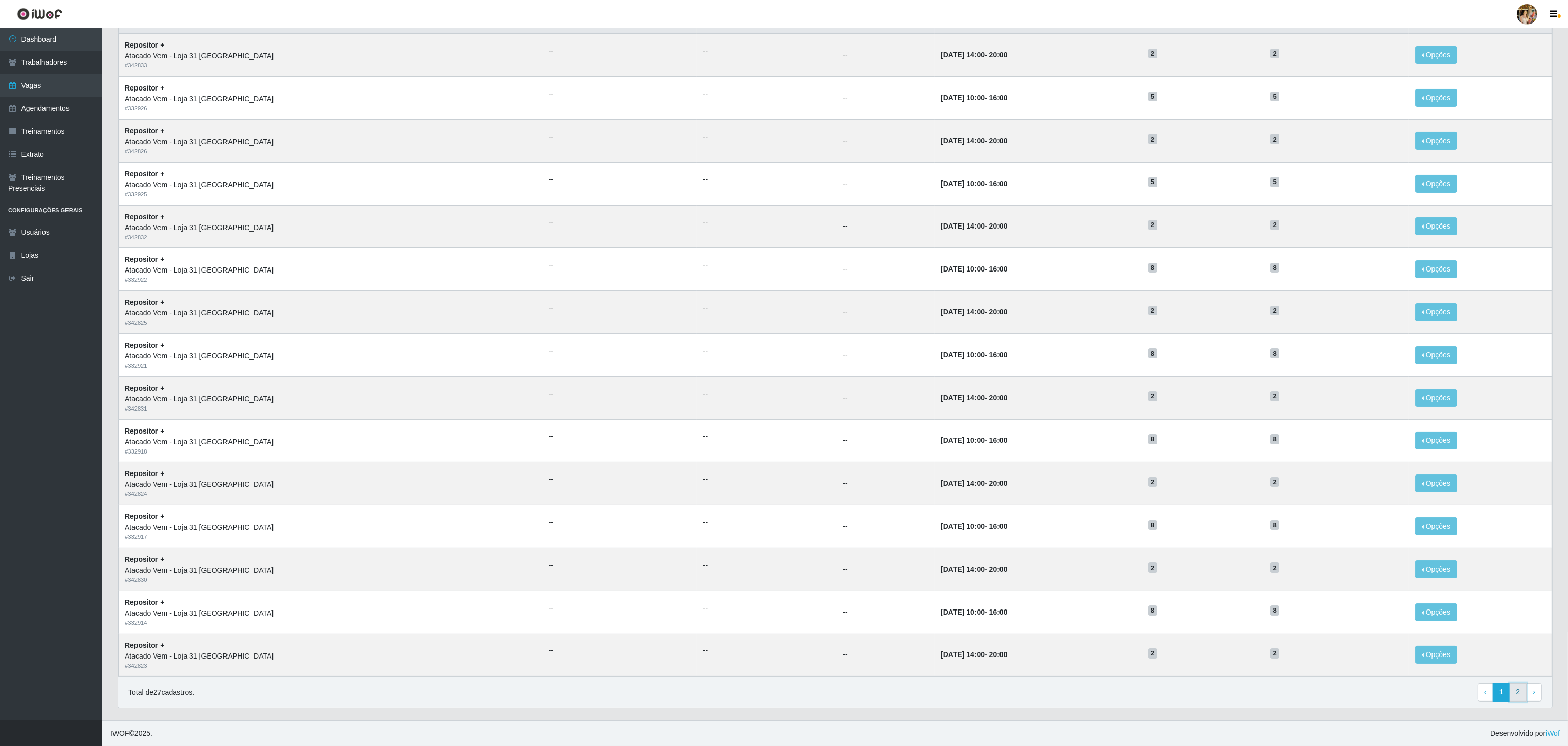
click at [1511, 694] on link "2" at bounding box center [1518, 692] width 18 height 18
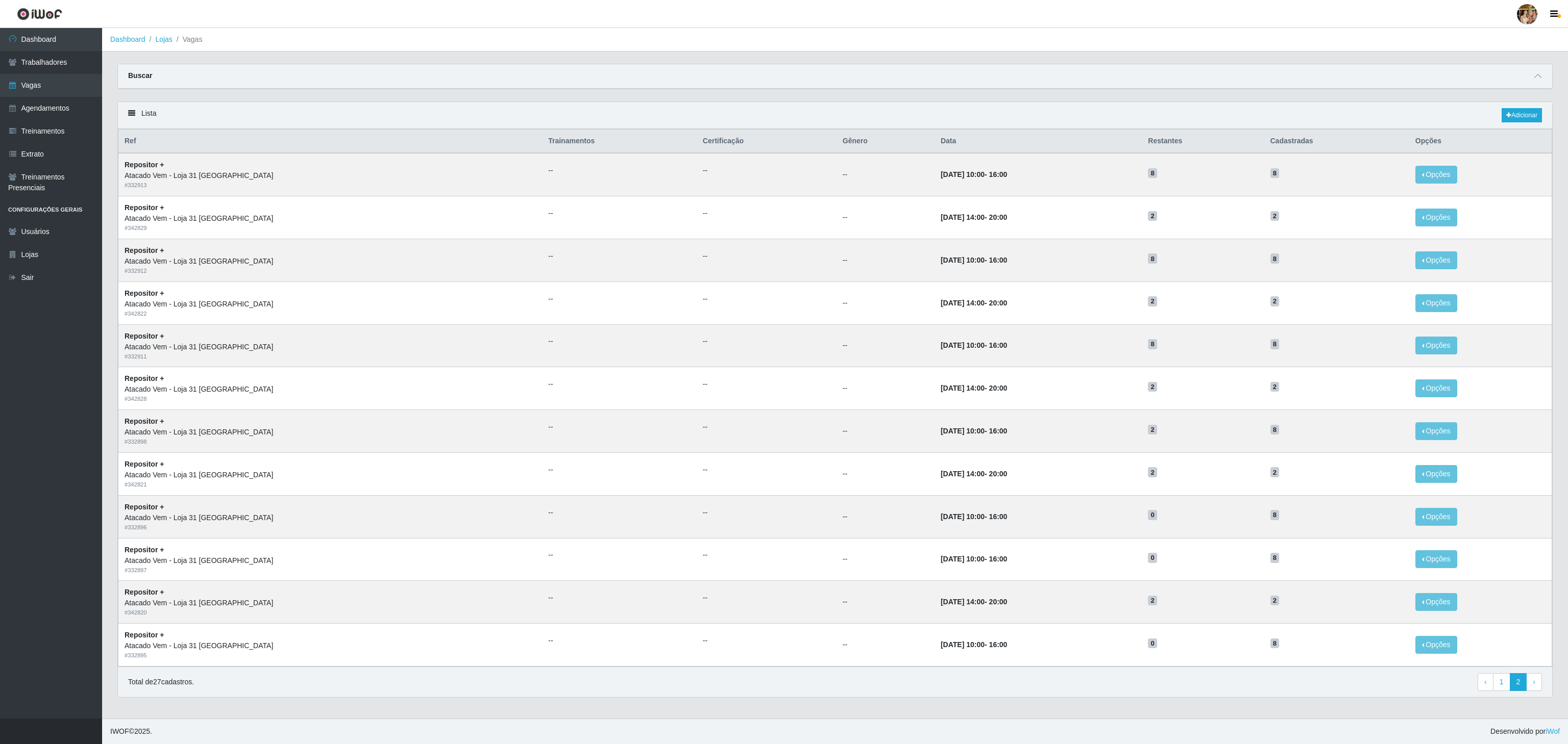
click at [1146, 720] on footer "IWOF © 2025 . Desenvolvido por iWof" at bounding box center [835, 732] width 1466 height 26
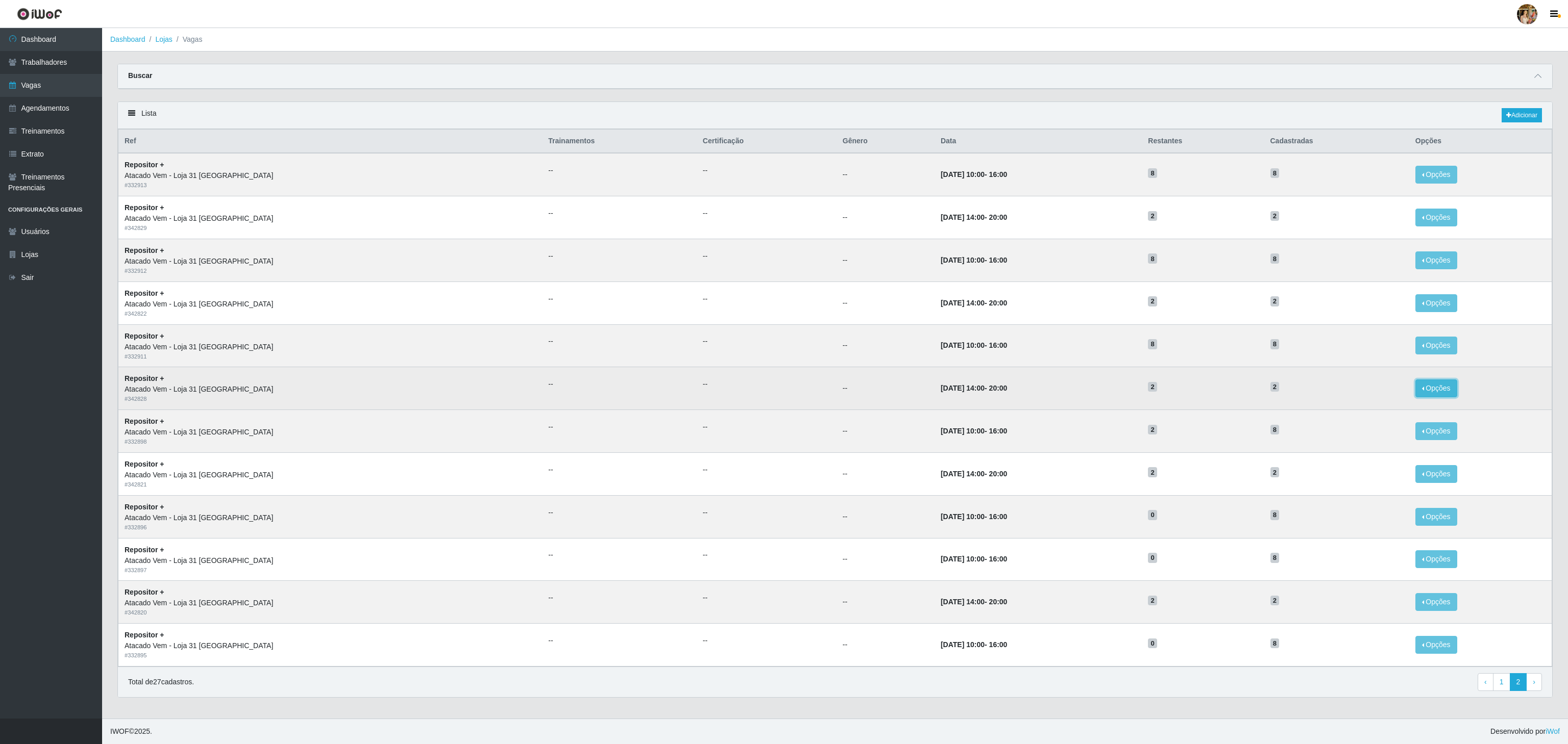
click at [1423, 387] on button "Opções" at bounding box center [1436, 388] width 42 height 18
click at [1342, 415] on icon "button" at bounding box center [1343, 412] width 10 height 7
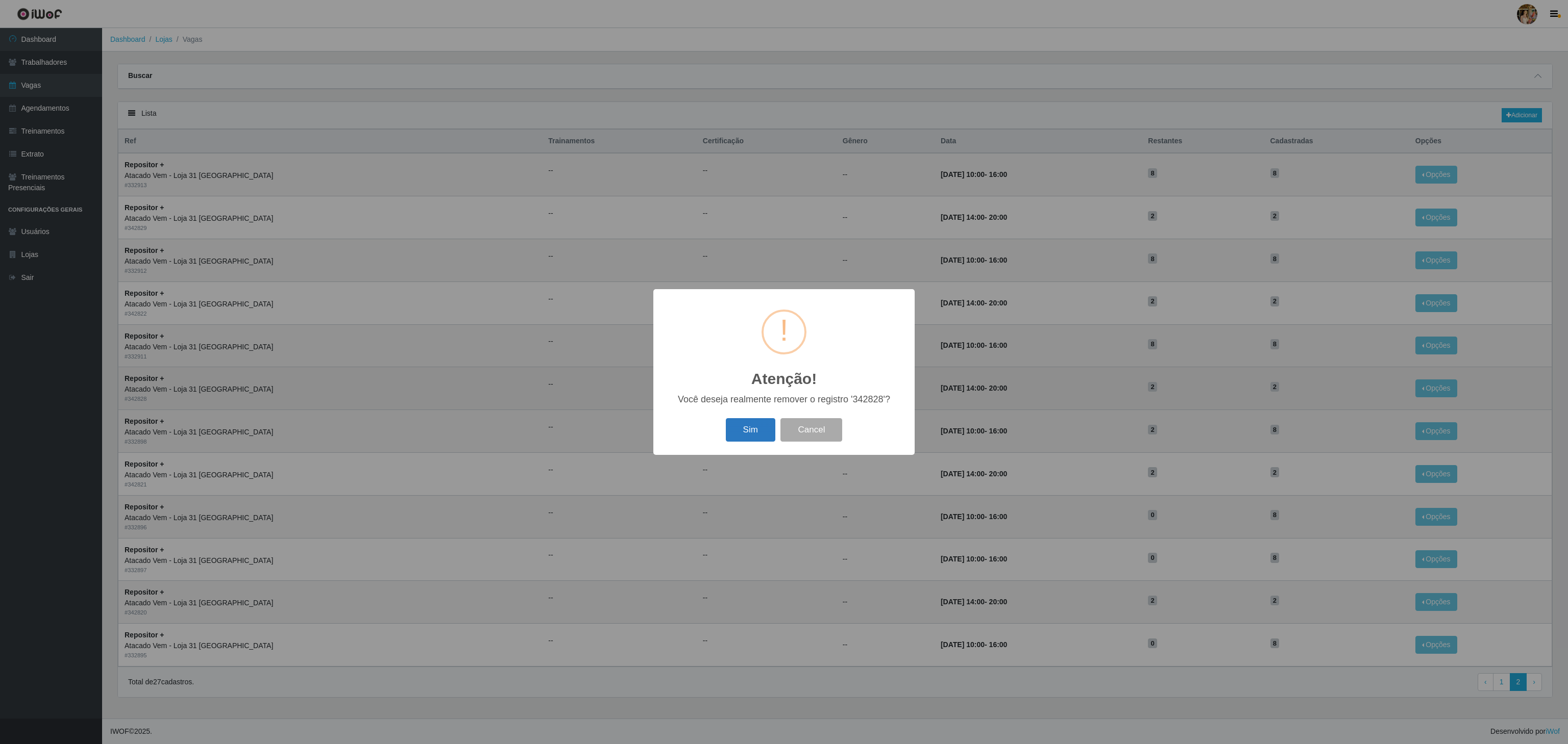
click at [747, 428] on button "Sim" at bounding box center [750, 430] width 49 height 24
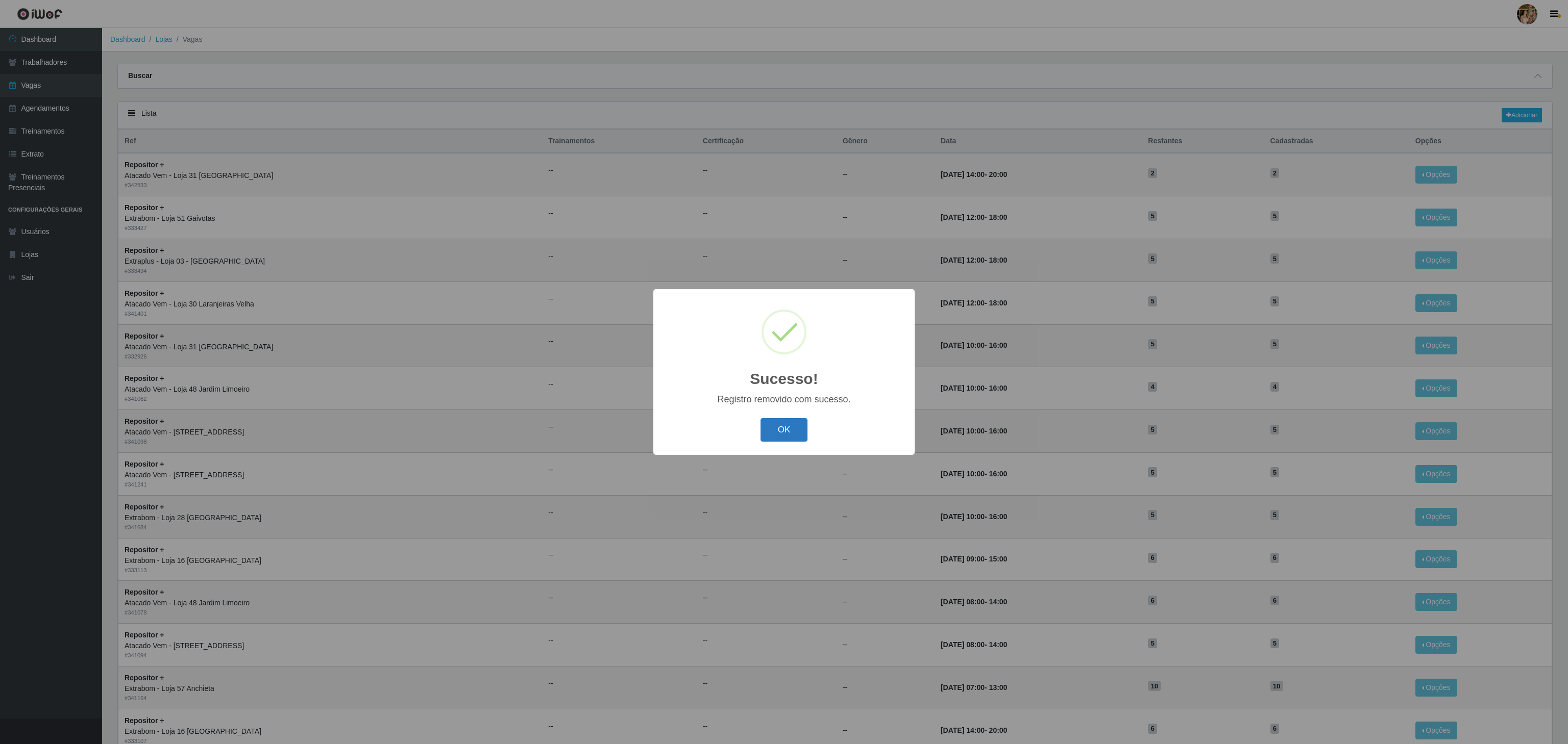
click at [794, 431] on button "OK" at bounding box center [784, 430] width 47 height 24
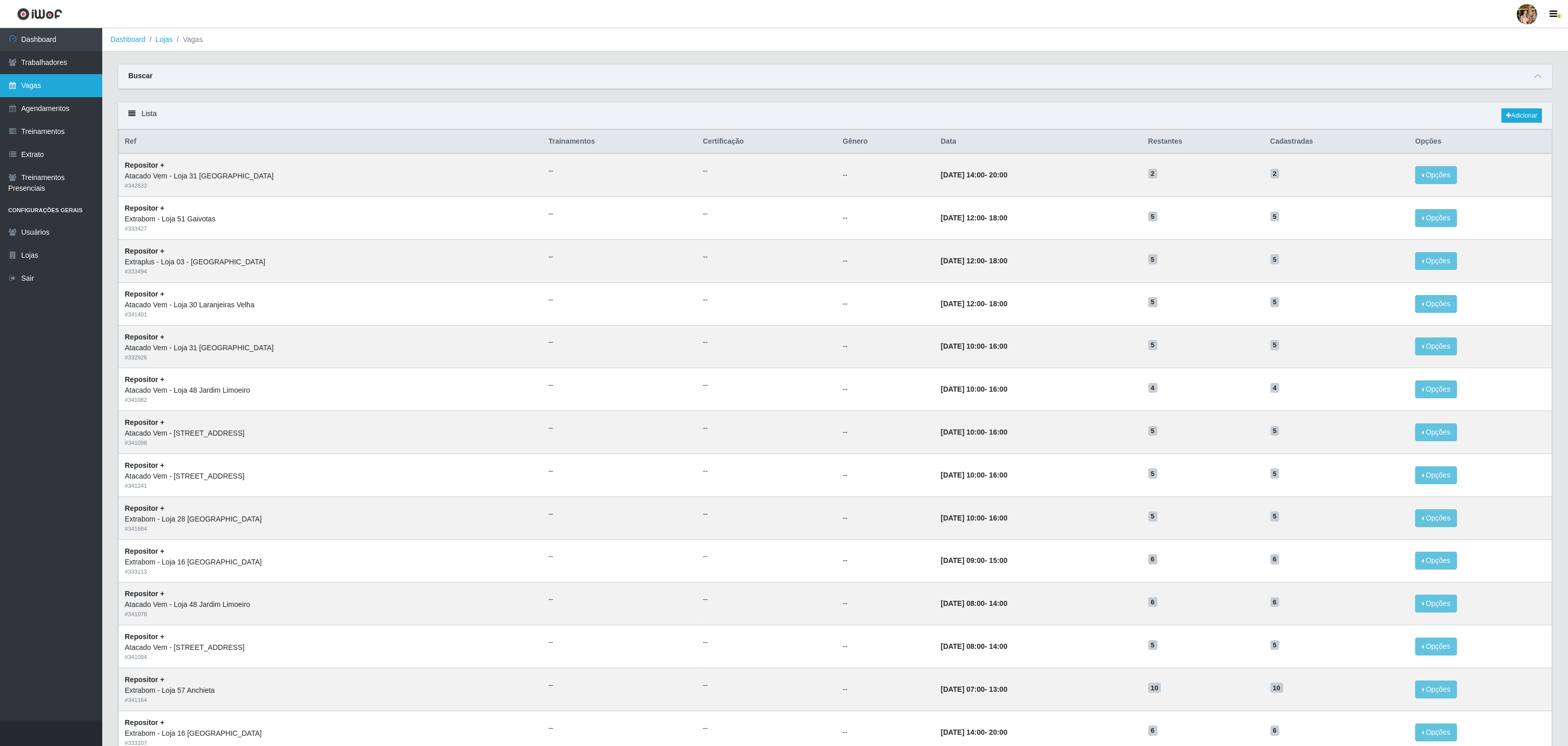
click at [67, 74] on link "Vagas" at bounding box center [51, 86] width 102 height 23
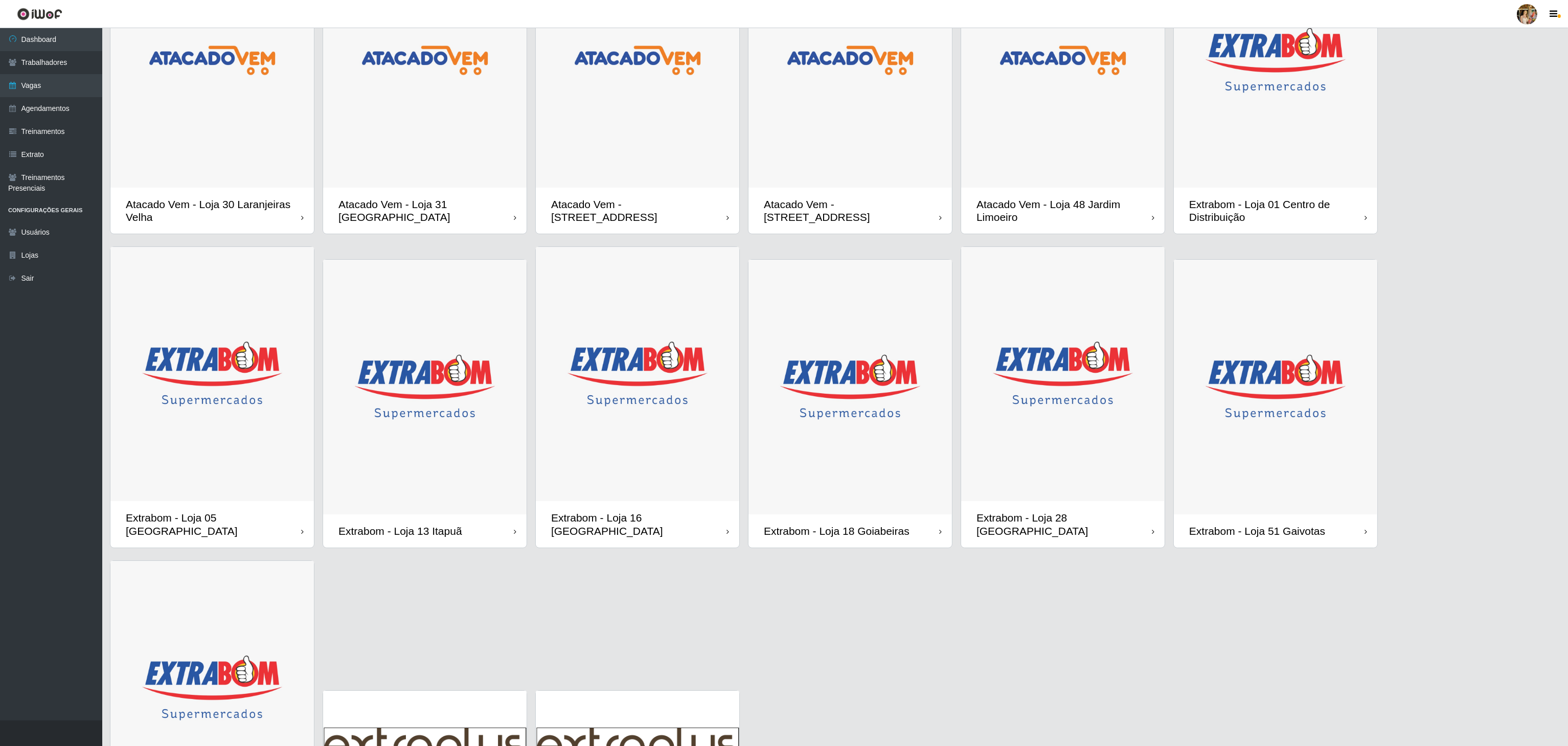
scroll to position [102, 0]
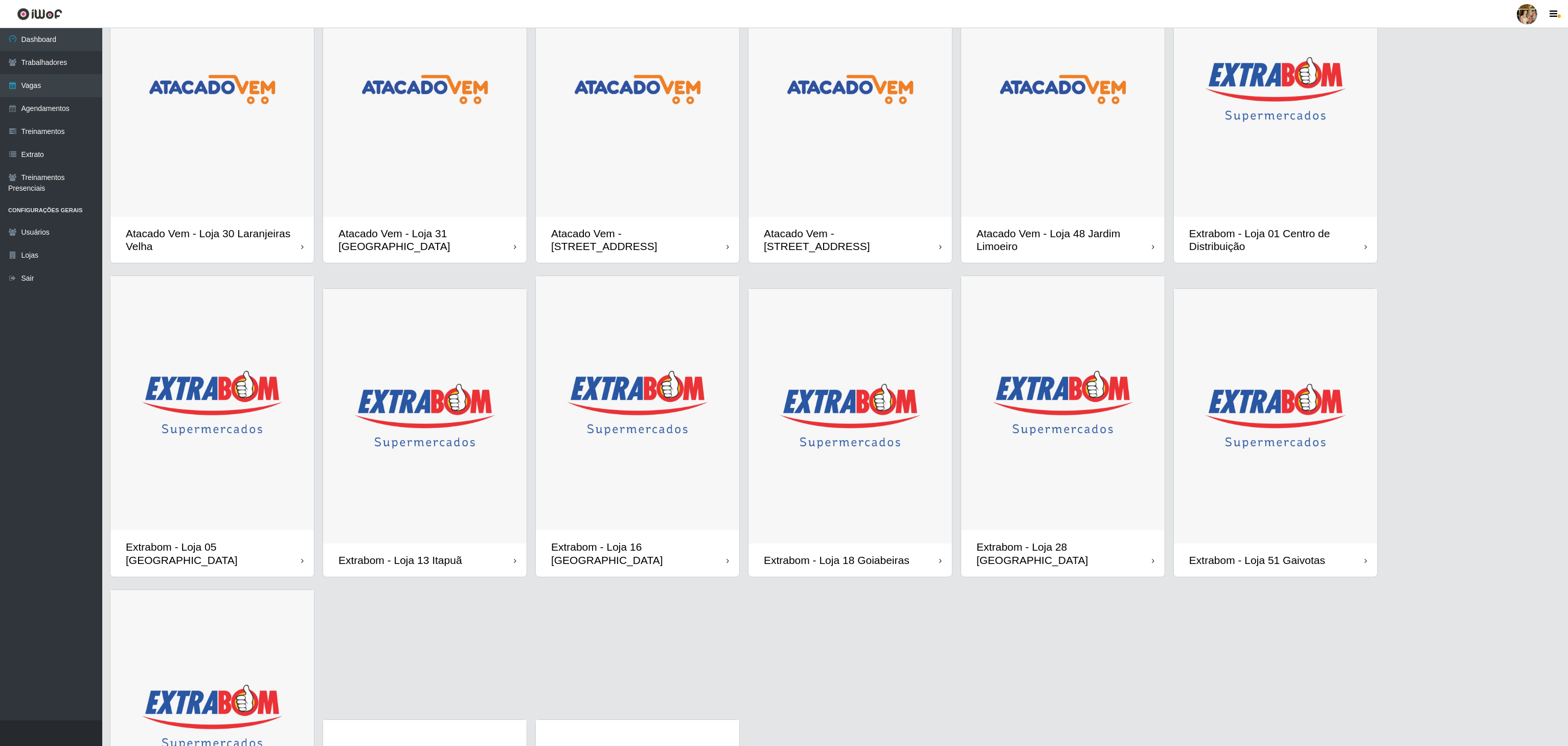
click at [430, 150] on img at bounding box center [425, 90] width 204 height 255
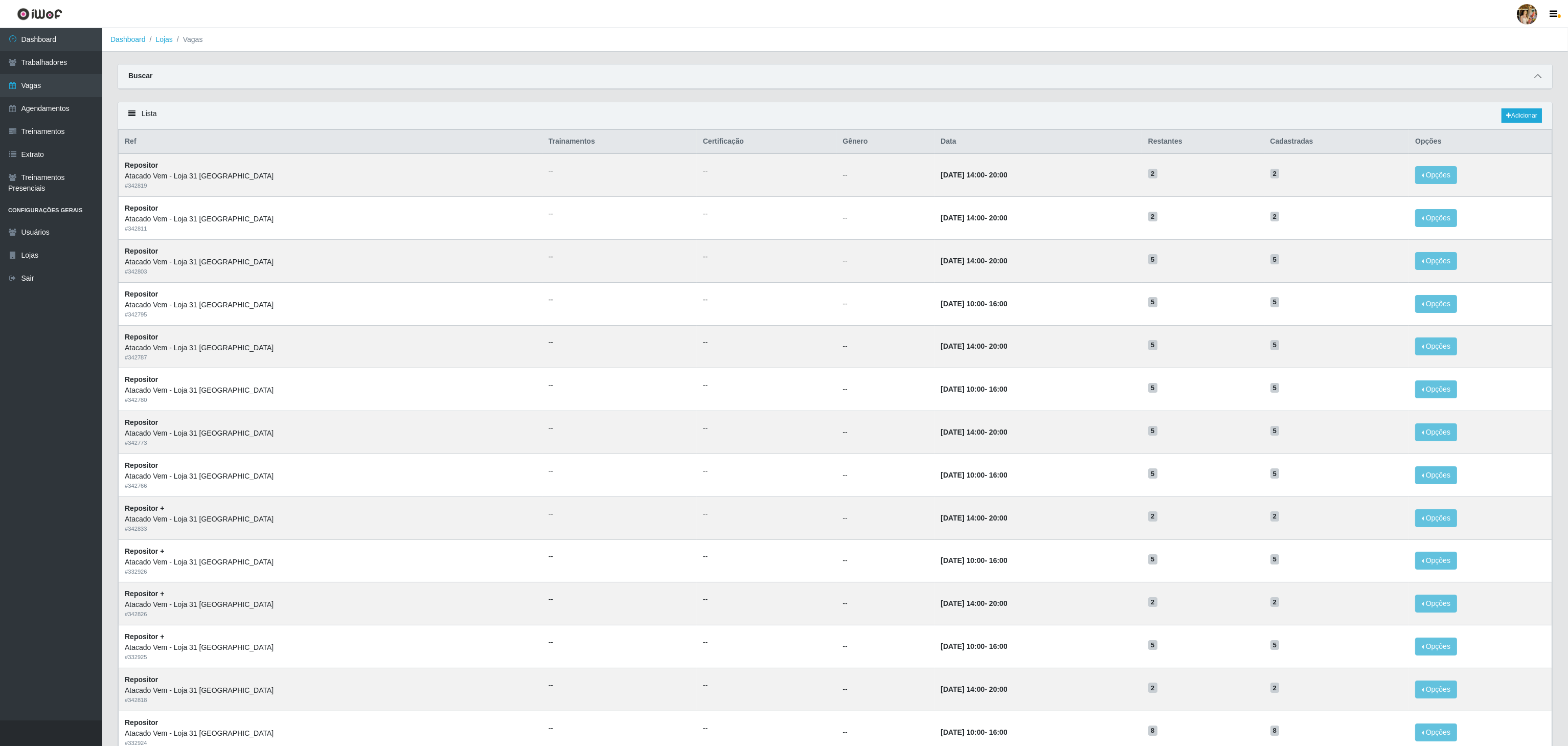
click at [1544, 73] on div "Buscar" at bounding box center [835, 77] width 1434 height 24
click at [1538, 77] on icon at bounding box center [1538, 76] width 7 height 7
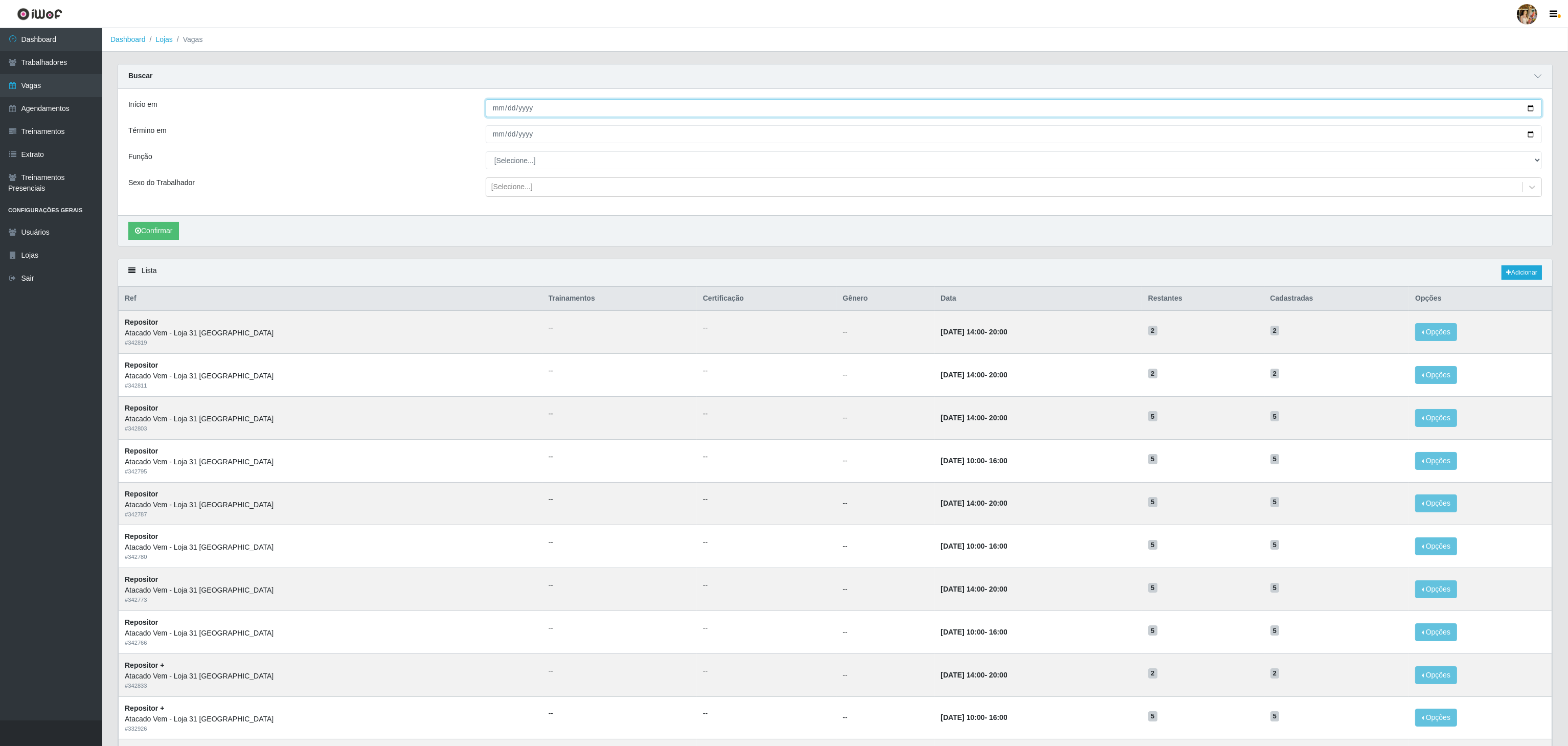
click at [508, 113] on input "Início em" at bounding box center [1014, 108] width 1056 height 18
click at [494, 105] on input "Início em" at bounding box center [1014, 108] width 1056 height 18
type input "[DATE]"
click at [493, 142] on input "Término em" at bounding box center [1014, 134] width 1056 height 18
type input "[DATE]"
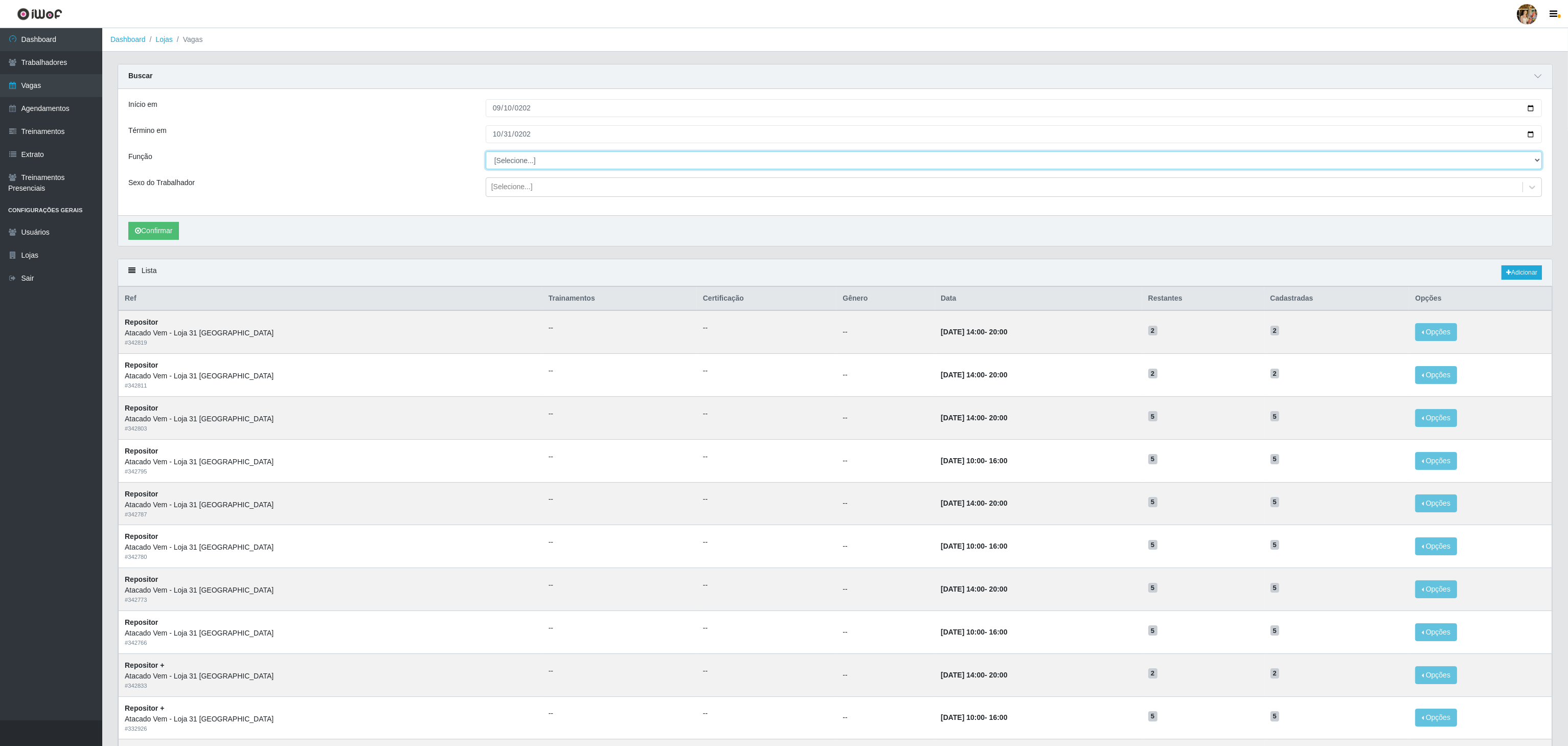
click at [507, 165] on select "[Selecione...] Carregador e Descarregador de Caminhão Carregador e Descarregado…" at bounding box center [1014, 160] width 1056 height 18
select select "82"
click at [486, 153] on select "[Selecione...] Carregador e Descarregador de Caminhão Carregador e Descarregado…" at bounding box center [1014, 160] width 1056 height 18
click at [166, 234] on button "Confirmar" at bounding box center [153, 231] width 51 height 18
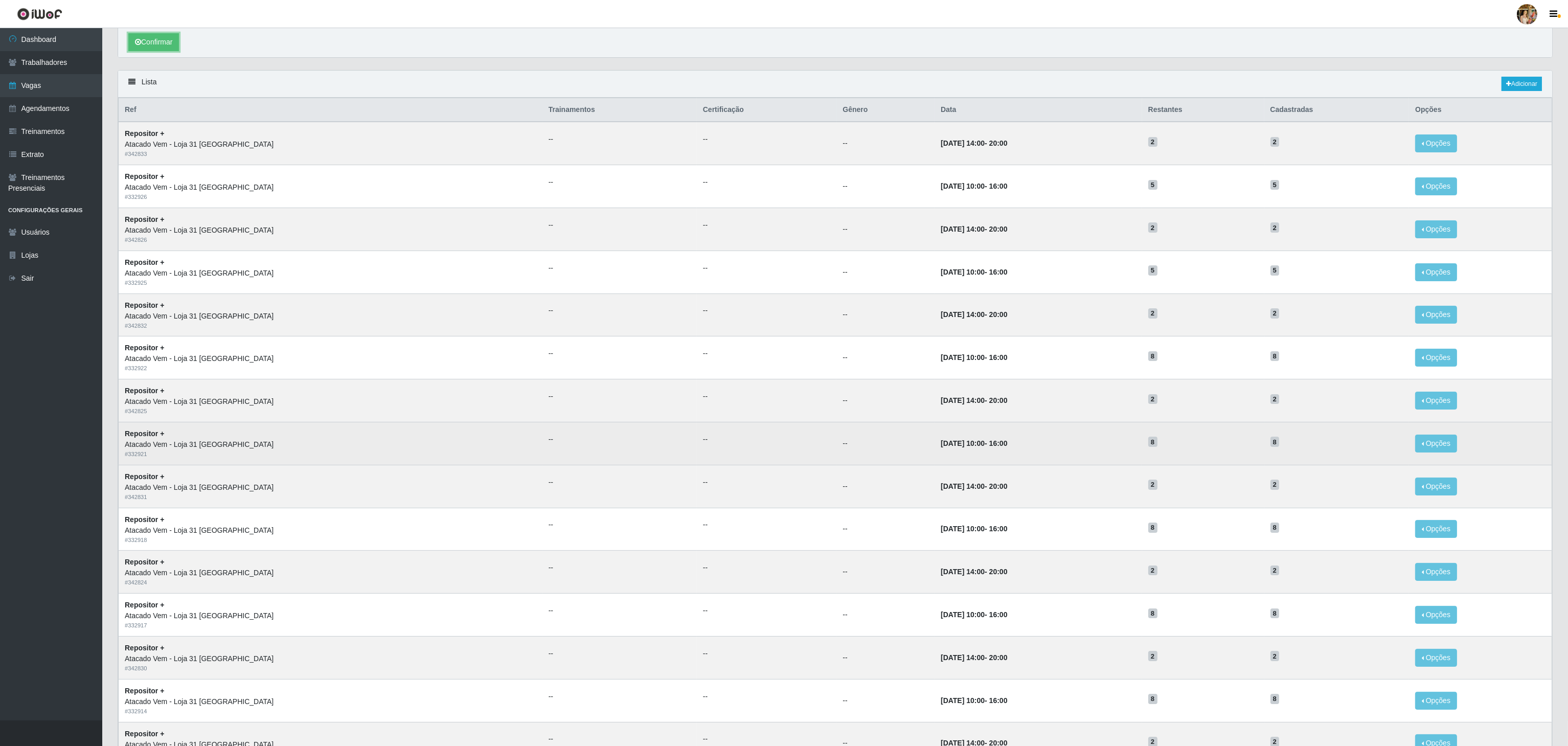
scroll to position [288, 0]
